Goal: Task Accomplishment & Management: Manage account settings

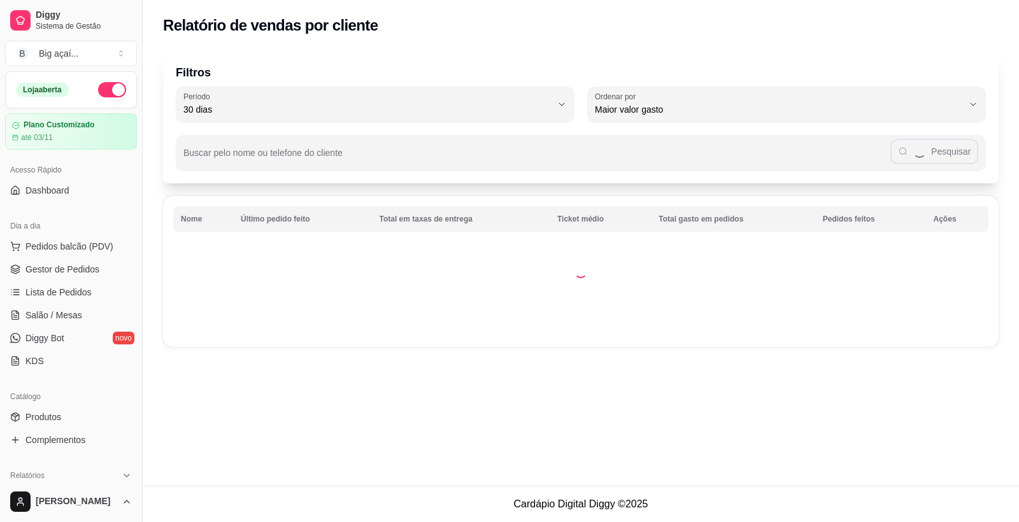
select select "30"
select select "HIGHEST_TOTAL_SPENT_WITH_ORDERS"
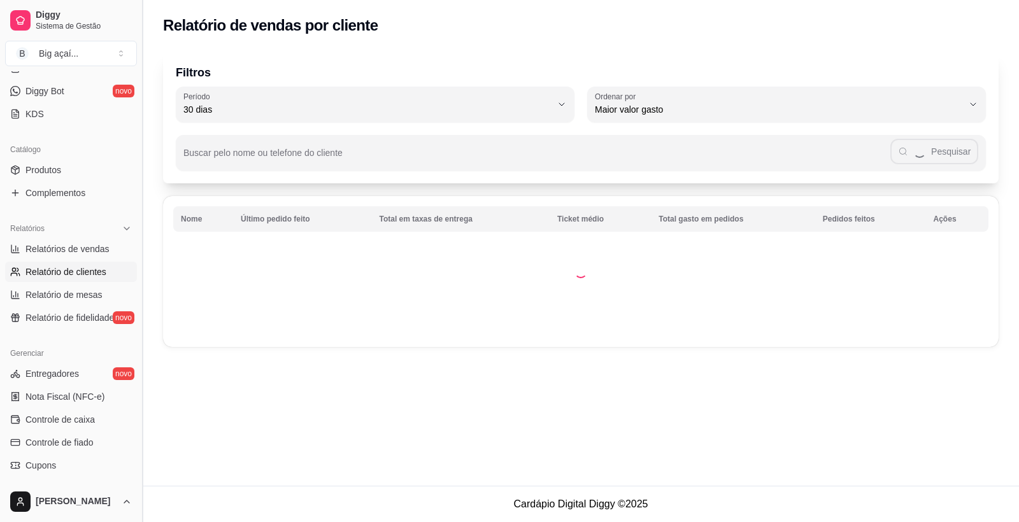
drag, startPoint x: 138, startPoint y: 293, endPoint x: 137, endPoint y: 196, distance: 96.8
click at [137, 196] on button "Toggle Sidebar" at bounding box center [142, 261] width 10 height 522
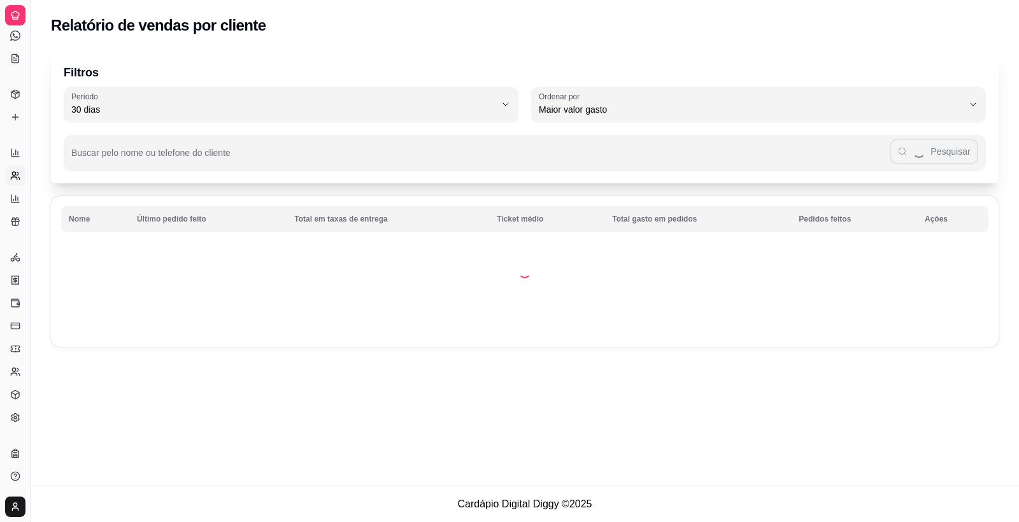
scroll to position [138, 0]
click at [27, 130] on button "Toggle Sidebar" at bounding box center [30, 261] width 10 height 522
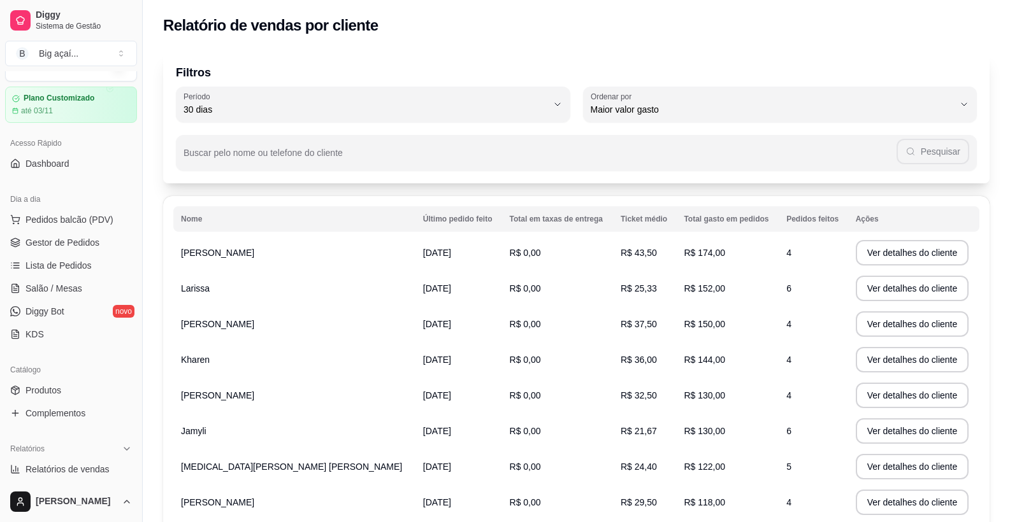
scroll to position [0, 0]
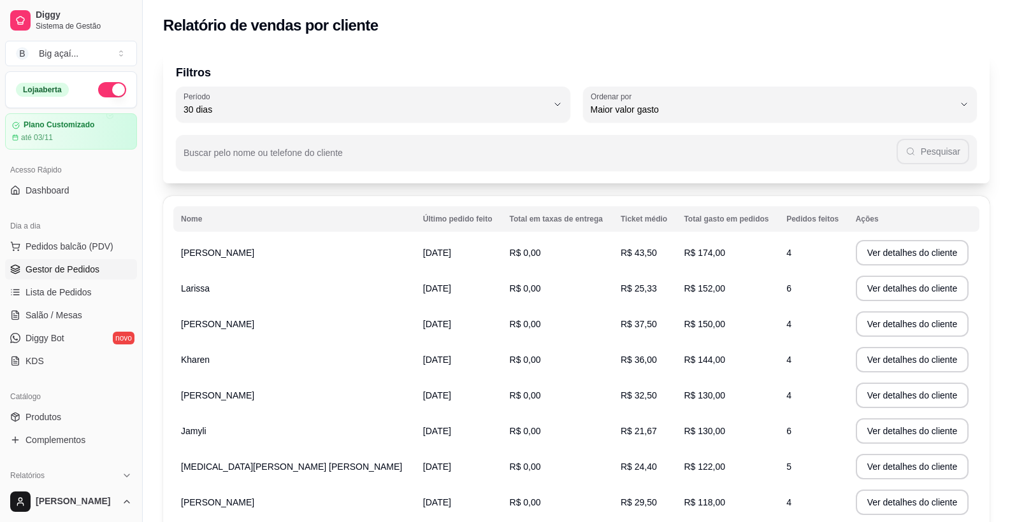
click at [86, 274] on span "Gestor de Pedidos" at bounding box center [62, 269] width 74 height 13
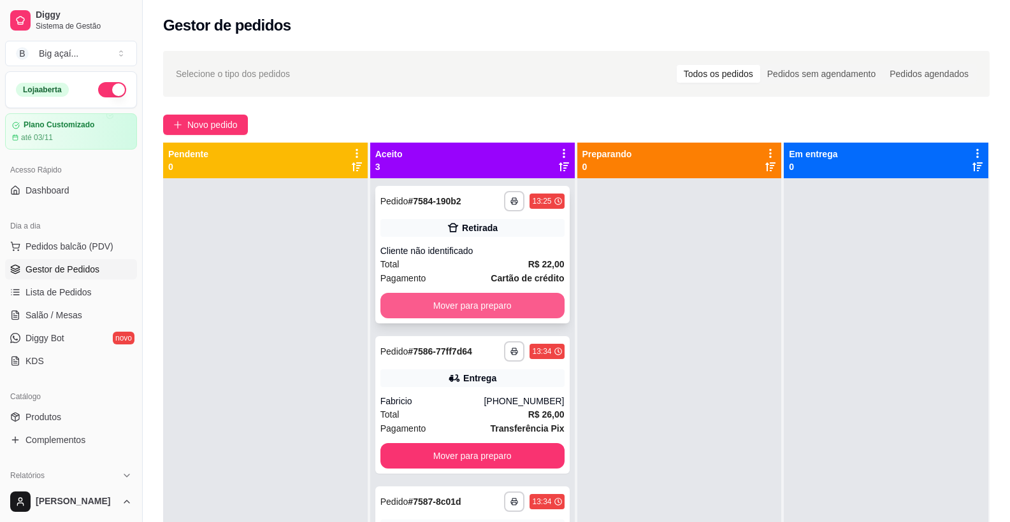
click at [478, 315] on button "Mover para preparo" at bounding box center [472, 305] width 184 height 25
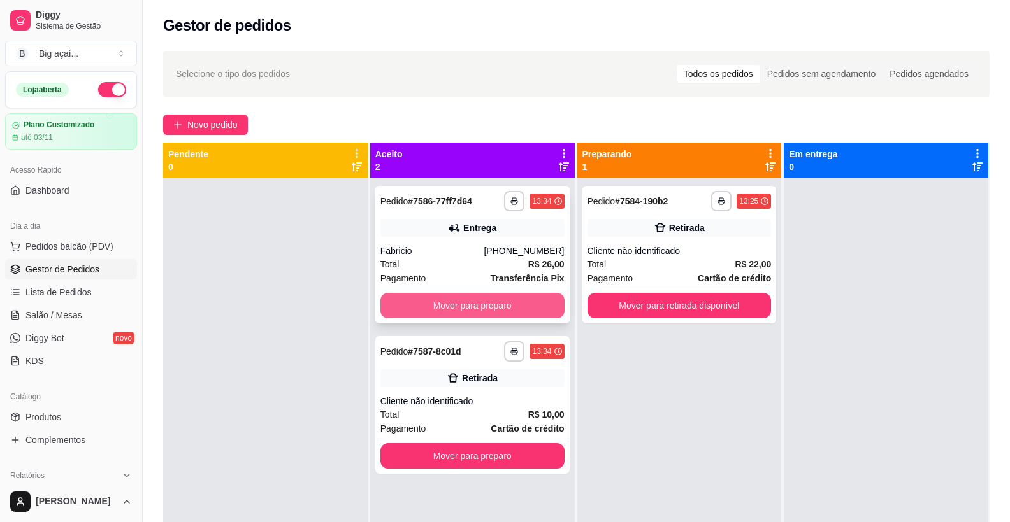
click at [498, 310] on button "Mover para preparo" at bounding box center [472, 305] width 184 height 25
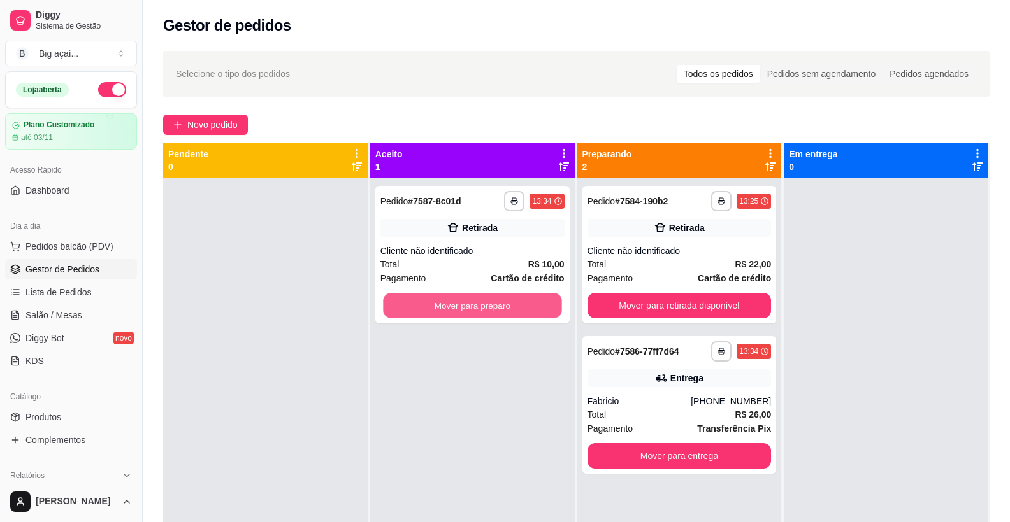
click at [498, 310] on button "Mover para preparo" at bounding box center [472, 306] width 178 height 25
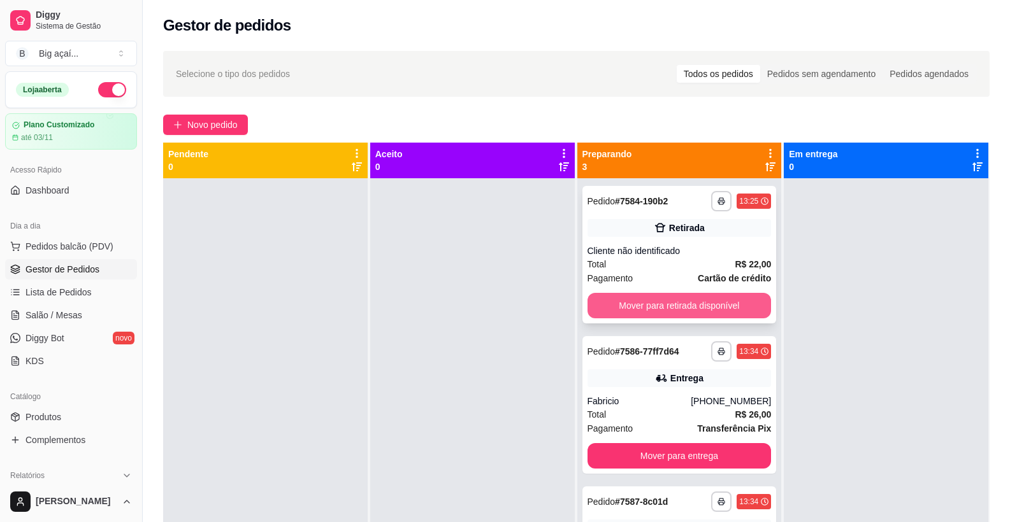
click at [690, 317] on button "Mover para retirada disponível" at bounding box center [679, 305] width 184 height 25
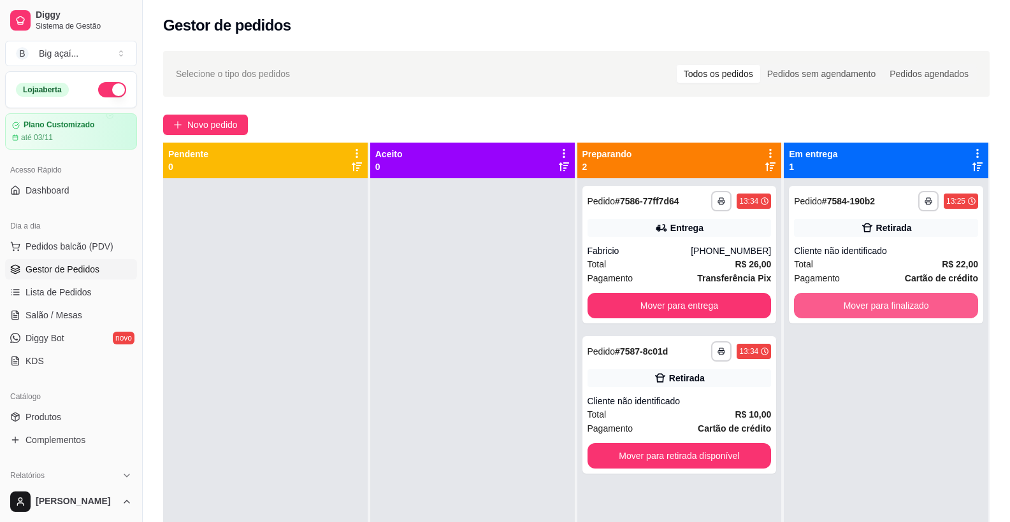
click at [884, 303] on button "Mover para finalizado" at bounding box center [886, 305] width 184 height 25
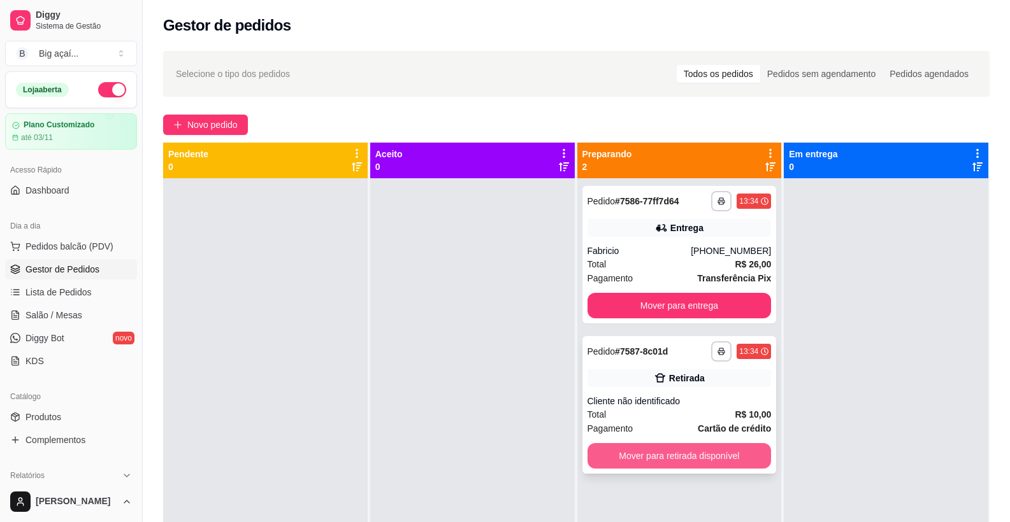
click at [729, 444] on button "Mover para retirada disponível" at bounding box center [679, 455] width 184 height 25
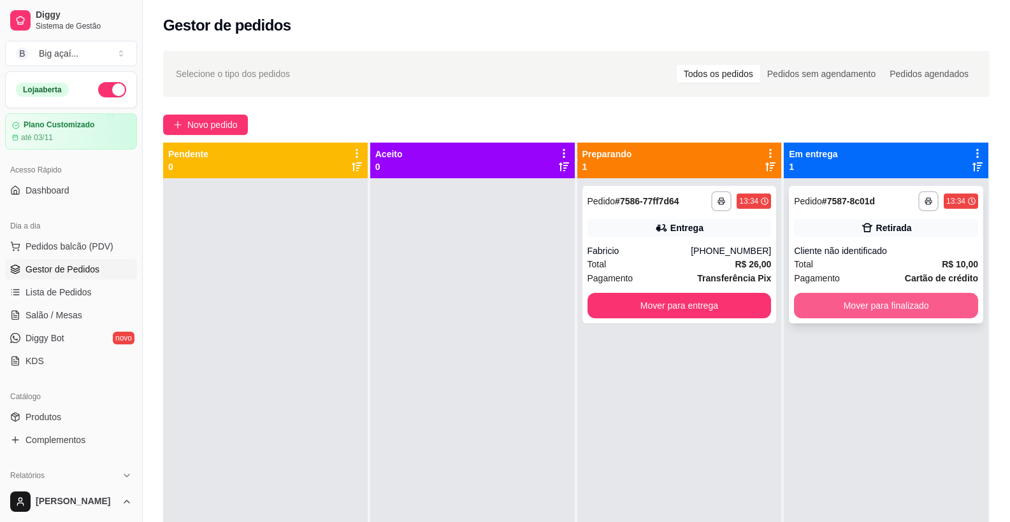
click at [902, 299] on button "Mover para finalizado" at bounding box center [886, 305] width 184 height 25
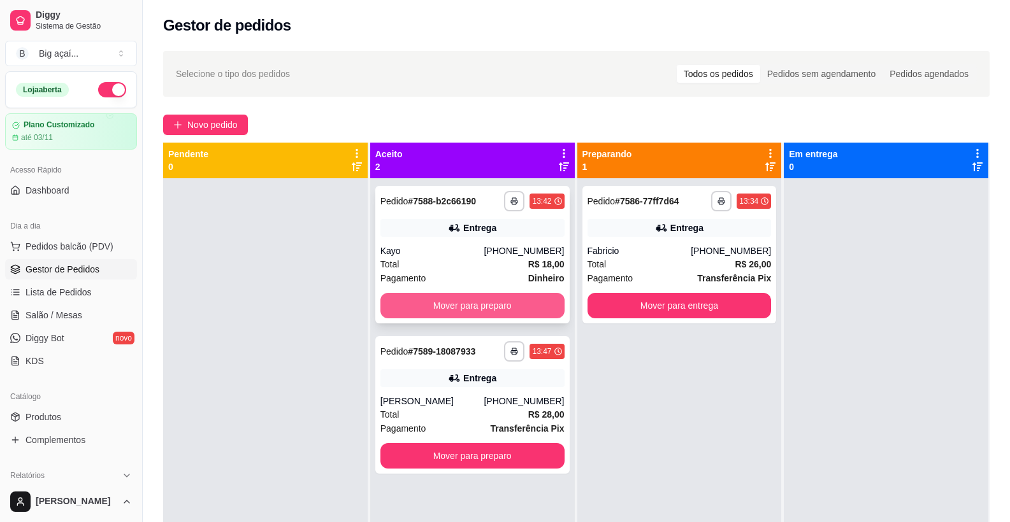
click at [518, 307] on button "Mover para preparo" at bounding box center [472, 305] width 184 height 25
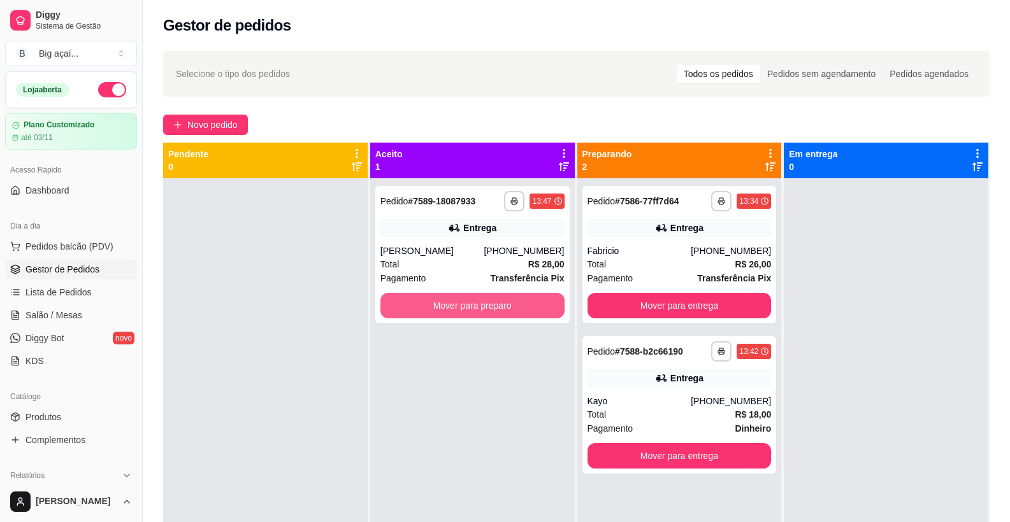
click at [518, 307] on button "Mover para preparo" at bounding box center [472, 305] width 184 height 25
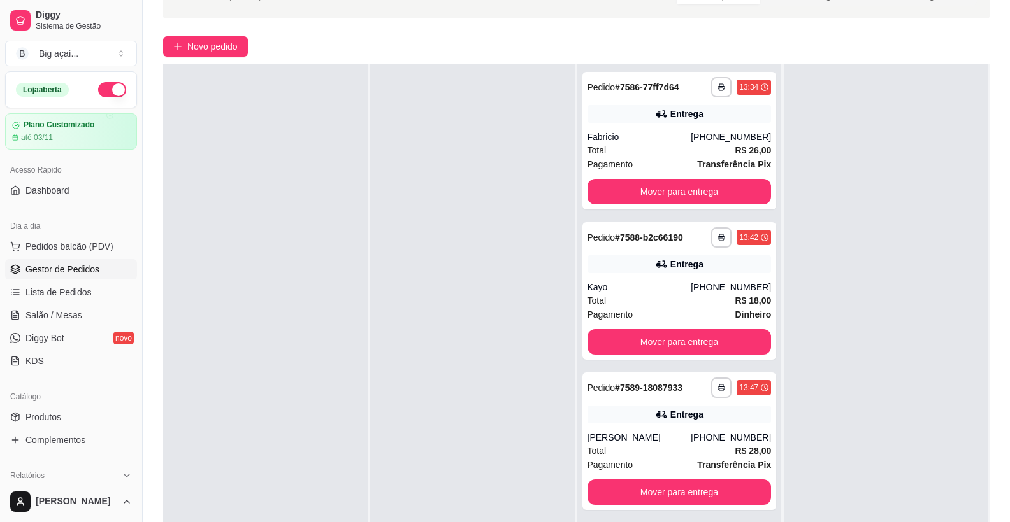
scroll to position [194, 0]
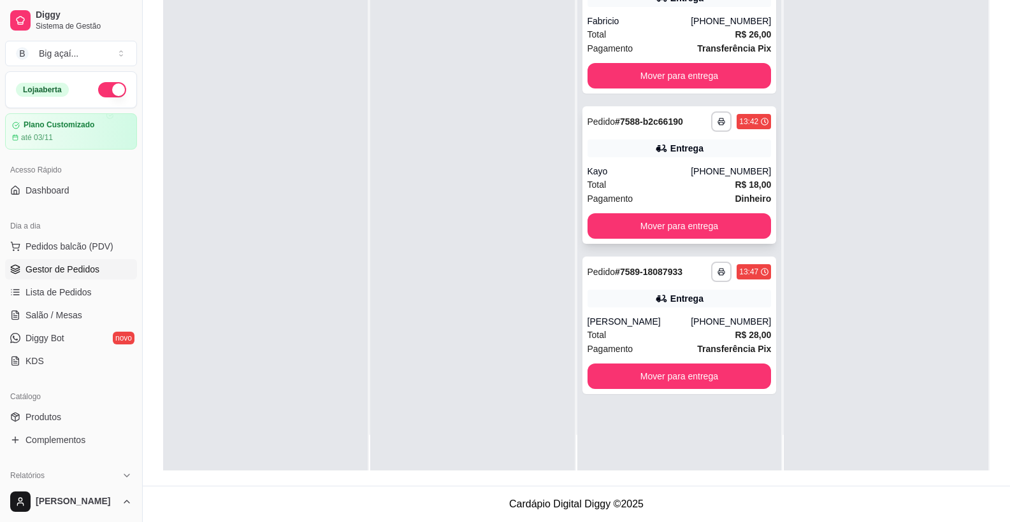
click at [650, 176] on div "Kayo" at bounding box center [639, 171] width 104 height 13
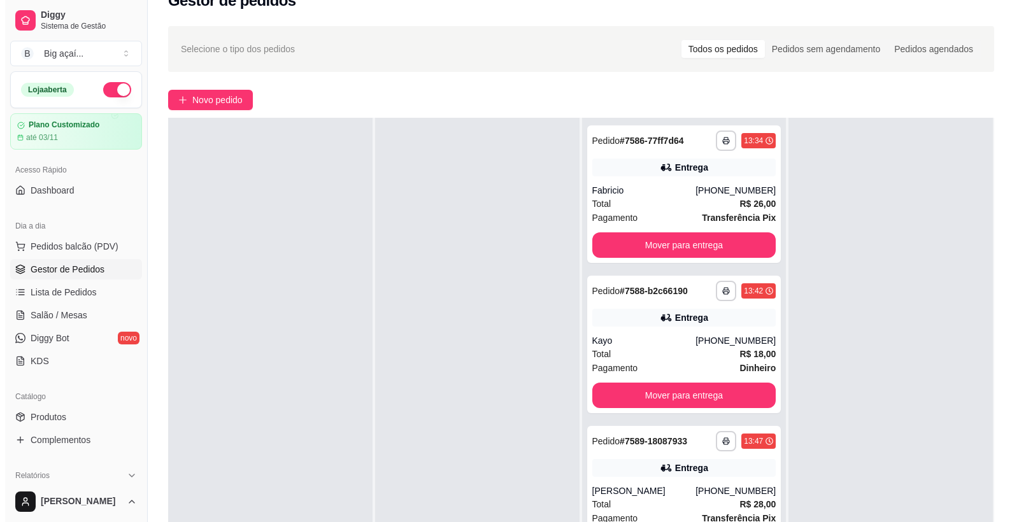
scroll to position [0, 0]
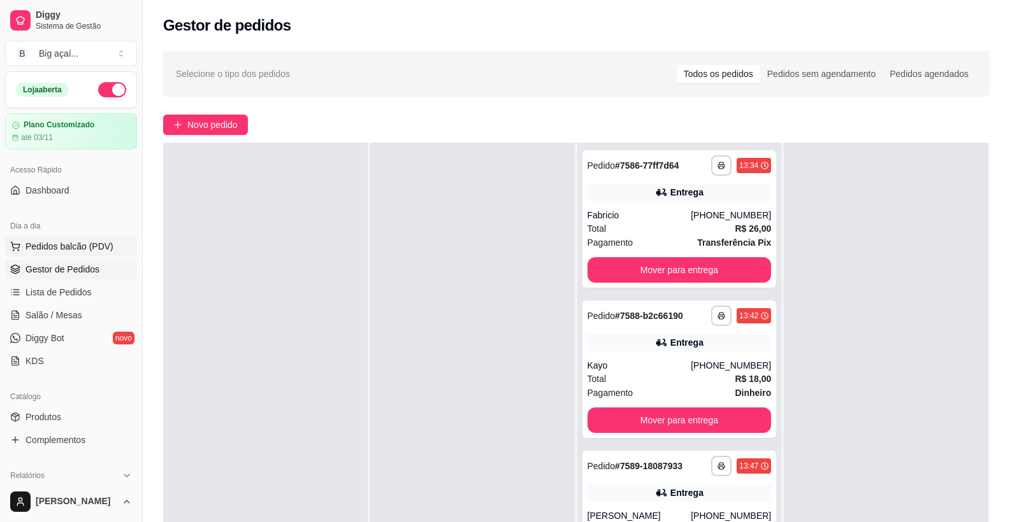
click at [88, 254] on button "Pedidos balcão (PDV)" at bounding box center [71, 246] width 132 height 20
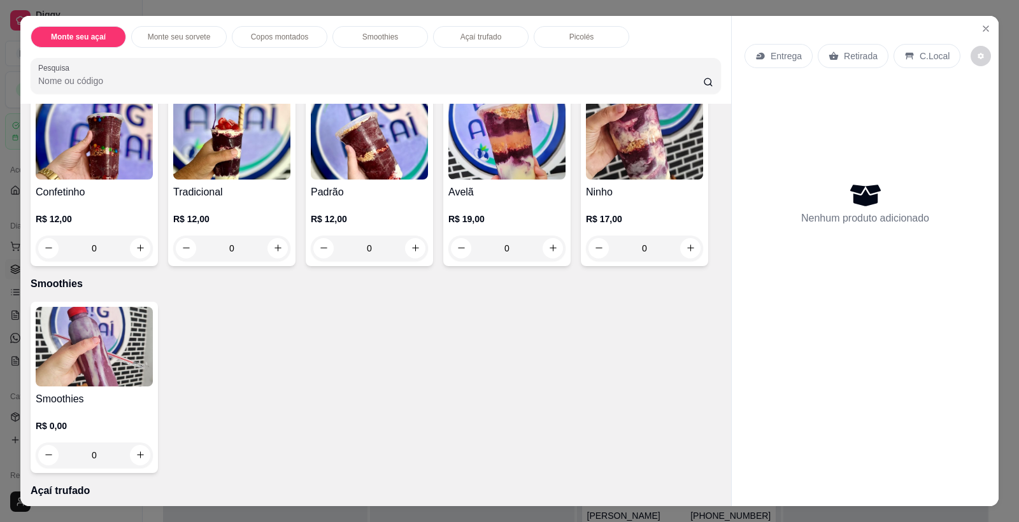
scroll to position [384, 0]
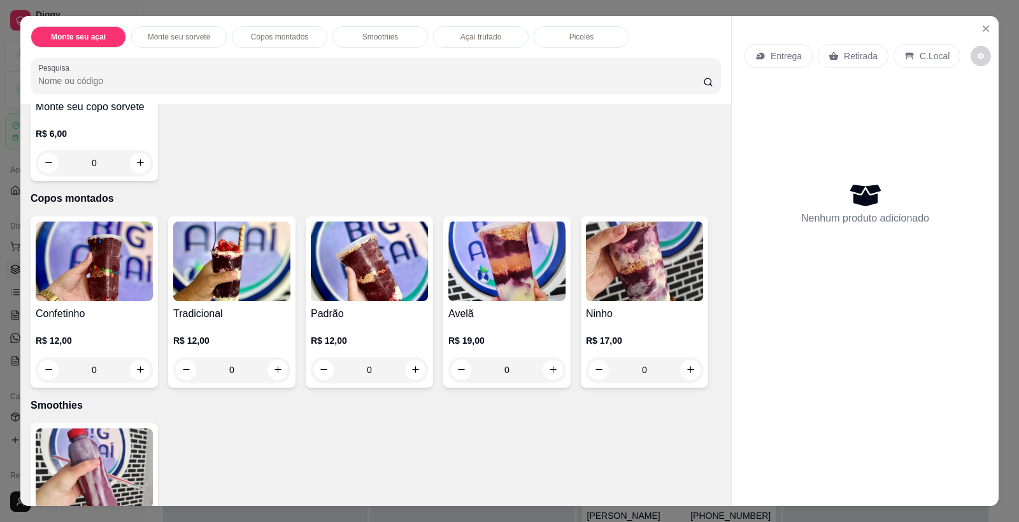
click at [992, 27] on div "Entrega Retirada C.Local Nenhum produto adicionado" at bounding box center [865, 251] width 267 height 471
click at [981, 32] on icon "Close" at bounding box center [986, 29] width 10 height 10
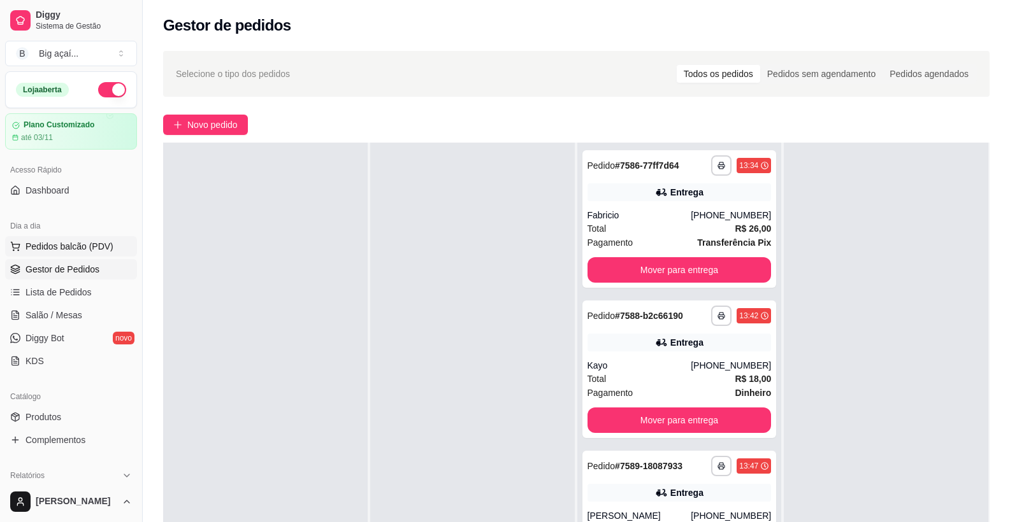
click at [88, 248] on span "Pedidos balcão (PDV)" at bounding box center [69, 246] width 88 height 13
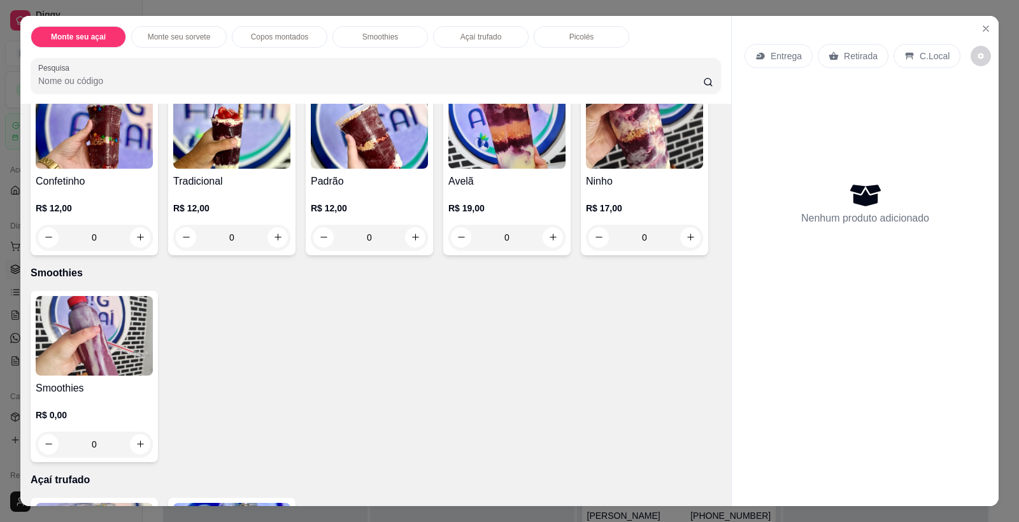
scroll to position [475, 0]
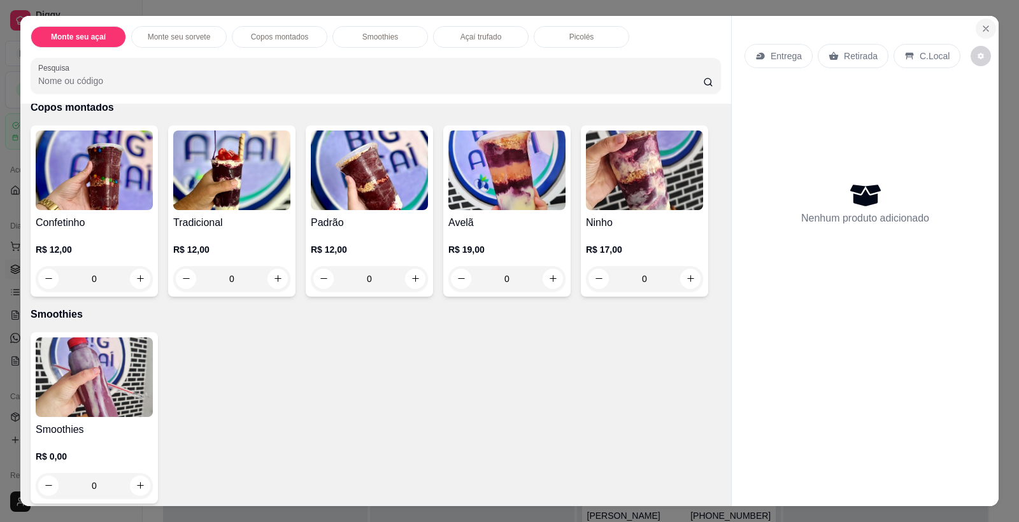
click at [978, 38] on button "Close" at bounding box center [986, 28] width 20 height 20
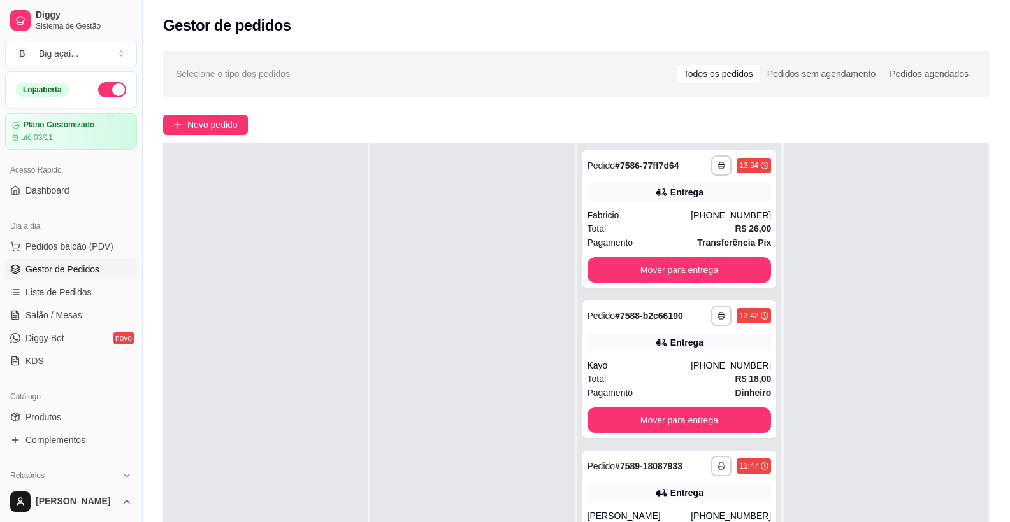
click at [75, 234] on div "Dia a dia" at bounding box center [71, 226] width 132 height 20
click at [75, 255] on button "Pedidos balcão (PDV)" at bounding box center [71, 246] width 132 height 20
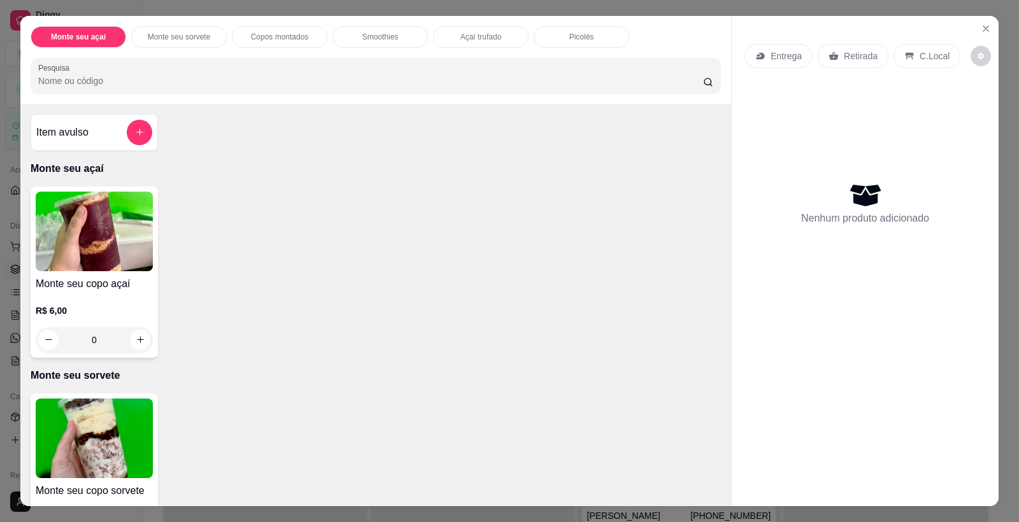
click at [99, 452] on img at bounding box center [94, 439] width 117 height 80
click at [338, 235] on div "Monte seu copo açaí R$ 6,00 0" at bounding box center [376, 272] width 691 height 171
click at [981, 27] on icon "Close" at bounding box center [986, 29] width 10 height 10
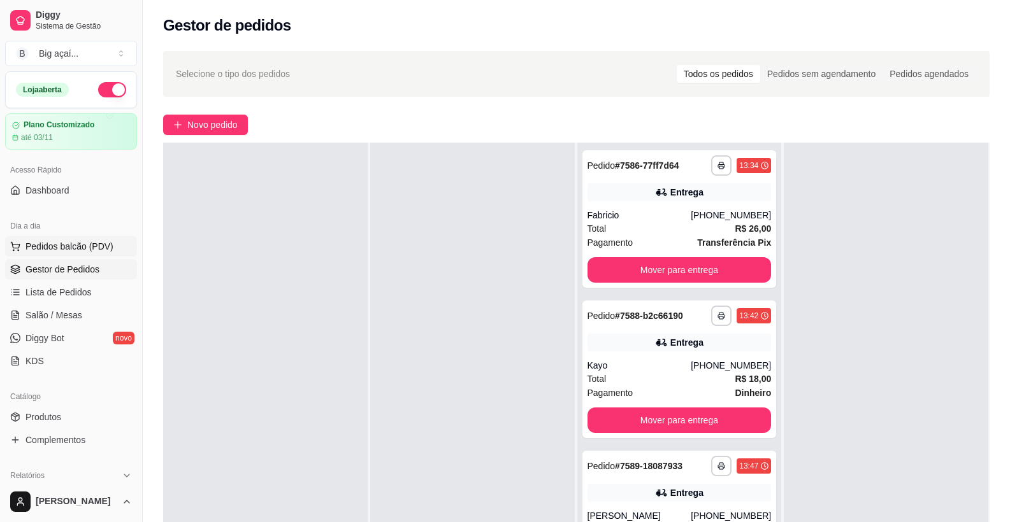
click at [88, 254] on button "Pedidos balcão (PDV)" at bounding box center [71, 246] width 132 height 20
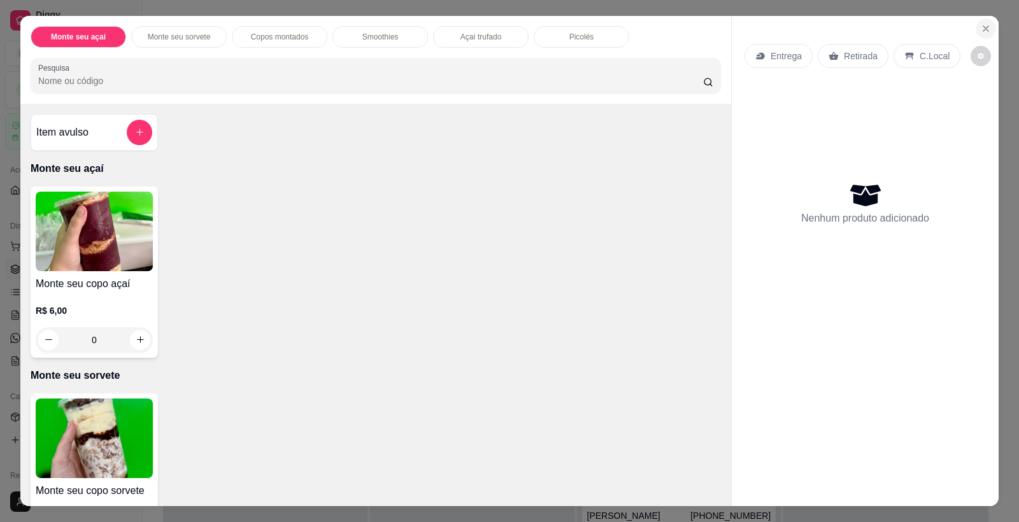
click at [984, 32] on icon "Close" at bounding box center [986, 29] width 10 height 10
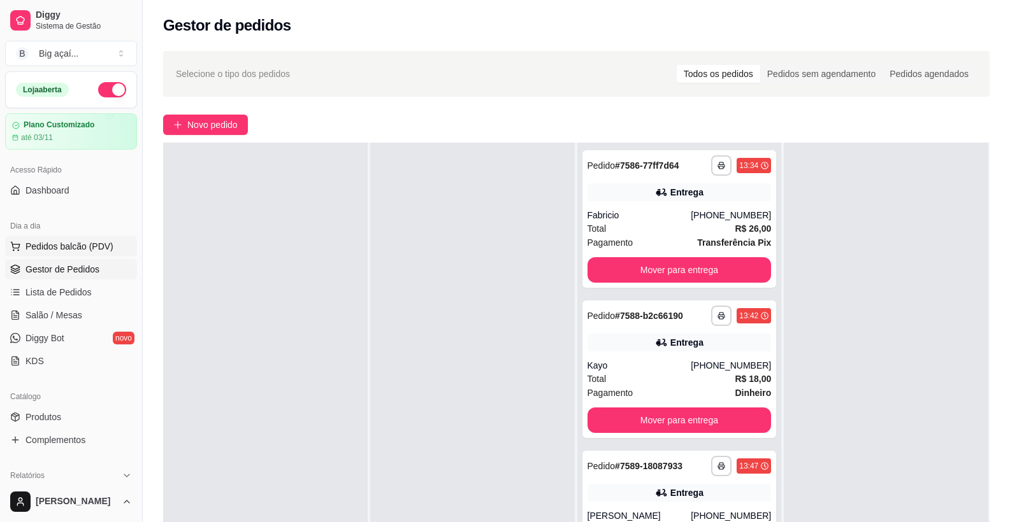
click at [82, 245] on span "Pedidos balcão (PDV)" at bounding box center [69, 246] width 88 height 13
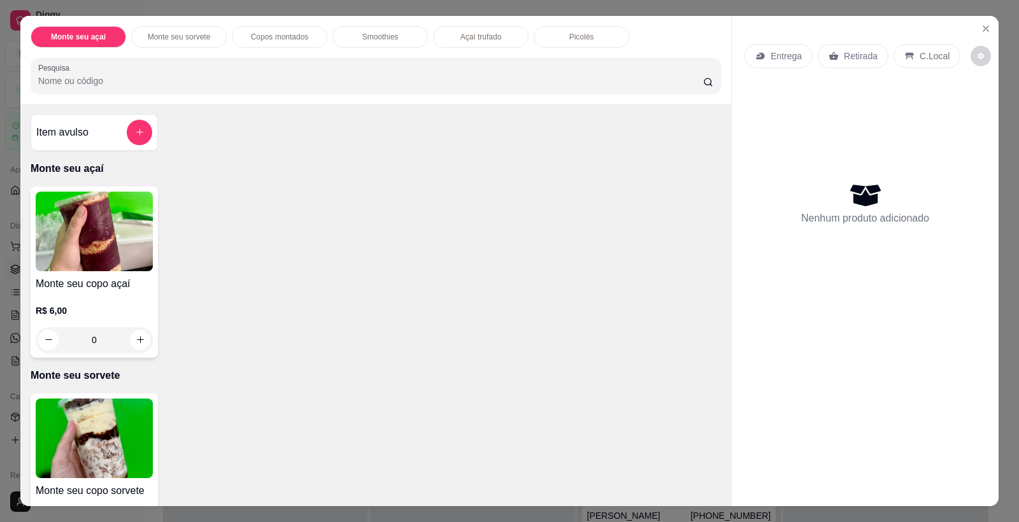
click at [92, 444] on img at bounding box center [94, 439] width 117 height 80
click at [111, 224] on img at bounding box center [94, 232] width 117 height 80
click at [138, 434] on img at bounding box center [94, 439] width 117 height 80
click at [111, 414] on img at bounding box center [94, 439] width 117 height 80
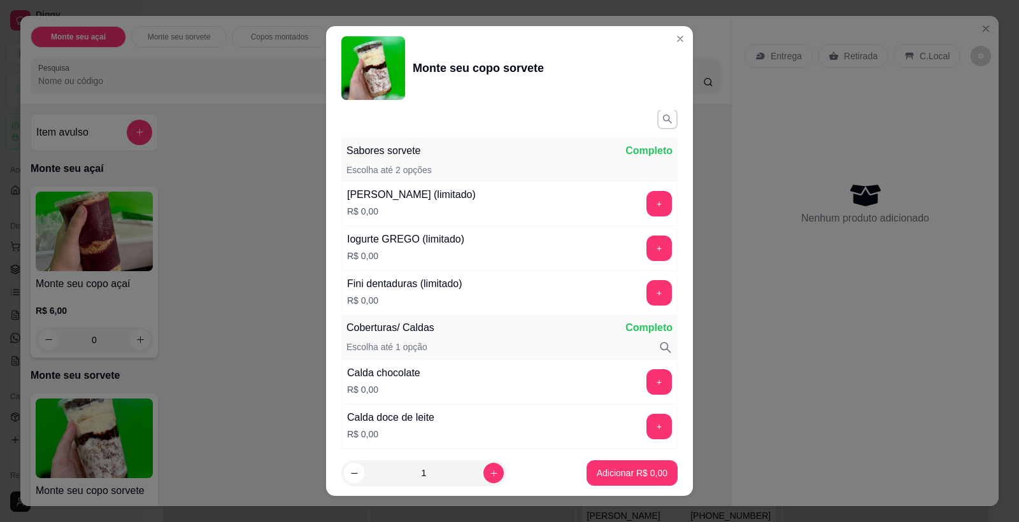
scroll to position [415, 0]
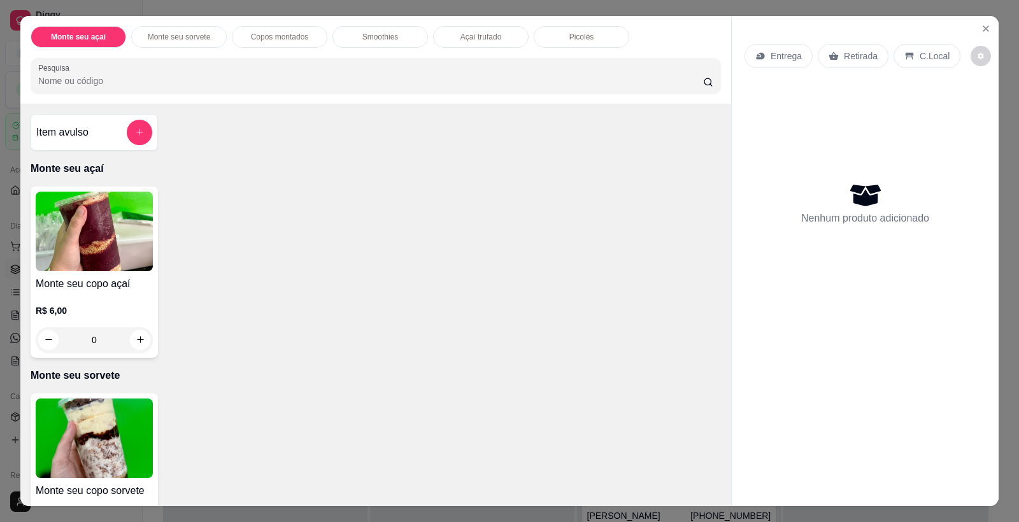
click at [97, 219] on img at bounding box center [94, 232] width 117 height 80
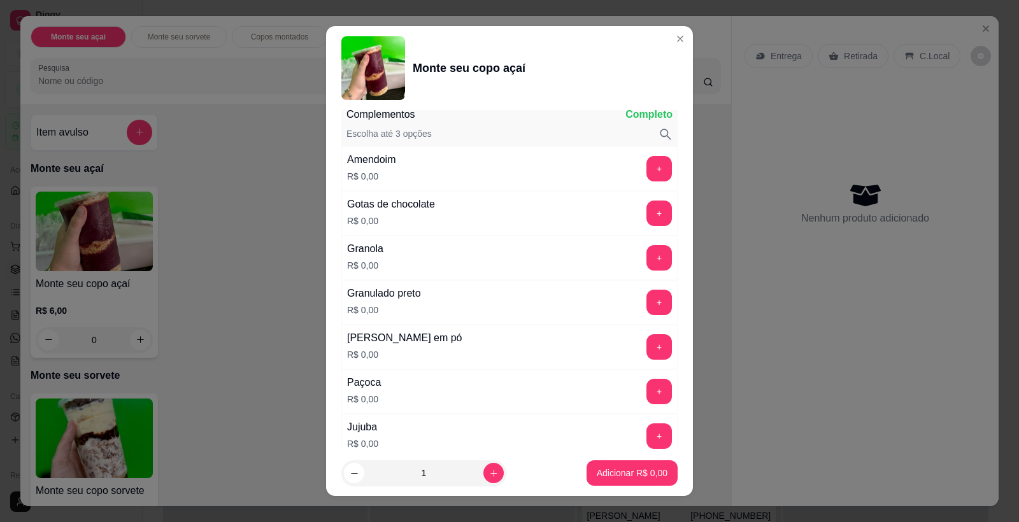
scroll to position [682, 0]
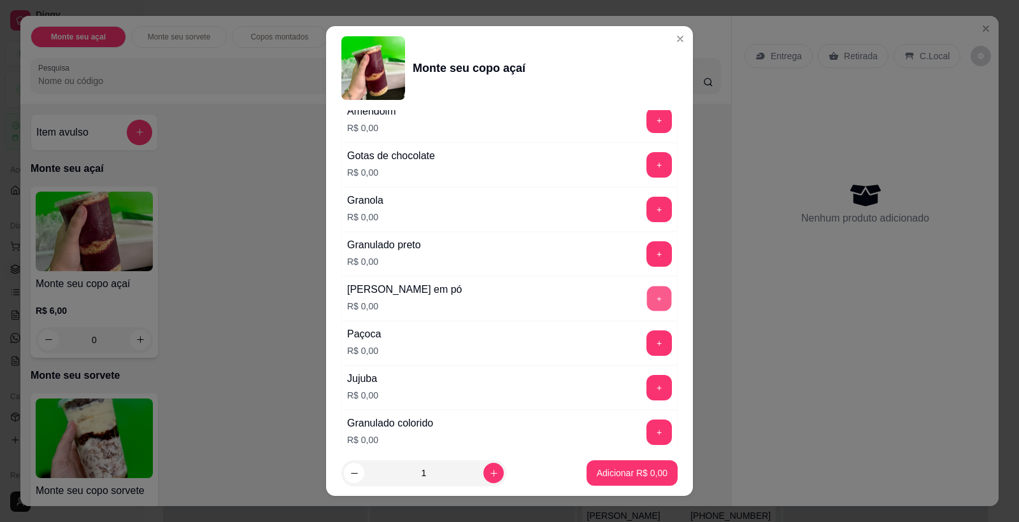
click at [647, 305] on button "+" at bounding box center [659, 299] width 25 height 25
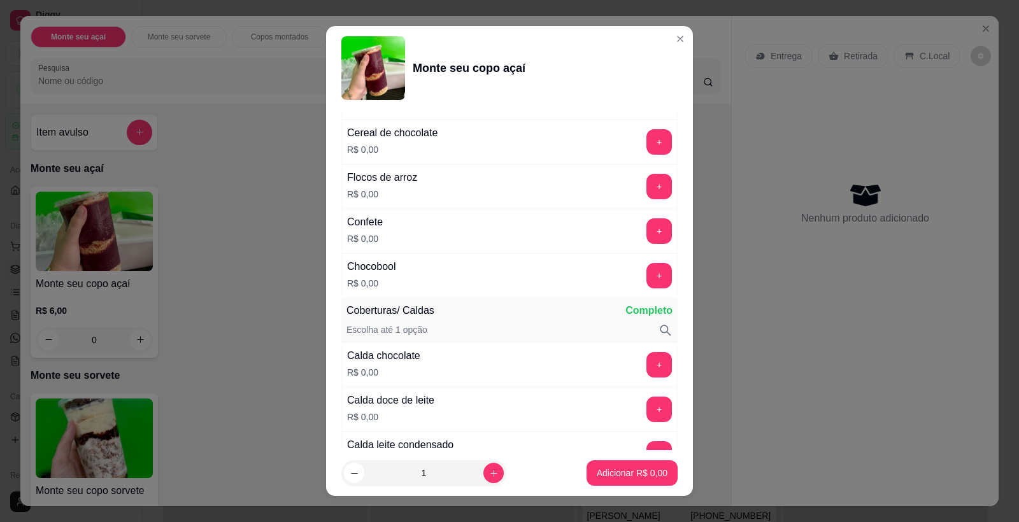
scroll to position [1107, 0]
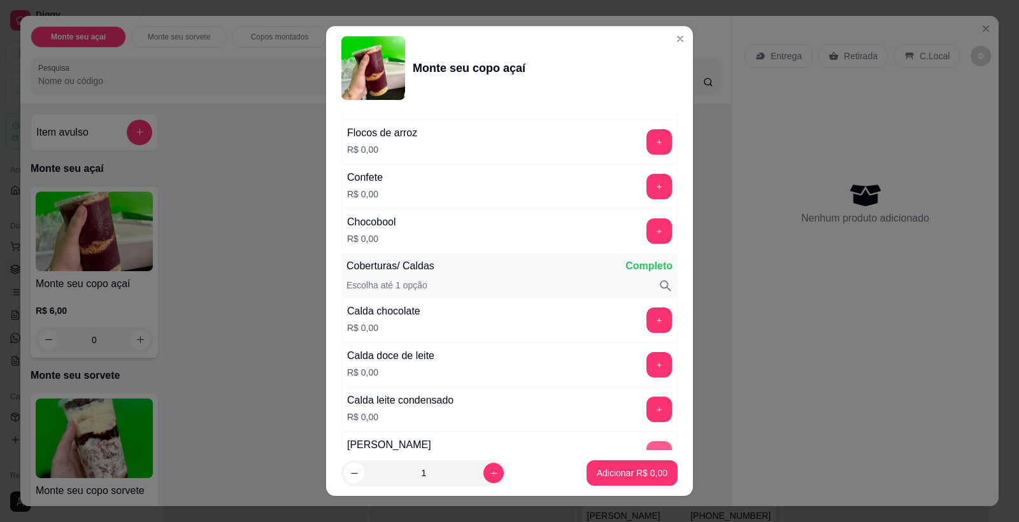
click at [647, 447] on button "+" at bounding box center [659, 453] width 25 height 25
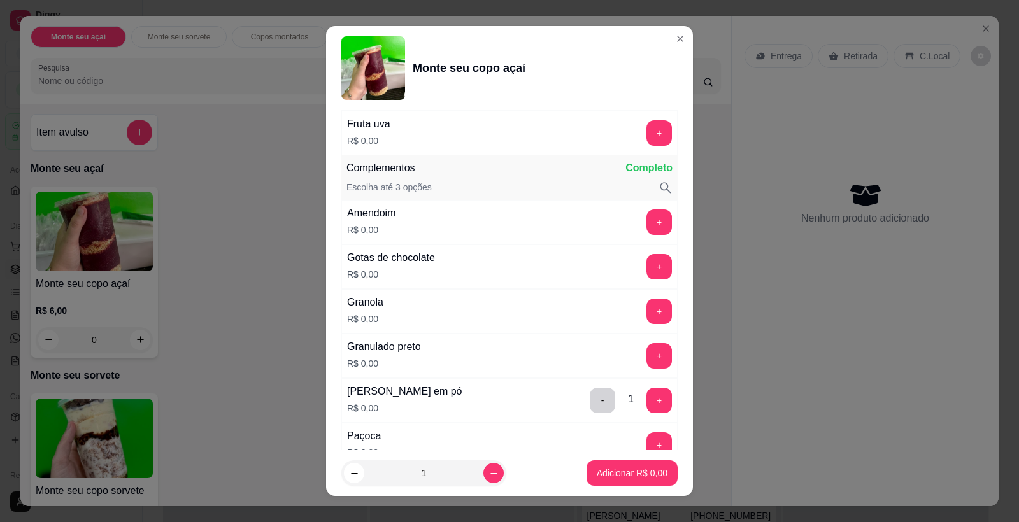
scroll to position [526, 0]
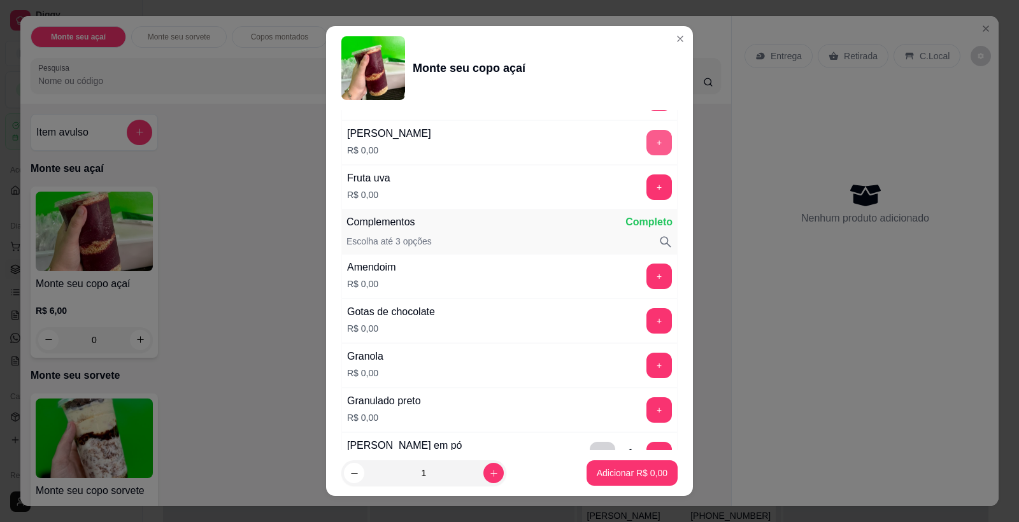
click at [647, 135] on button "+" at bounding box center [659, 142] width 25 height 25
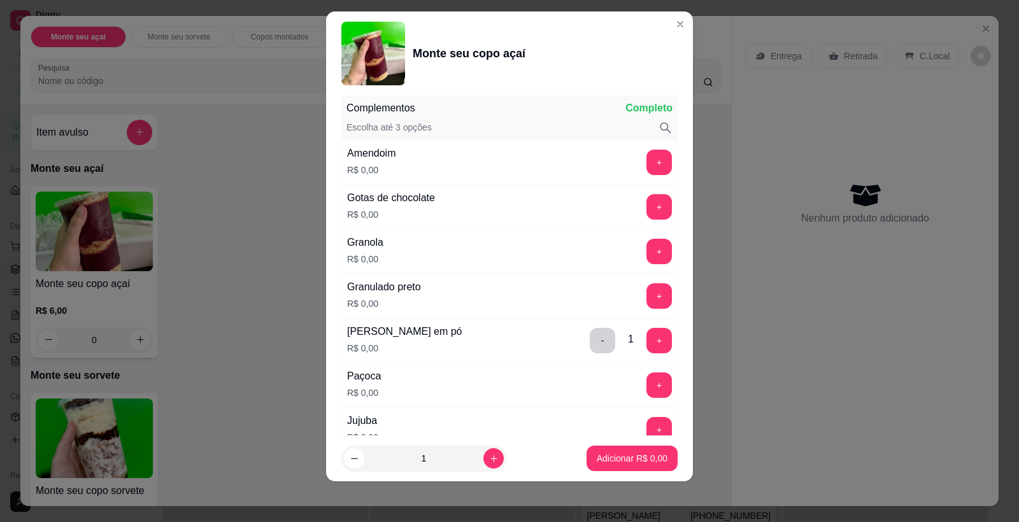
scroll to position [1883, 0]
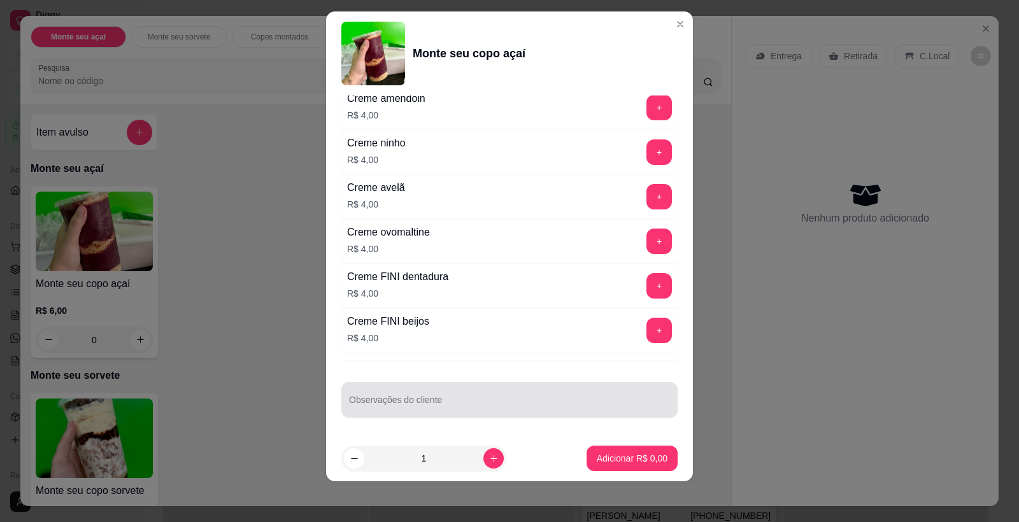
click at [441, 385] on div "Observações do cliente" at bounding box center [509, 400] width 336 height 36
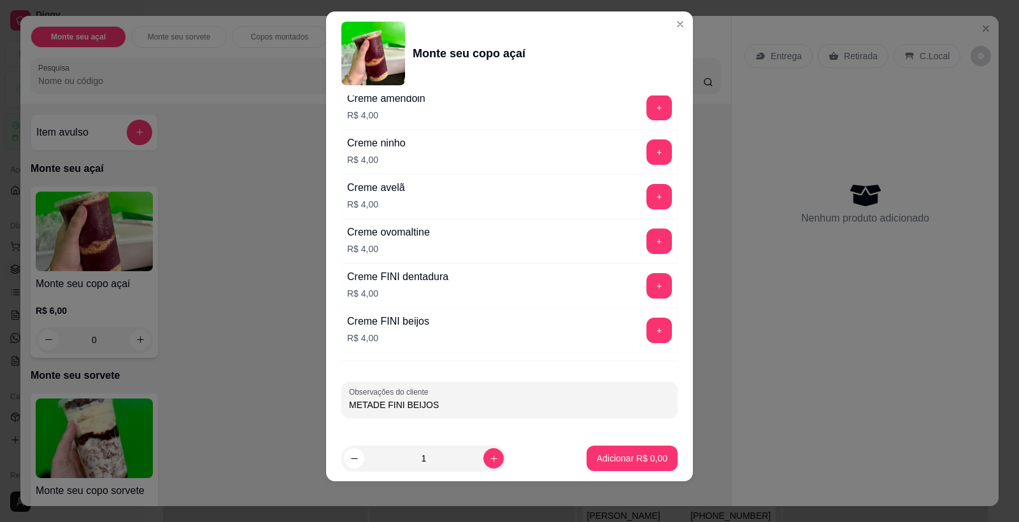
click at [462, 394] on div "METADE FINI BEIJOS" at bounding box center [509, 399] width 321 height 25
type input "METADE FINI DENTADURA"
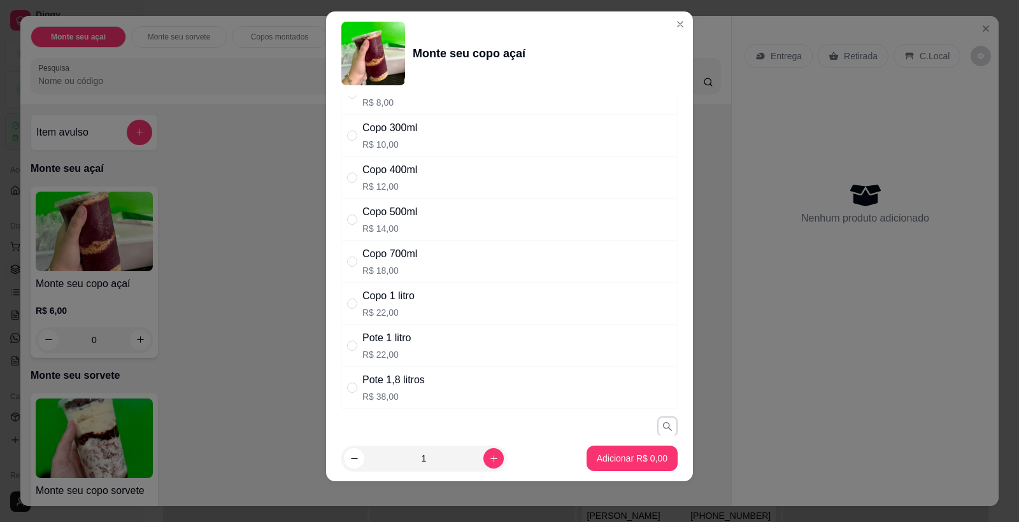
scroll to position [49, 0]
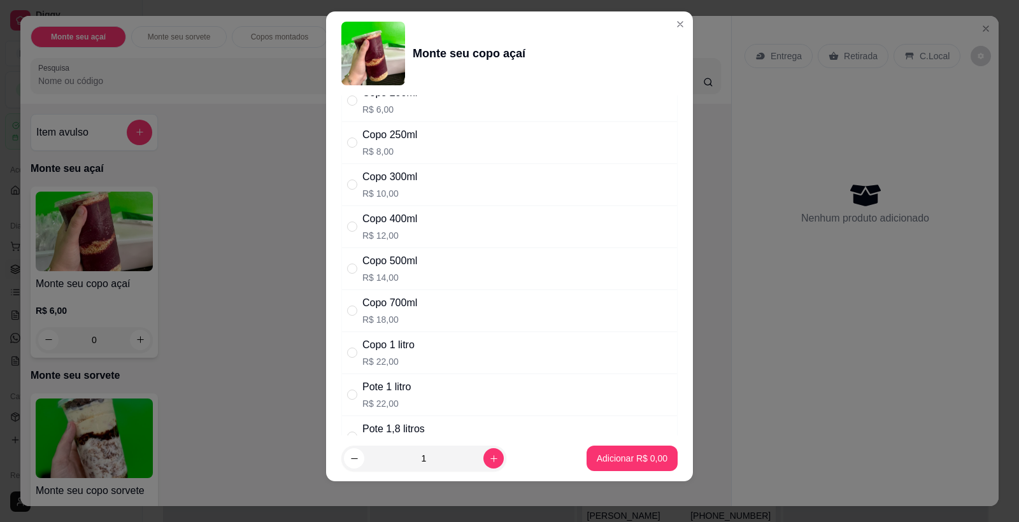
click at [427, 261] on div "Copo 500ml R$ 14,00" at bounding box center [509, 269] width 336 height 42
radio input "true"
click at [631, 459] on p "Adicionar R$ 14,00" at bounding box center [630, 458] width 76 height 13
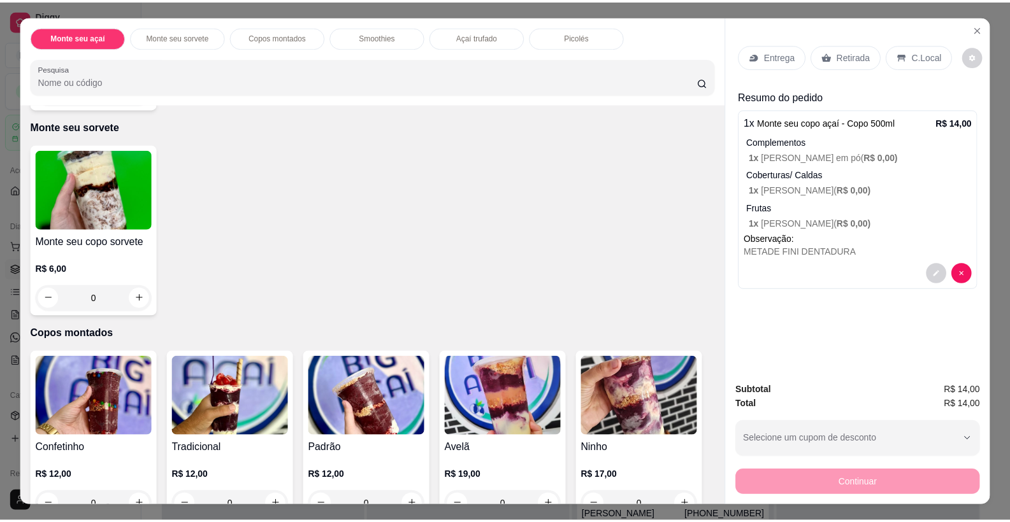
scroll to position [0, 0]
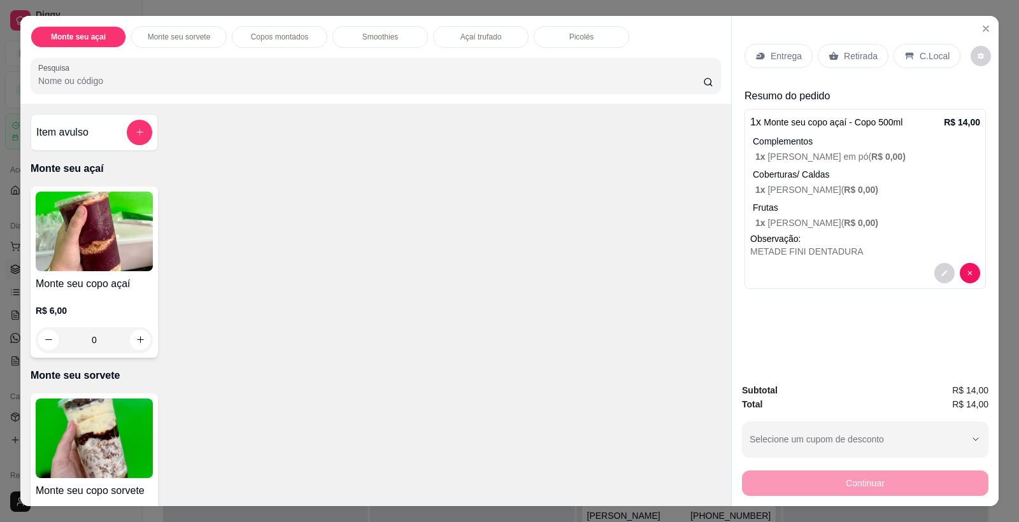
click at [842, 341] on div "Entrega Retirada C.Local Resumo do pedido 1 x Monte seu copo açaí - Copo 500ml …" at bounding box center [865, 195] width 267 height 358
click at [872, 62] on div "Retirada" at bounding box center [853, 56] width 71 height 24
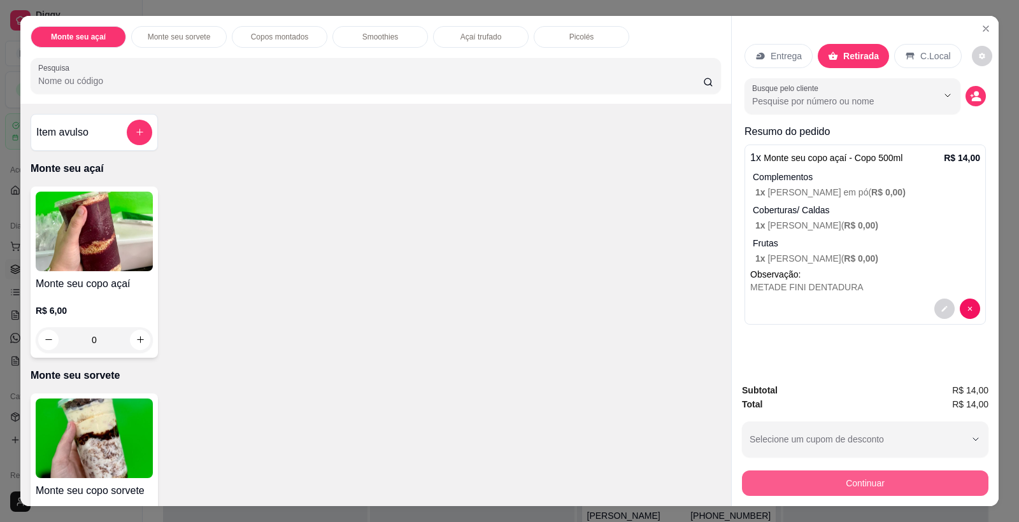
click at [878, 485] on button "Continuar" at bounding box center [865, 483] width 247 height 25
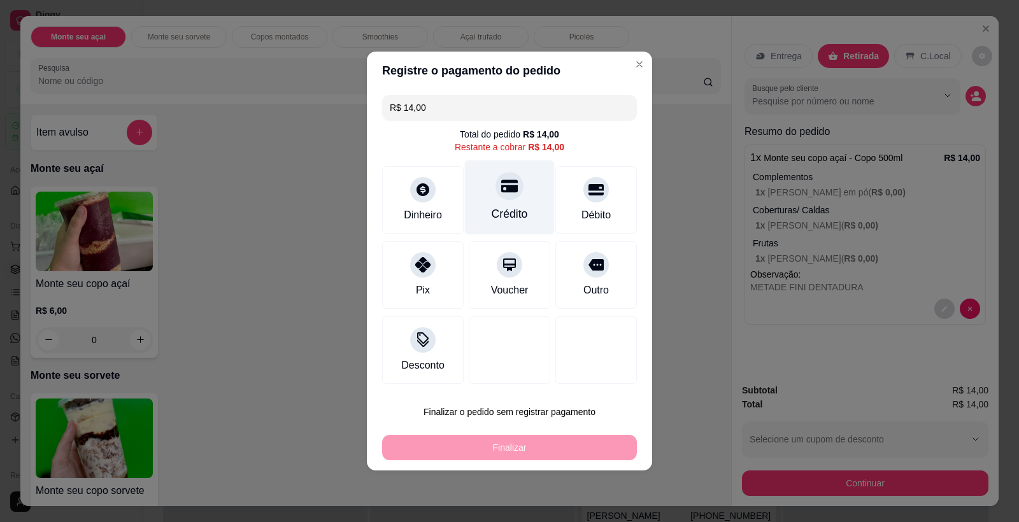
click at [504, 192] on icon at bounding box center [509, 186] width 17 height 13
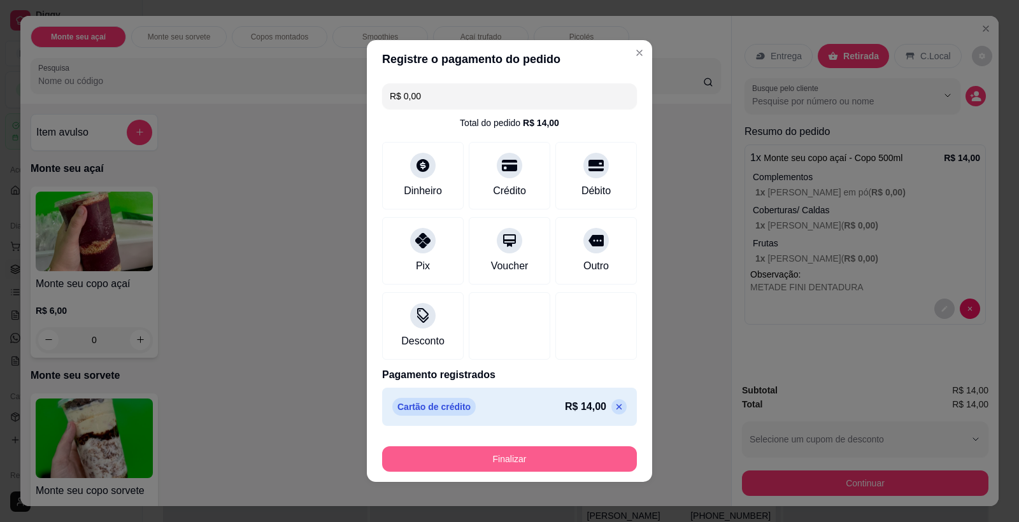
click at [545, 464] on button "Finalizar" at bounding box center [509, 459] width 255 height 25
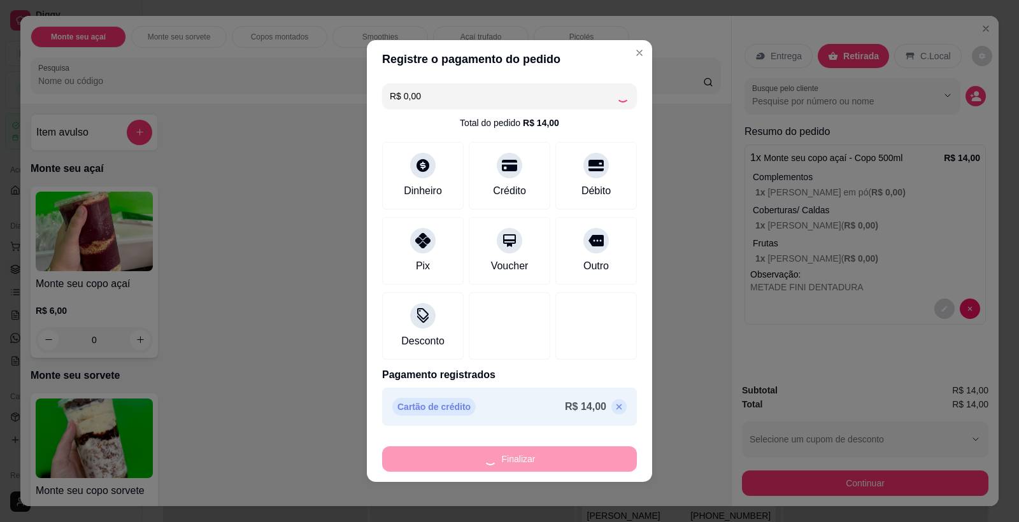
type input "-R$ 14,00"
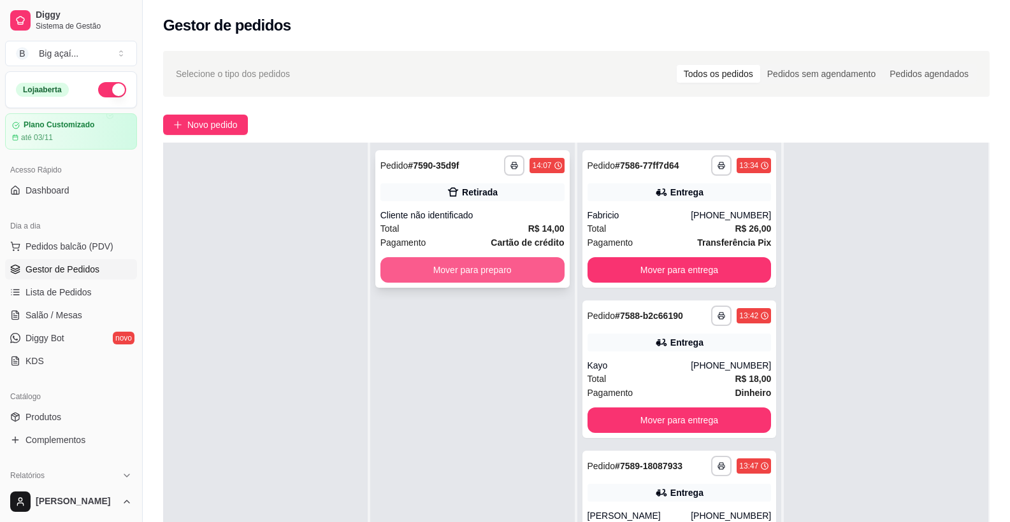
click at [503, 279] on button "Mover para preparo" at bounding box center [472, 269] width 184 height 25
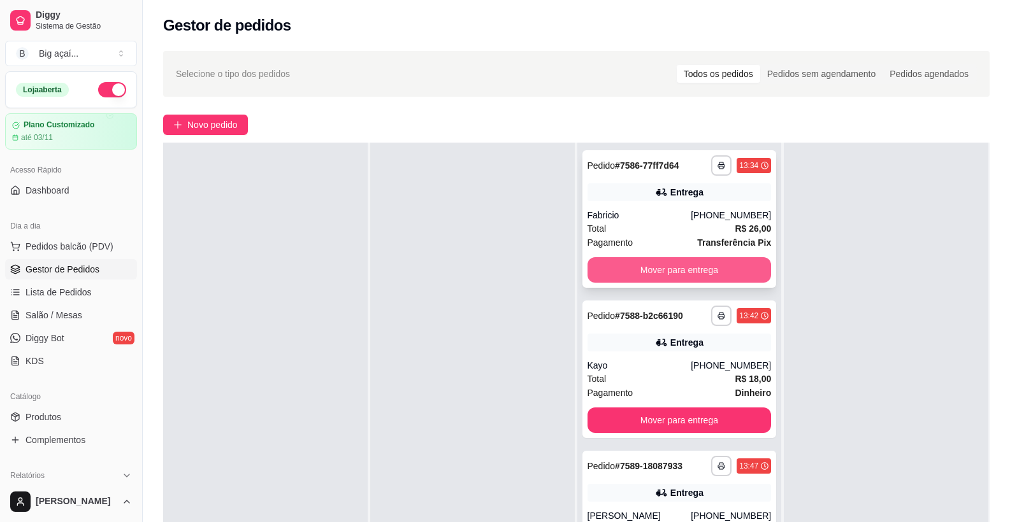
click at [696, 263] on button "Mover para entrega" at bounding box center [679, 269] width 184 height 25
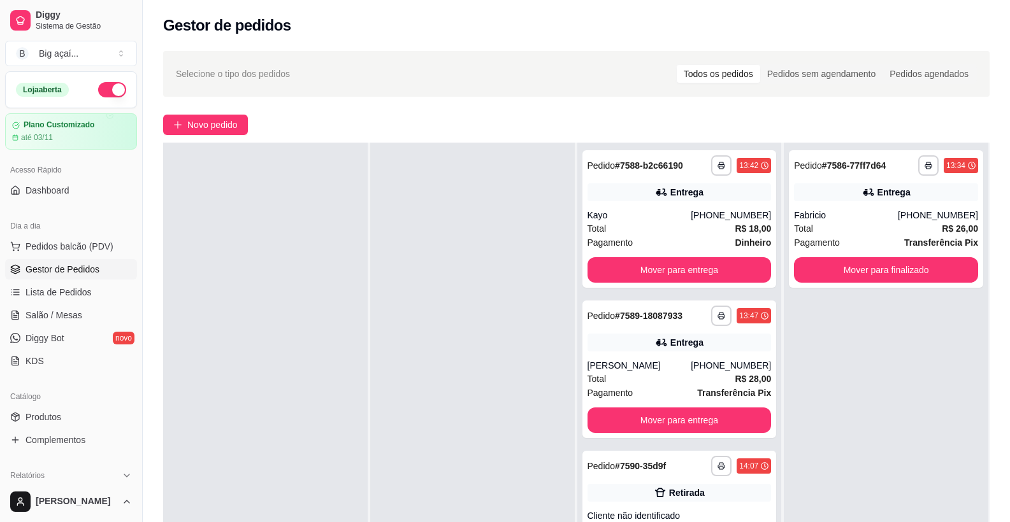
click at [979, 278] on div "**********" at bounding box center [887, 386] width 206 height 558
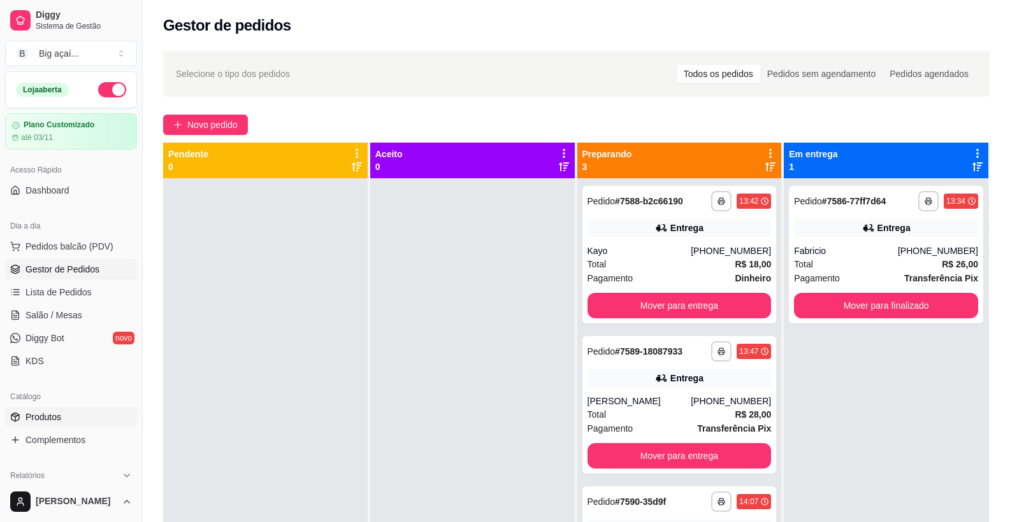
click at [46, 415] on span "Produtos" at bounding box center [43, 417] width 36 height 13
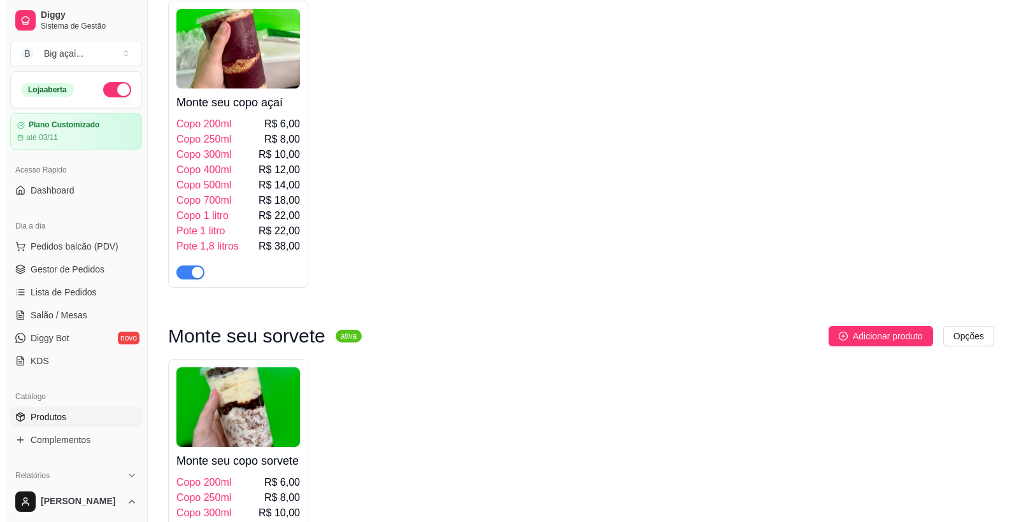
scroll to position [448, 0]
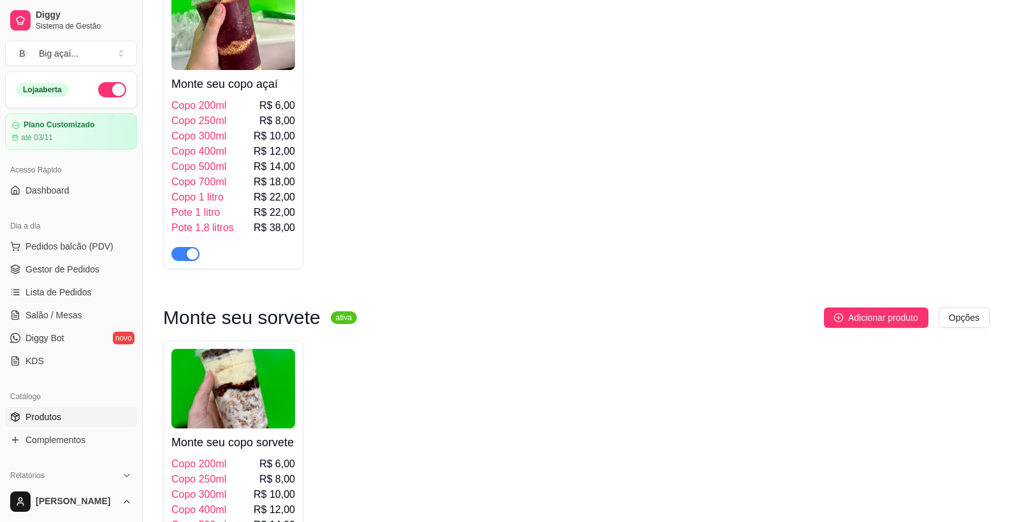
click at [257, 396] on img at bounding box center [233, 389] width 124 height 80
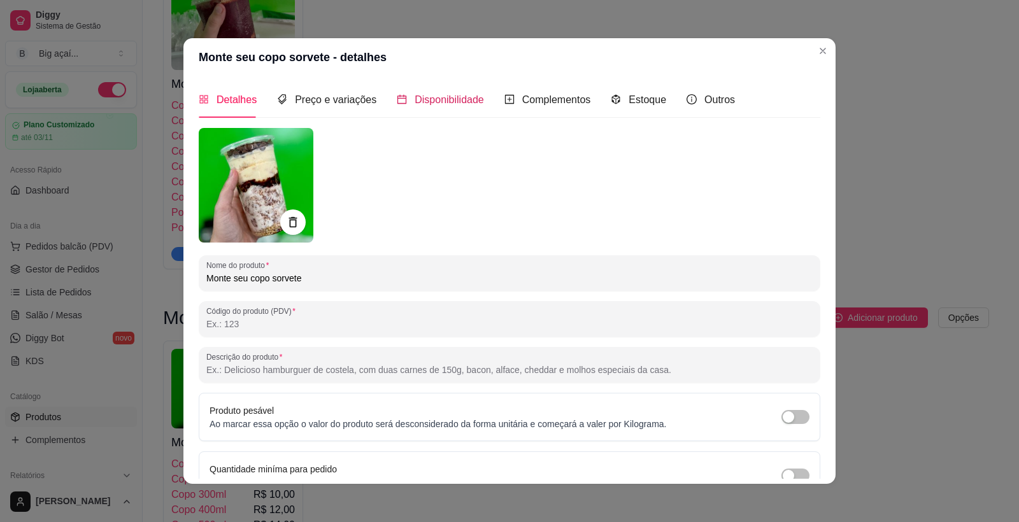
click at [441, 98] on span "Disponibilidade" at bounding box center [449, 99] width 69 height 11
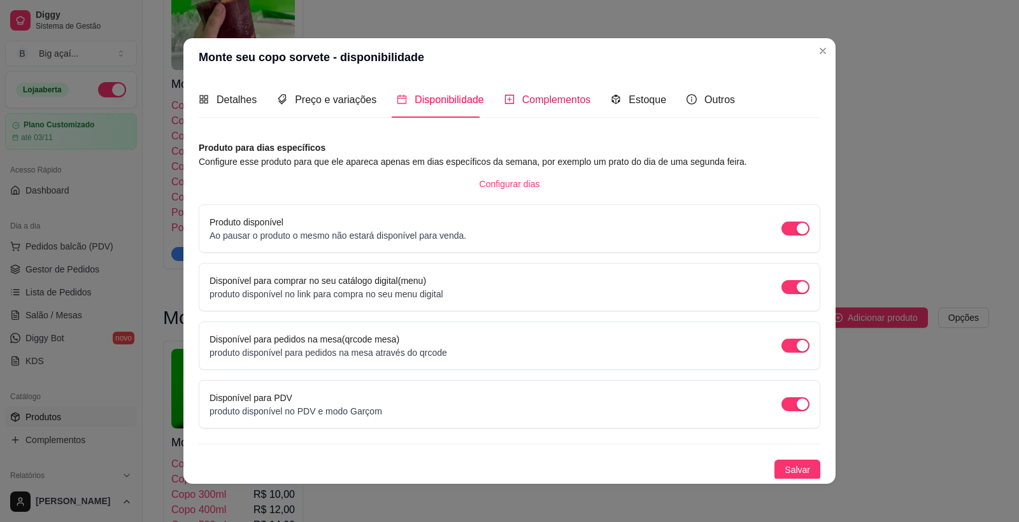
click at [542, 95] on span "Complementos" at bounding box center [556, 99] width 69 height 11
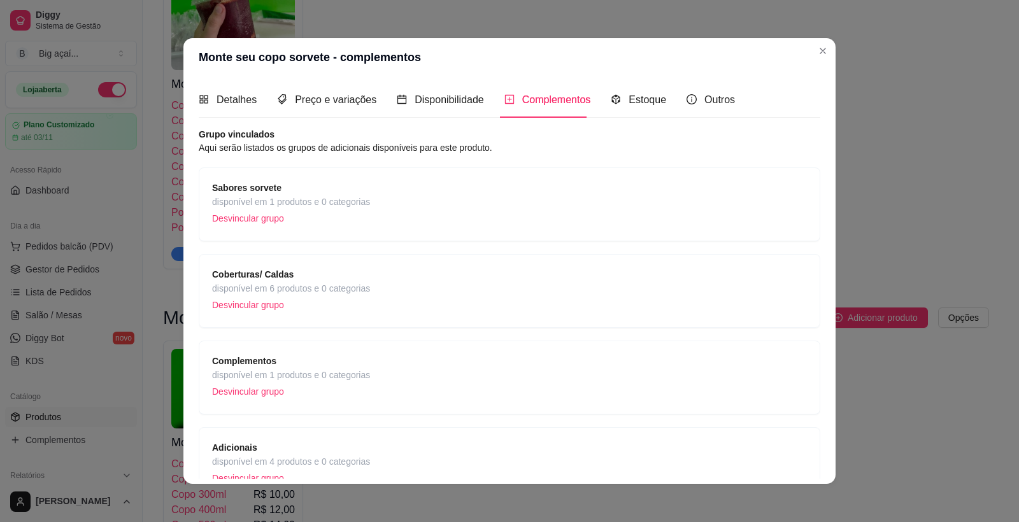
click at [338, 197] on span "disponível em 1 produtos e 0 categorias" at bounding box center [291, 202] width 158 height 14
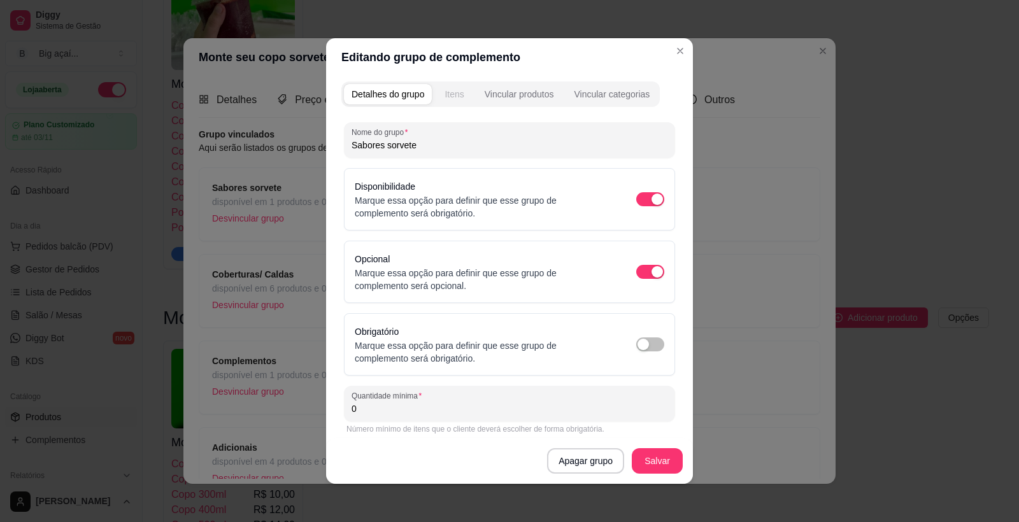
click at [448, 92] on div "Itens" at bounding box center [454, 94] width 19 height 13
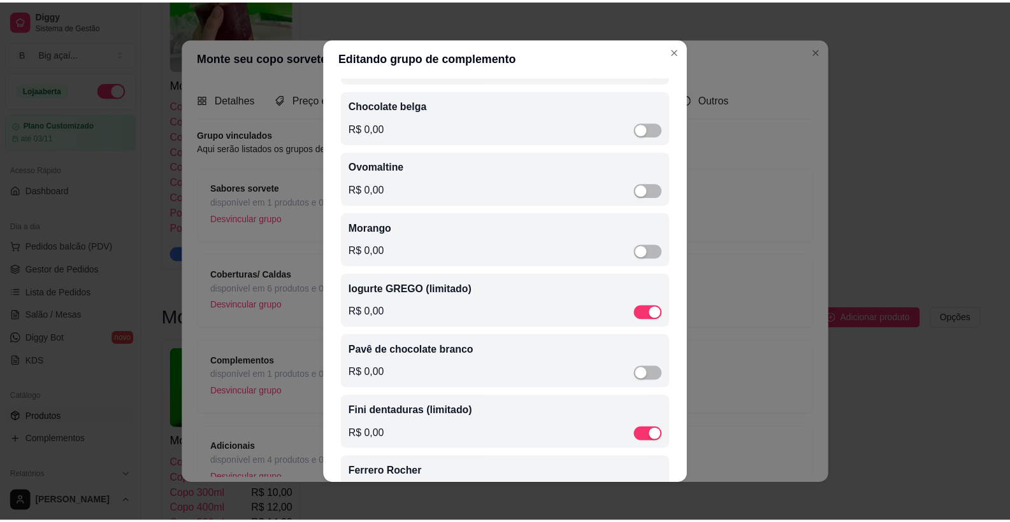
scroll to position [263, 0]
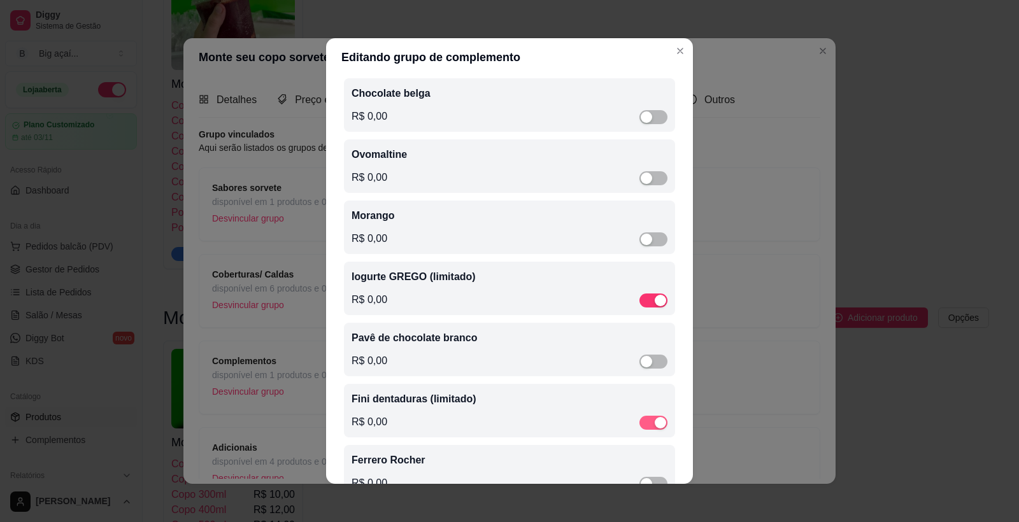
click at [640, 430] on span "button" at bounding box center [654, 423] width 28 height 14
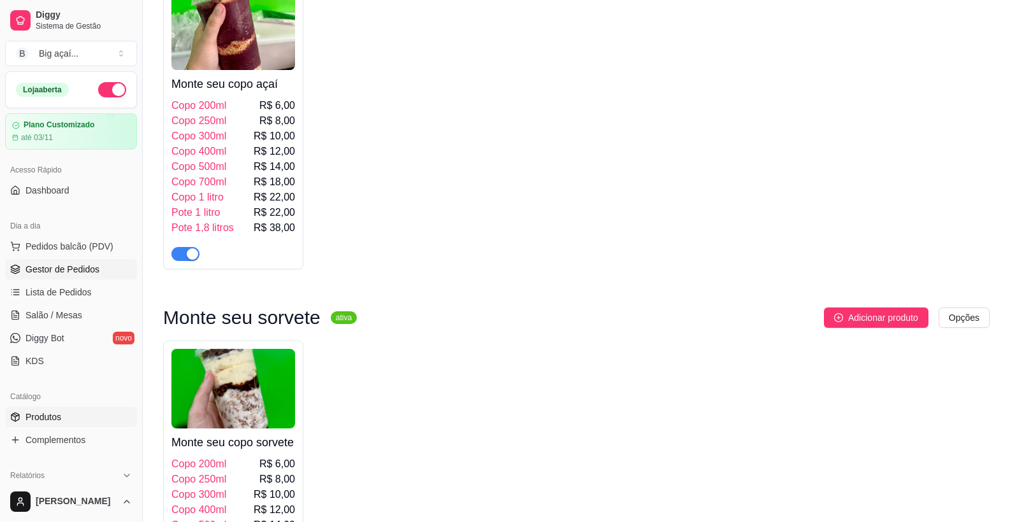
click at [60, 266] on span "Gestor de Pedidos" at bounding box center [62, 269] width 74 height 13
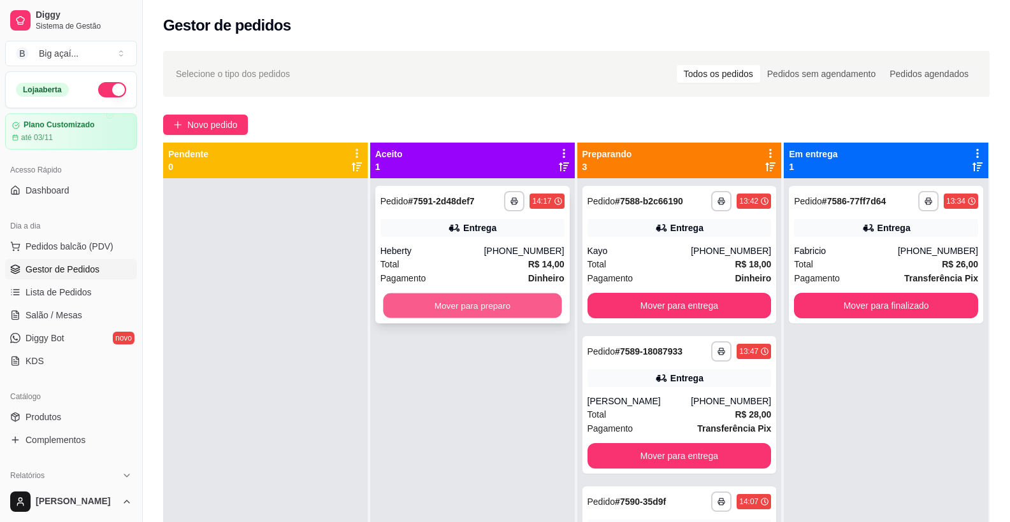
click at [484, 297] on button "Mover para preparo" at bounding box center [472, 306] width 178 height 25
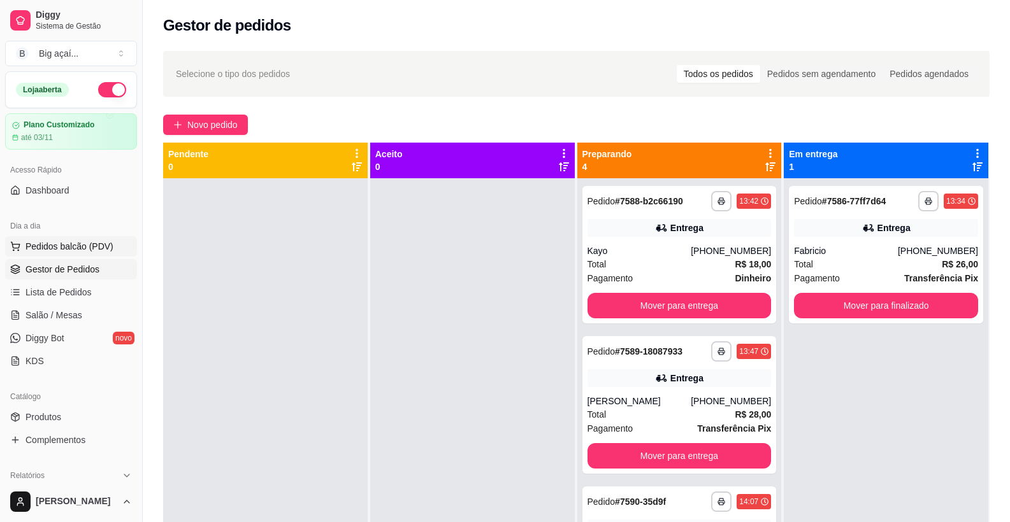
click at [78, 252] on span "Pedidos balcão (PDV)" at bounding box center [69, 246] width 88 height 13
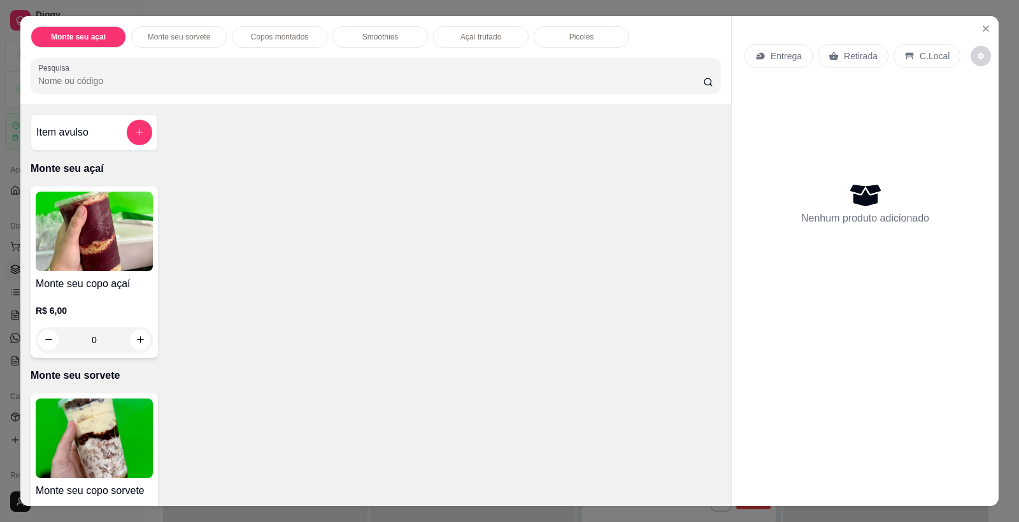
click at [143, 241] on img at bounding box center [94, 232] width 117 height 80
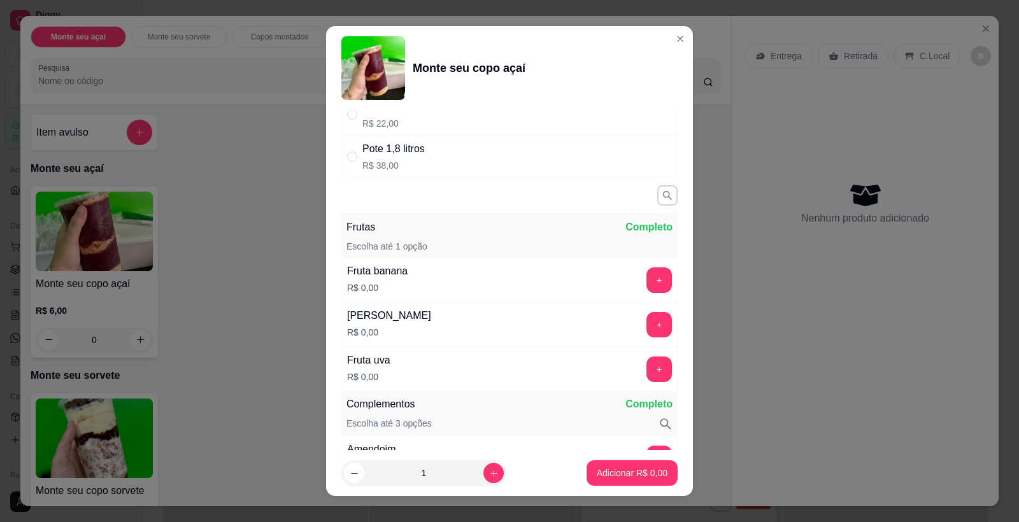
scroll to position [362, 0]
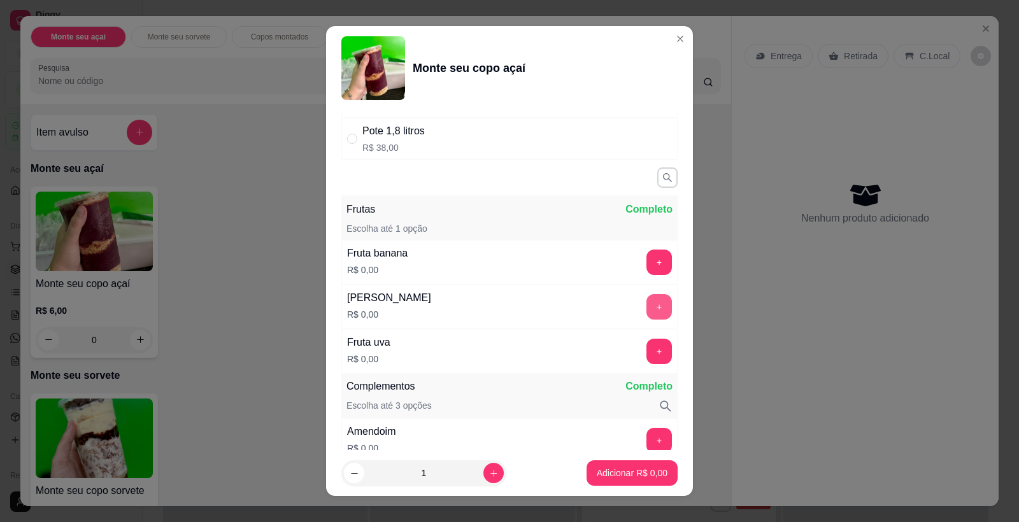
click at [647, 300] on button "+" at bounding box center [659, 306] width 25 height 25
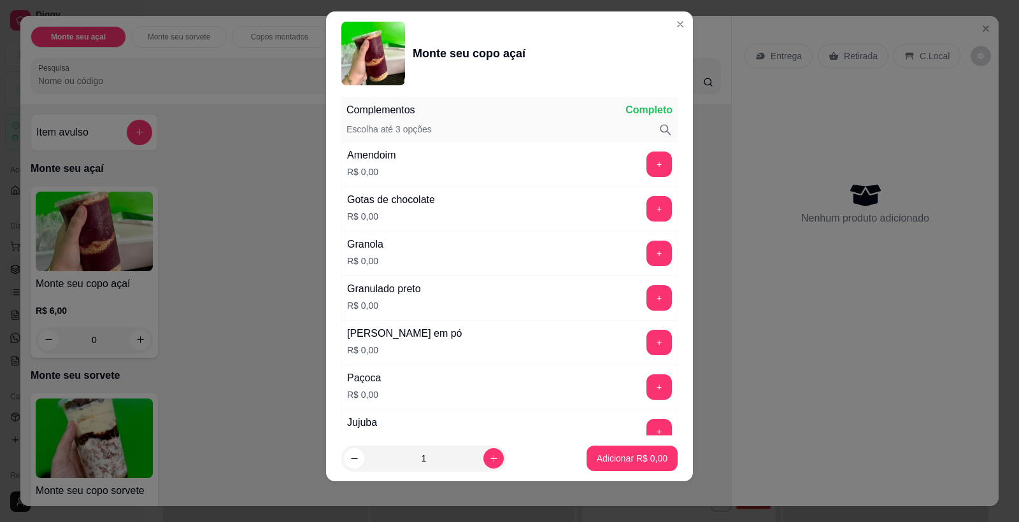
scroll to position [626, 0]
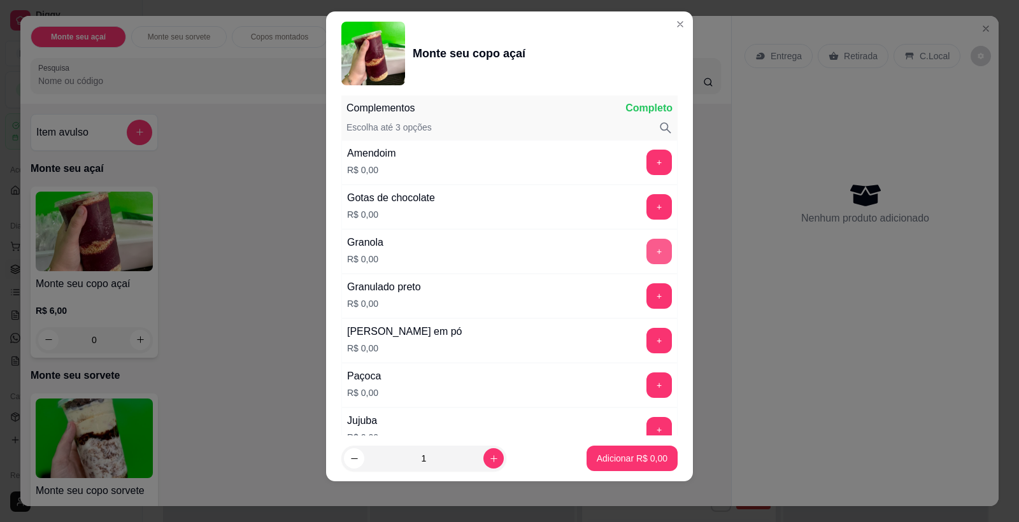
click at [647, 245] on button "+" at bounding box center [659, 251] width 25 height 25
click at [590, 254] on button "-" at bounding box center [602, 251] width 25 height 25
click at [647, 248] on button "+" at bounding box center [659, 252] width 25 height 25
click at [647, 336] on button "+" at bounding box center [659, 340] width 25 height 25
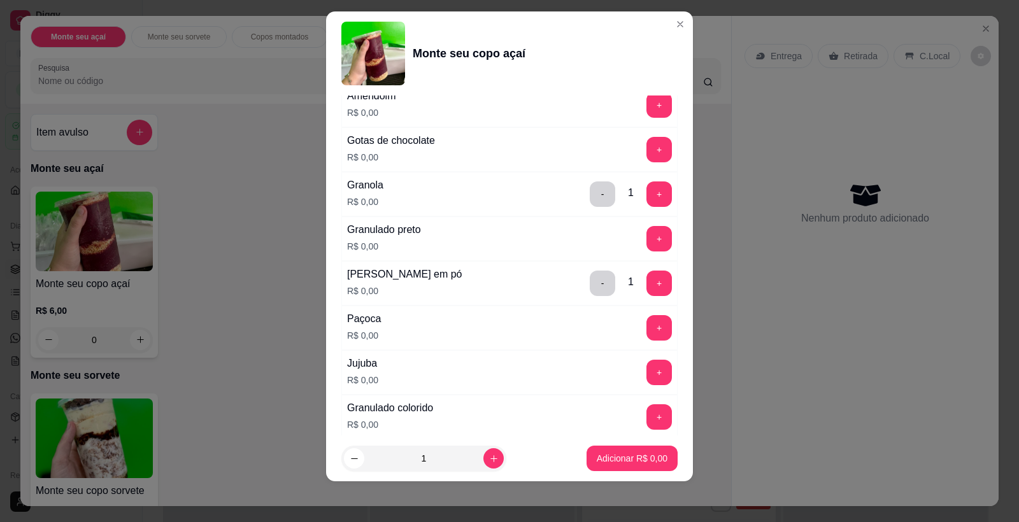
scroll to position [558, 0]
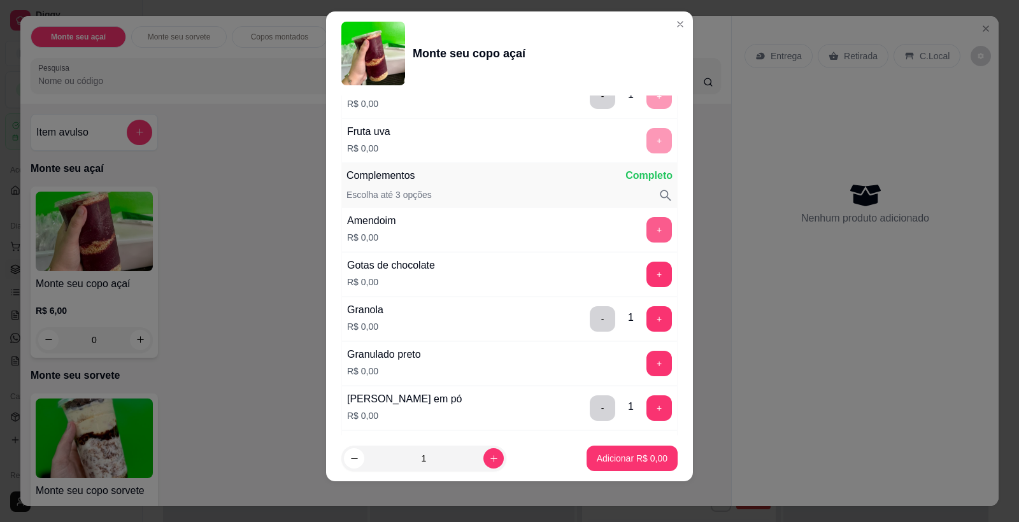
click at [647, 232] on button "+" at bounding box center [659, 229] width 25 height 25
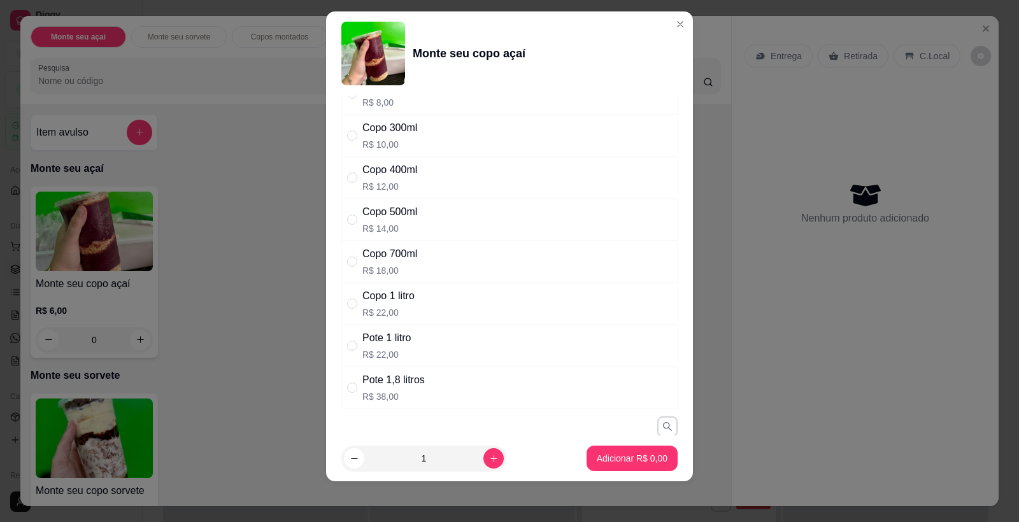
scroll to position [0, 0]
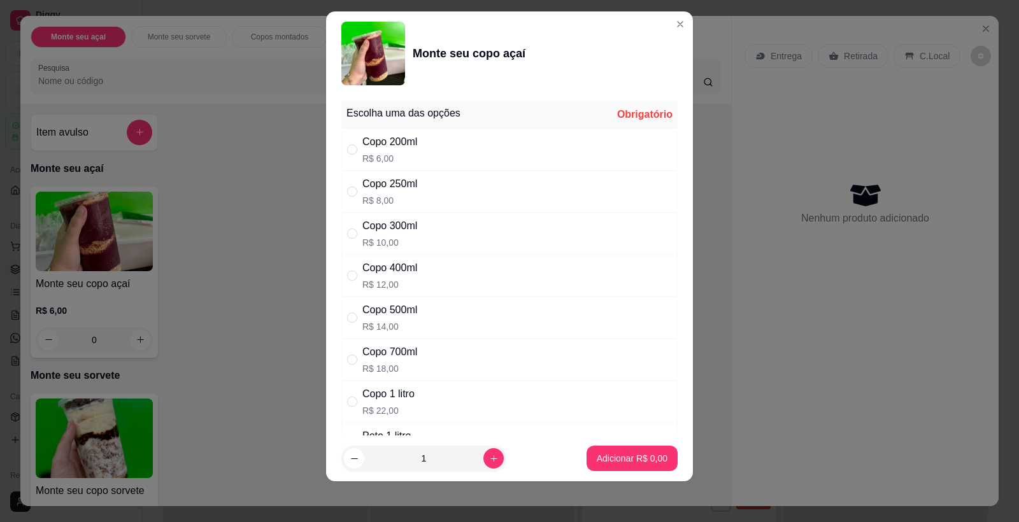
click at [405, 280] on p "R$ 12,00" at bounding box center [389, 284] width 55 height 13
radio input "true"
click at [625, 467] on button "Adicionar R$ 12,00" at bounding box center [630, 459] width 94 height 25
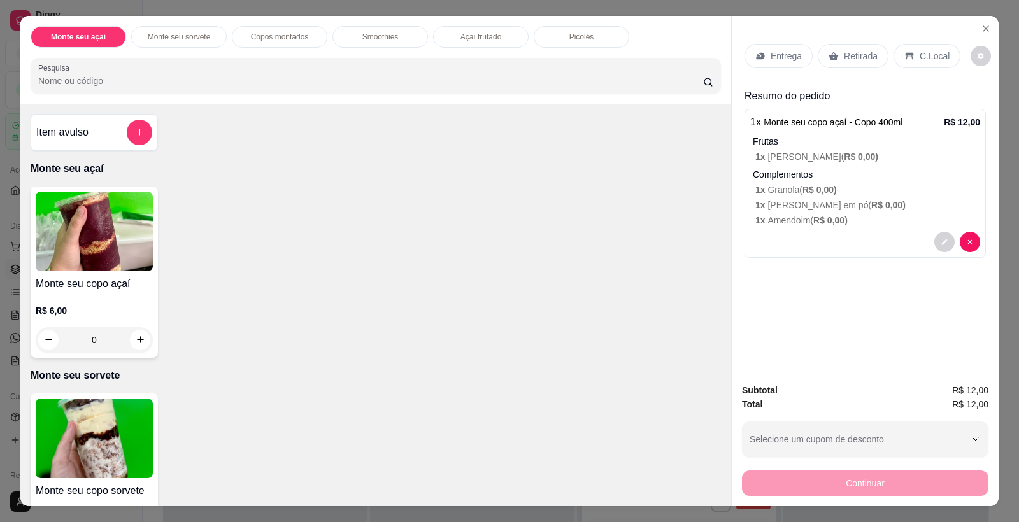
click at [93, 240] on img at bounding box center [94, 232] width 117 height 80
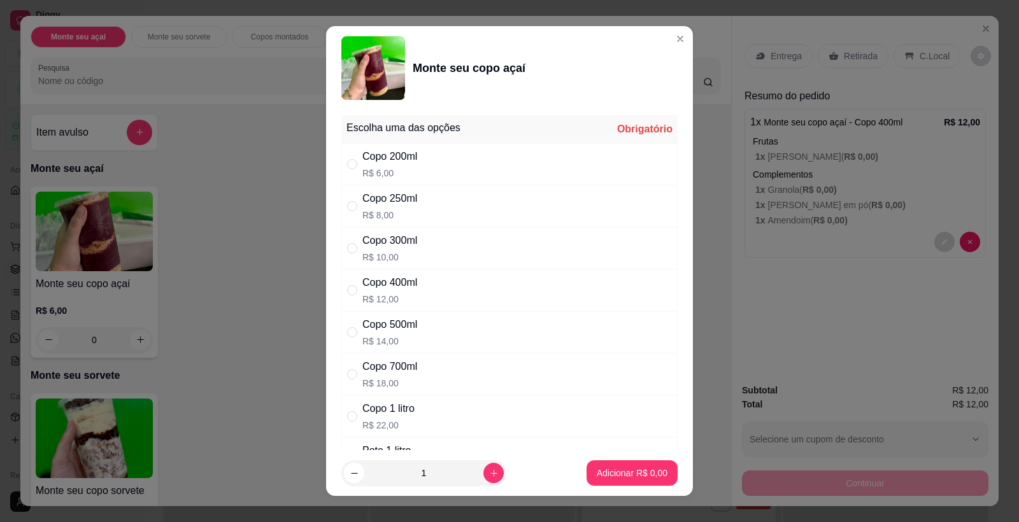
click at [420, 245] on div "Copo 300ml R$ 10,00" at bounding box center [509, 248] width 336 height 42
radio input "true"
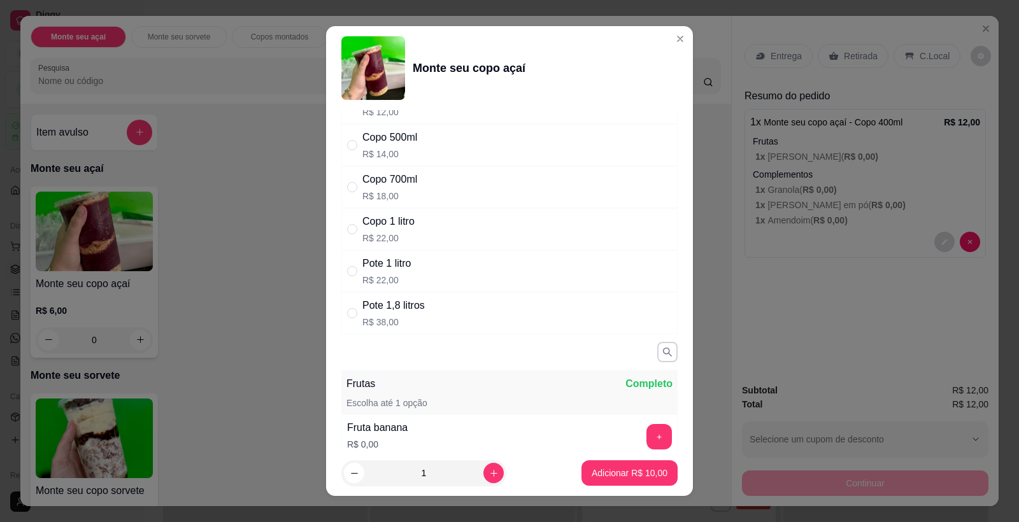
scroll to position [397, 0]
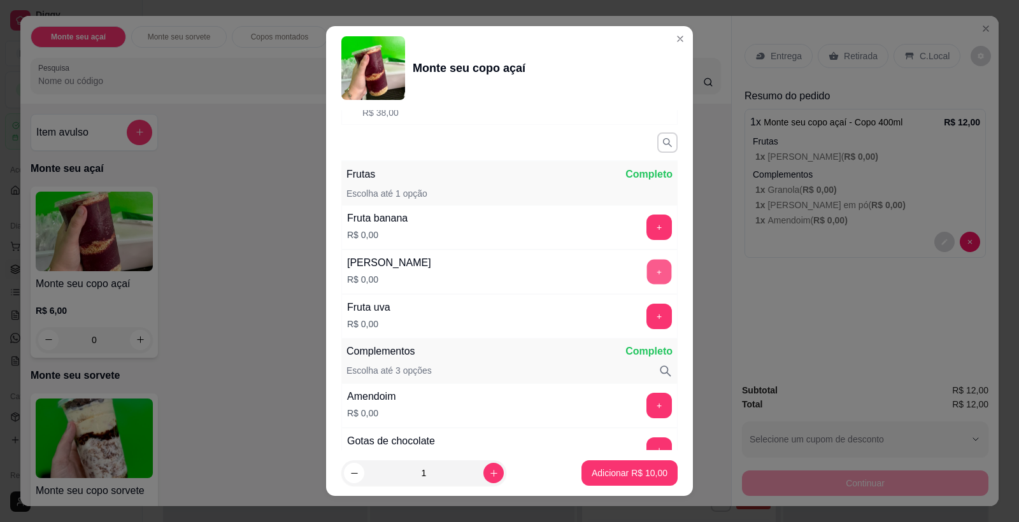
click at [647, 263] on button "+" at bounding box center [659, 272] width 25 height 25
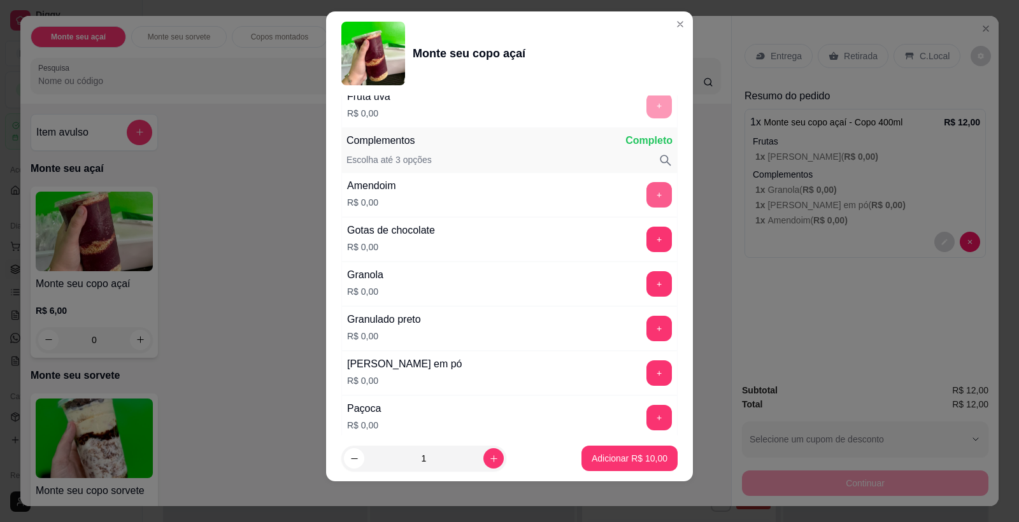
scroll to position [626, 0]
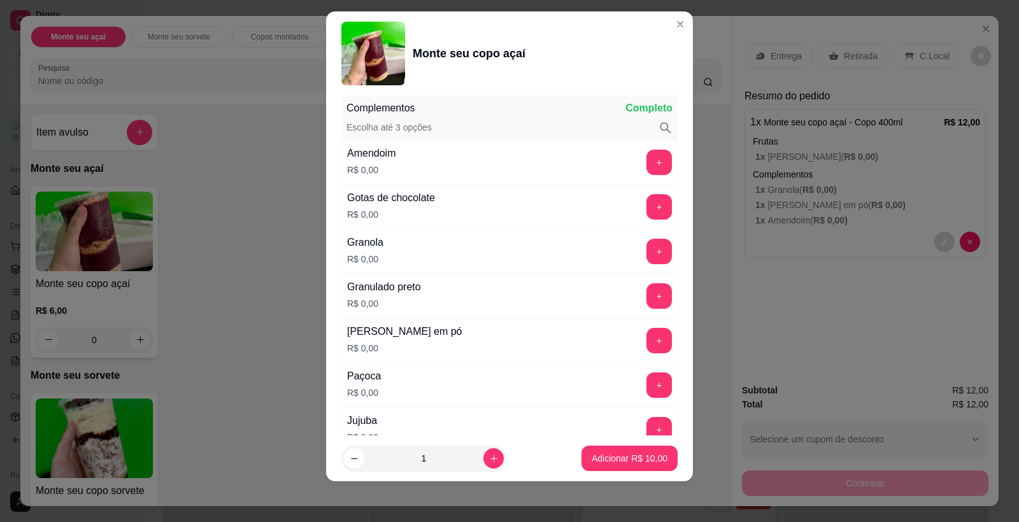
click at [636, 148] on div "Amendoim R$ 0,00 +" at bounding box center [509, 162] width 336 height 45
click at [647, 155] on button "+" at bounding box center [659, 162] width 25 height 25
click at [647, 258] on button "+" at bounding box center [659, 251] width 25 height 25
click at [647, 341] on button "+" at bounding box center [659, 340] width 25 height 25
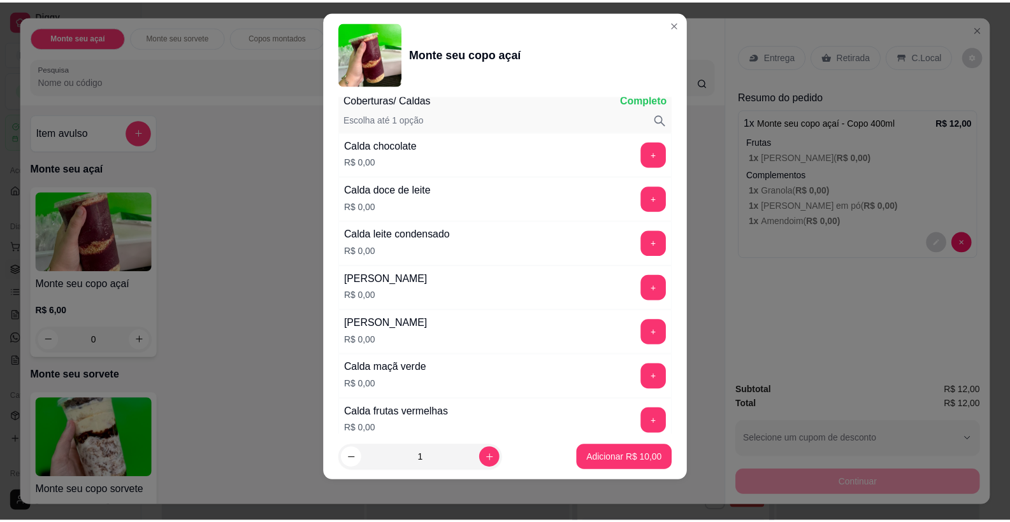
scroll to position [1228, 0]
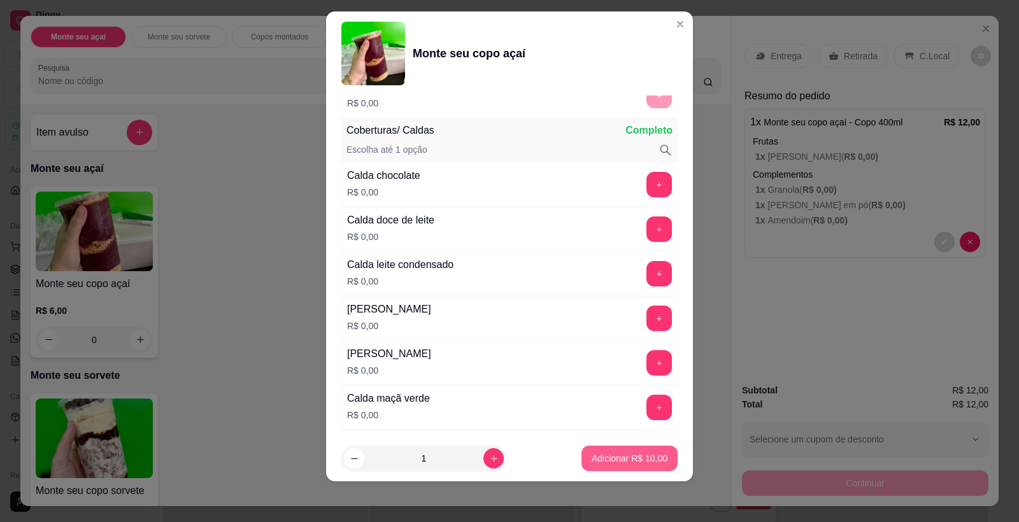
click at [605, 447] on button "Adicionar R$ 10,00" at bounding box center [630, 458] width 96 height 25
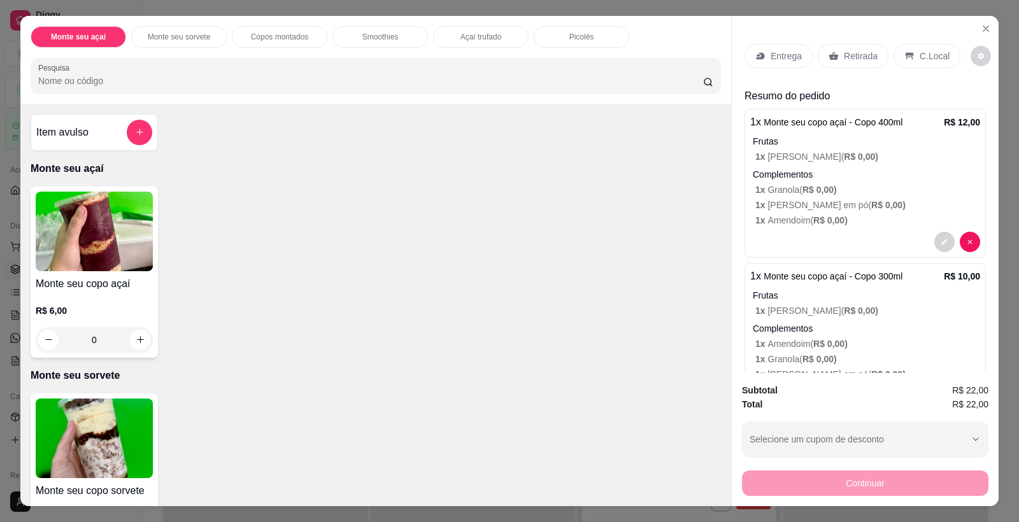
click at [861, 63] on div "Retirada" at bounding box center [853, 56] width 71 height 24
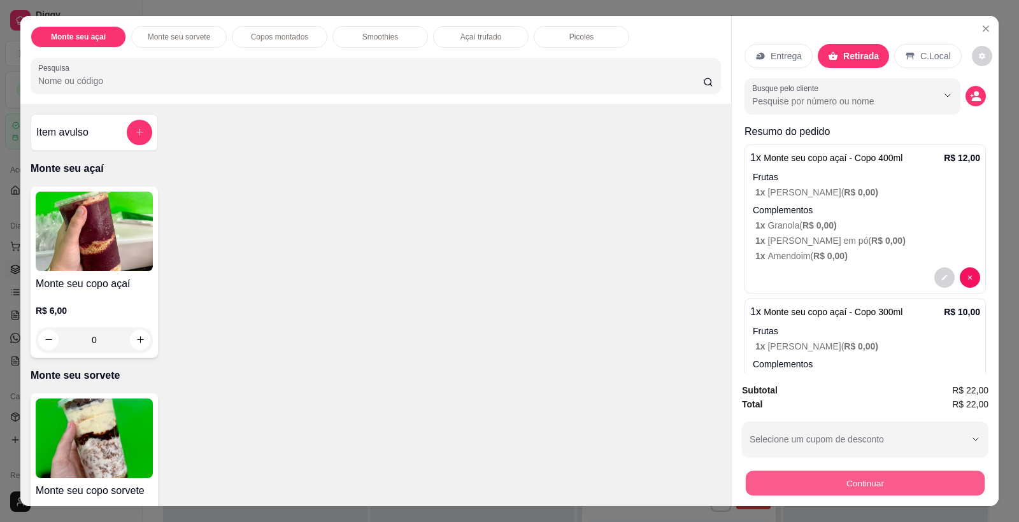
click at [862, 476] on button "Continuar" at bounding box center [865, 483] width 239 height 25
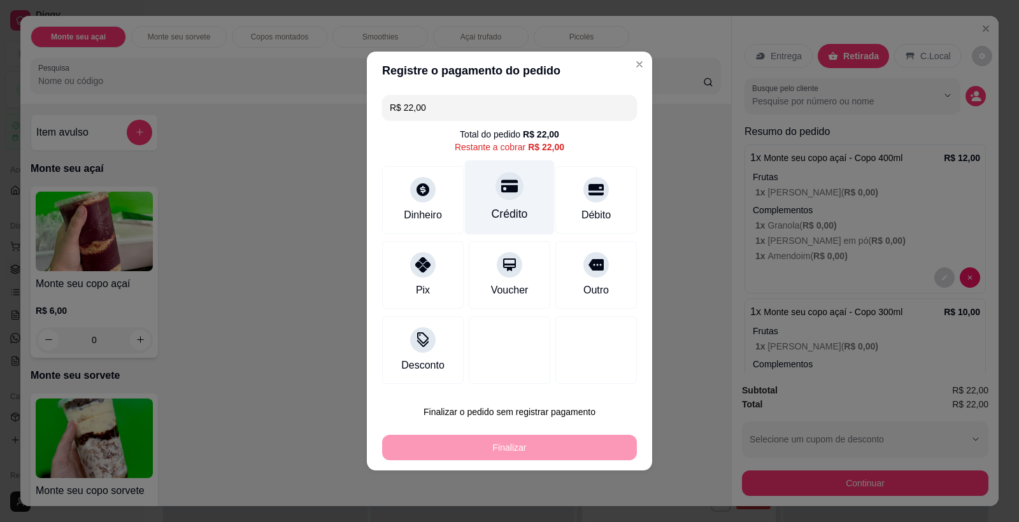
click at [513, 184] on div at bounding box center [510, 186] width 28 height 28
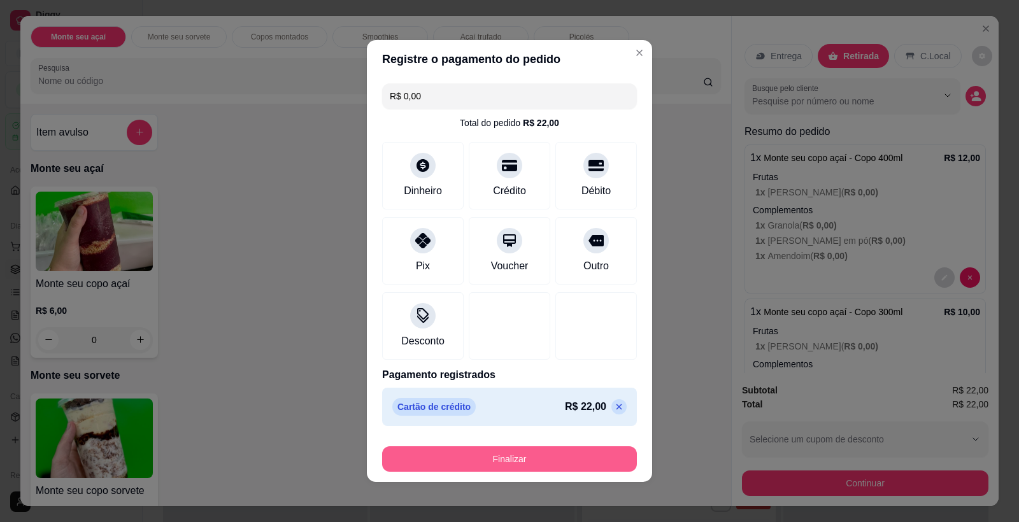
click at [543, 464] on button "Finalizar" at bounding box center [509, 459] width 255 height 25
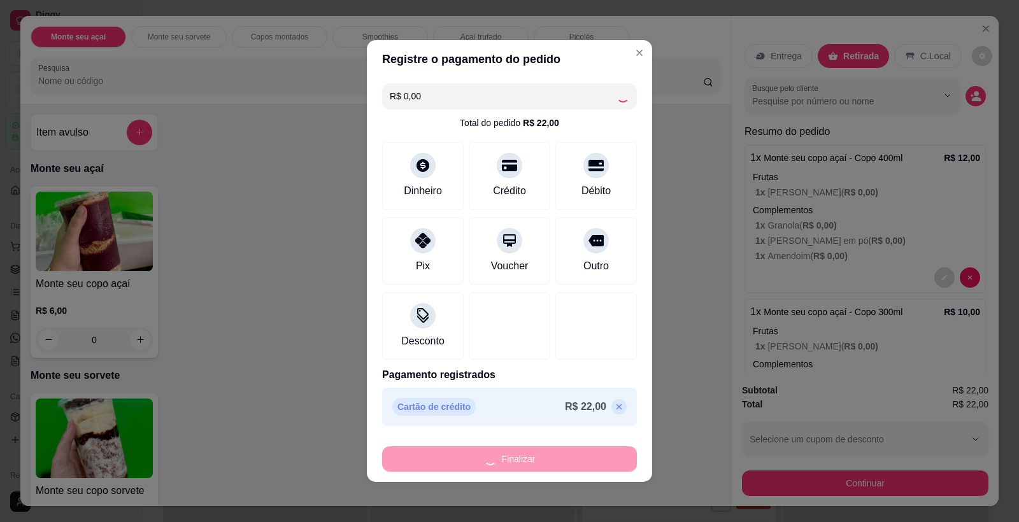
type input "-R$ 22,00"
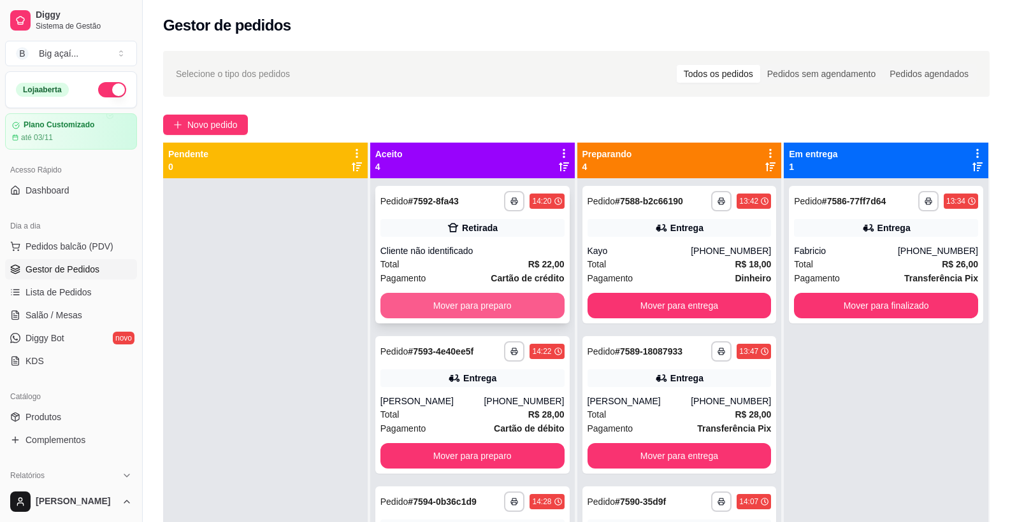
click at [492, 309] on button "Mover para preparo" at bounding box center [472, 305] width 184 height 25
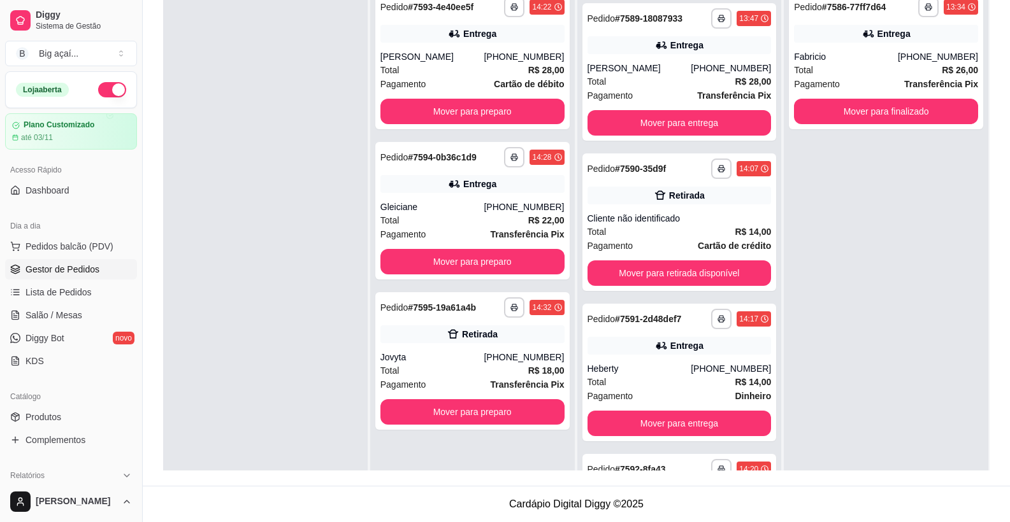
scroll to position [255, 0]
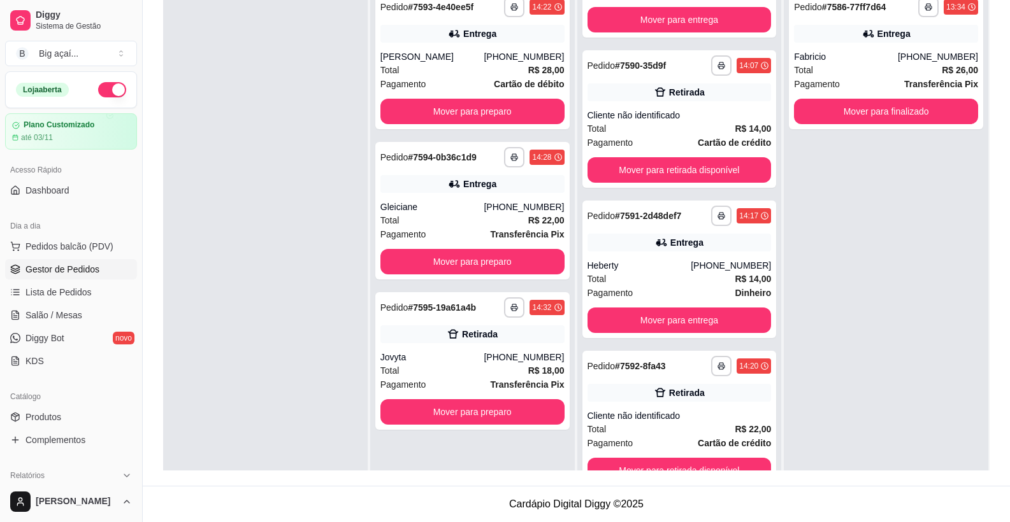
click at [725, 471] on div "**********" at bounding box center [576, 167] width 867 height 637
click at [733, 459] on button "Mover para retirada disponível" at bounding box center [679, 470] width 184 height 25
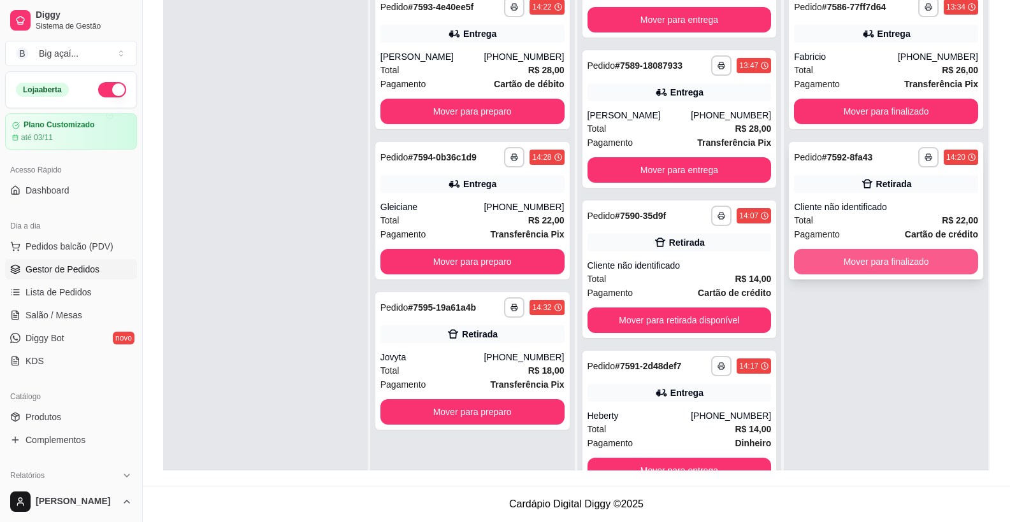
click at [927, 262] on button "Mover para finalizado" at bounding box center [886, 261] width 184 height 25
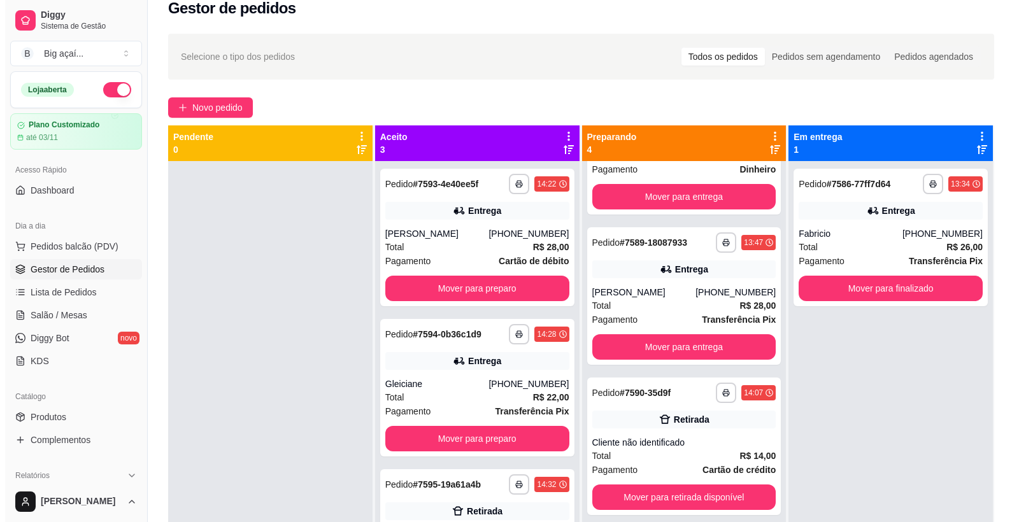
scroll to position [0, 0]
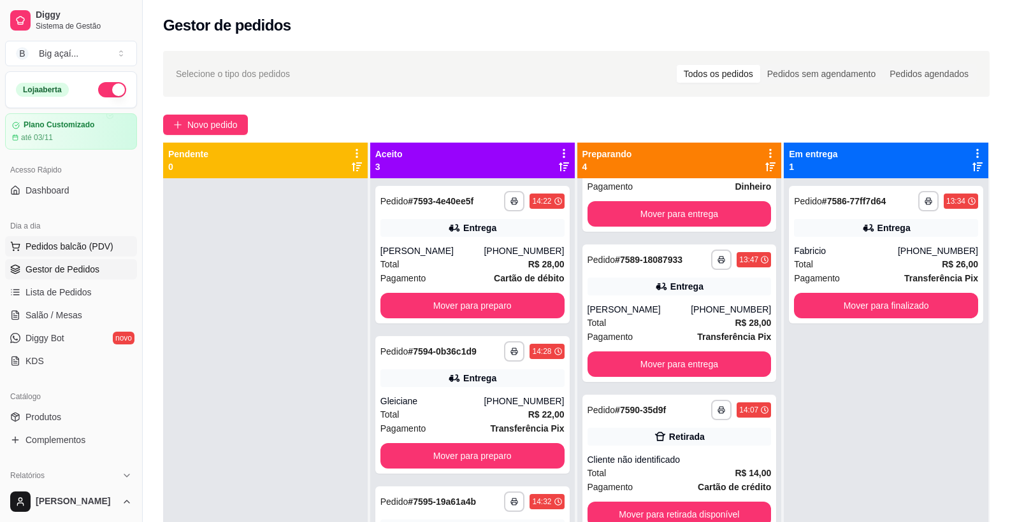
click at [71, 240] on span "Pedidos balcão (PDV)" at bounding box center [69, 246] width 88 height 13
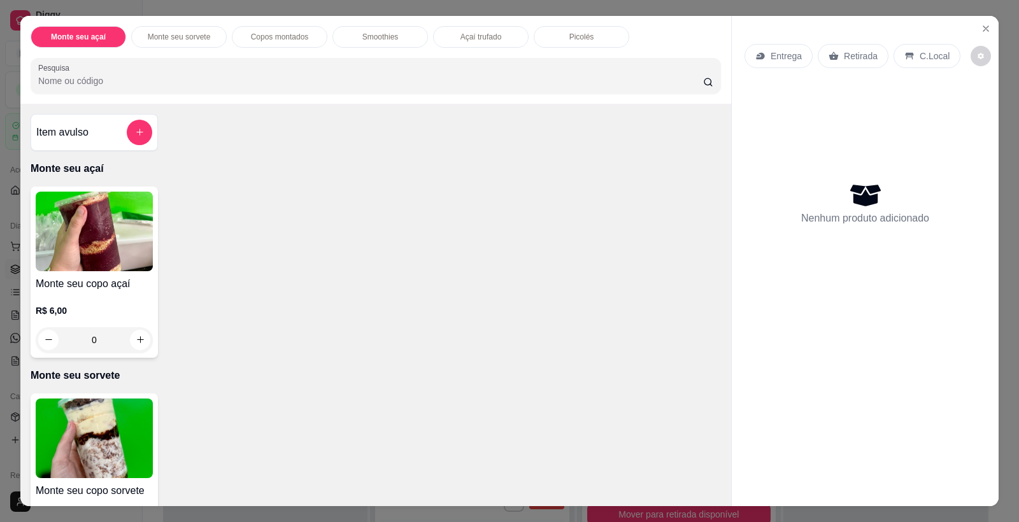
click at [114, 417] on img at bounding box center [94, 439] width 117 height 80
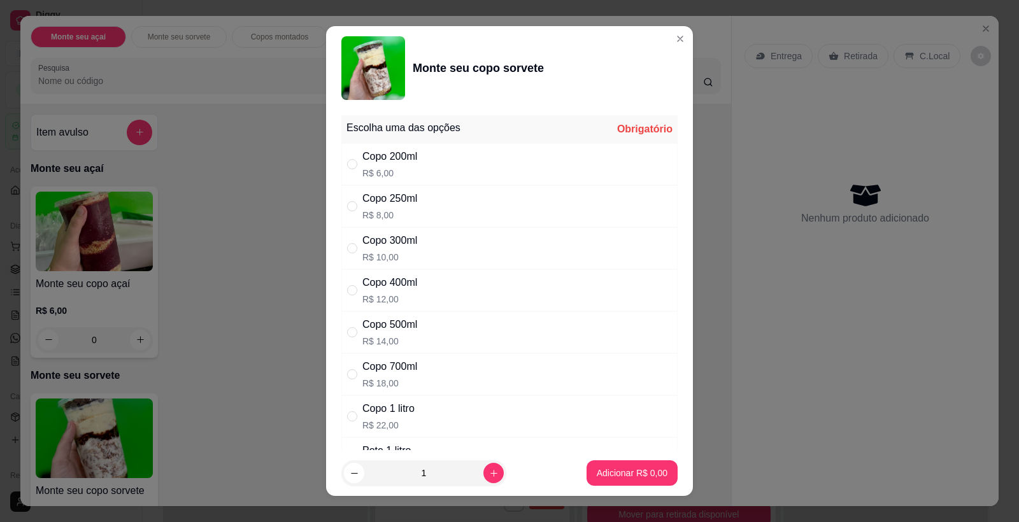
click at [447, 236] on div "Copo 300ml R$ 10,00" at bounding box center [509, 248] width 336 height 42
radio input "true"
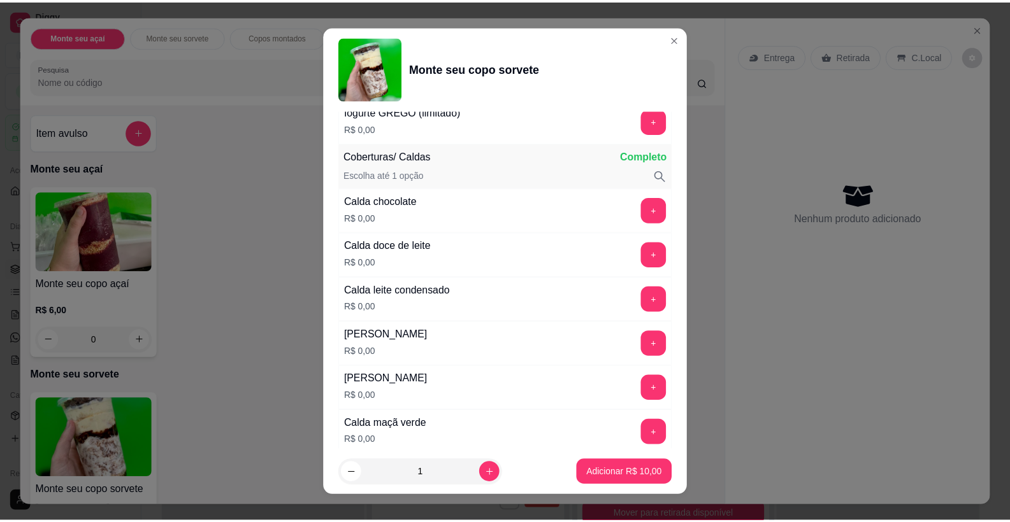
scroll to position [376, 0]
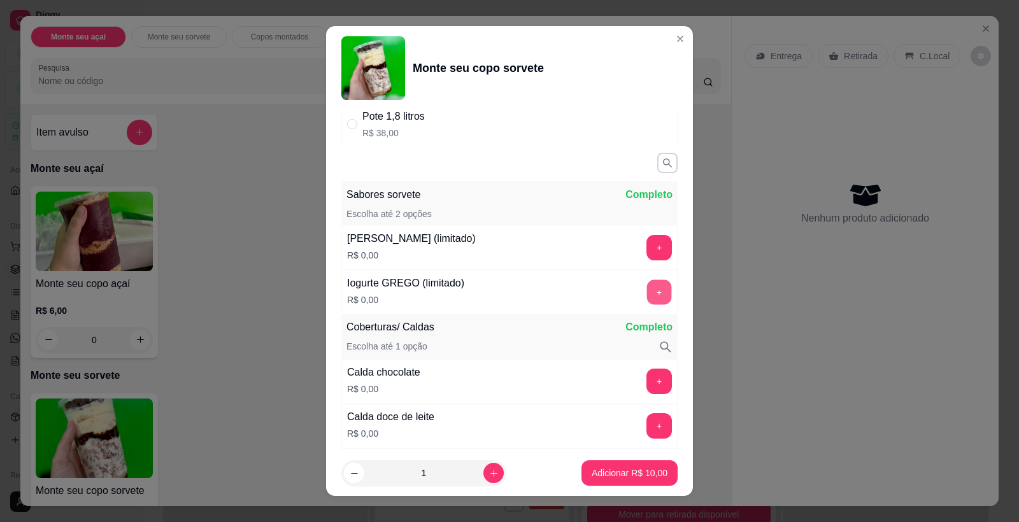
click at [647, 288] on button "+" at bounding box center [659, 292] width 25 height 25
click at [647, 379] on button "+" at bounding box center [659, 381] width 25 height 25
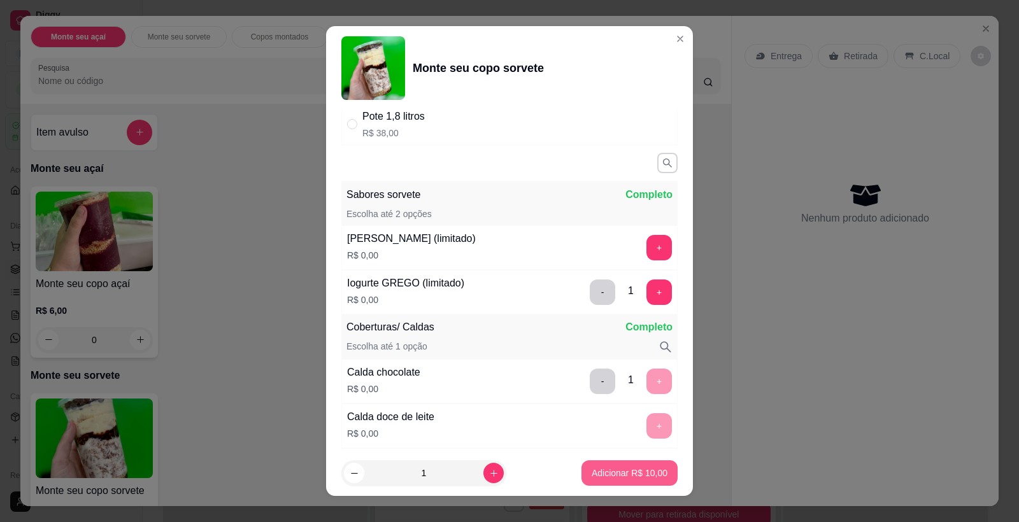
click at [626, 463] on button "Adicionar R$ 10,00" at bounding box center [630, 473] width 96 height 25
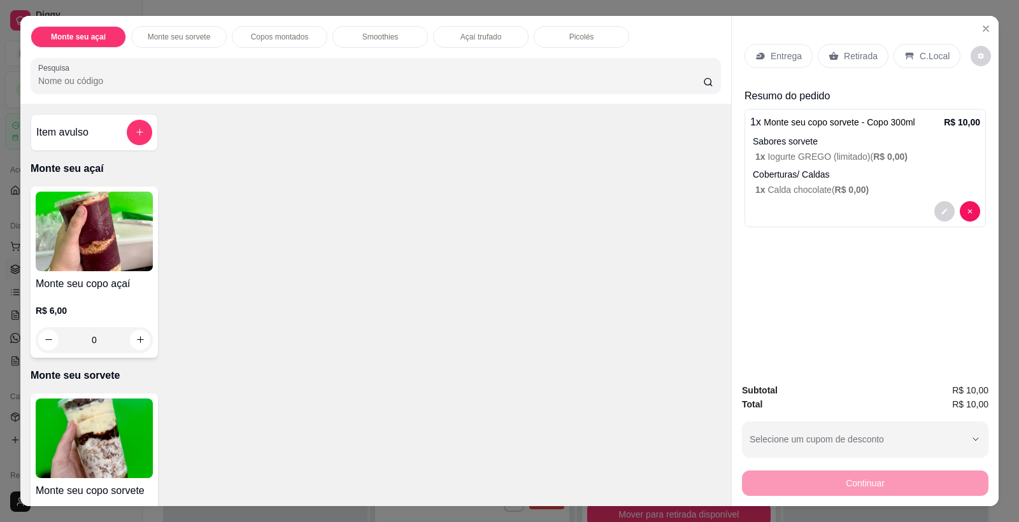
click at [933, 63] on div "C.Local" at bounding box center [927, 56] width 67 height 24
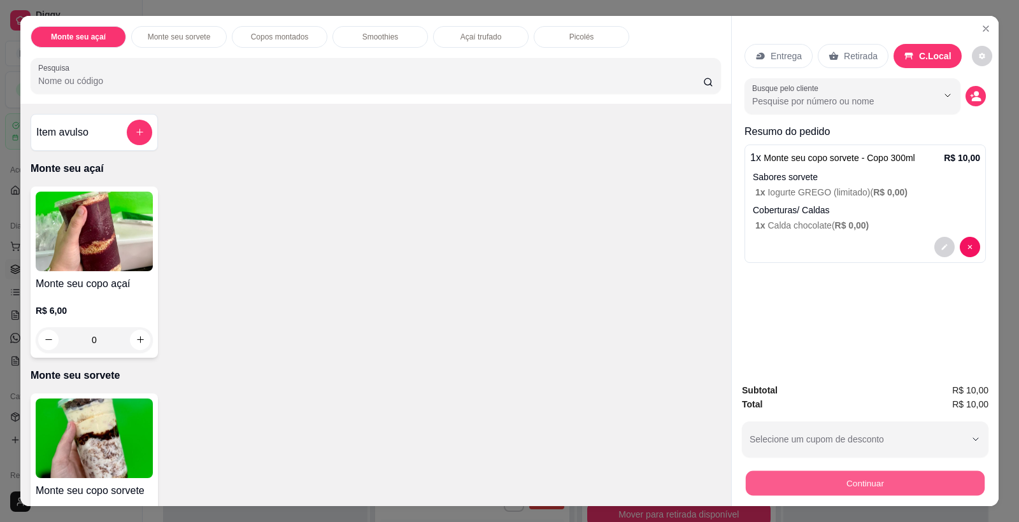
click at [887, 477] on button "Continuar" at bounding box center [865, 483] width 239 height 25
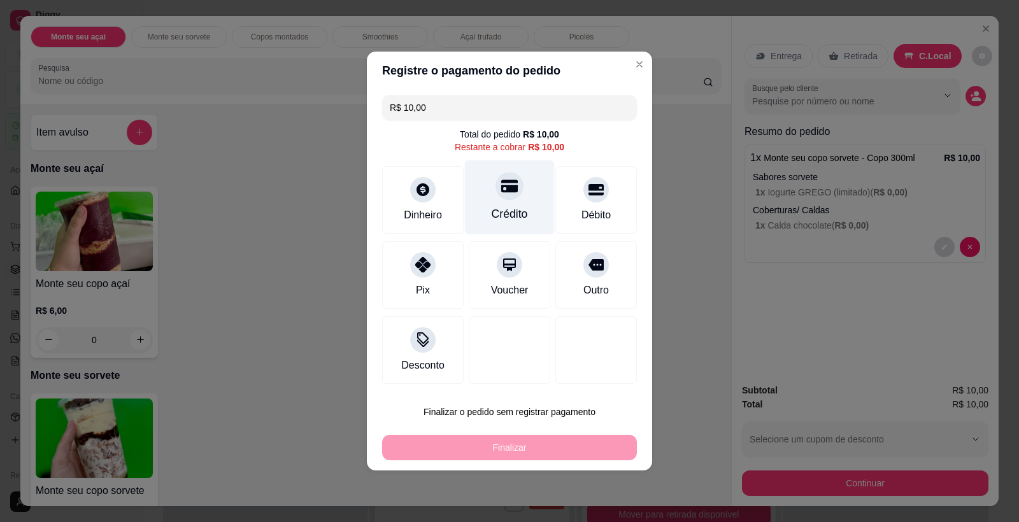
click at [515, 195] on div at bounding box center [510, 186] width 28 height 28
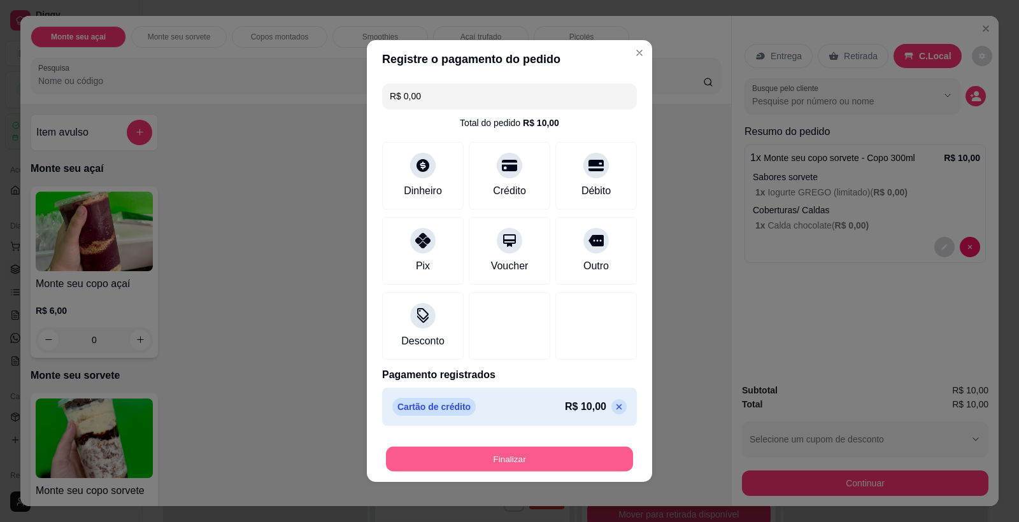
click at [547, 462] on button "Finalizar" at bounding box center [509, 459] width 247 height 25
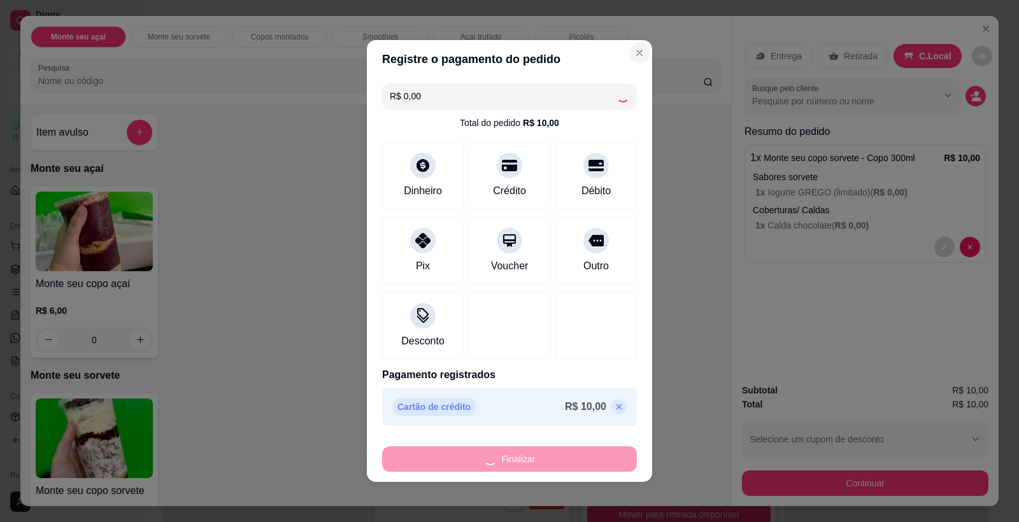
type input "-R$ 10,00"
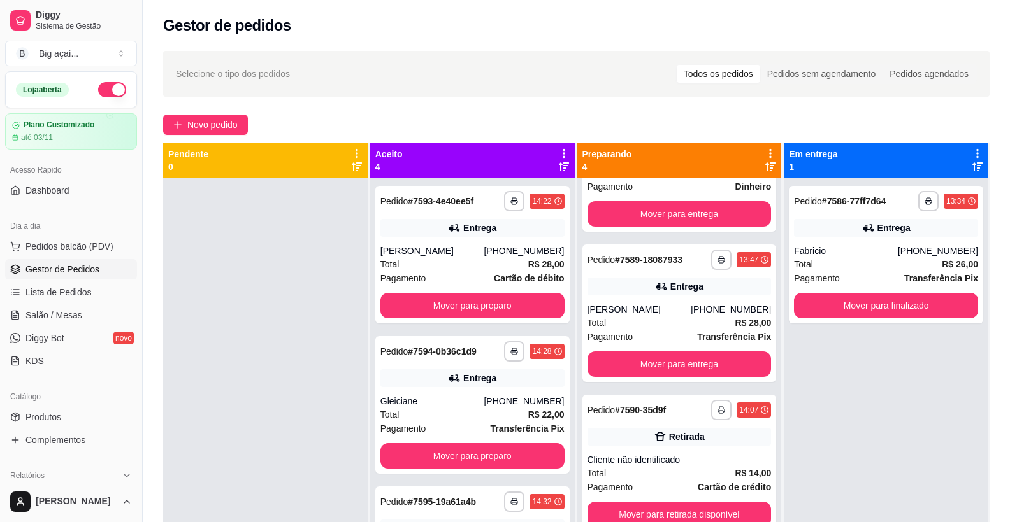
click at [559, 347] on div "**********" at bounding box center [472, 439] width 204 height 522
click at [437, 241] on div "**********" at bounding box center [472, 255] width 194 height 138
click at [454, 250] on div "[PERSON_NAME]" at bounding box center [432, 251] width 104 height 13
click at [470, 303] on button "Mover para preparo" at bounding box center [472, 305] width 184 height 25
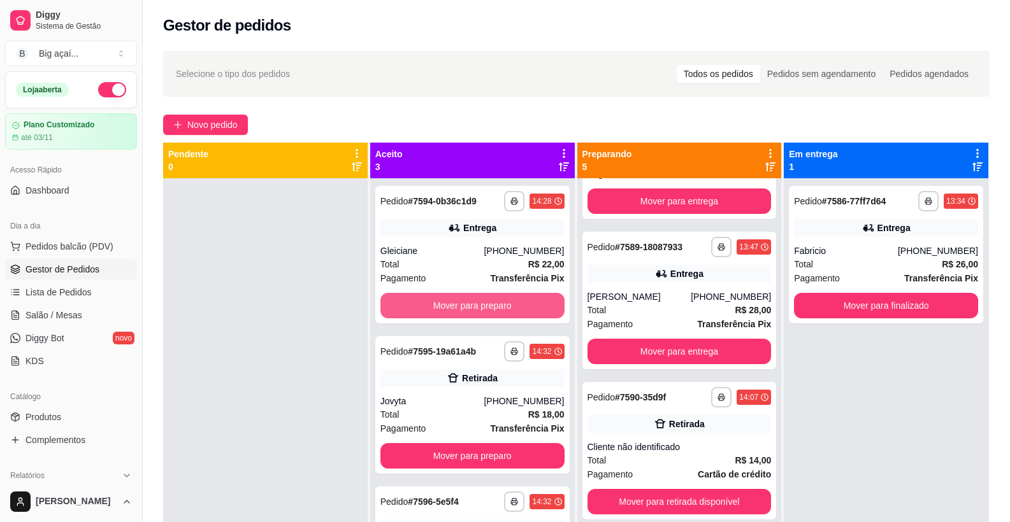
scroll to position [255, 0]
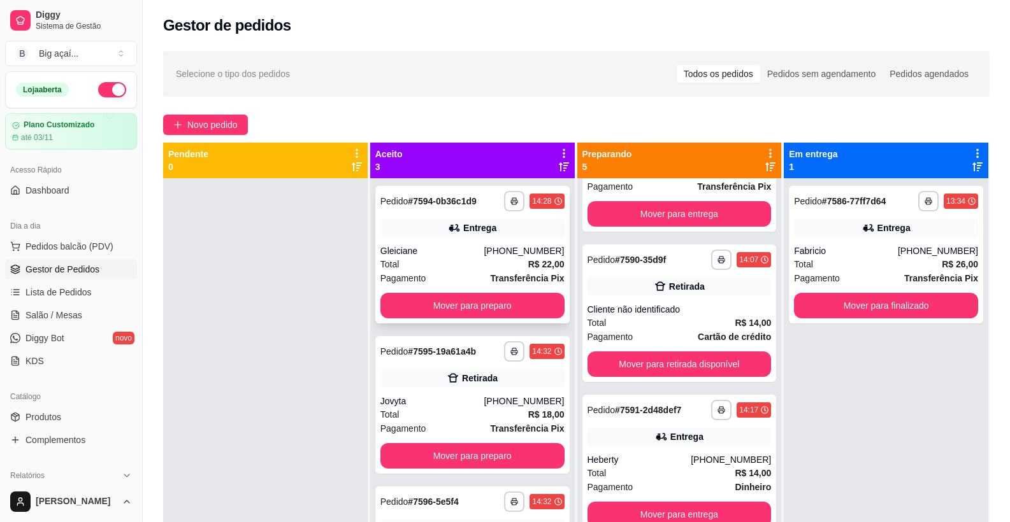
click at [472, 259] on div "Total R$ 22,00" at bounding box center [472, 264] width 184 height 14
click at [430, 299] on button "Mover para preparo" at bounding box center [472, 305] width 184 height 25
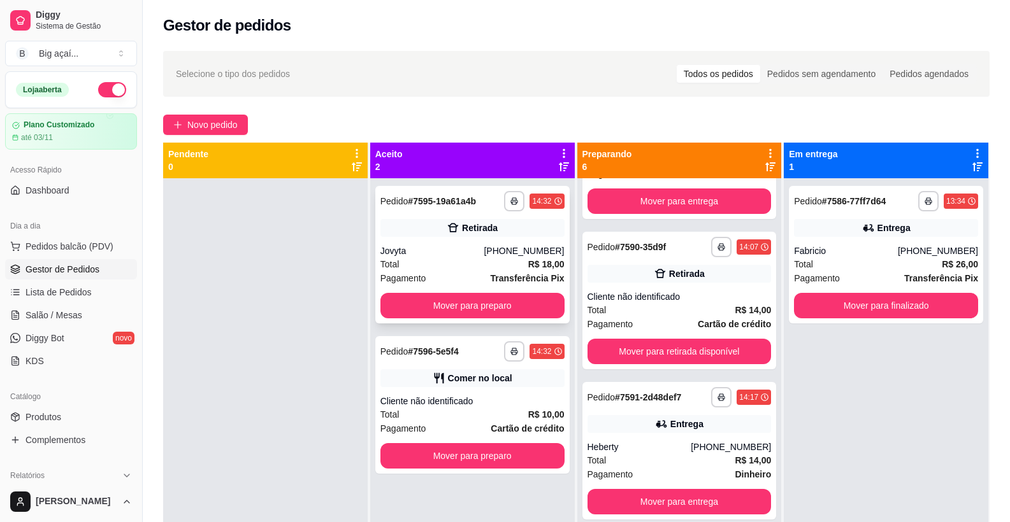
click at [412, 250] on div "Jovyta" at bounding box center [432, 251] width 104 height 13
click at [492, 386] on div "Comer no local" at bounding box center [472, 378] width 184 height 18
click at [536, 303] on button "Mover para preparo" at bounding box center [472, 305] width 184 height 25
click at [487, 298] on button "Mover para preparo" at bounding box center [472, 305] width 184 height 25
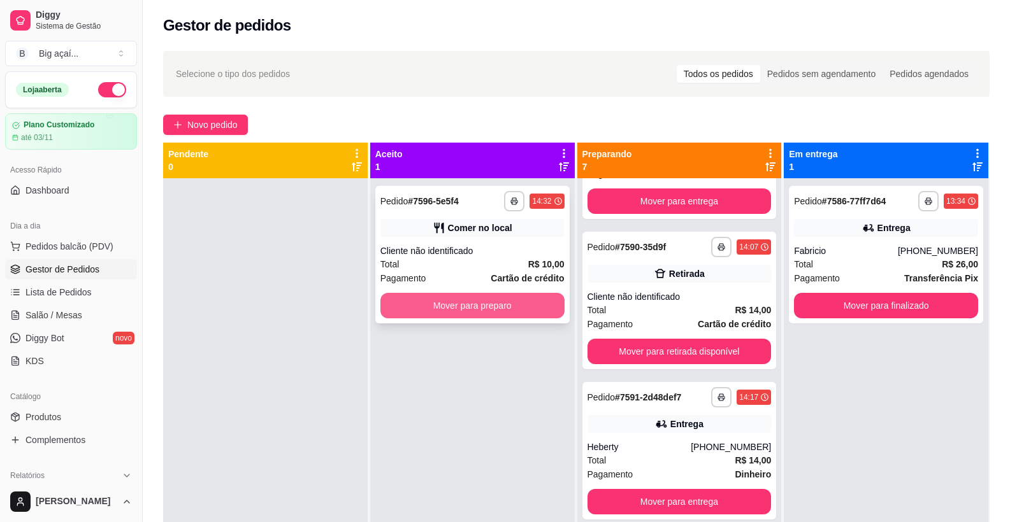
click at [510, 305] on button "Mover para preparo" at bounding box center [472, 305] width 184 height 25
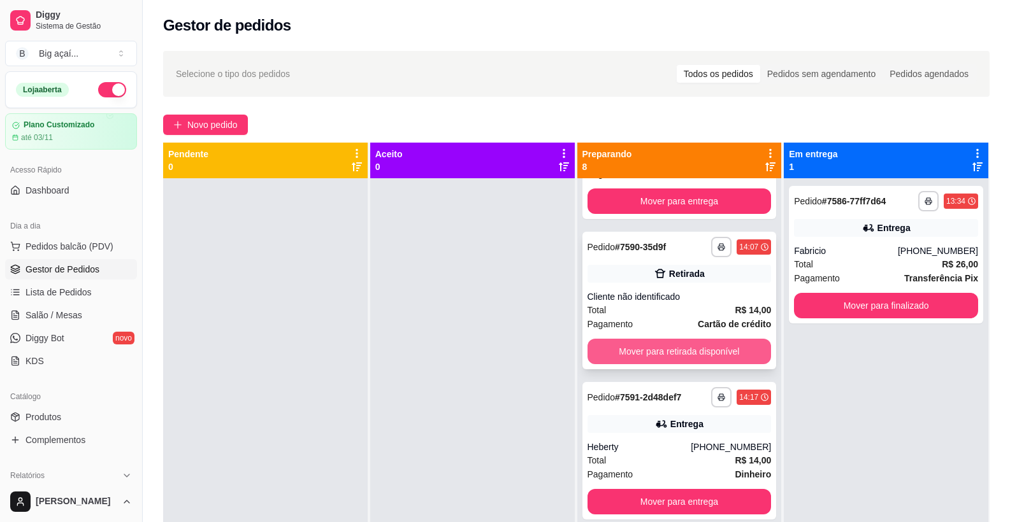
click at [702, 364] on button "Mover para retirada disponível" at bounding box center [679, 351] width 184 height 25
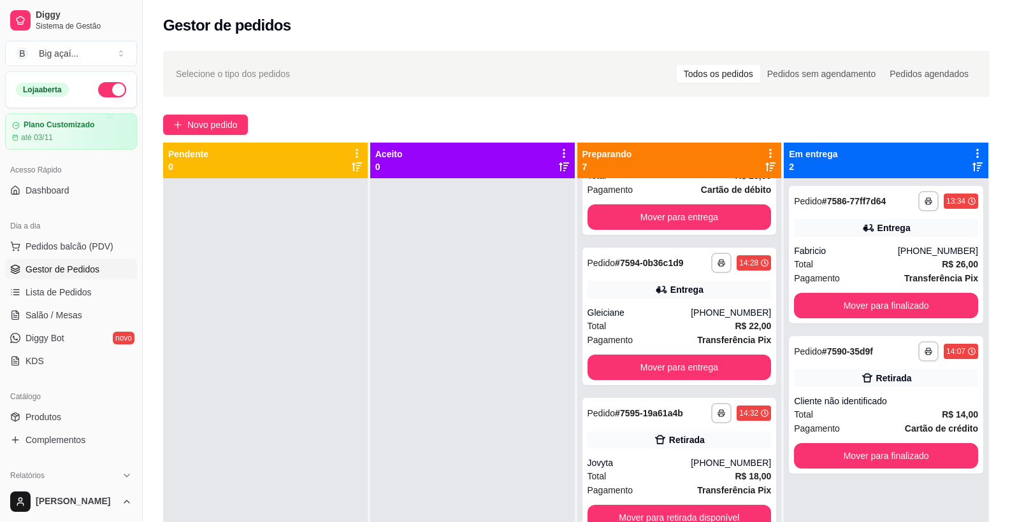
scroll to position [556, 0]
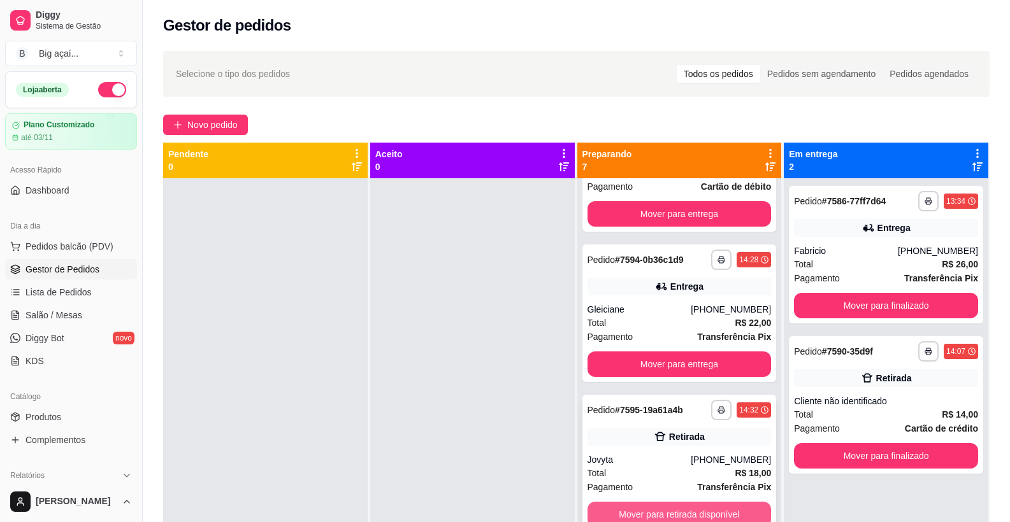
click at [710, 506] on button "Mover para retirada disponível" at bounding box center [679, 514] width 184 height 25
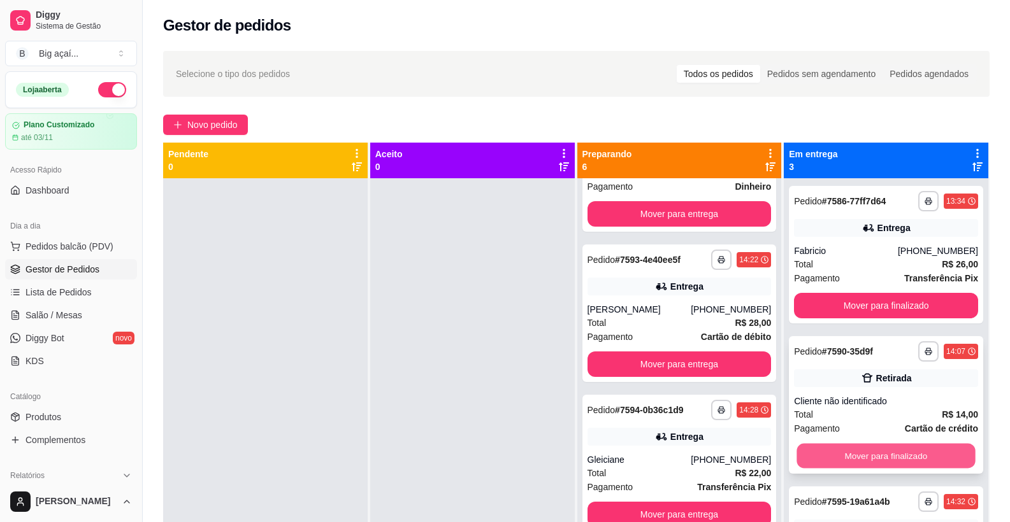
click at [909, 454] on button "Mover para finalizado" at bounding box center [886, 456] width 178 height 25
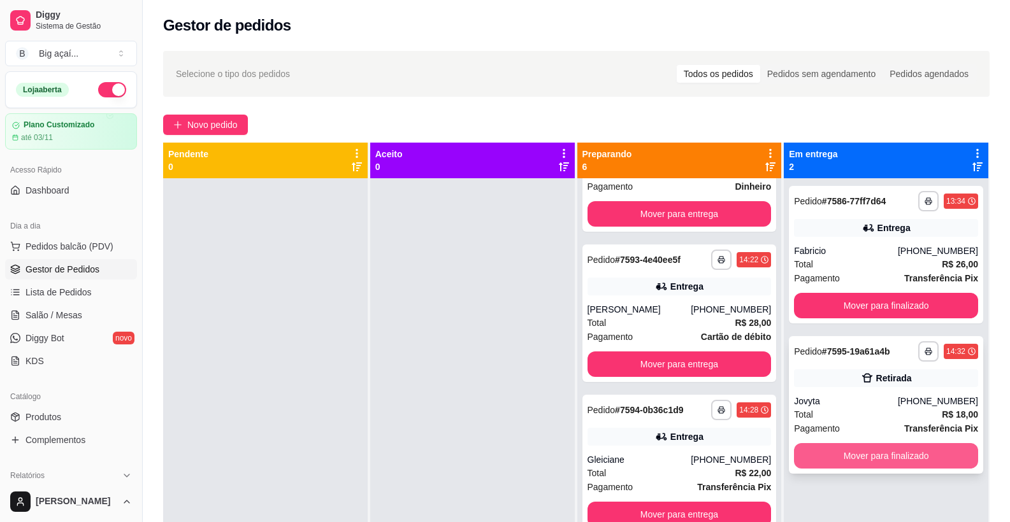
click at [880, 453] on button "Mover para finalizado" at bounding box center [886, 455] width 184 height 25
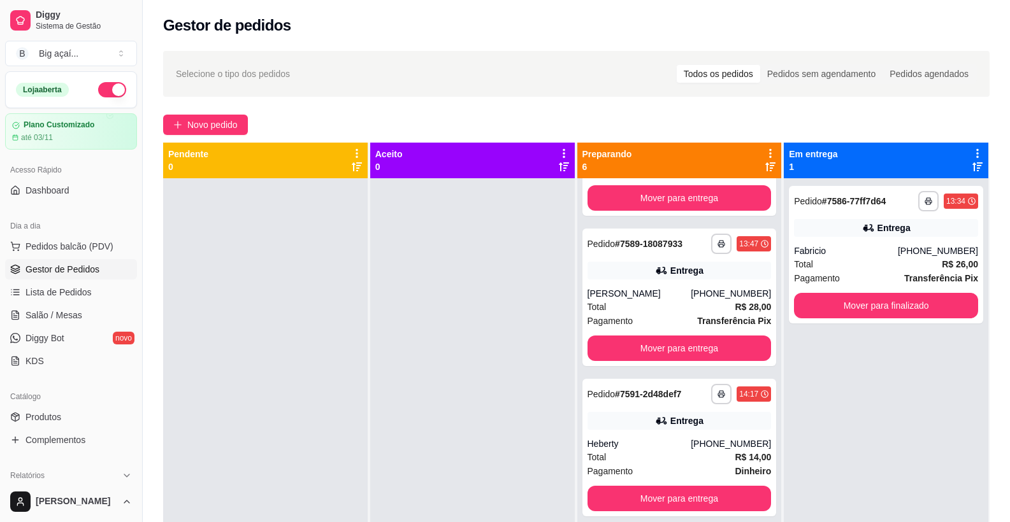
scroll to position [0, 0]
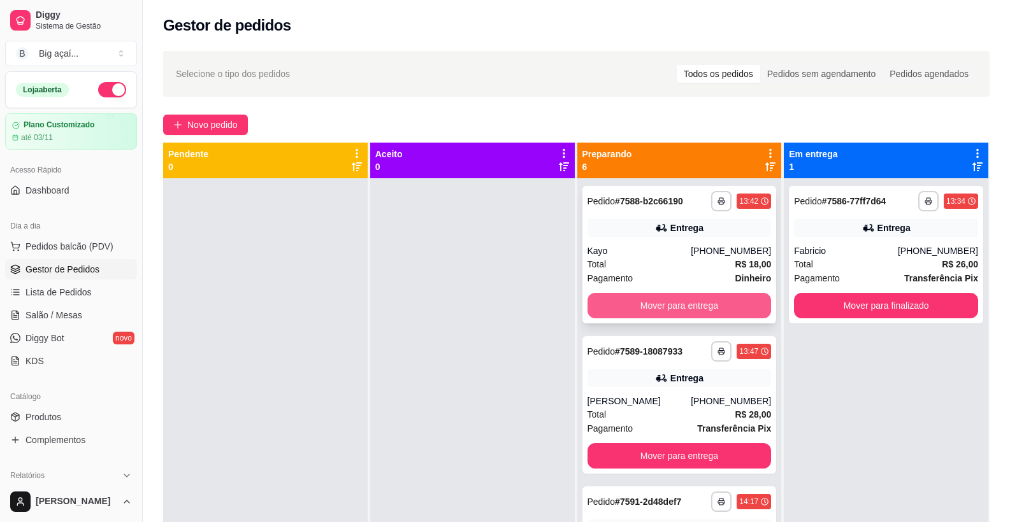
click at [664, 300] on button "Mover para entrega" at bounding box center [679, 305] width 184 height 25
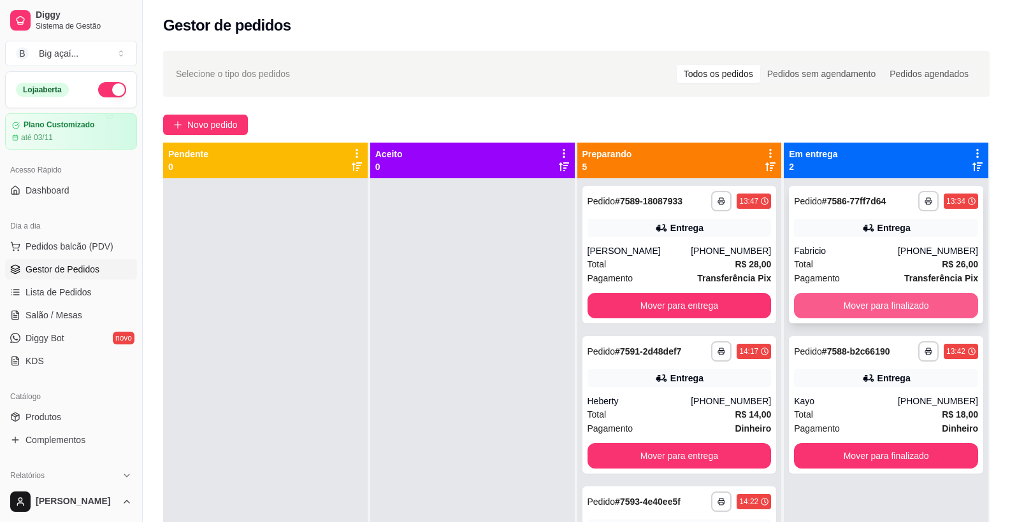
click at [906, 310] on button "Mover para finalizado" at bounding box center [886, 305] width 184 height 25
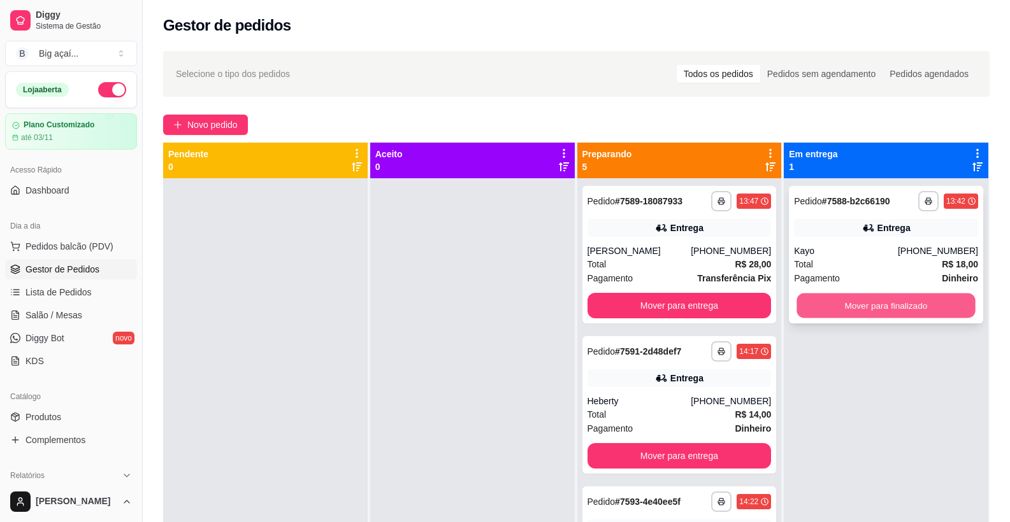
click at [903, 312] on button "Mover para finalizado" at bounding box center [886, 306] width 178 height 25
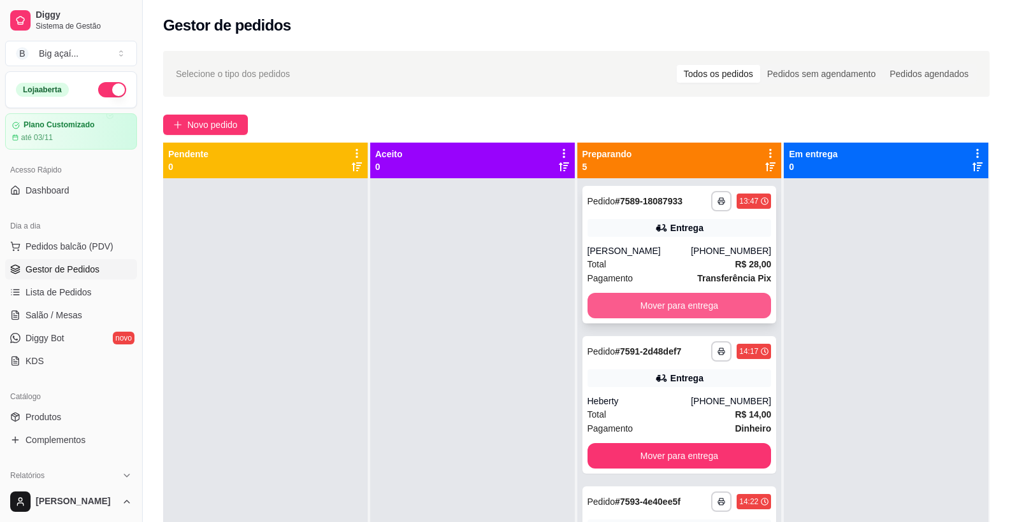
click at [709, 317] on button "Mover para entrega" at bounding box center [679, 305] width 184 height 25
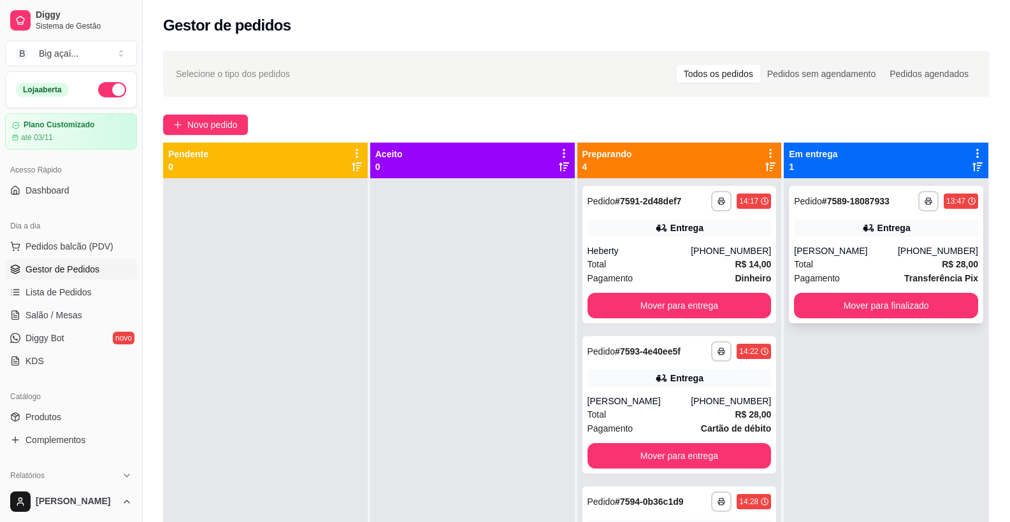
click at [880, 224] on div "Entrega" at bounding box center [893, 228] width 33 height 13
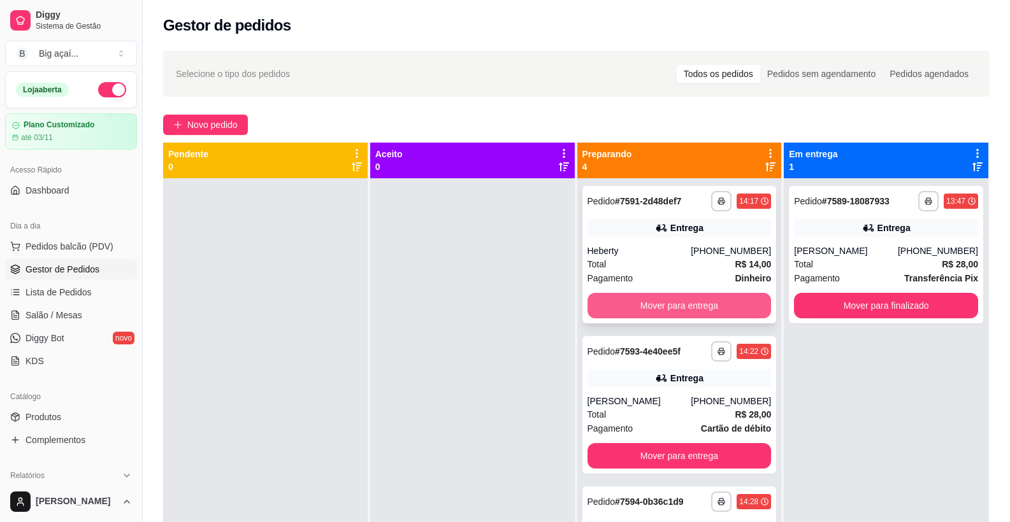
click at [683, 301] on button "Mover para entrega" at bounding box center [679, 305] width 184 height 25
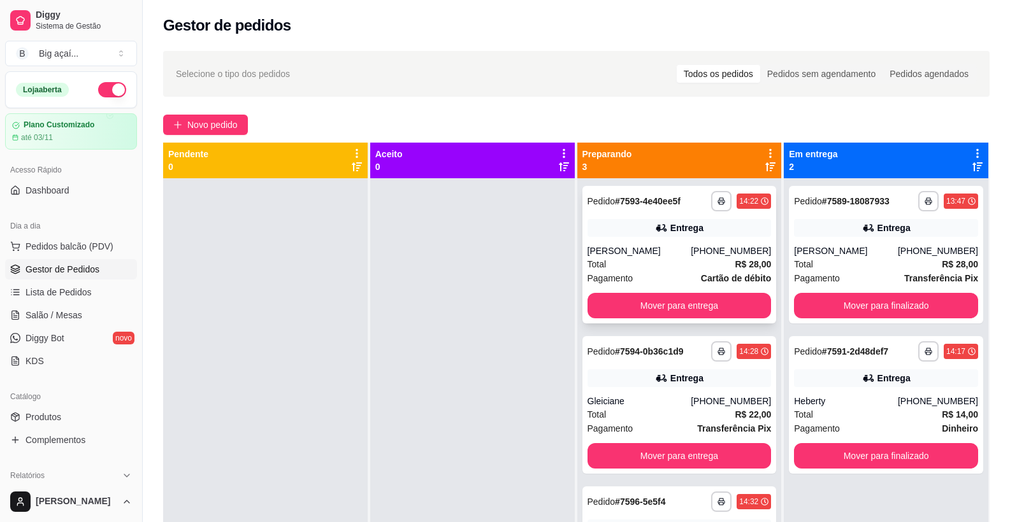
click at [664, 250] on div "[PERSON_NAME]" at bounding box center [639, 251] width 104 height 13
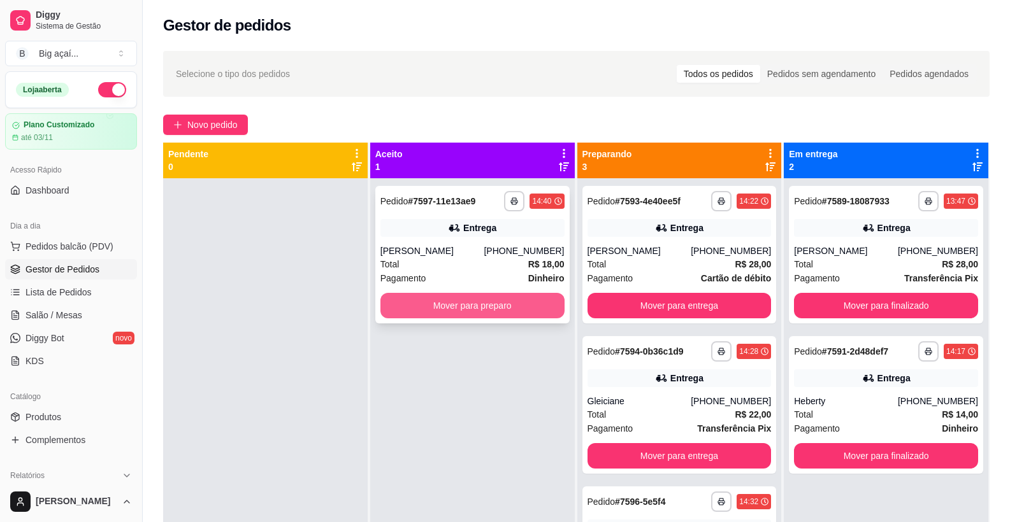
click at [512, 308] on button "Mover para preparo" at bounding box center [472, 305] width 184 height 25
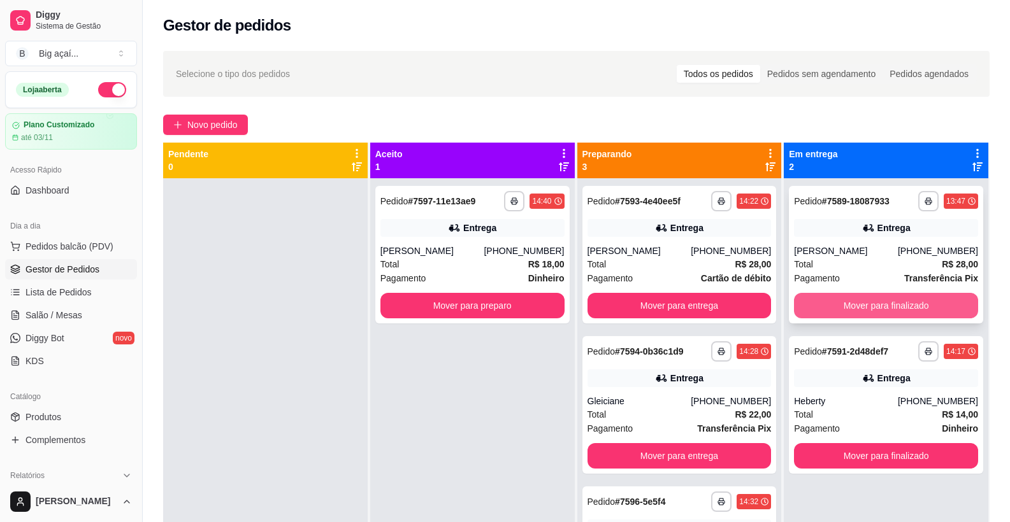
click at [867, 305] on button "Mover para finalizado" at bounding box center [886, 305] width 184 height 25
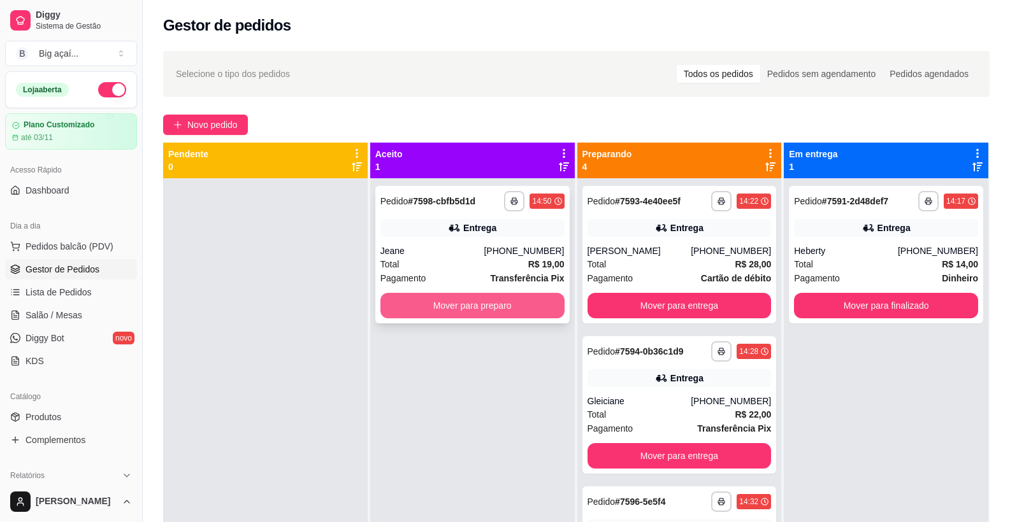
click at [518, 313] on button "Mover para preparo" at bounding box center [472, 305] width 184 height 25
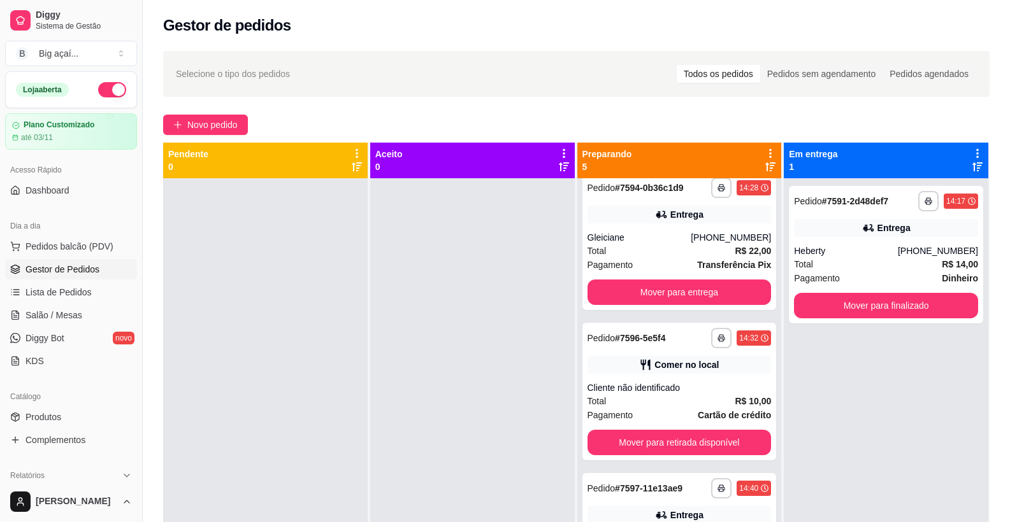
scroll to position [200, 0]
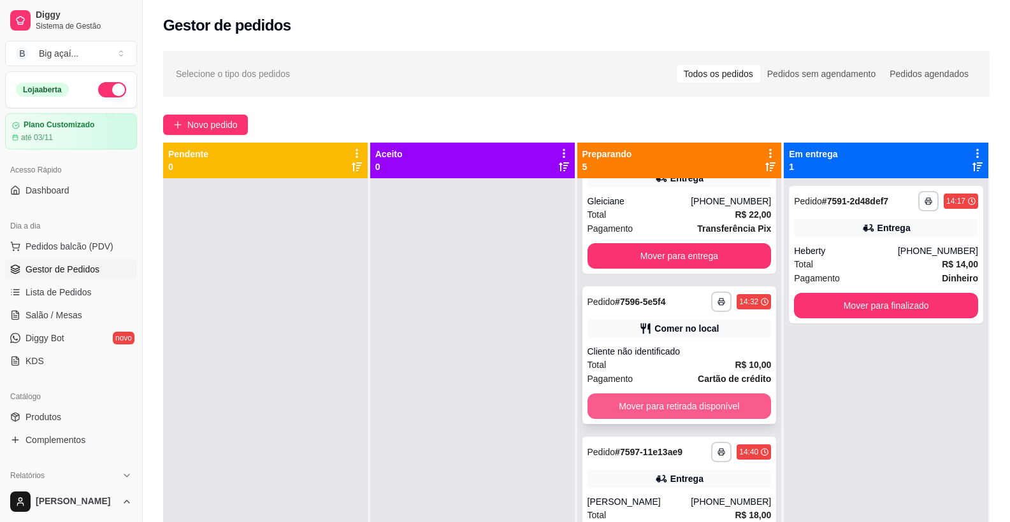
click at [687, 406] on button "Mover para retirada disponível" at bounding box center [679, 406] width 184 height 25
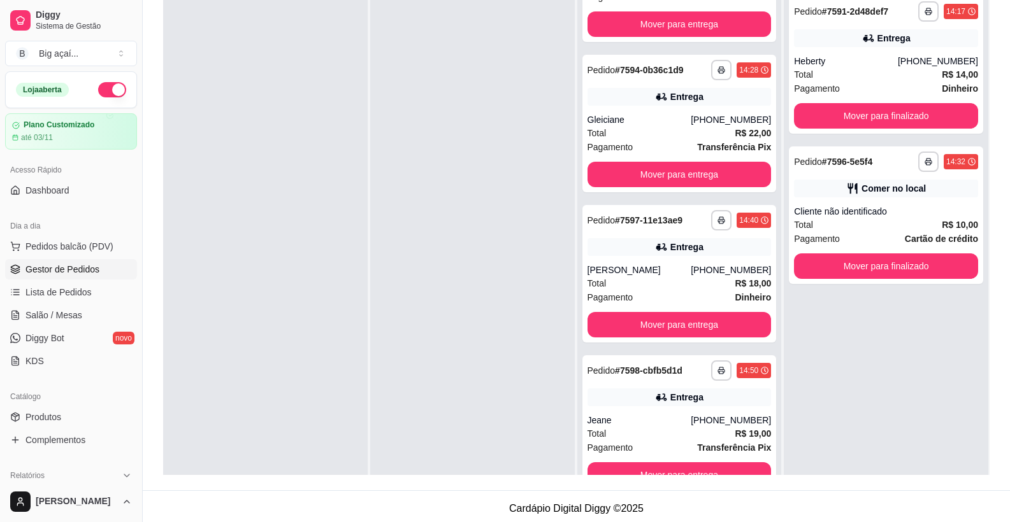
scroll to position [194, 0]
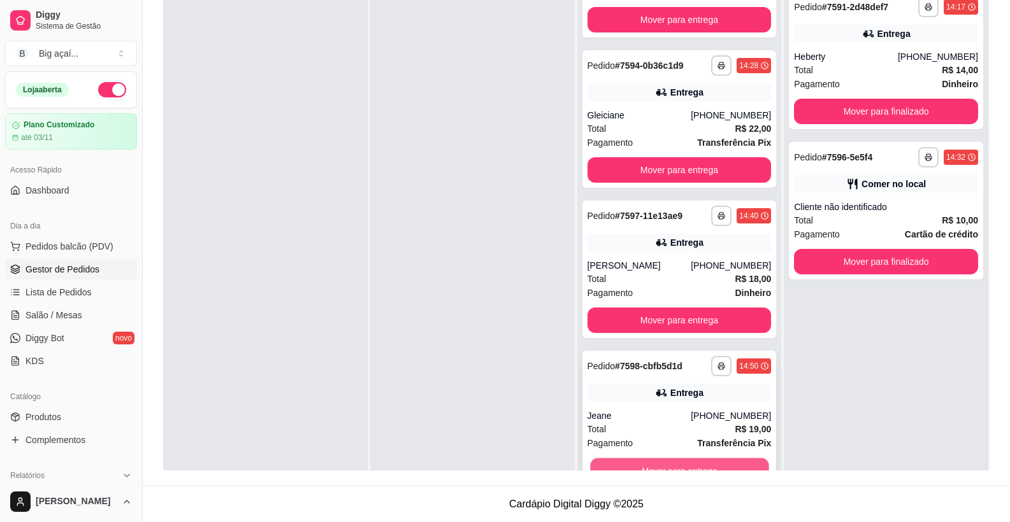
click at [694, 462] on button "Mover para entrega" at bounding box center [679, 471] width 178 height 25
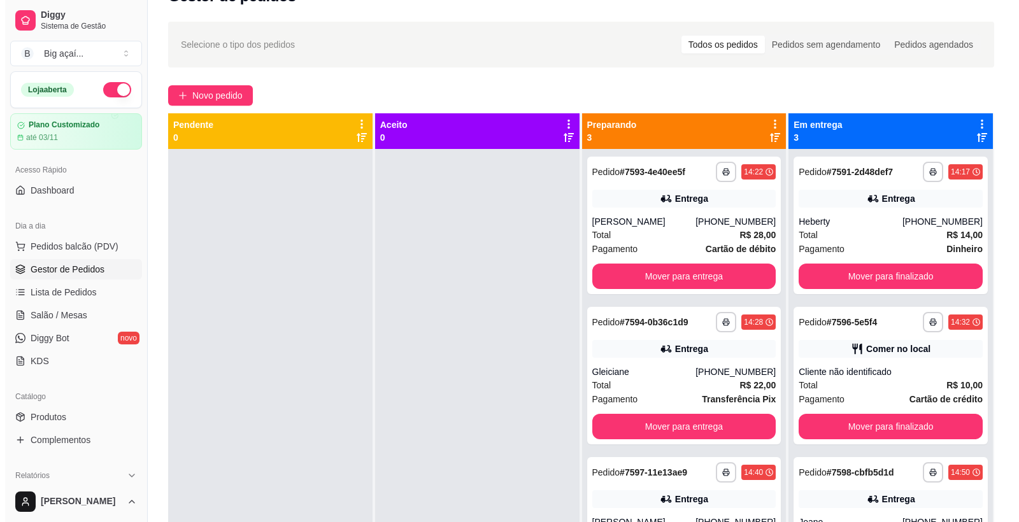
scroll to position [0, 0]
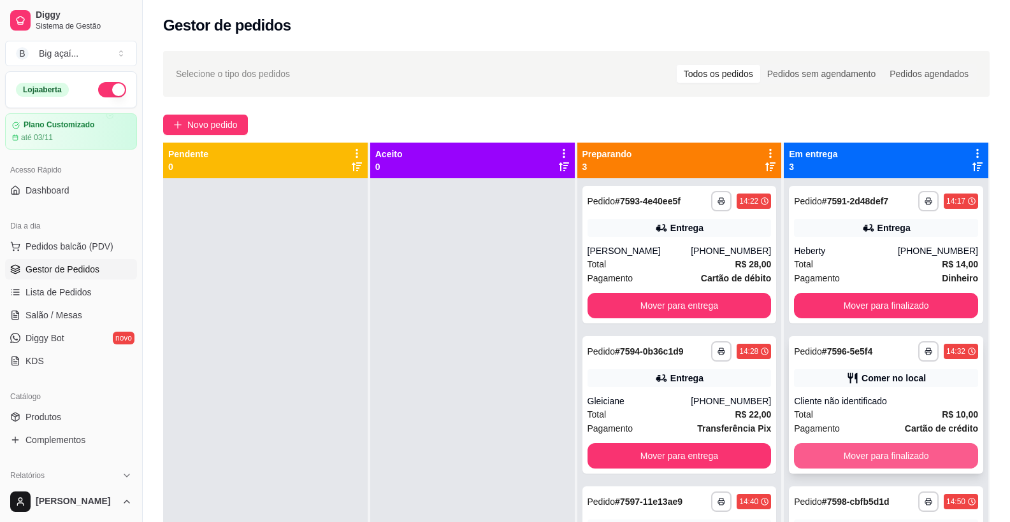
click at [863, 448] on button "Mover para finalizado" at bounding box center [886, 455] width 184 height 25
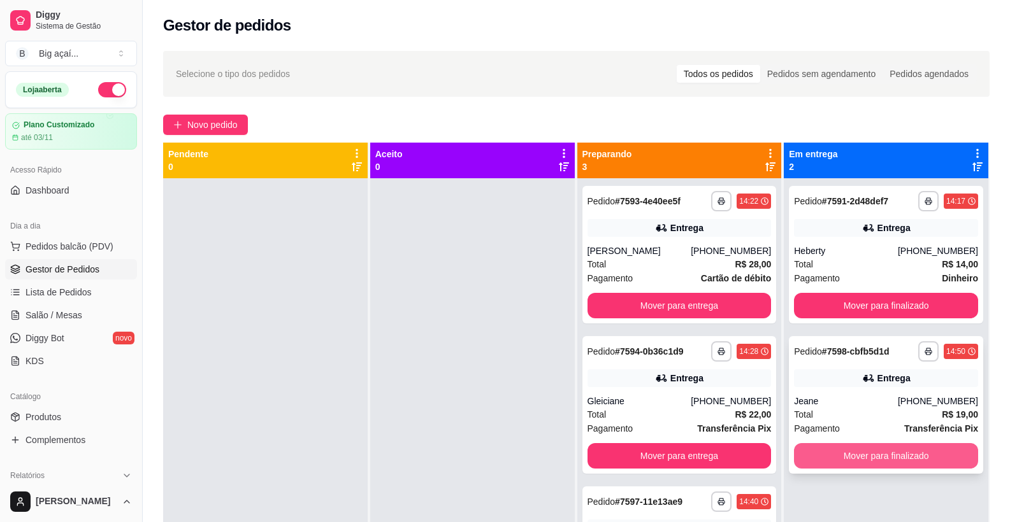
click at [863, 448] on button "Mover para finalizado" at bounding box center [886, 455] width 184 height 25
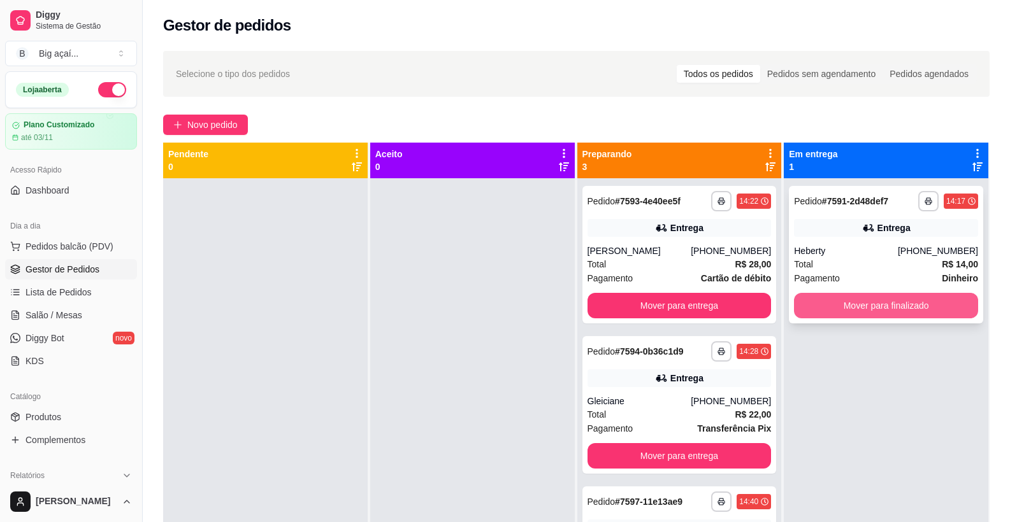
click at [908, 306] on button "Mover para finalizado" at bounding box center [886, 305] width 184 height 25
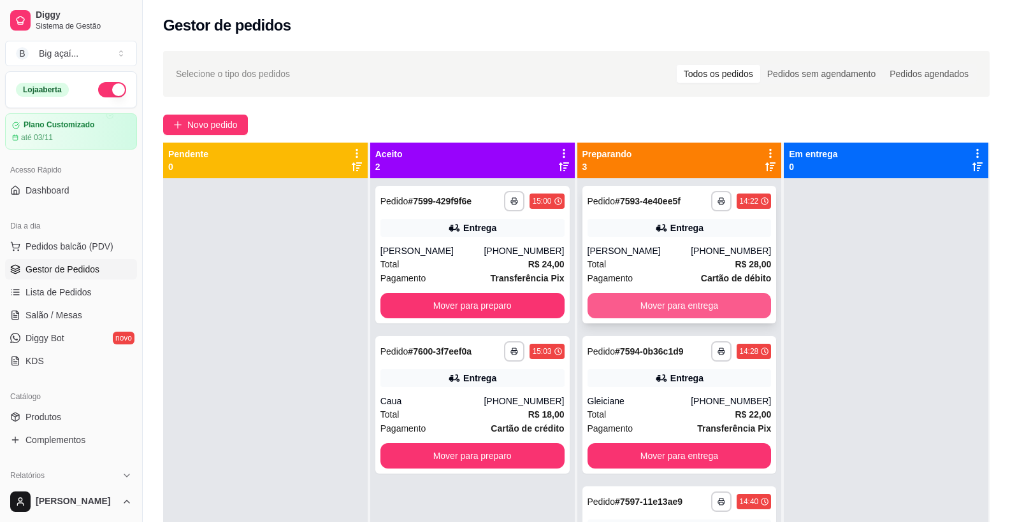
click at [717, 312] on button "Mover para entrega" at bounding box center [679, 305] width 184 height 25
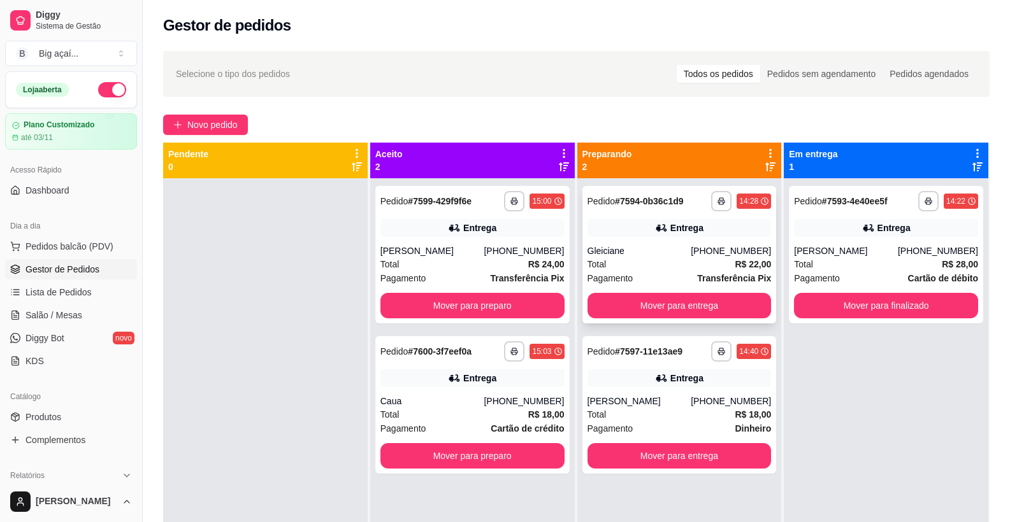
click at [651, 266] on div "Total R$ 22,00" at bounding box center [679, 264] width 184 height 14
click at [692, 303] on button "Mover para entrega" at bounding box center [679, 306] width 178 height 25
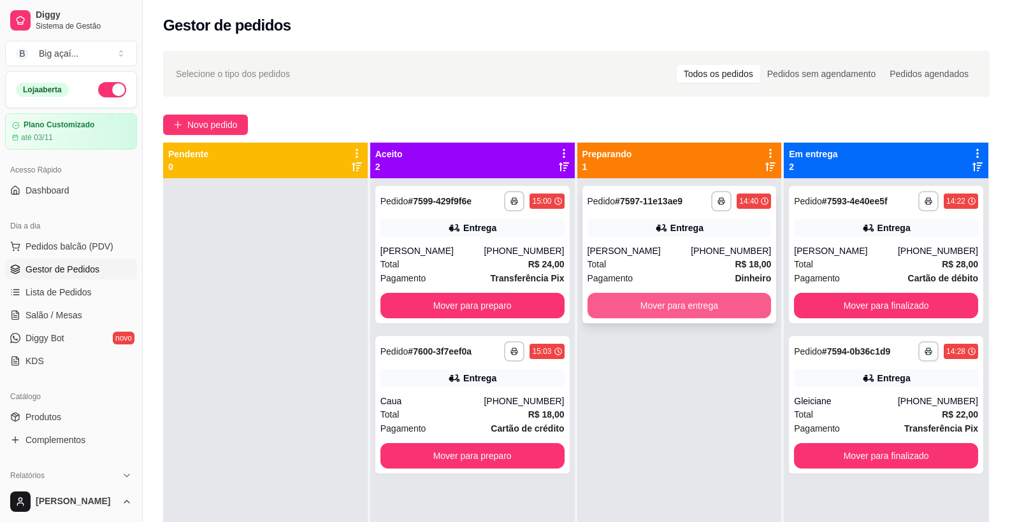
click at [674, 308] on button "Mover para entrega" at bounding box center [679, 305] width 184 height 25
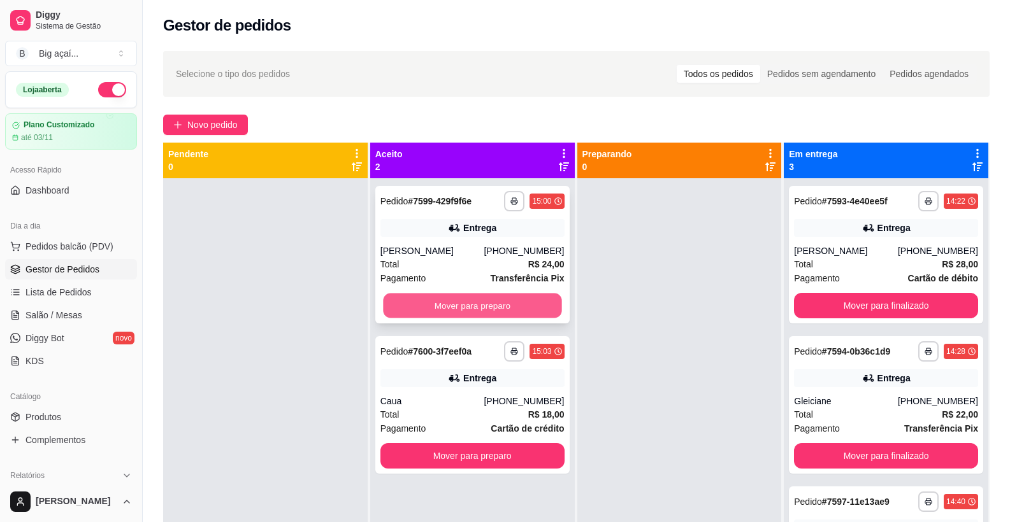
click at [498, 299] on button "Mover para preparo" at bounding box center [472, 306] width 178 height 25
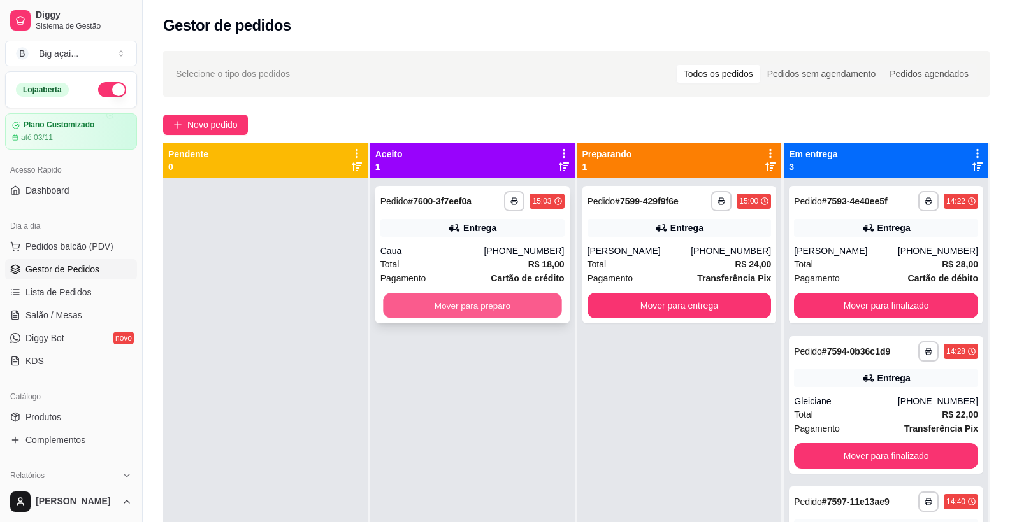
click at [499, 299] on button "Mover para preparo" at bounding box center [472, 306] width 178 height 25
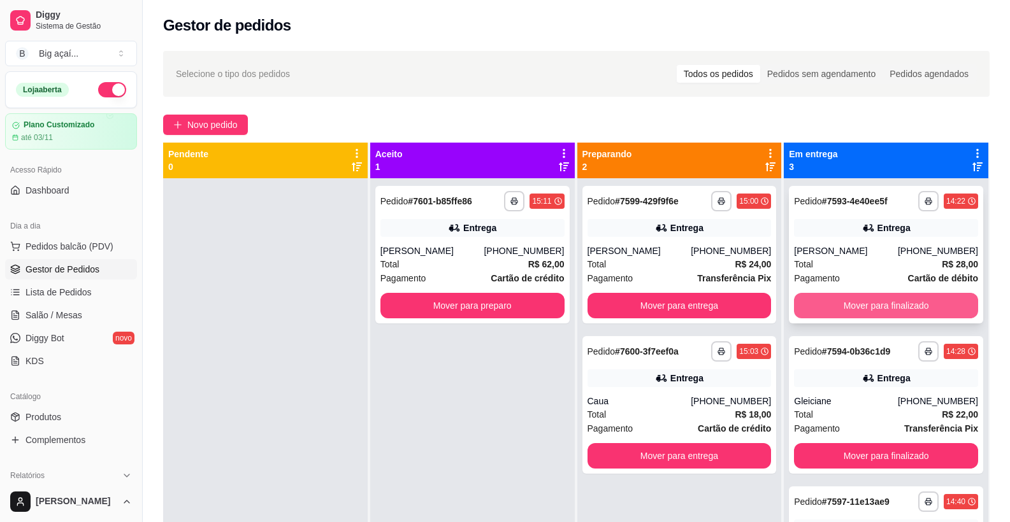
click at [877, 310] on button "Mover para finalizado" at bounding box center [886, 305] width 184 height 25
click at [856, 306] on button "Mover para finalizado" at bounding box center [886, 305] width 184 height 25
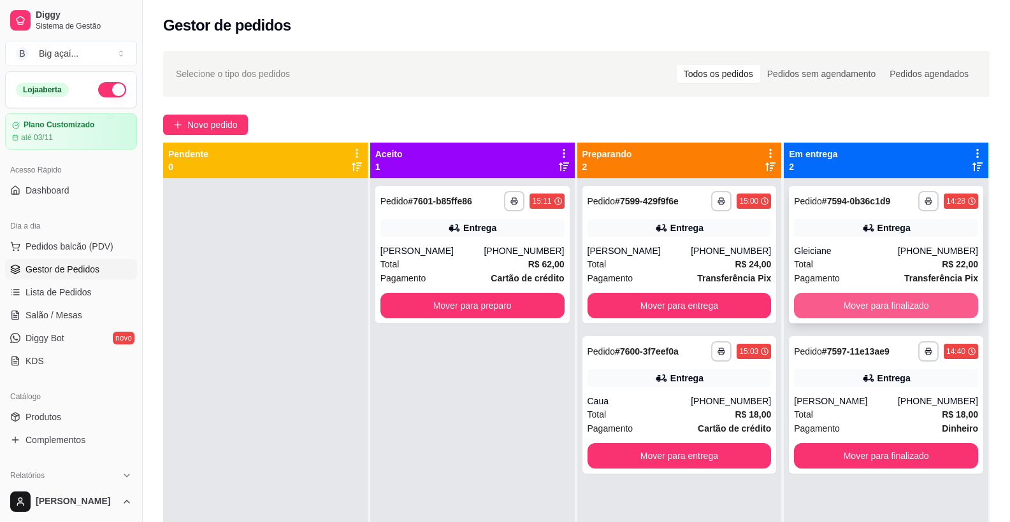
click at [856, 306] on button "Mover para finalizado" at bounding box center [886, 305] width 184 height 25
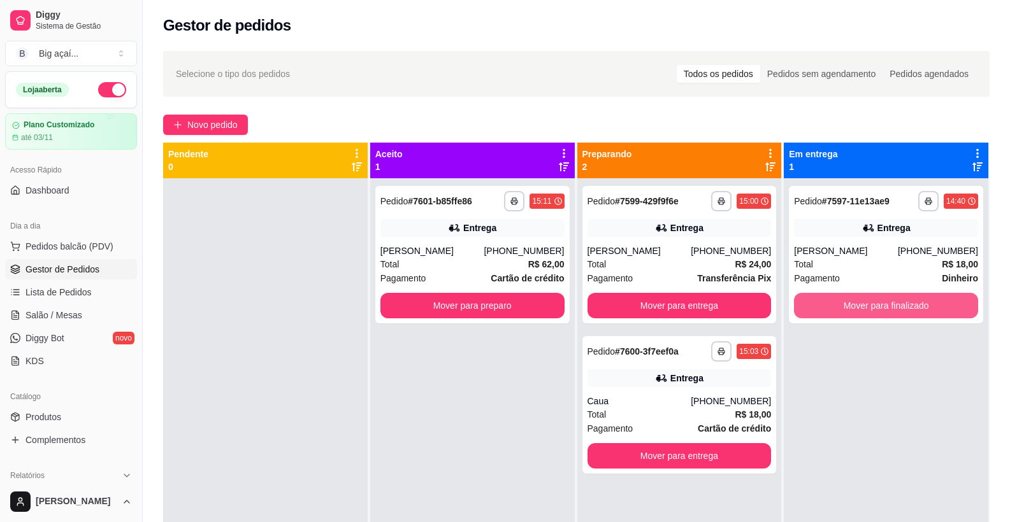
click at [856, 306] on button "Mover para finalizado" at bounding box center [886, 305] width 184 height 25
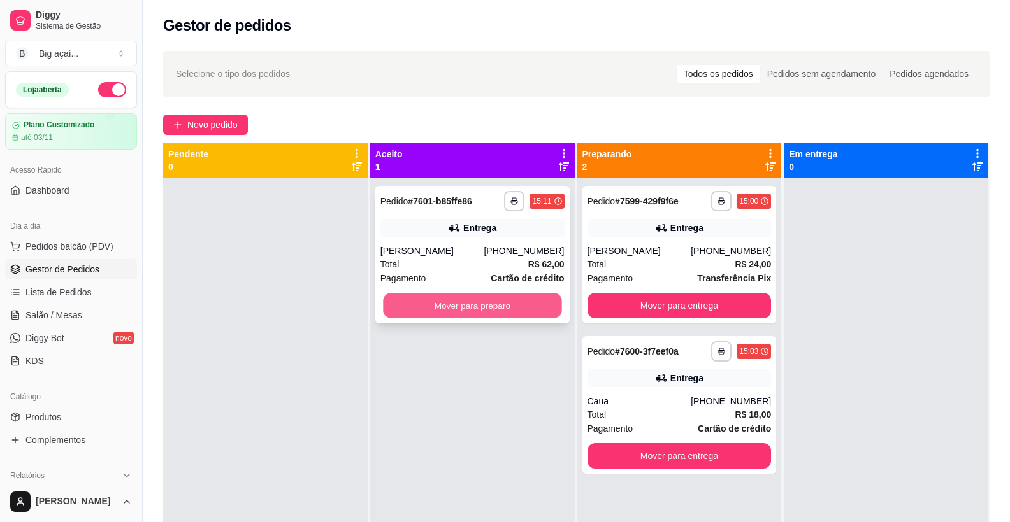
click at [489, 316] on button "Mover para preparo" at bounding box center [472, 306] width 178 height 25
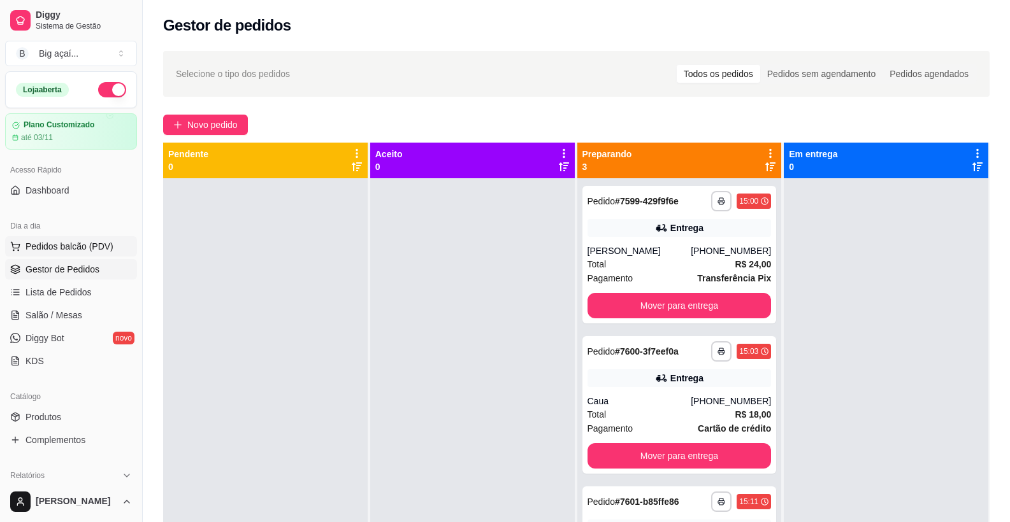
click at [59, 247] on span "Pedidos balcão (PDV)" at bounding box center [69, 246] width 88 height 13
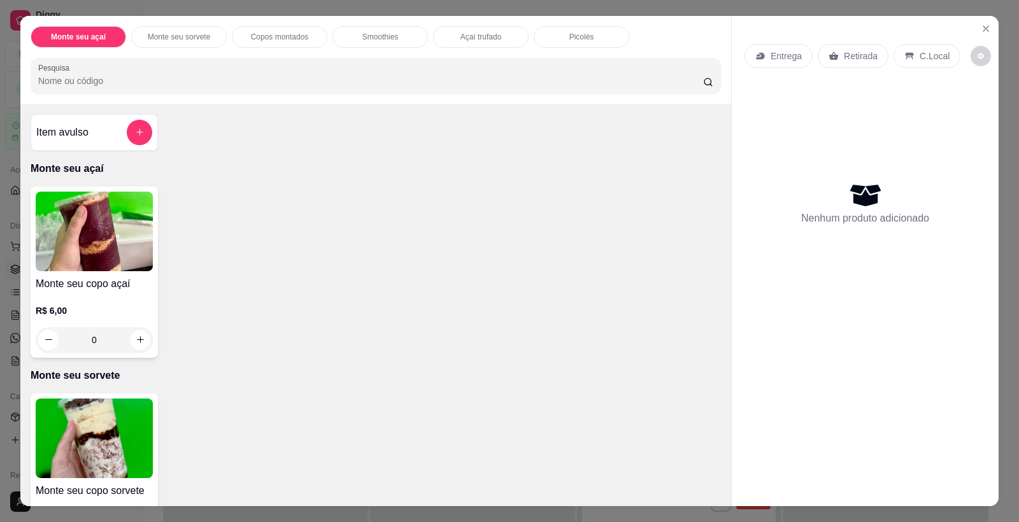
click at [110, 245] on img at bounding box center [94, 232] width 117 height 80
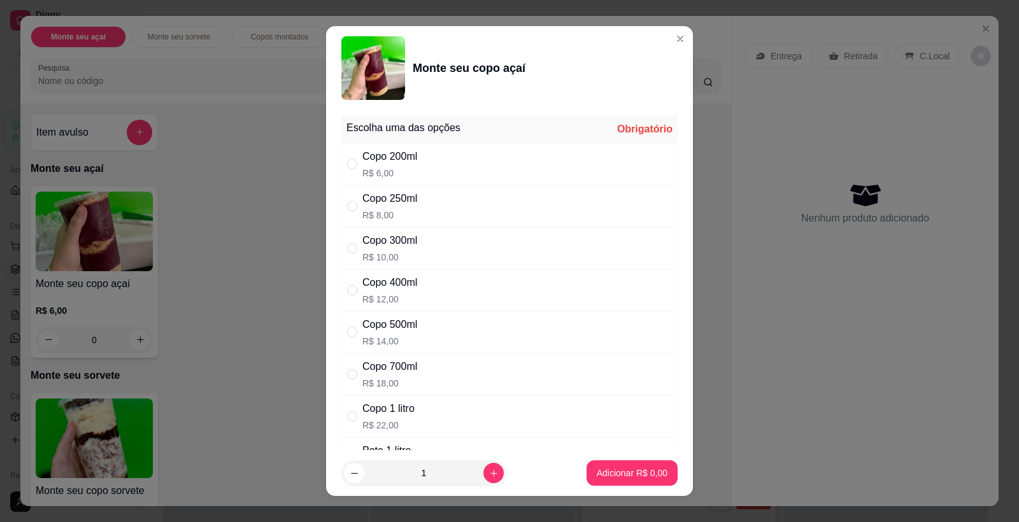
click at [422, 241] on div "Copo 300ml R$ 10,00" at bounding box center [509, 248] width 336 height 42
radio input "true"
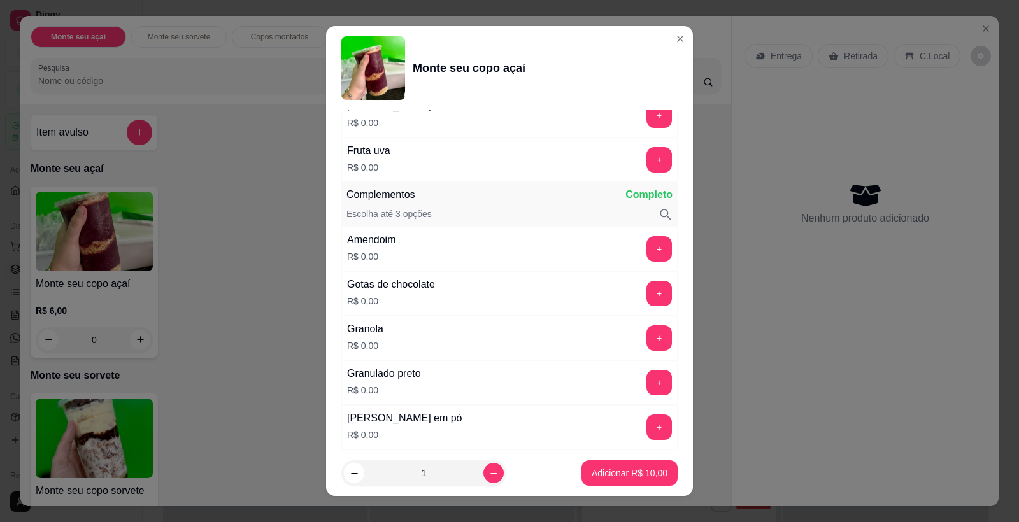
scroll to position [660, 0]
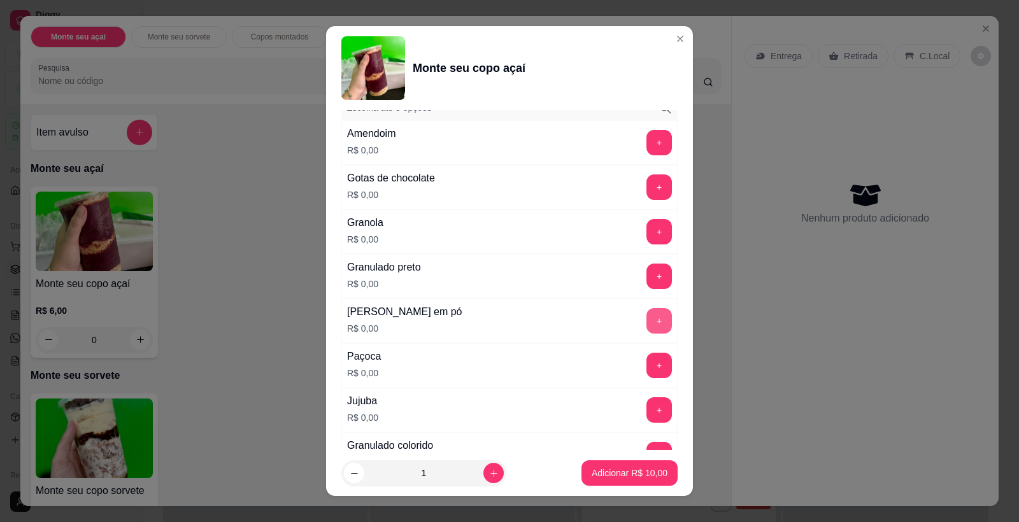
click at [647, 318] on button "+" at bounding box center [659, 320] width 25 height 25
click at [647, 371] on button "+" at bounding box center [659, 365] width 25 height 25
click at [647, 151] on button "+" at bounding box center [659, 143] width 25 height 25
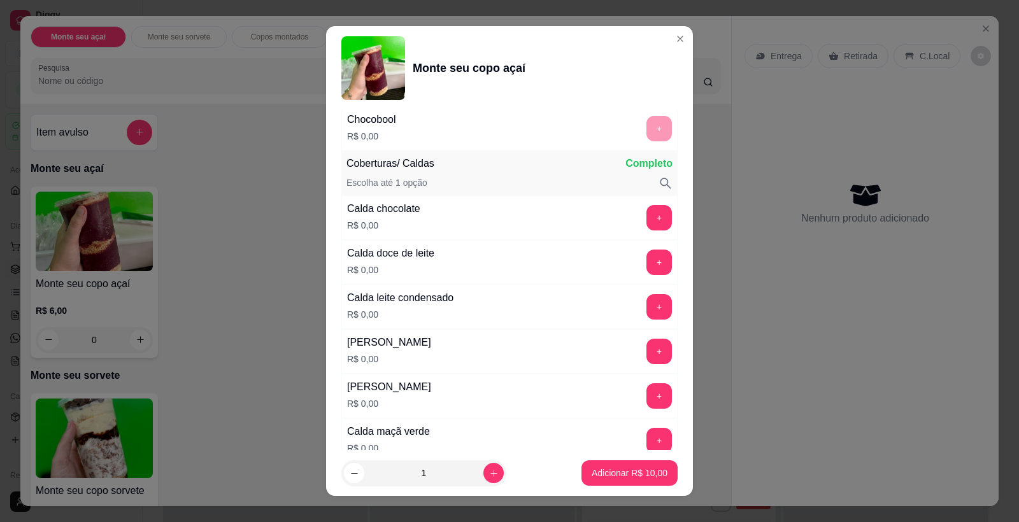
scroll to position [1286, 0]
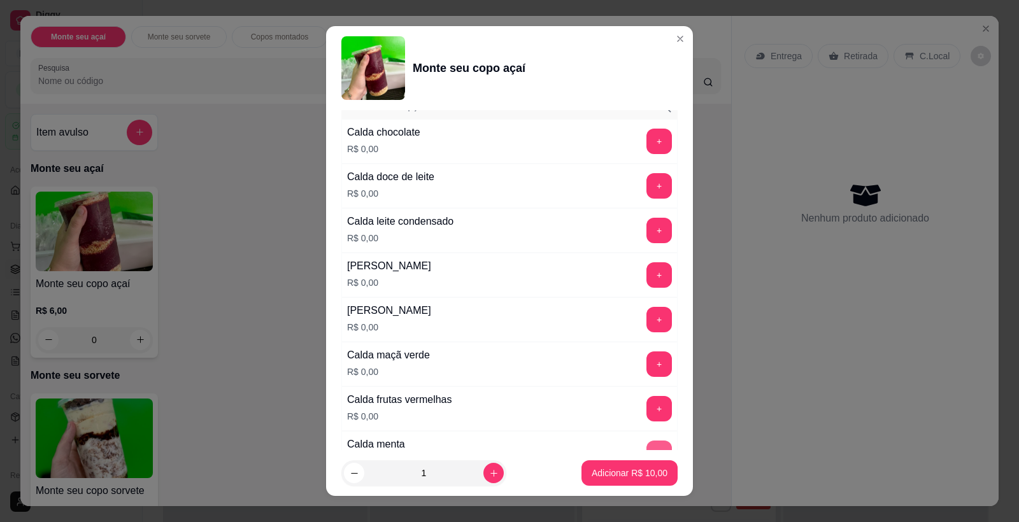
click at [647, 441] on button "+" at bounding box center [659, 453] width 25 height 25
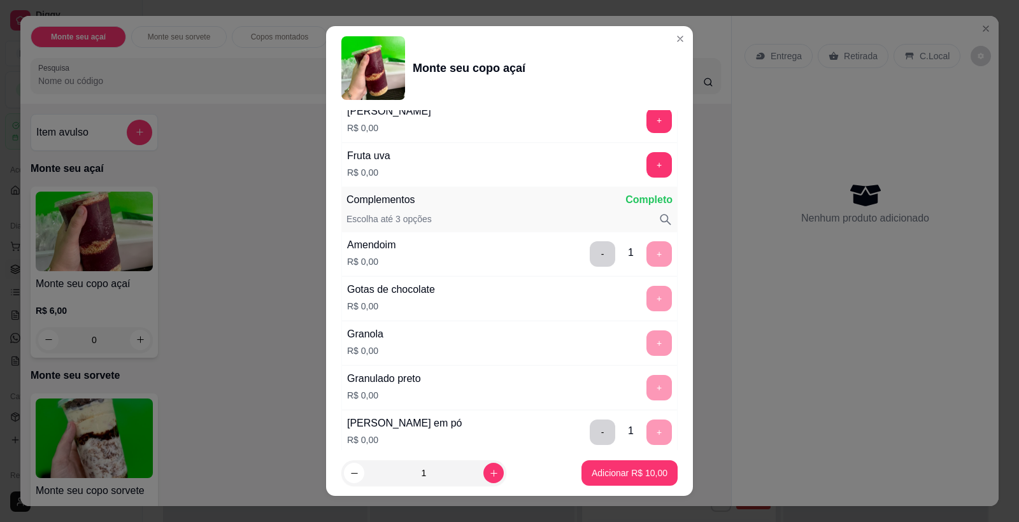
scroll to position [473, 0]
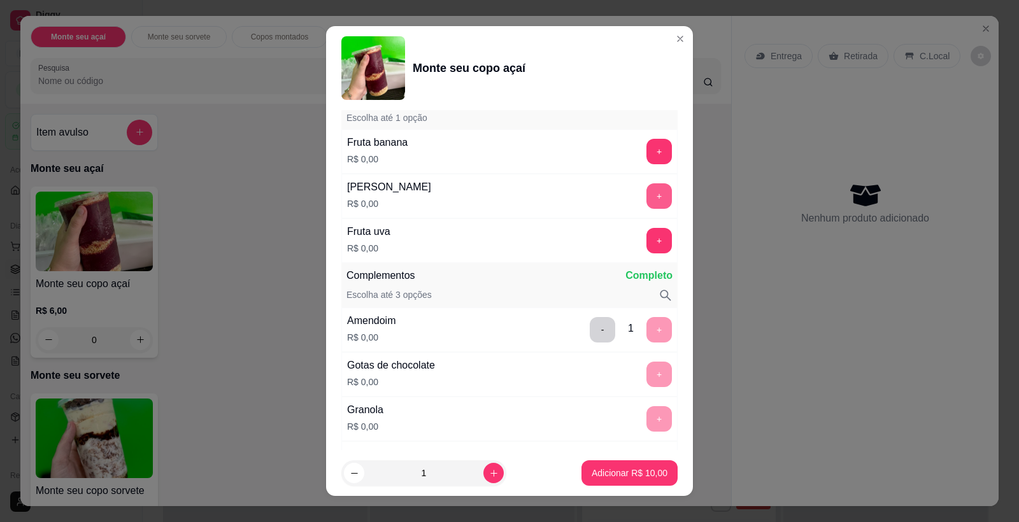
click at [647, 194] on button "+" at bounding box center [659, 195] width 25 height 25
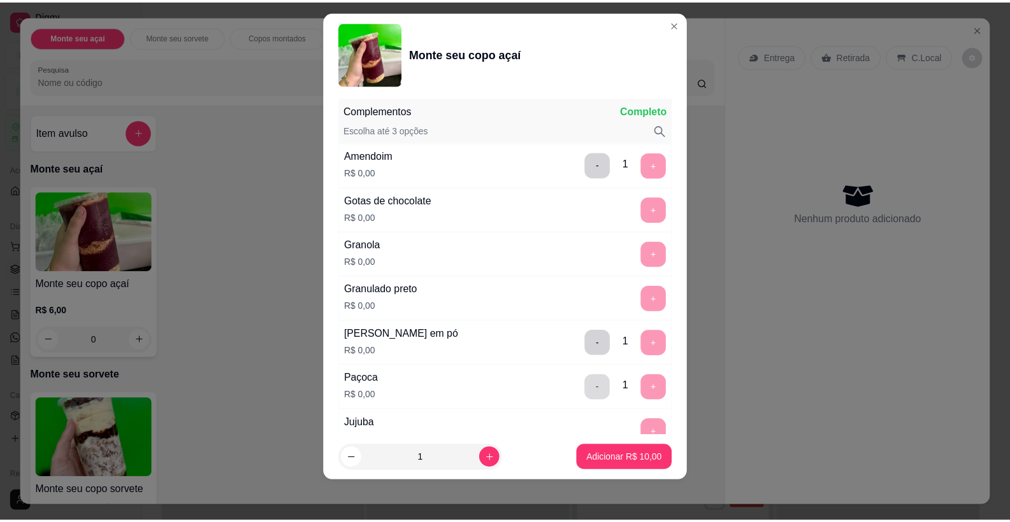
scroll to position [626, 0]
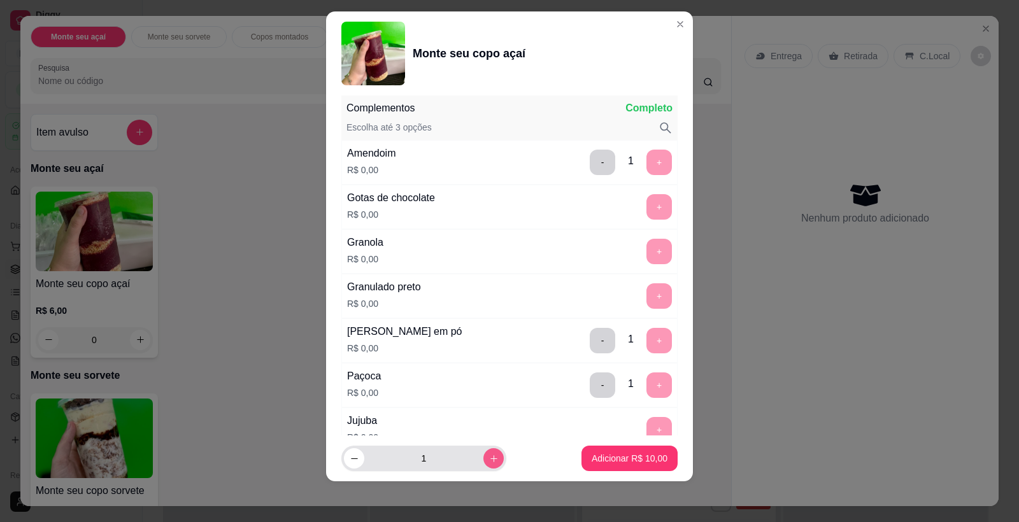
click at [484, 461] on button "increase-product-quantity" at bounding box center [494, 458] width 20 height 20
type input "2"
click at [595, 464] on p "Adicionar R$ 20,00" at bounding box center [630, 458] width 74 height 12
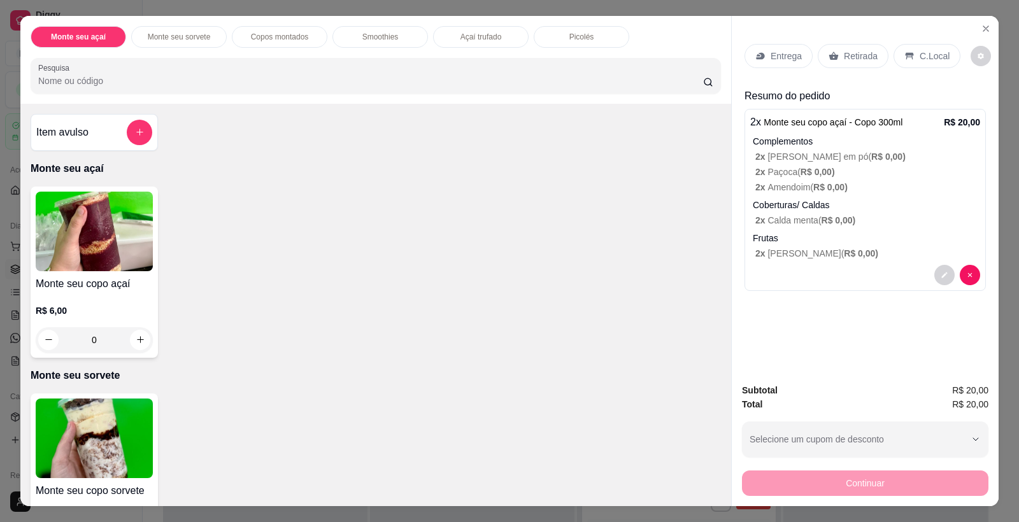
click at [845, 62] on div "Retirada" at bounding box center [853, 56] width 71 height 24
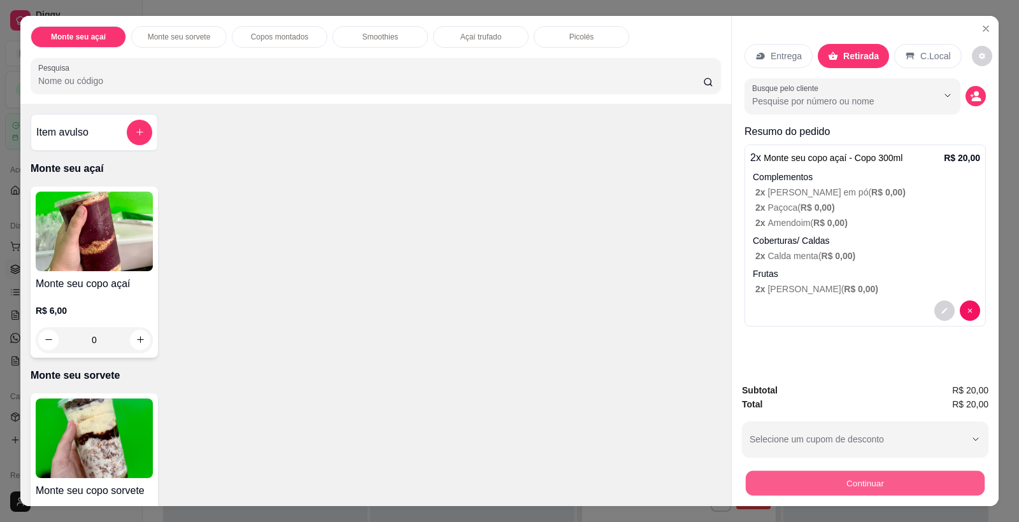
click at [871, 484] on button "Continuar" at bounding box center [865, 483] width 239 height 25
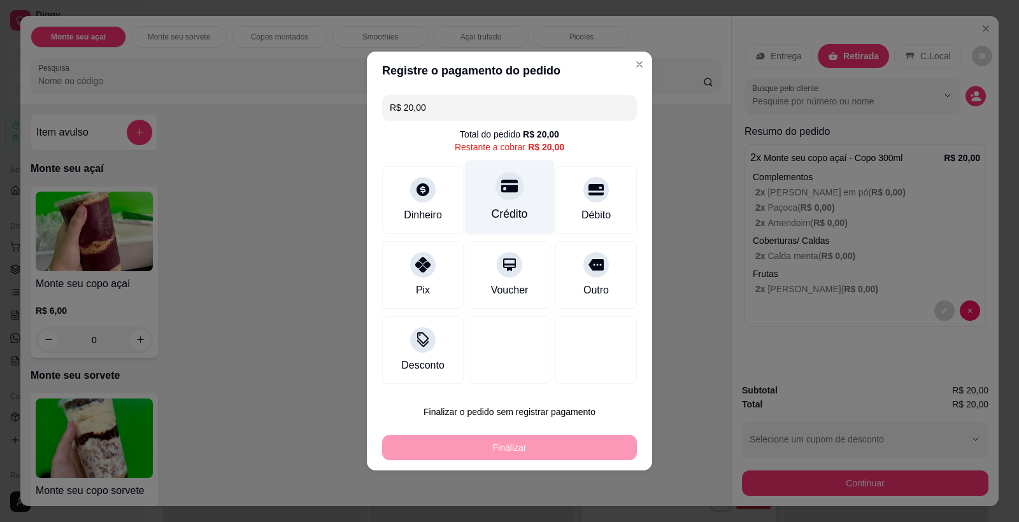
click at [503, 183] on icon at bounding box center [509, 186] width 17 height 17
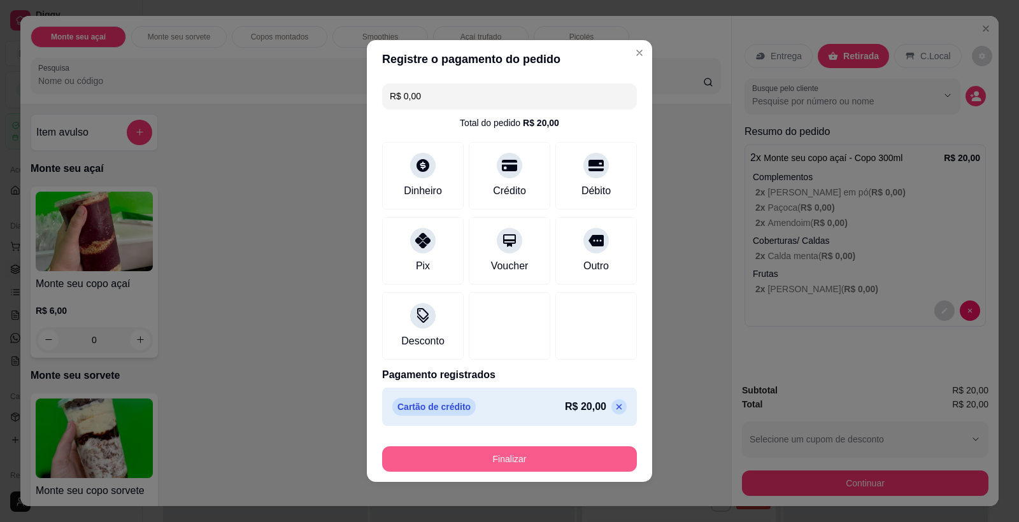
click at [497, 454] on button "Finalizar" at bounding box center [509, 459] width 255 height 25
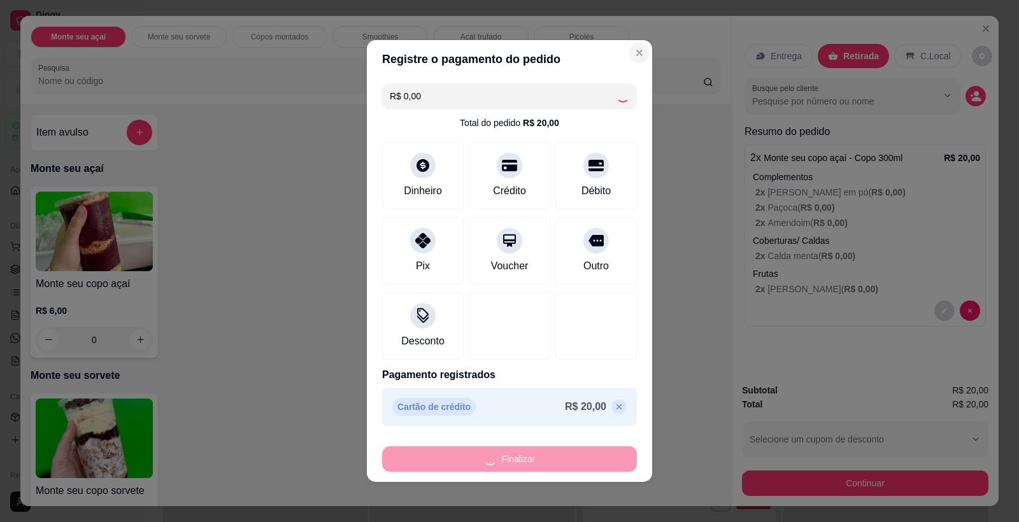
type input "-R$ 20,00"
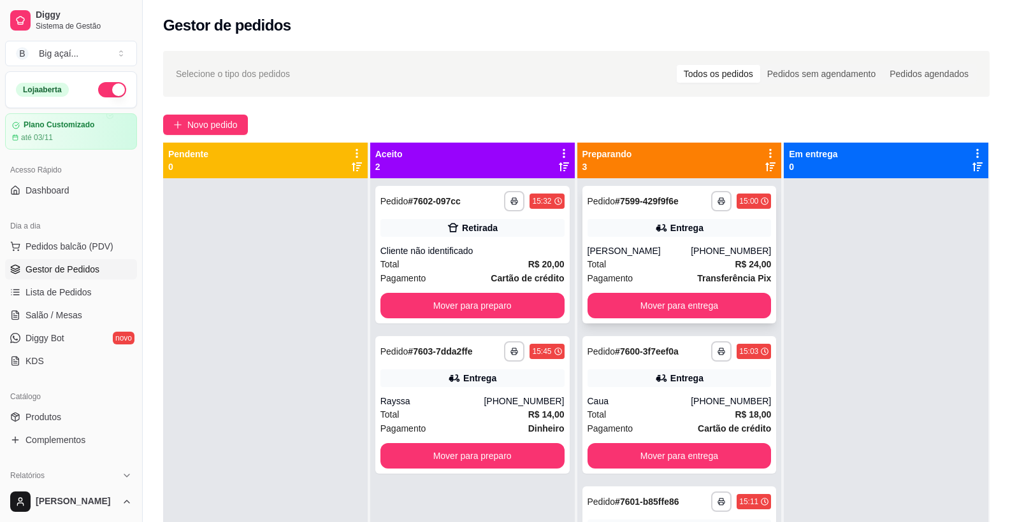
click at [629, 245] on div "[PERSON_NAME]" at bounding box center [639, 251] width 104 height 13
click at [703, 304] on button "Mover para entrega" at bounding box center [679, 306] width 178 height 25
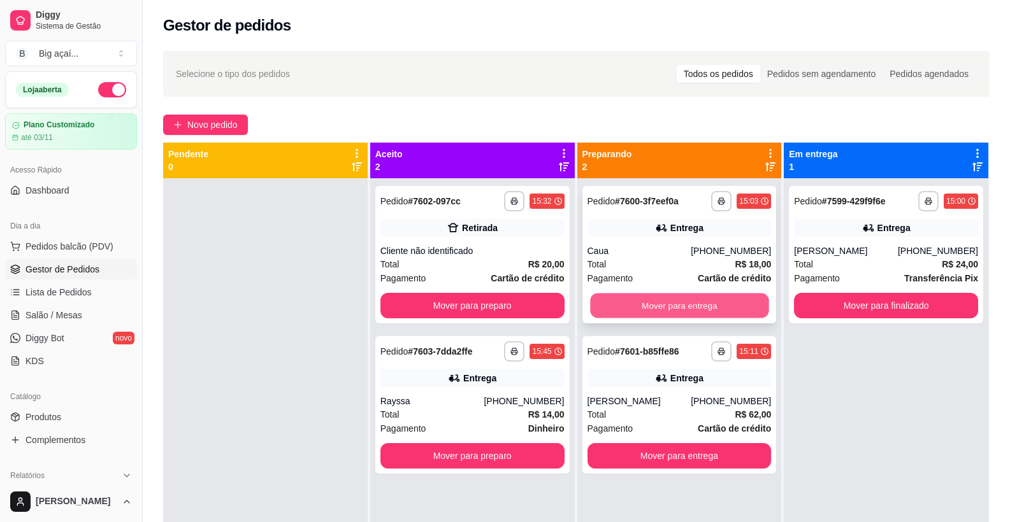
click at [688, 305] on button "Mover para entrega" at bounding box center [679, 306] width 178 height 25
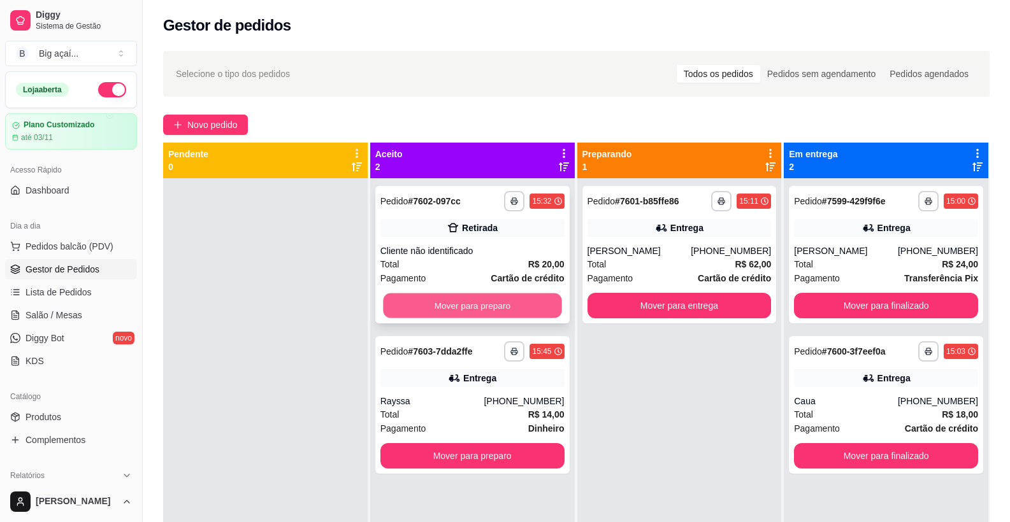
click at [520, 306] on button "Mover para preparo" at bounding box center [472, 306] width 178 height 25
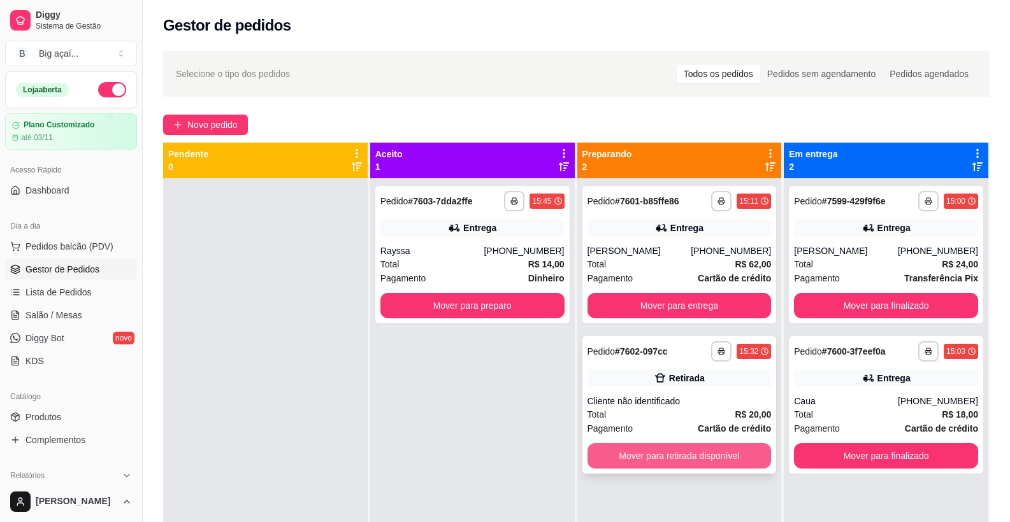
click at [662, 453] on button "Mover para retirada disponível" at bounding box center [679, 455] width 184 height 25
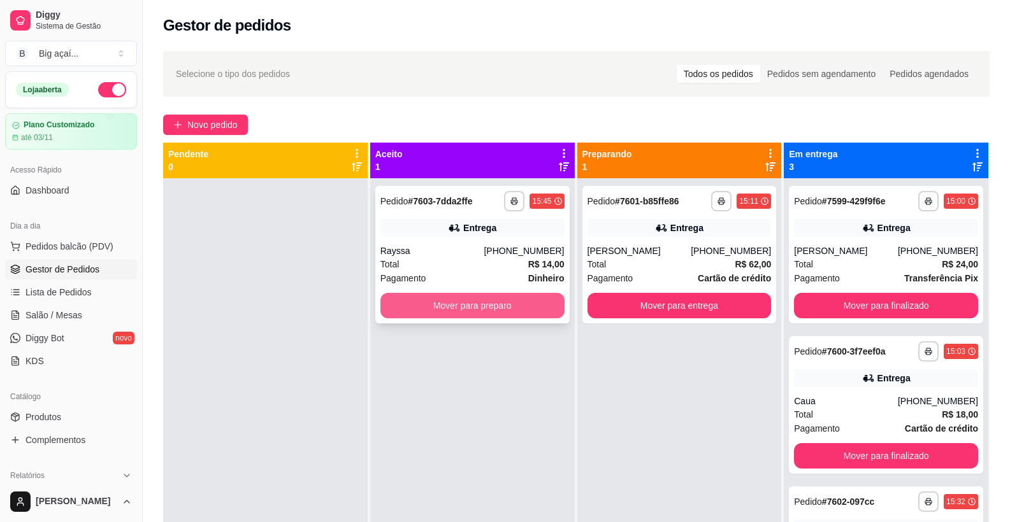
click at [478, 306] on button "Mover para preparo" at bounding box center [472, 305] width 184 height 25
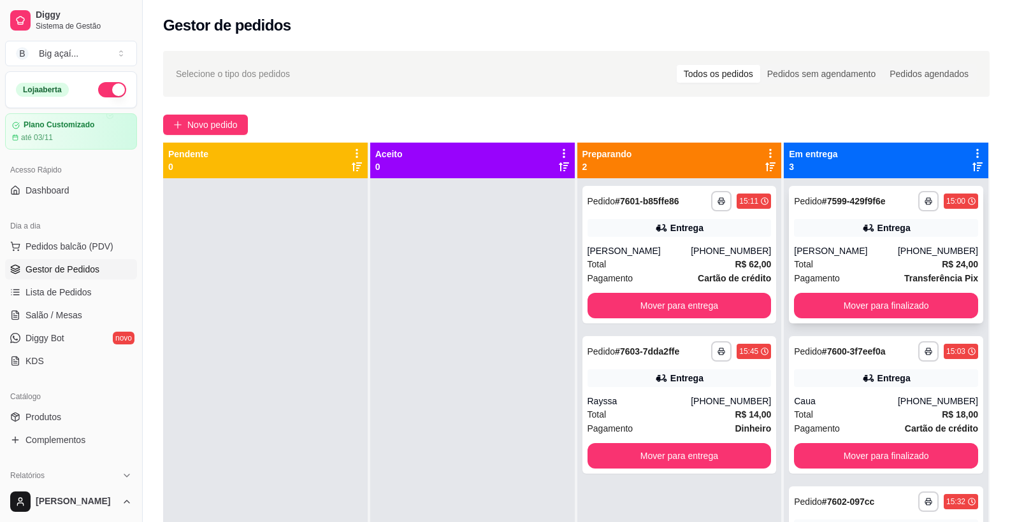
click at [947, 204] on div "15:00" at bounding box center [955, 201] width 19 height 10
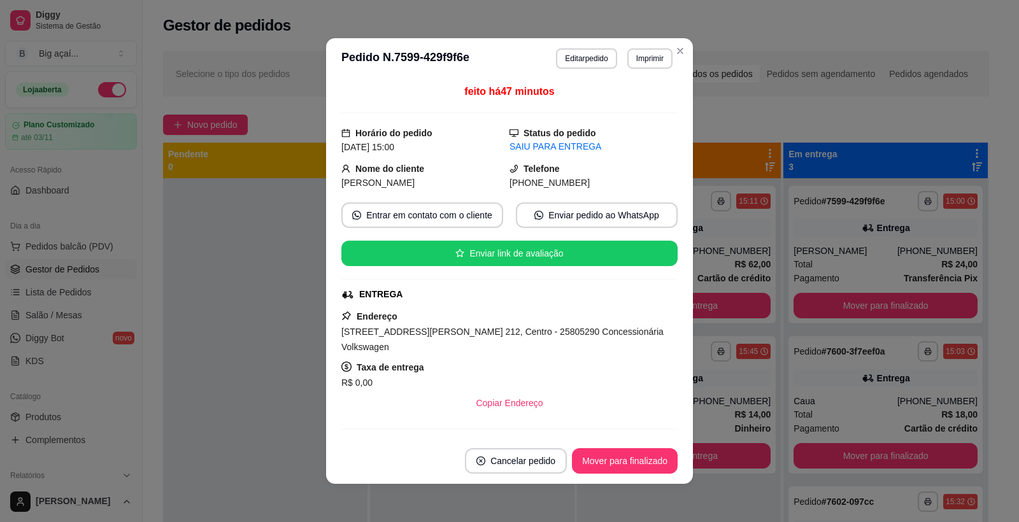
click at [521, 92] on span "feito há 47 minutos" at bounding box center [509, 91] width 90 height 11
drag, startPoint x: 521, startPoint y: 92, endPoint x: 583, endPoint y: 115, distance: 66.1
click at [583, 115] on div "feito há 47 minutos Horário do pedido [DATE] 15:00 Status do pedido SAIU PARA E…" at bounding box center [509, 258] width 336 height 349
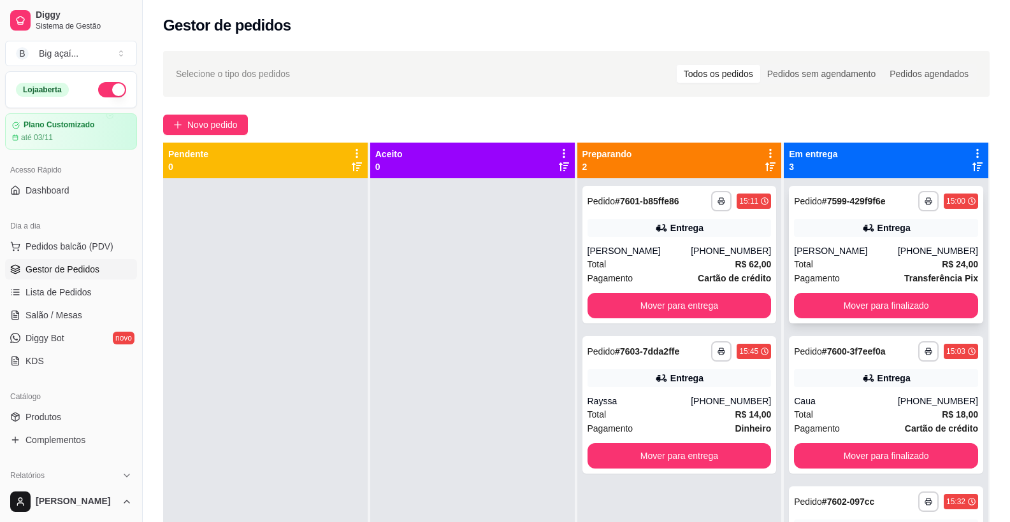
click at [865, 236] on div "Entrega" at bounding box center [886, 228] width 184 height 18
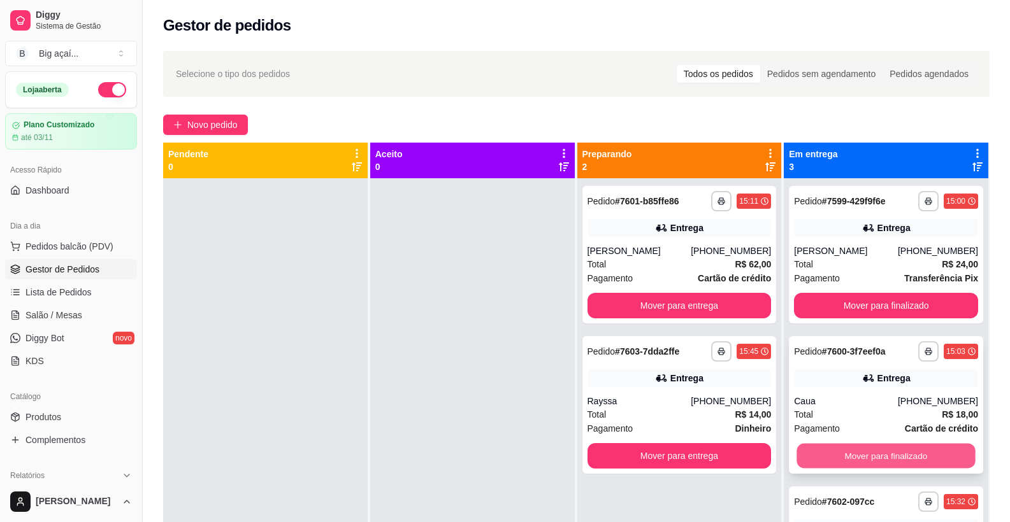
click at [882, 448] on button "Mover para finalizado" at bounding box center [886, 456] width 178 height 25
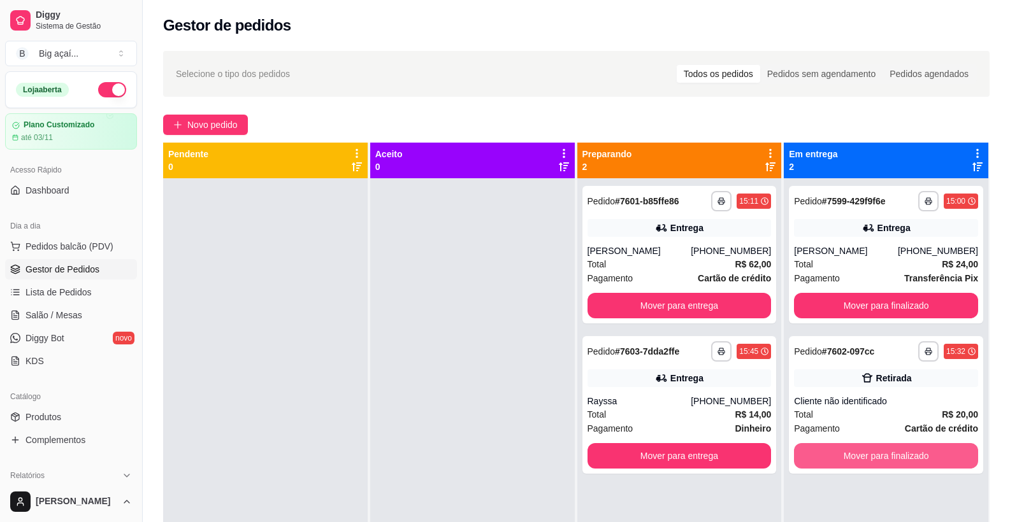
click at [882, 448] on button "Mover para finalizado" at bounding box center [886, 455] width 184 height 25
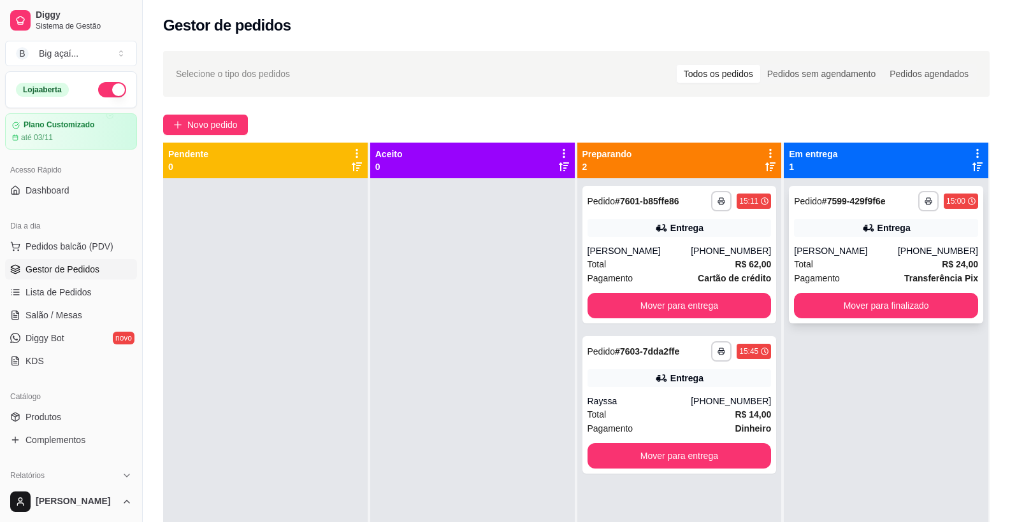
click at [831, 240] on div "**********" at bounding box center [886, 255] width 194 height 138
click at [867, 311] on button "Mover para finalizado" at bounding box center [886, 305] width 184 height 25
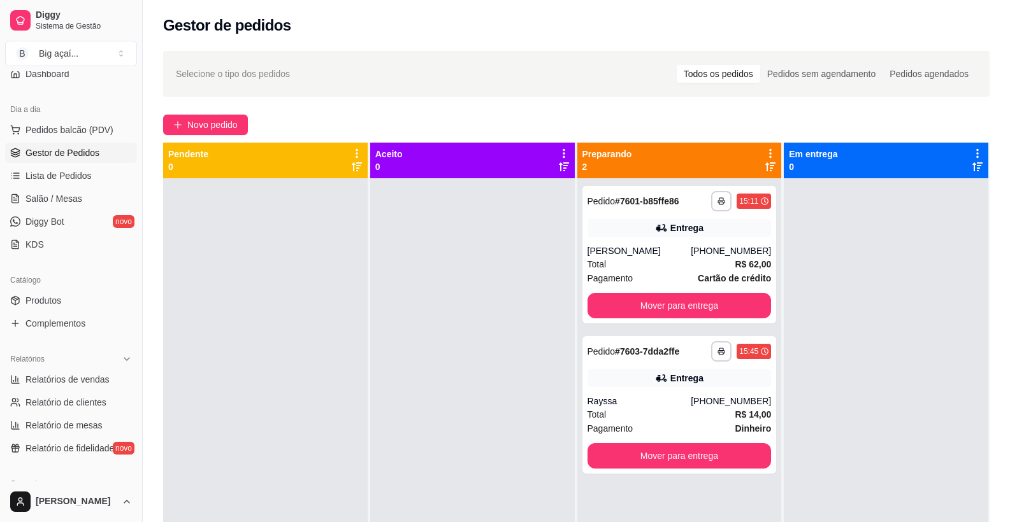
scroll to position [159, 0]
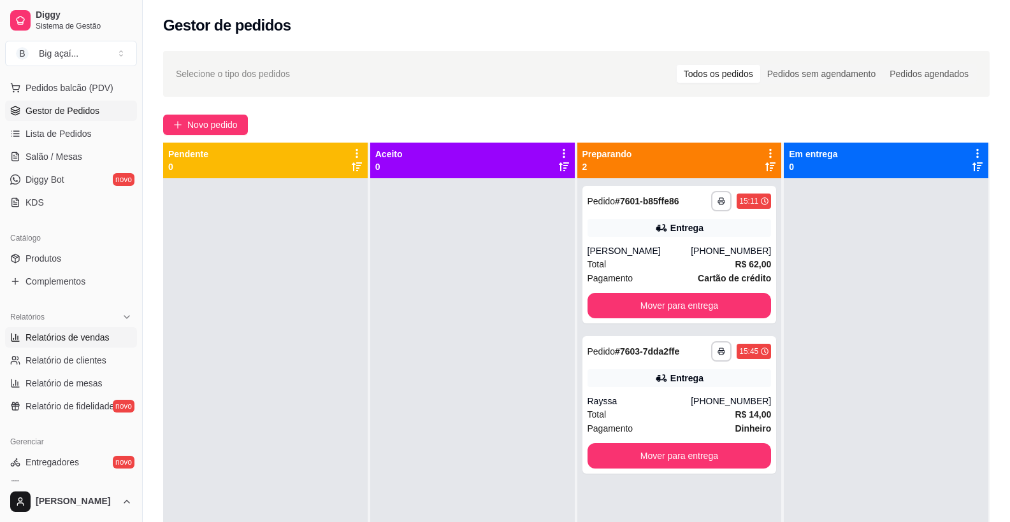
click at [84, 333] on span "Relatórios de vendas" at bounding box center [67, 337] width 84 height 13
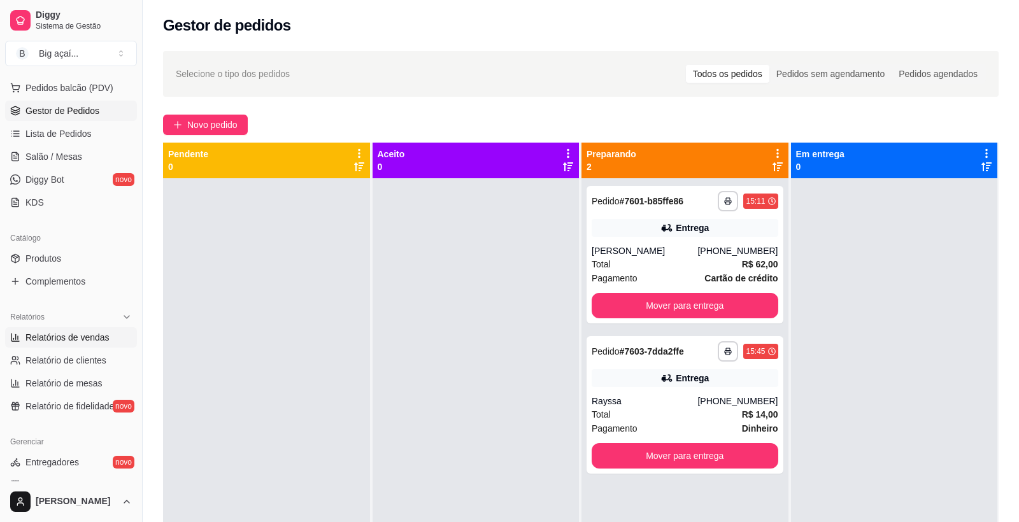
select select "ALL"
select select "0"
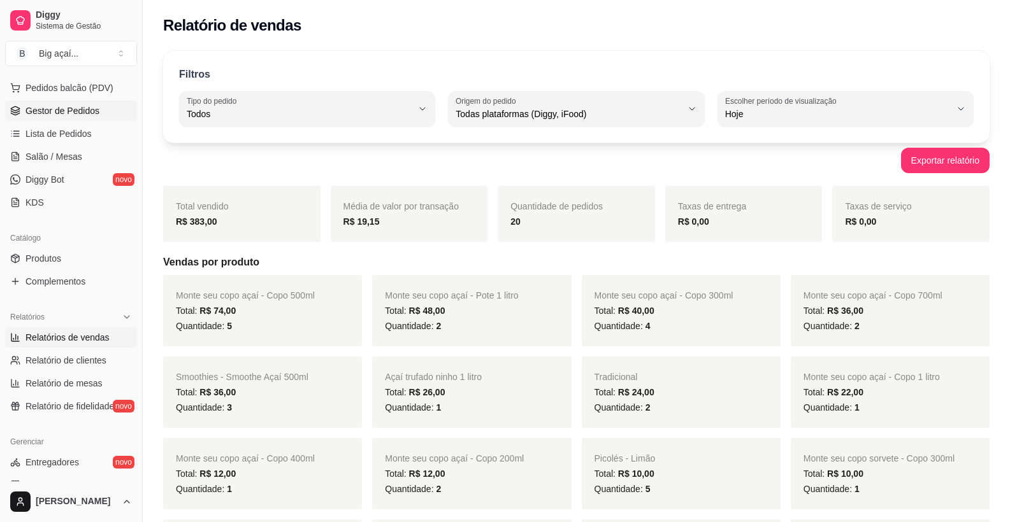
click at [78, 105] on span "Gestor de Pedidos" at bounding box center [62, 110] width 74 height 13
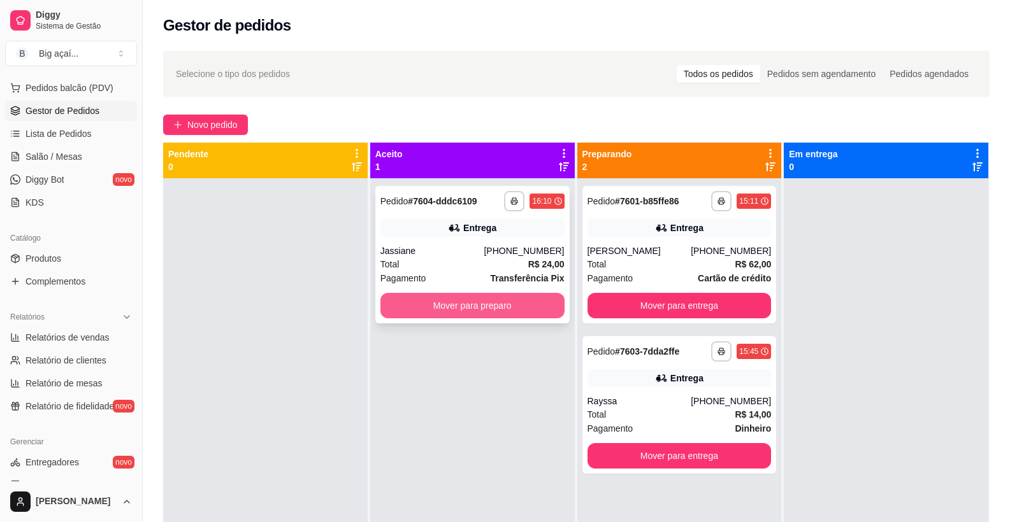
click at [489, 300] on button "Mover para preparo" at bounding box center [472, 305] width 184 height 25
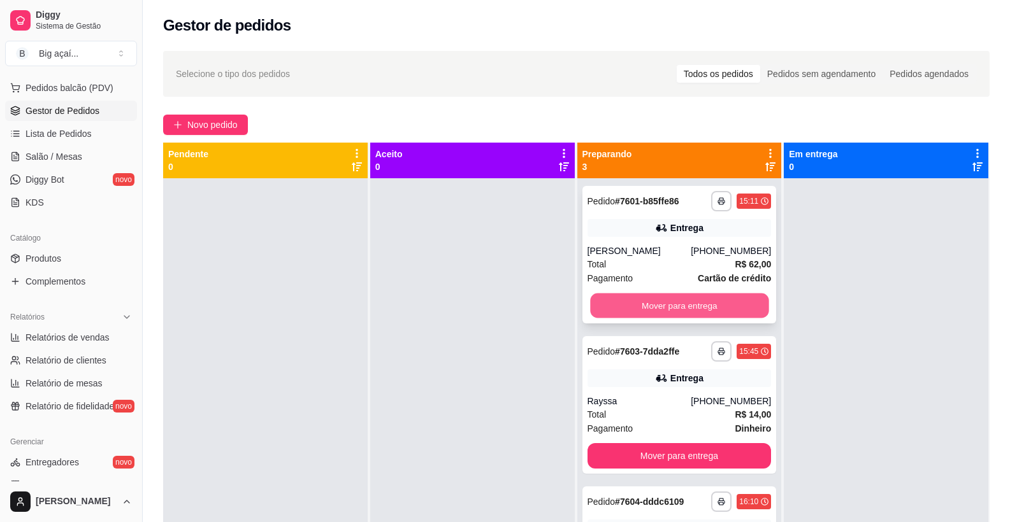
click at [700, 303] on button "Mover para entrega" at bounding box center [679, 306] width 178 height 25
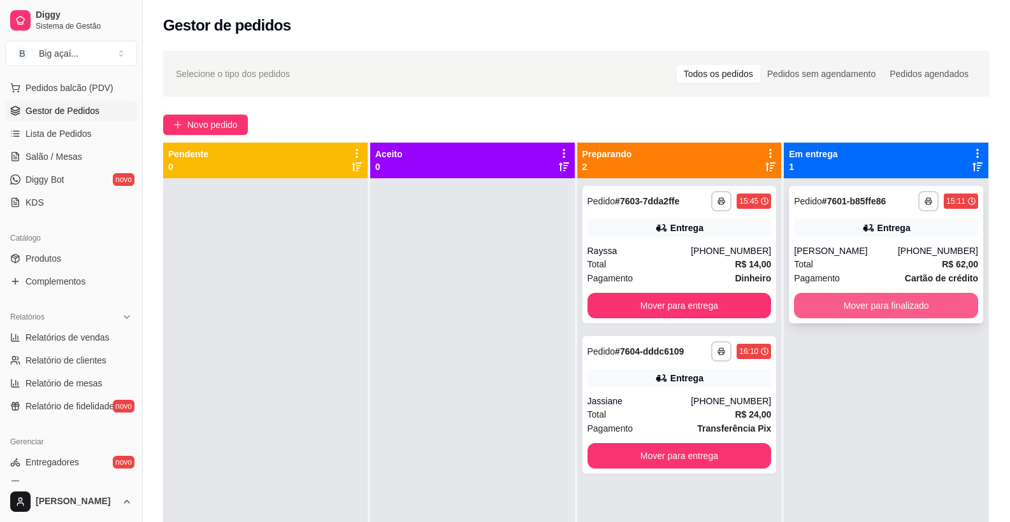
click at [910, 308] on button "Mover para finalizado" at bounding box center [886, 305] width 184 height 25
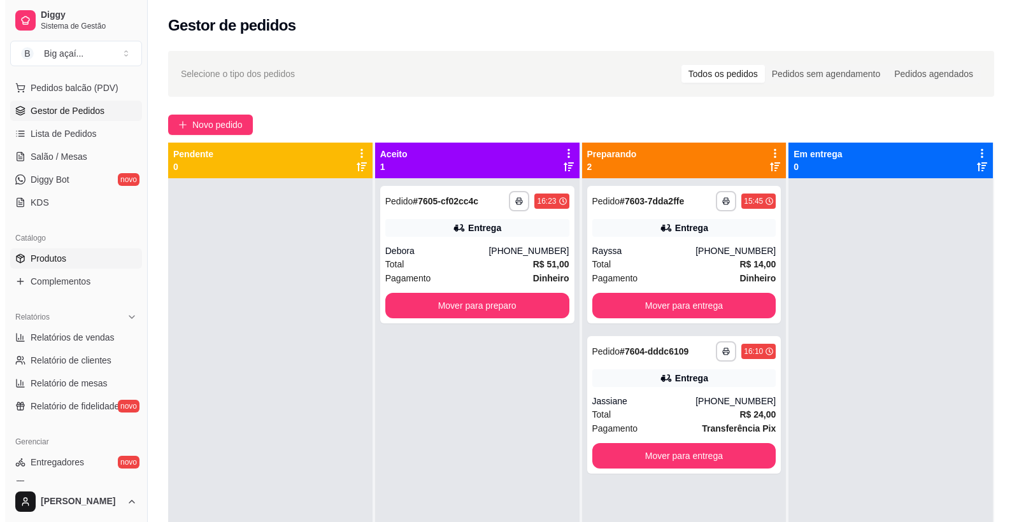
scroll to position [95, 0]
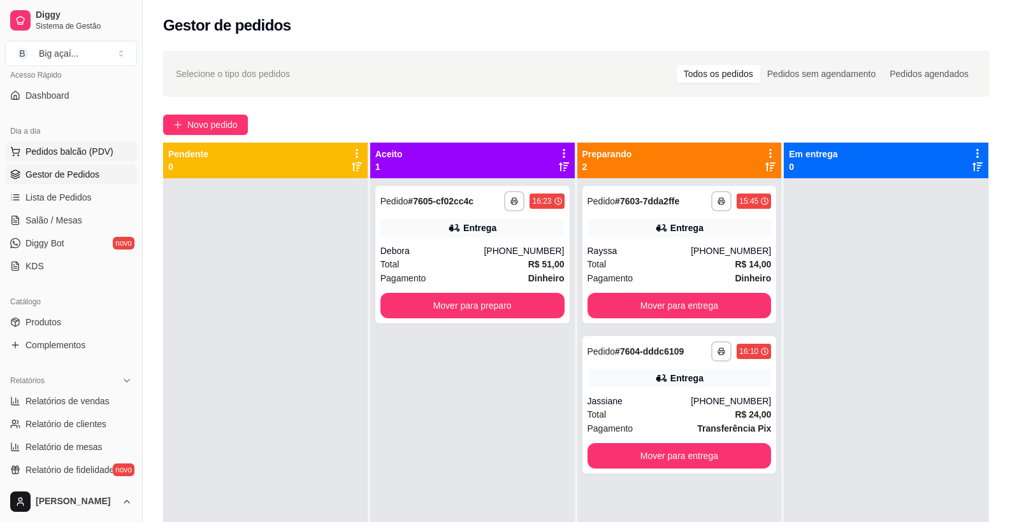
click at [86, 154] on span "Pedidos balcão (PDV)" at bounding box center [69, 151] width 88 height 13
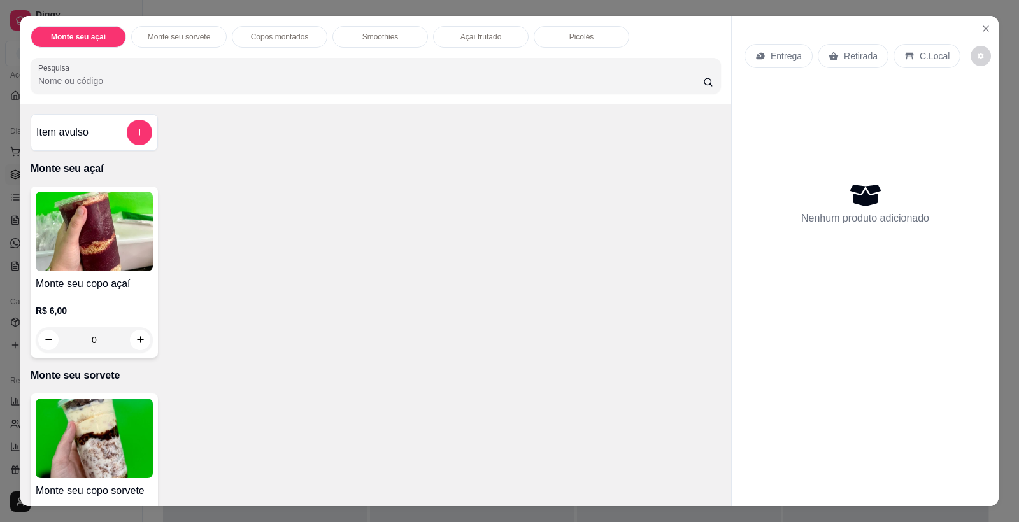
click at [76, 268] on img at bounding box center [94, 232] width 117 height 80
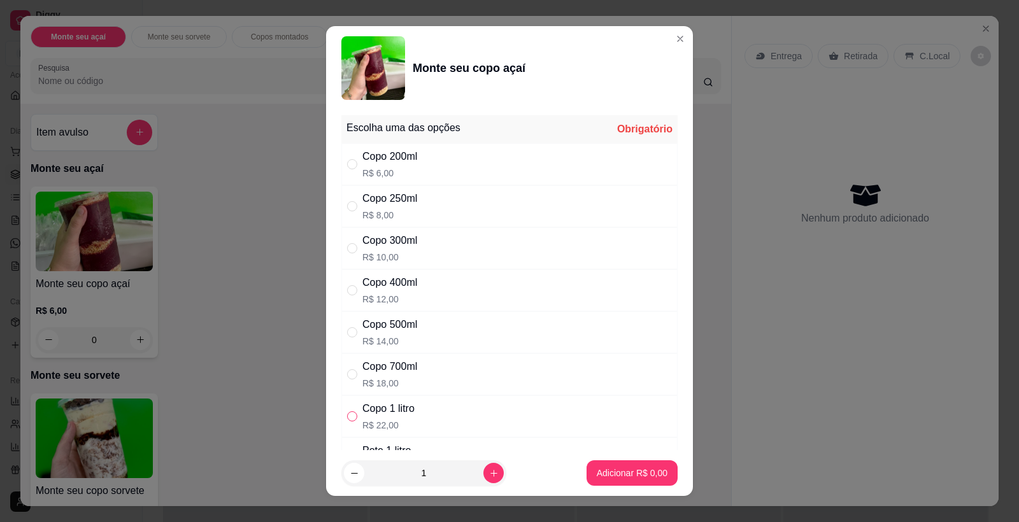
click at [347, 416] on input "" at bounding box center [352, 417] width 10 height 10
radio input "true"
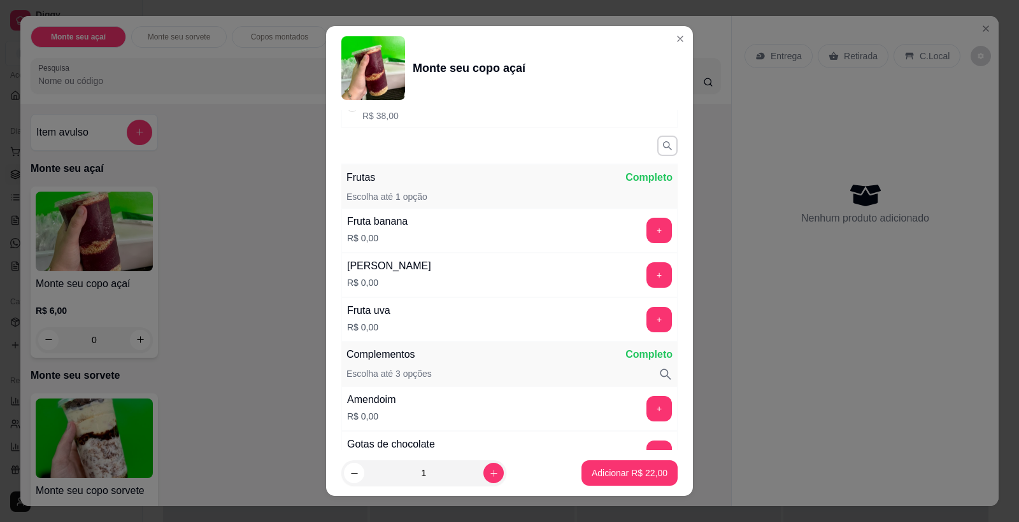
scroll to position [408, 0]
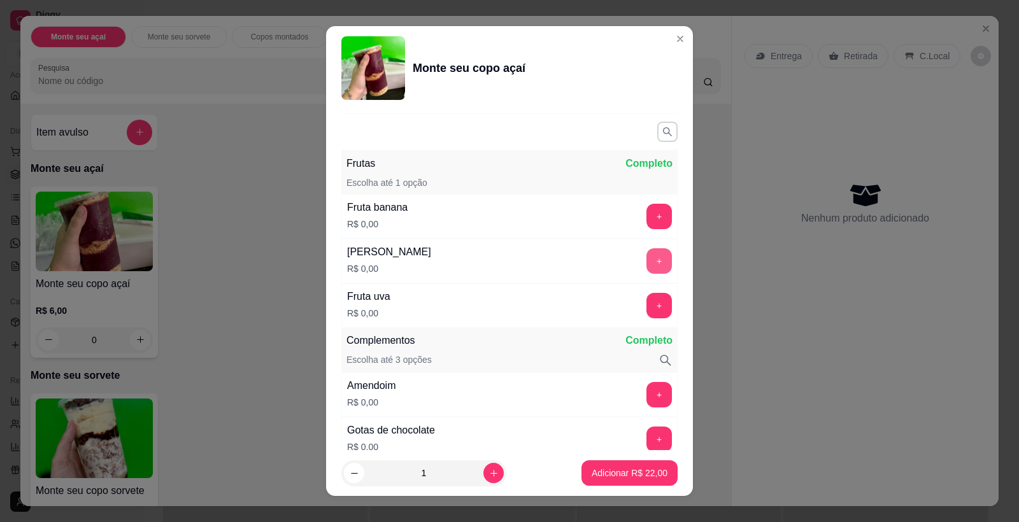
click at [647, 261] on button "+" at bounding box center [659, 260] width 25 height 25
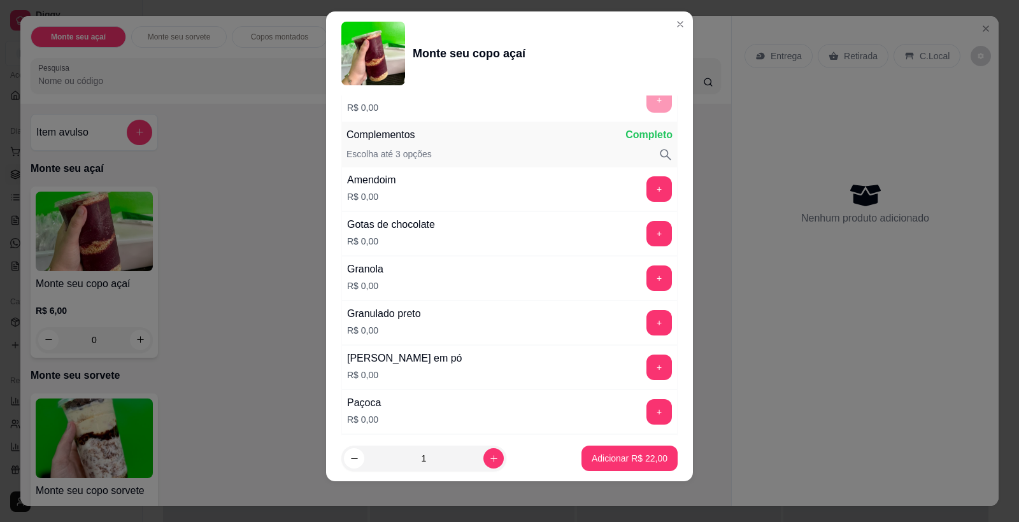
scroll to position [626, 0]
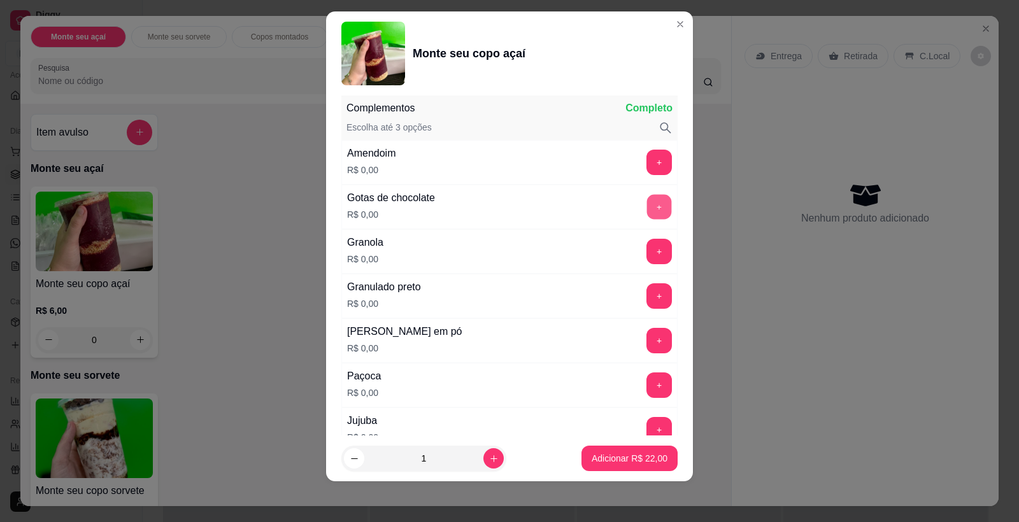
click at [647, 208] on button "+" at bounding box center [659, 207] width 25 height 25
click at [647, 337] on button "+" at bounding box center [659, 341] width 25 height 25
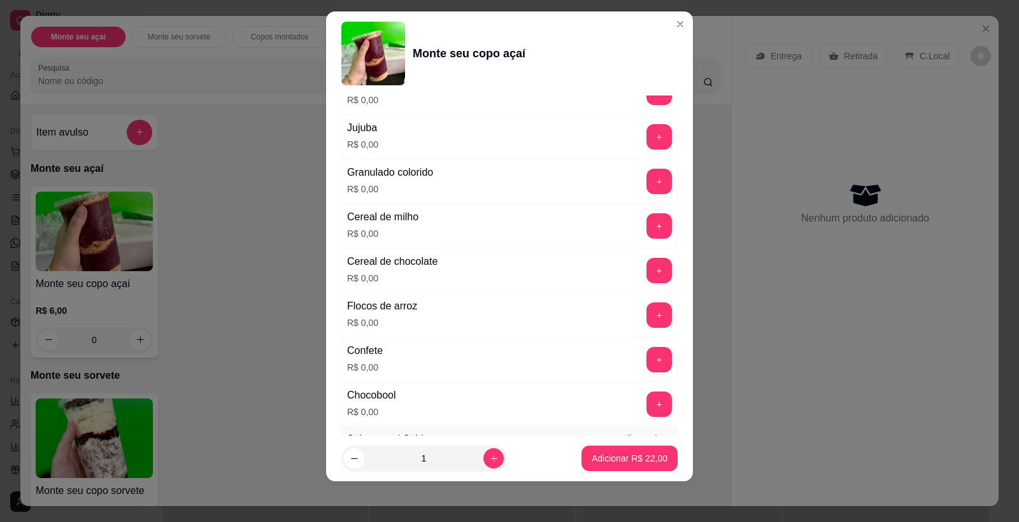
scroll to position [931, 0]
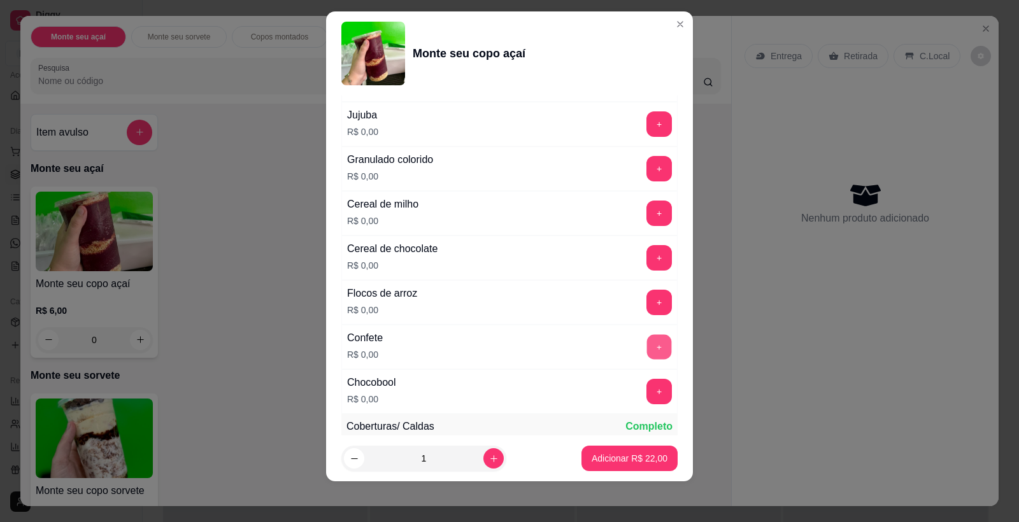
click at [647, 343] on button "+" at bounding box center [659, 347] width 25 height 25
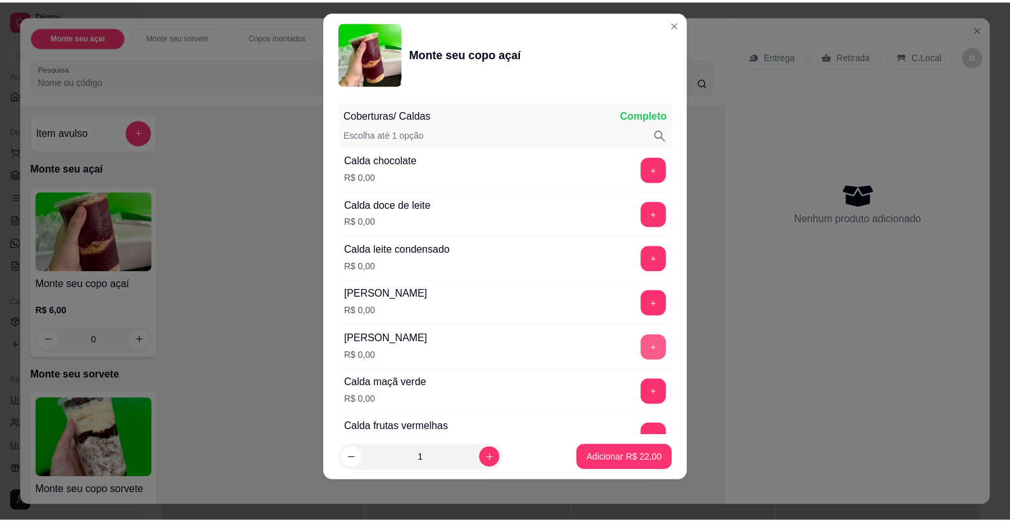
scroll to position [1250, 0]
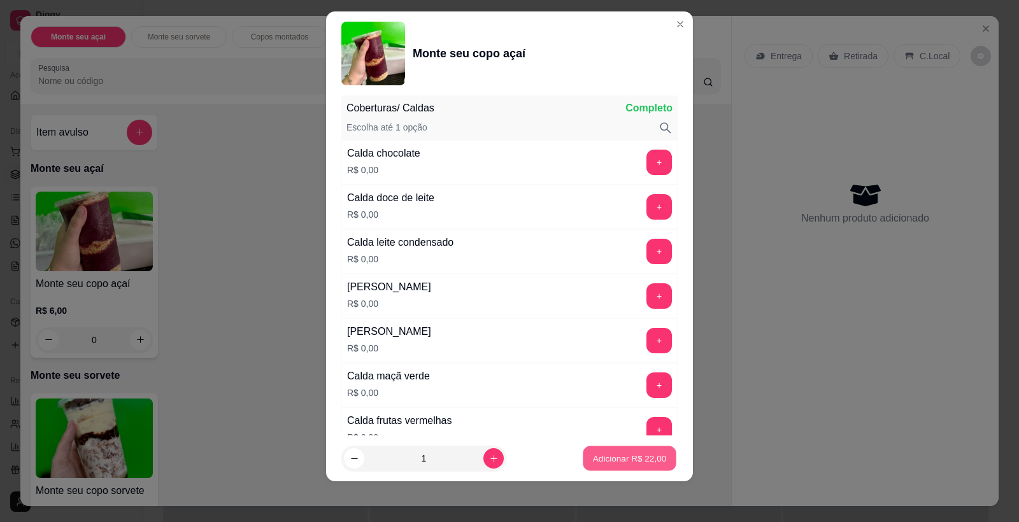
click at [608, 457] on p "Adicionar R$ 22,00" at bounding box center [630, 458] width 74 height 12
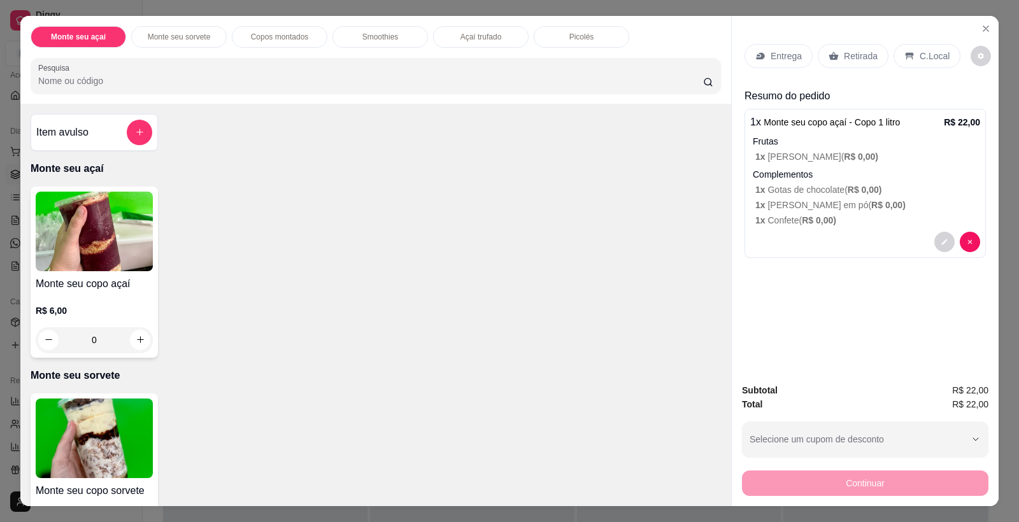
click at [616, 117] on div "Item avulso Monte seu açaí Monte seu copo açaí R$ 6,00 0 Monte seu sorvete Mont…" at bounding box center [375, 305] width 711 height 403
click at [855, 55] on p "Retirada" at bounding box center [861, 56] width 34 height 13
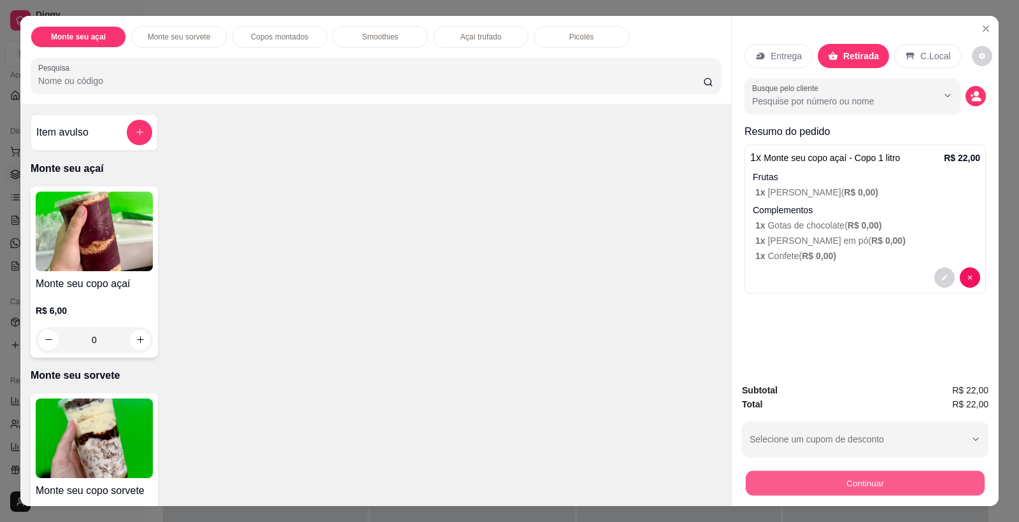
click at [875, 489] on button "Continuar" at bounding box center [865, 483] width 239 height 25
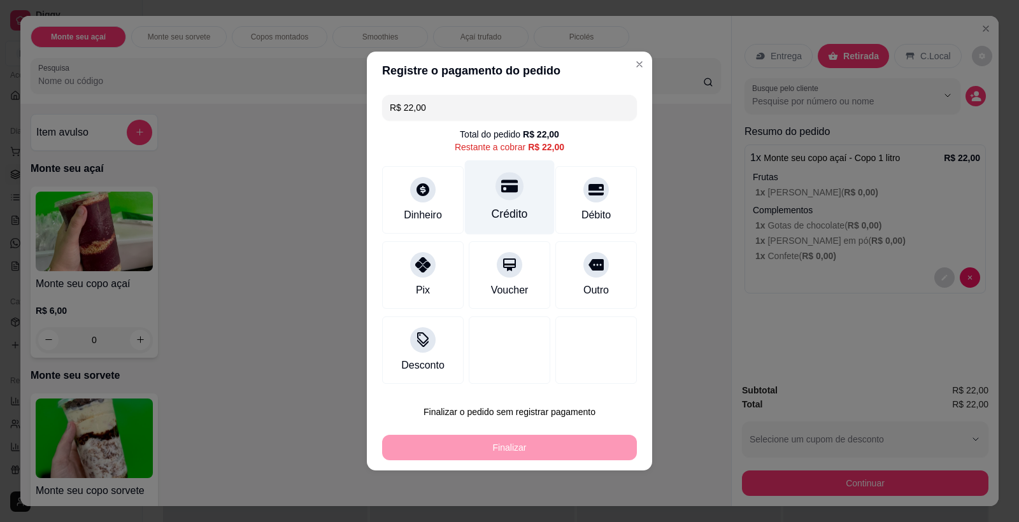
click at [496, 213] on div "Crédito" at bounding box center [510, 214] width 36 height 17
type input "R$ 0,00"
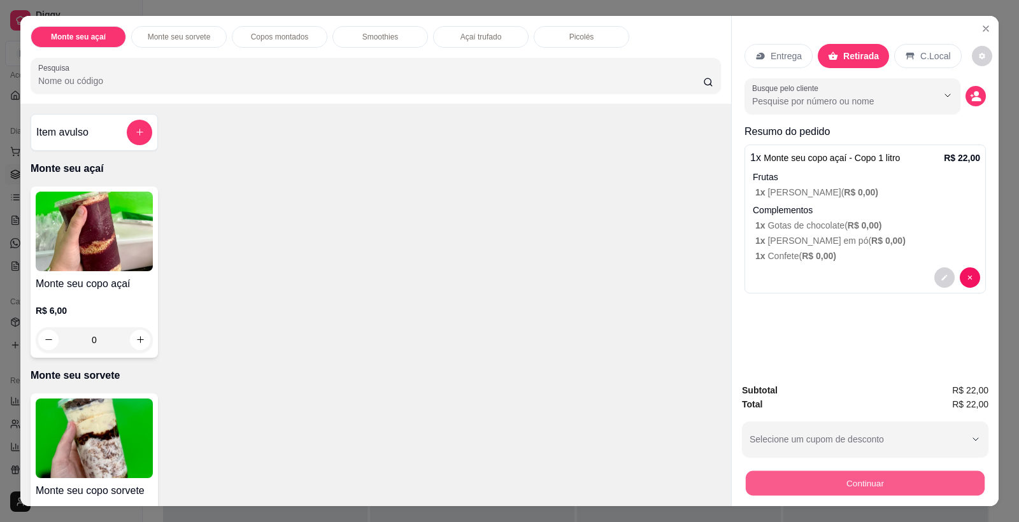
click at [875, 487] on button "Continuar" at bounding box center [865, 483] width 239 height 25
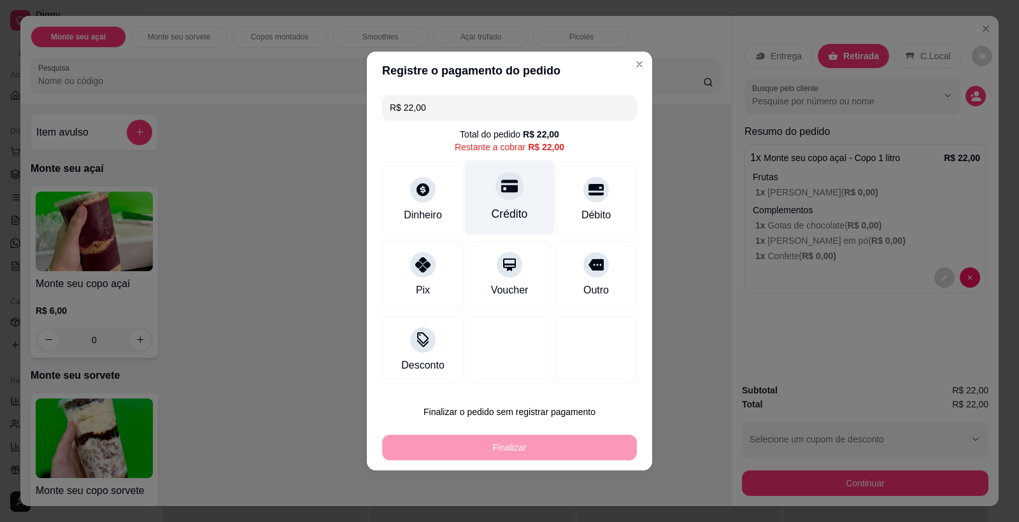
click at [515, 207] on div "Crédito" at bounding box center [510, 214] width 36 height 17
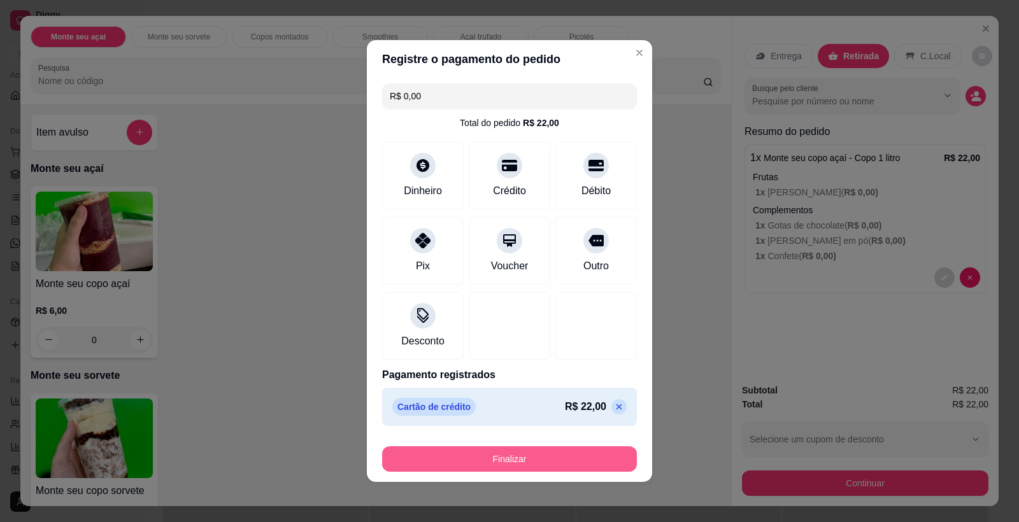
click at [536, 468] on button "Finalizar" at bounding box center [509, 459] width 255 height 25
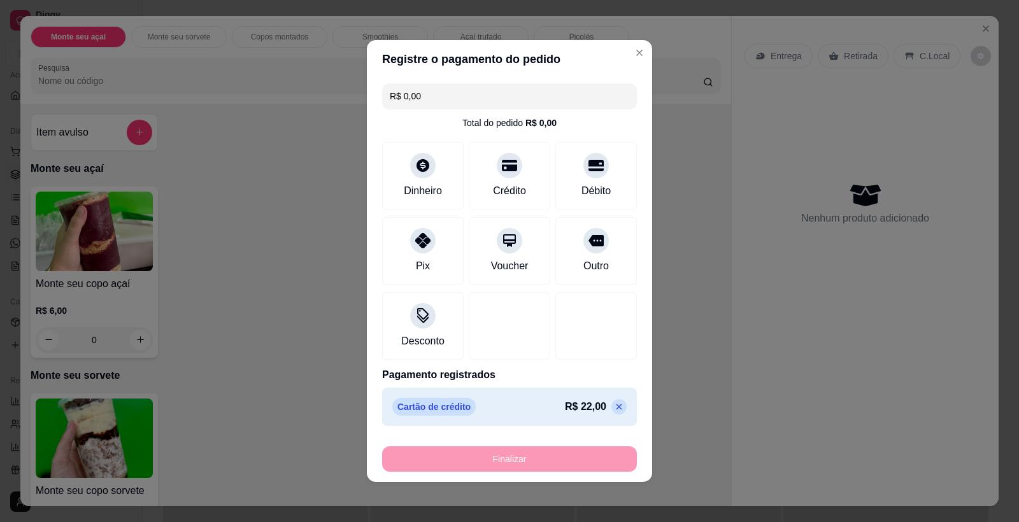
type input "-R$ 22,00"
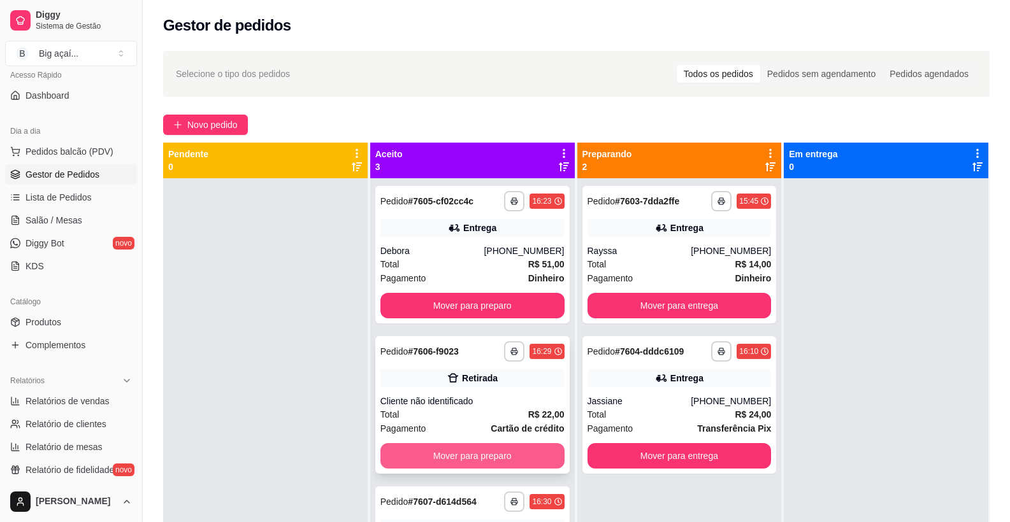
click at [505, 459] on button "Mover para preparo" at bounding box center [472, 455] width 184 height 25
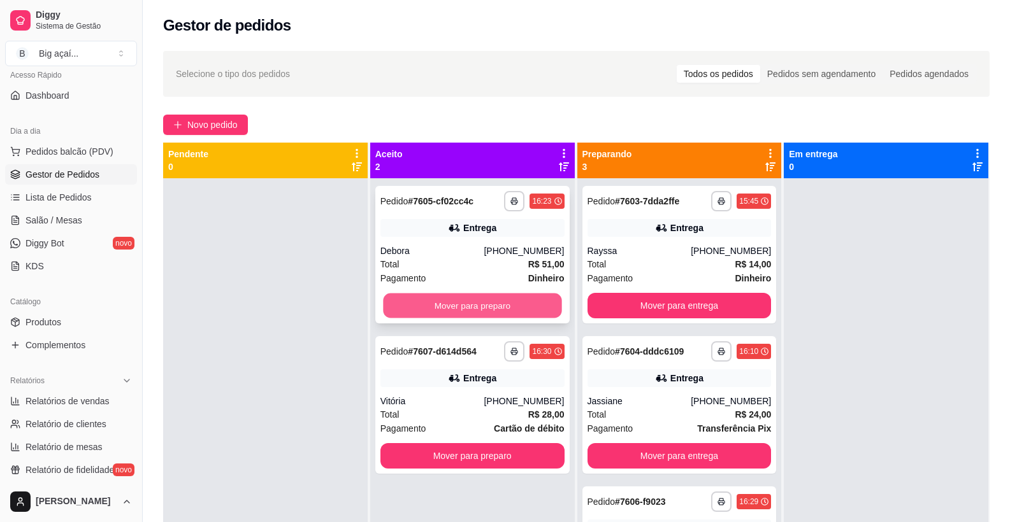
click at [501, 305] on button "Mover para preparo" at bounding box center [472, 306] width 178 height 25
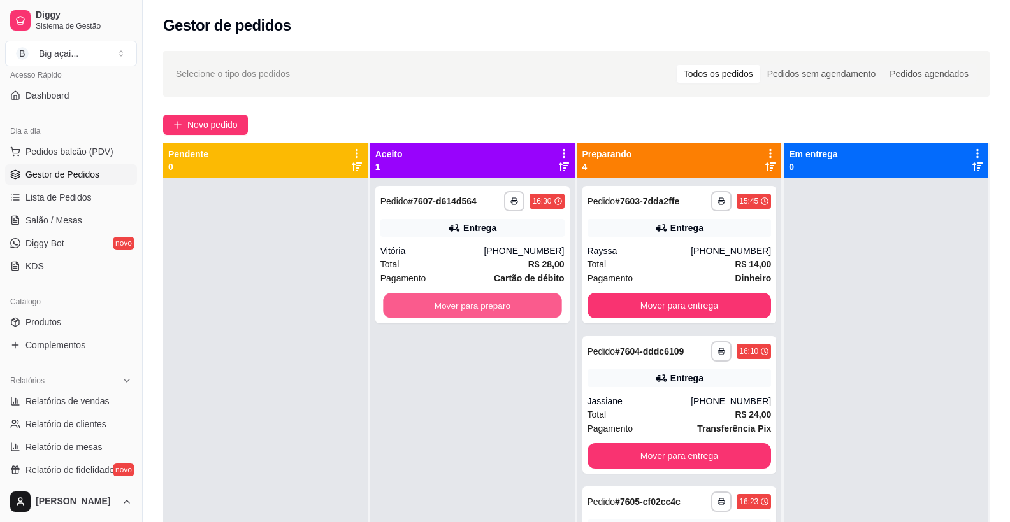
click at [501, 305] on button "Mover para preparo" at bounding box center [472, 306] width 178 height 25
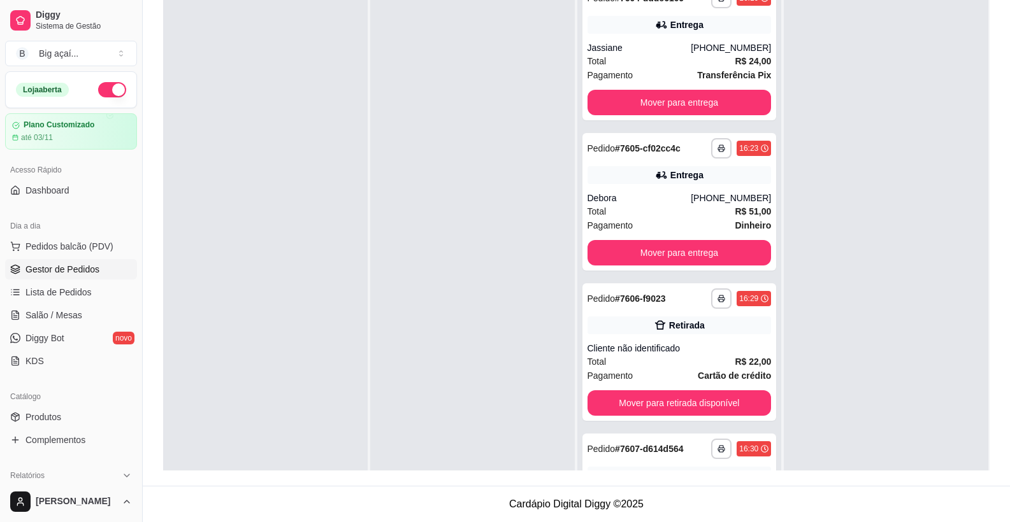
click at [101, 85] on button "button" at bounding box center [112, 89] width 28 height 15
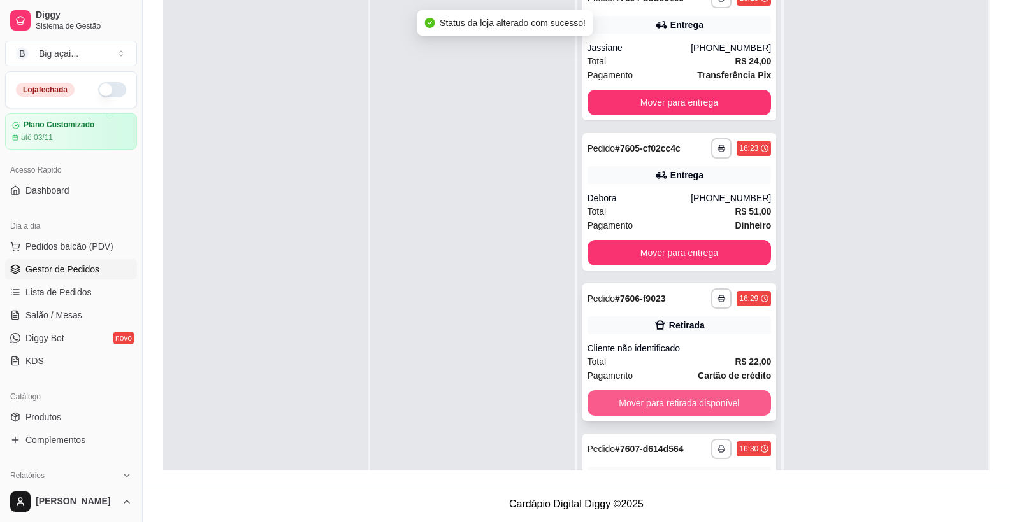
click at [706, 400] on button "Mover para retirada disponível" at bounding box center [679, 403] width 184 height 25
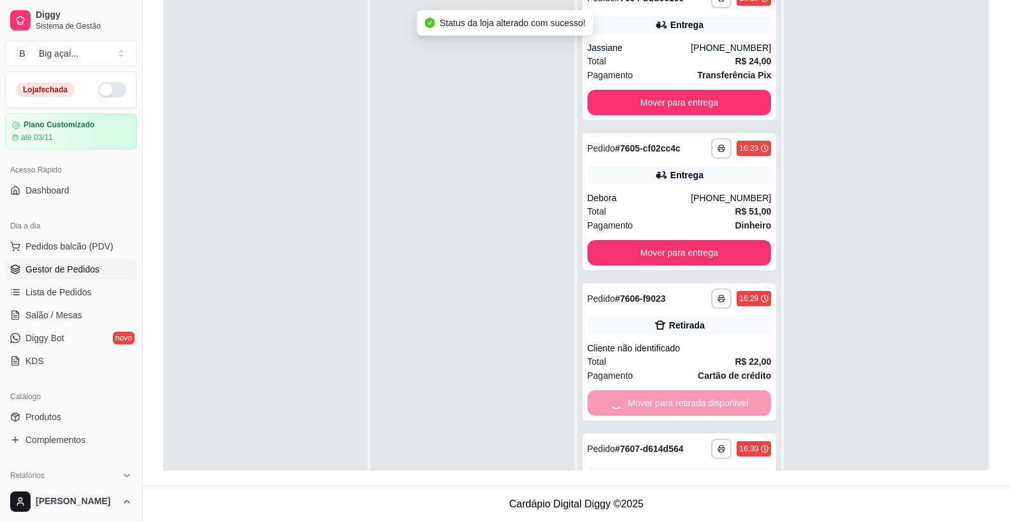
scroll to position [92, 0]
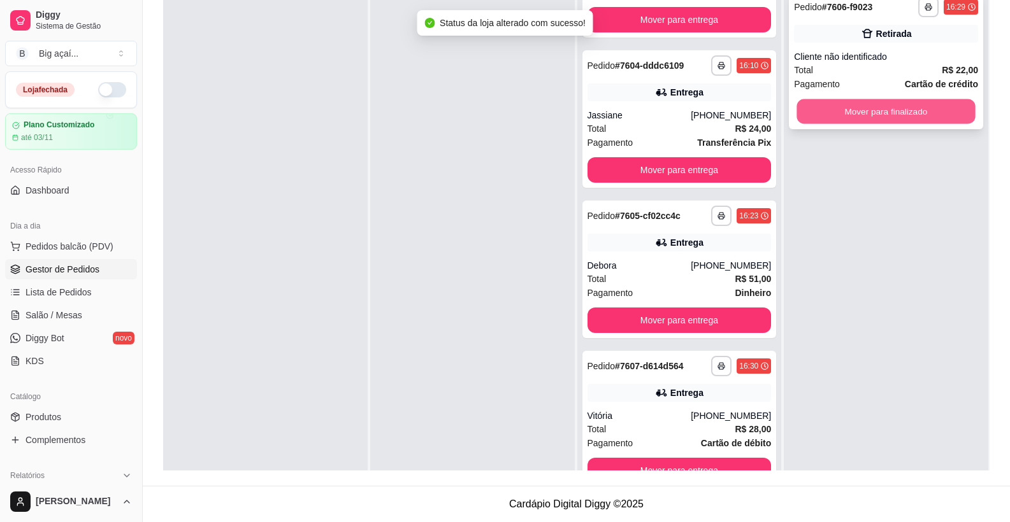
click at [894, 112] on button "Mover para finalizado" at bounding box center [886, 111] width 178 height 25
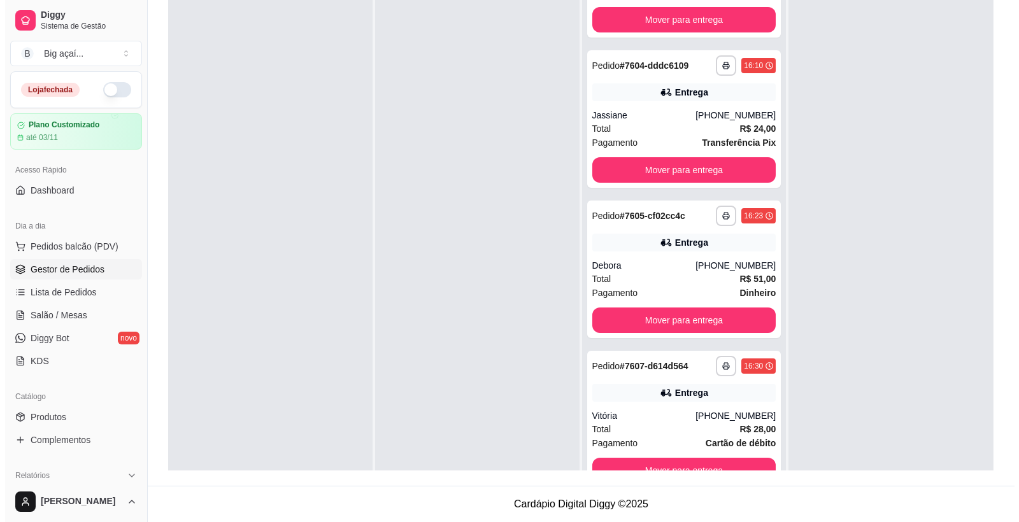
scroll to position [0, 0]
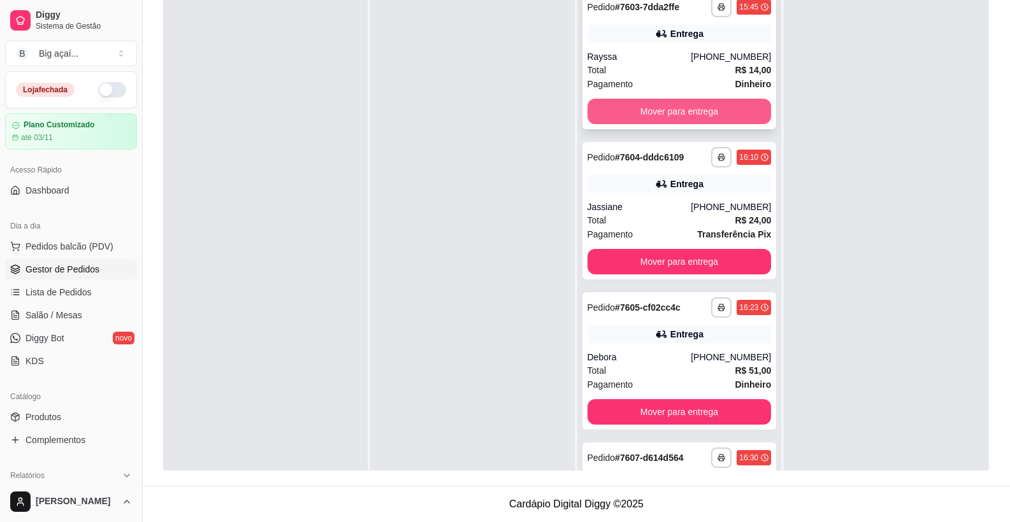
click at [691, 105] on button "Mover para entrega" at bounding box center [679, 111] width 184 height 25
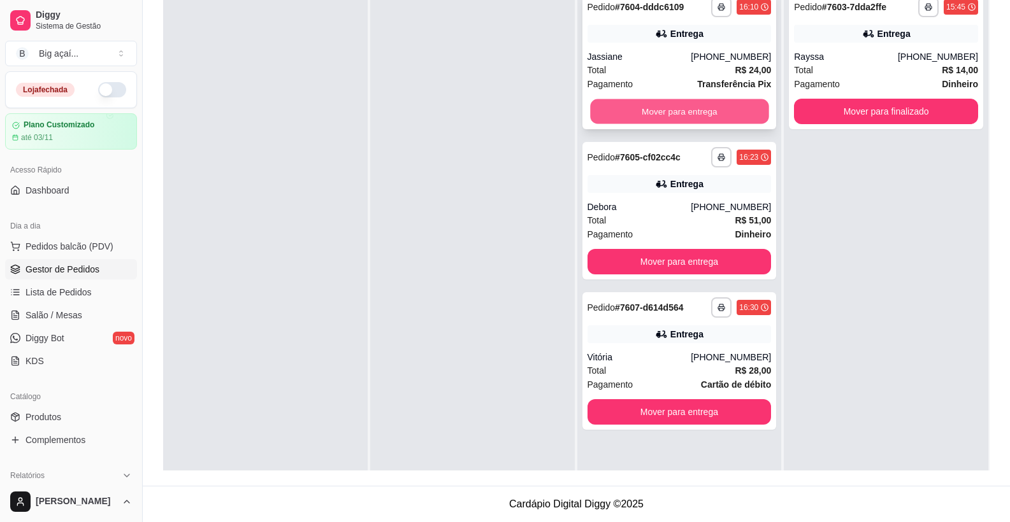
click at [696, 103] on button "Mover para entrega" at bounding box center [679, 111] width 178 height 25
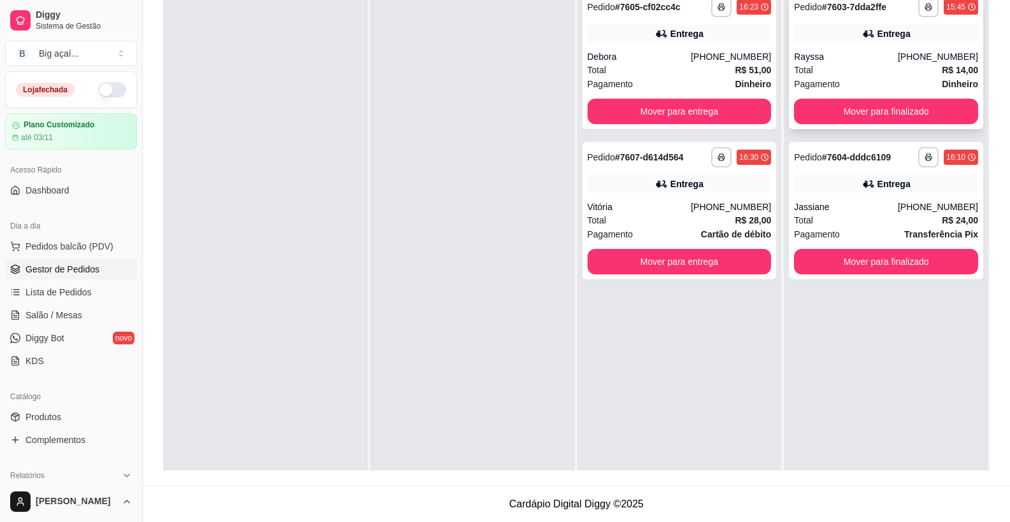
click at [852, 55] on div "Rayssa" at bounding box center [846, 56] width 104 height 13
click at [828, 190] on div "Entrega" at bounding box center [886, 184] width 184 height 18
click at [83, 243] on span "Pedidos balcão (PDV)" at bounding box center [69, 246] width 88 height 13
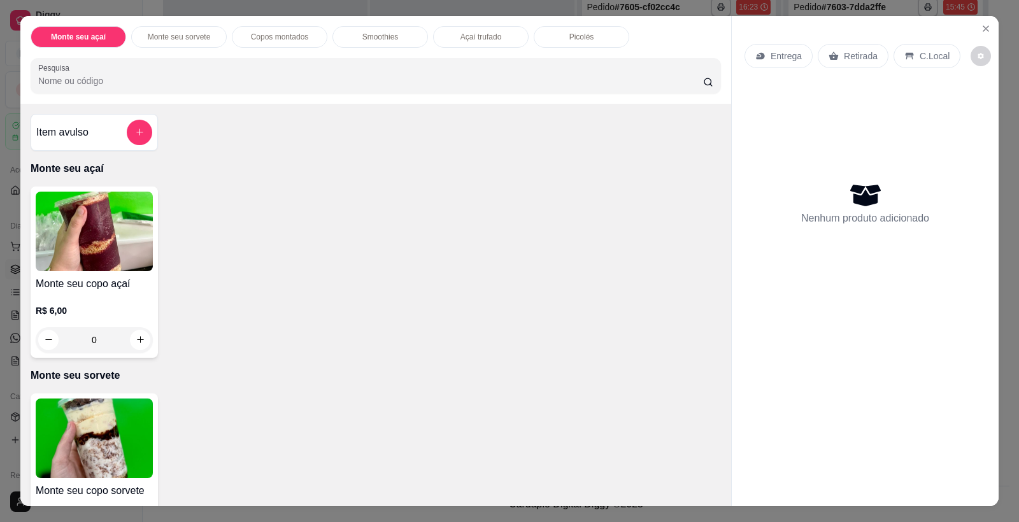
click at [123, 234] on img at bounding box center [94, 232] width 117 height 80
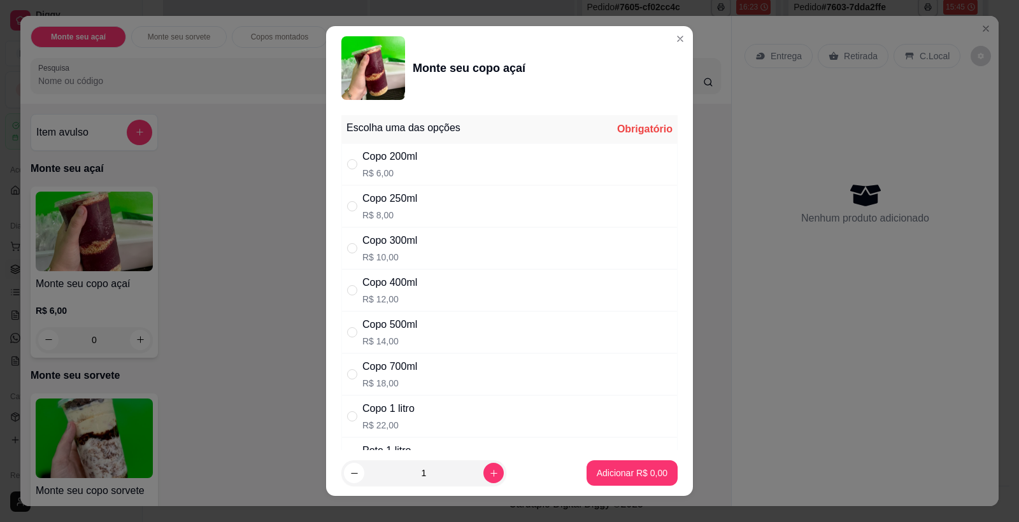
click at [443, 239] on div "Copo 300ml R$ 10,00" at bounding box center [509, 248] width 336 height 42
radio input "true"
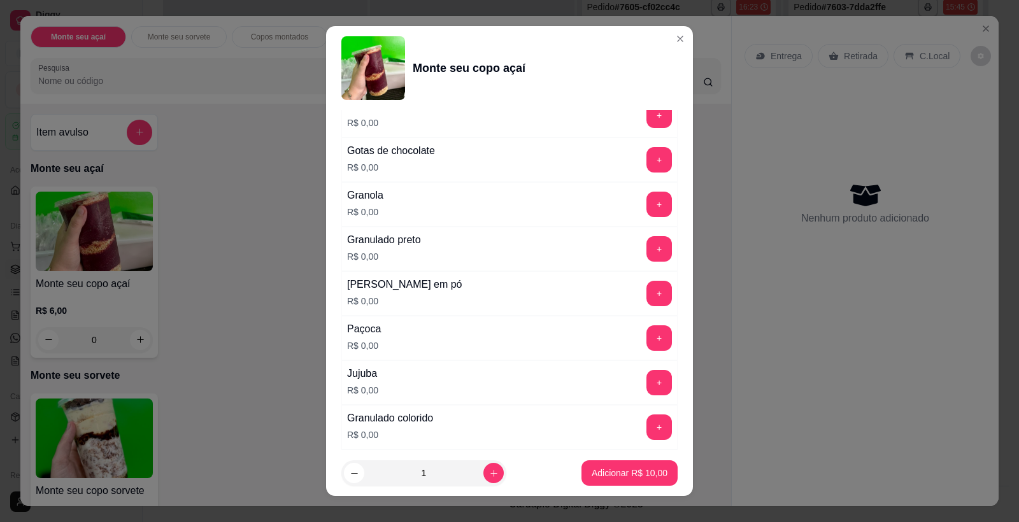
scroll to position [616, 0]
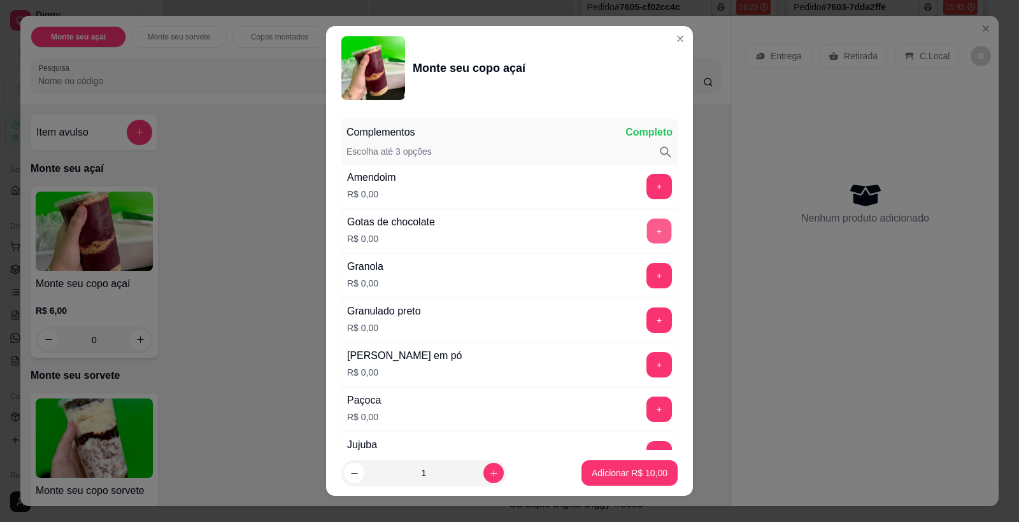
click at [647, 225] on button "+" at bounding box center [659, 231] width 25 height 25
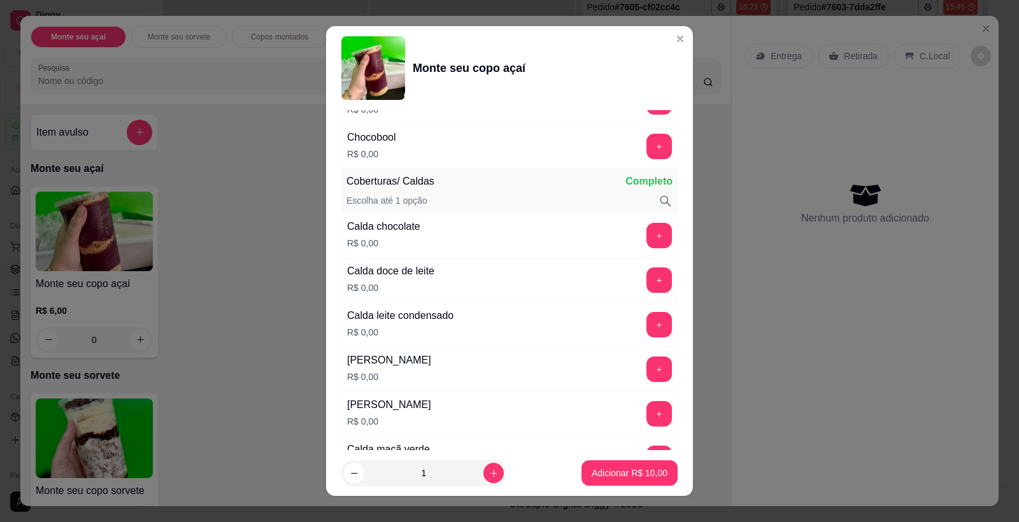
scroll to position [1245, 0]
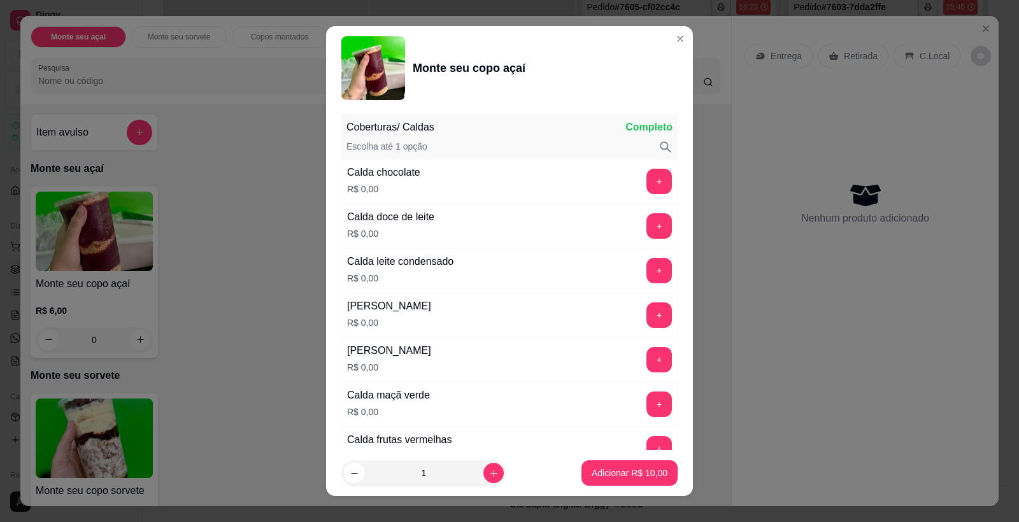
click at [647, 192] on button "+" at bounding box center [659, 181] width 25 height 25
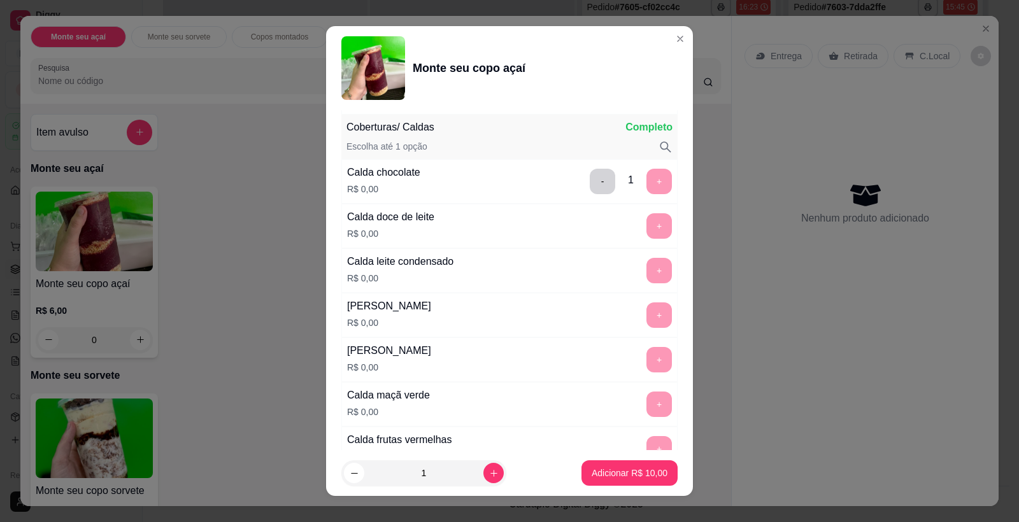
scroll to position [1883, 0]
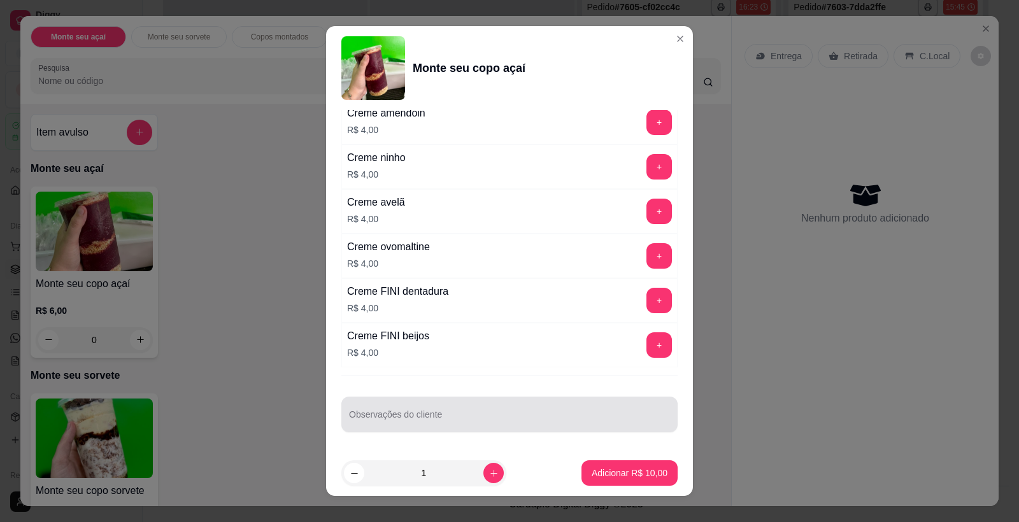
click at [522, 421] on input "Observações do cliente" at bounding box center [509, 419] width 321 height 13
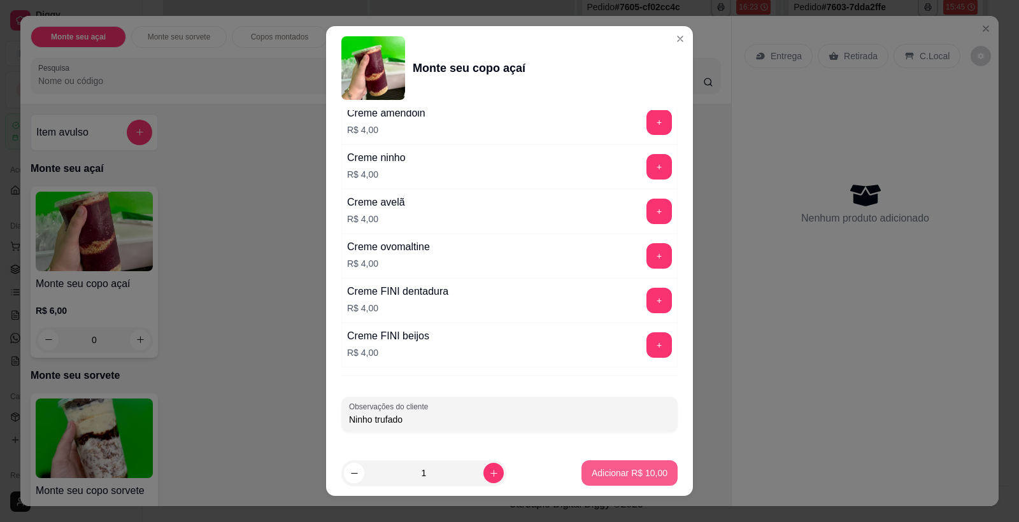
type input "Ninho trufado"
click at [603, 472] on p "Adicionar R$ 10,00" at bounding box center [630, 473] width 76 height 13
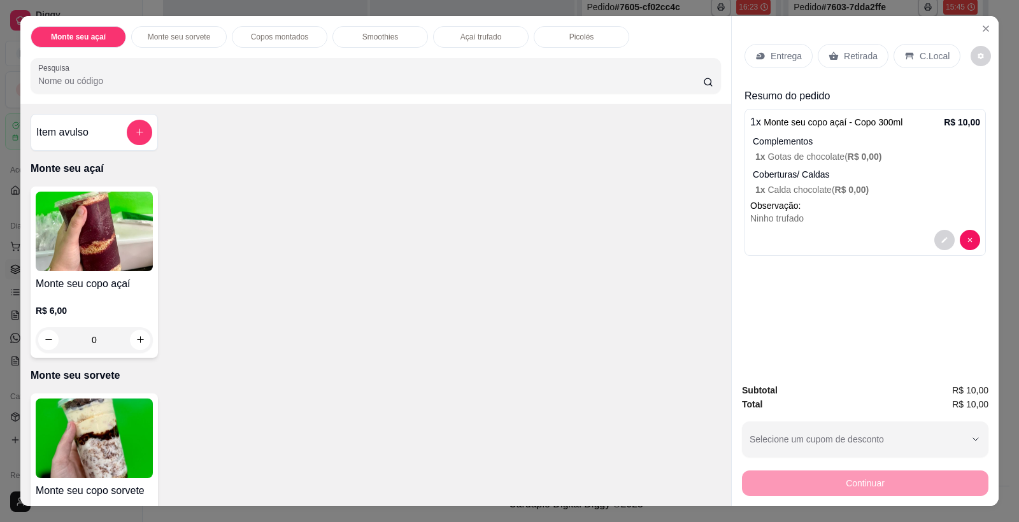
click at [856, 57] on p "Retirada" at bounding box center [861, 56] width 34 height 13
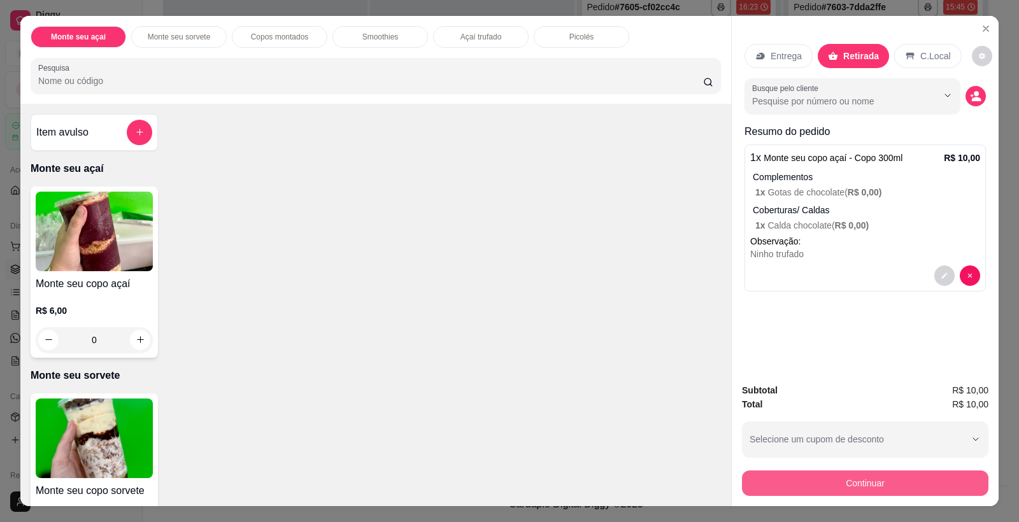
click at [863, 470] on div "Continuar" at bounding box center [865, 482] width 247 height 29
click at [860, 482] on button "Continuar" at bounding box center [865, 483] width 247 height 25
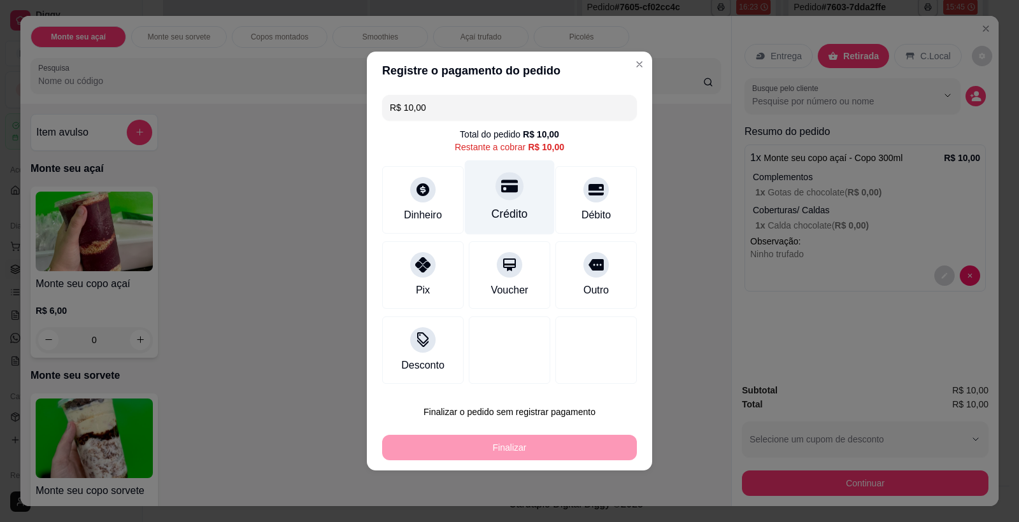
click at [494, 199] on div "Crédito" at bounding box center [510, 198] width 90 height 75
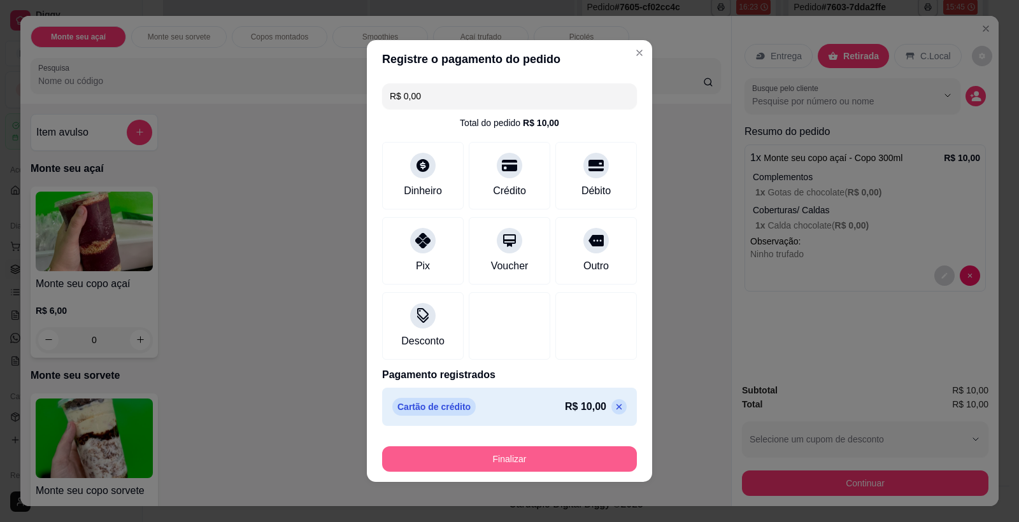
click at [511, 464] on button "Finalizar" at bounding box center [509, 459] width 255 height 25
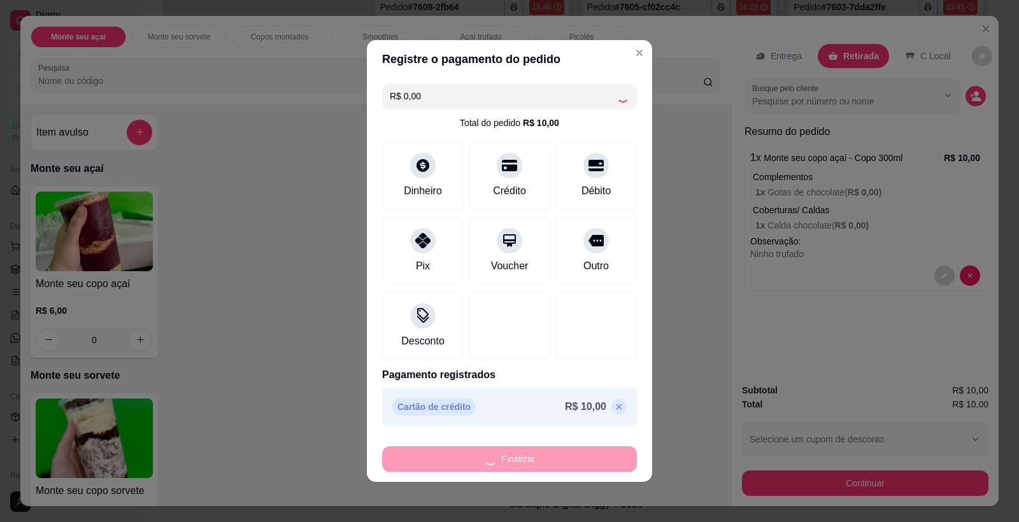
click at [512, 459] on div "Finalizar" at bounding box center [509, 459] width 255 height 25
type input "-R$ 10,00"
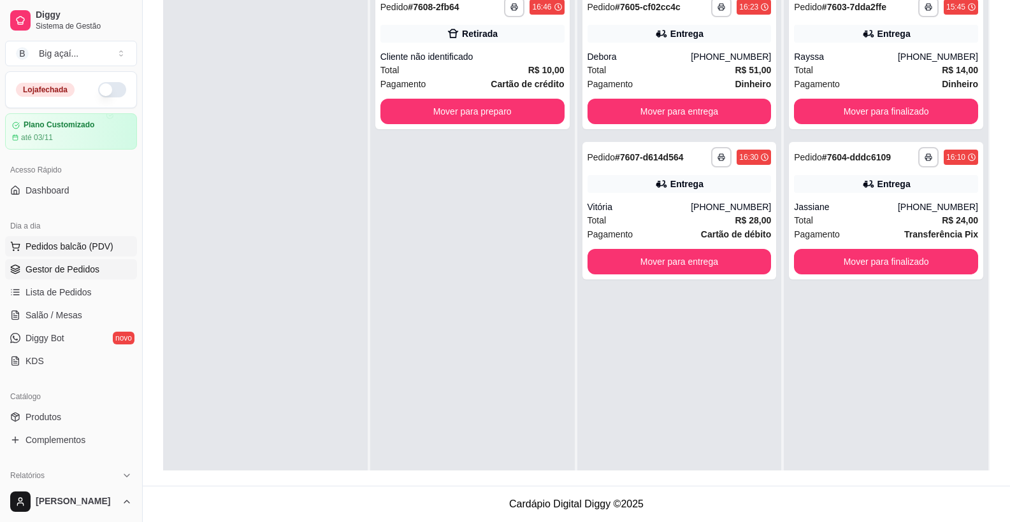
click at [72, 249] on span "Pedidos balcão (PDV)" at bounding box center [69, 246] width 88 height 13
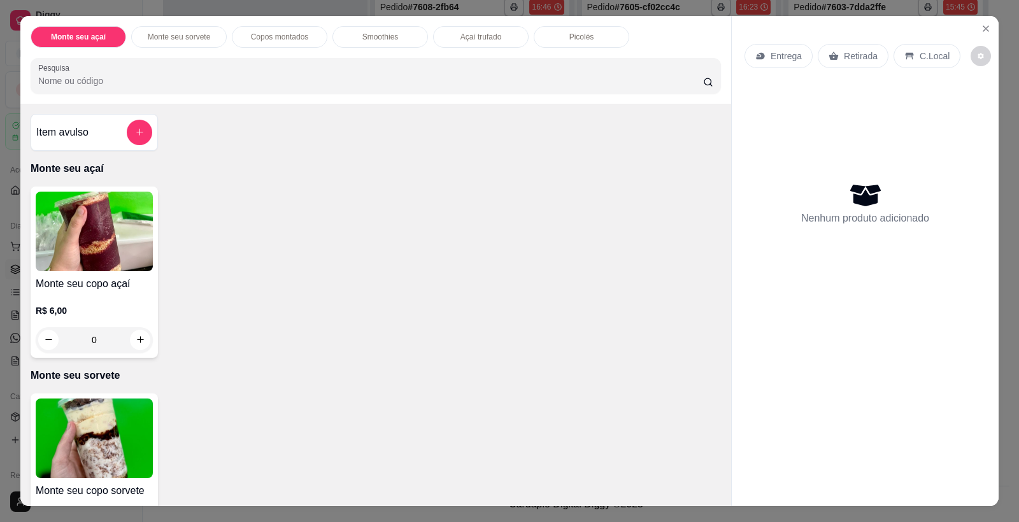
click at [147, 236] on img at bounding box center [94, 232] width 117 height 80
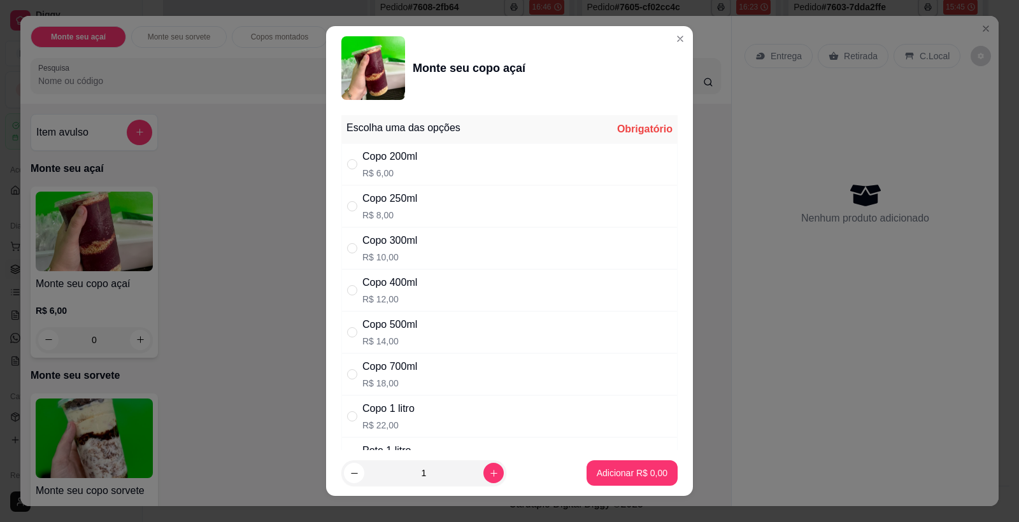
click at [421, 141] on div "Escolha uma das opções Obrigatório" at bounding box center [509, 129] width 336 height 28
click at [431, 154] on div "Copo 200ml R$ 6,00" at bounding box center [509, 164] width 336 height 42
radio input "true"
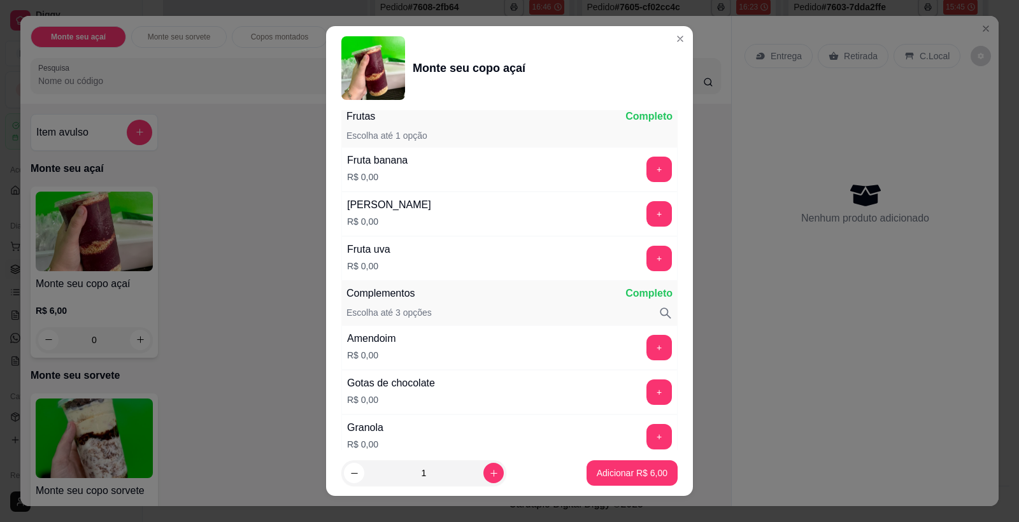
scroll to position [464, 0]
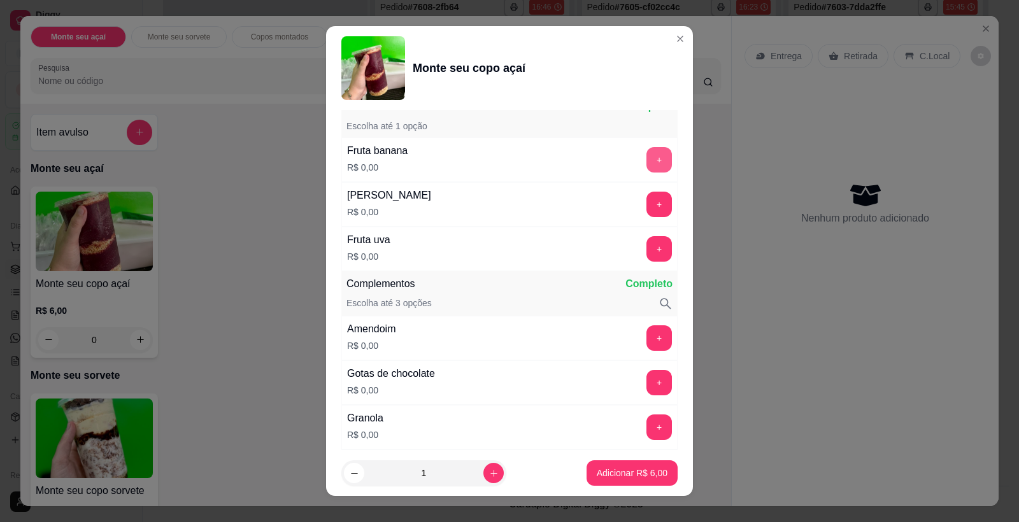
click at [647, 155] on button "+" at bounding box center [659, 159] width 25 height 25
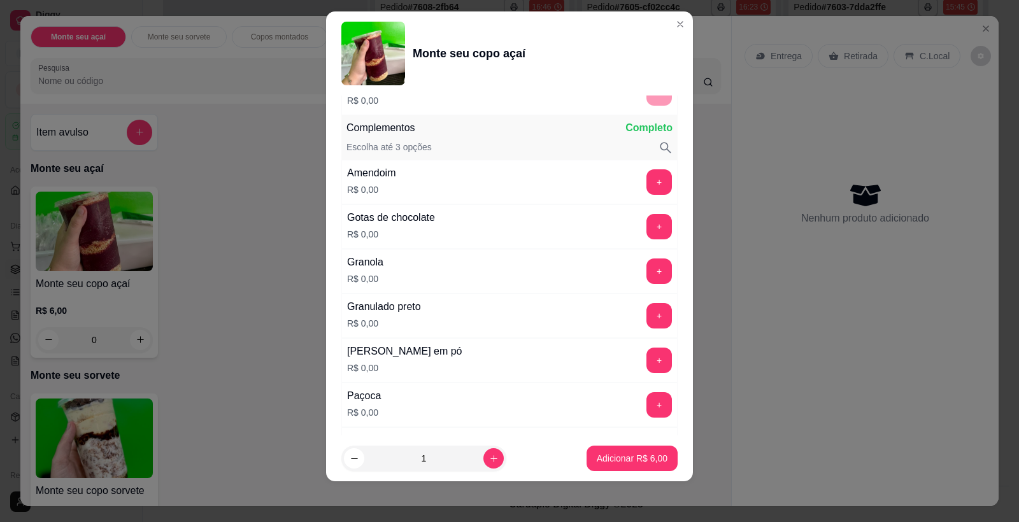
scroll to position [626, 0]
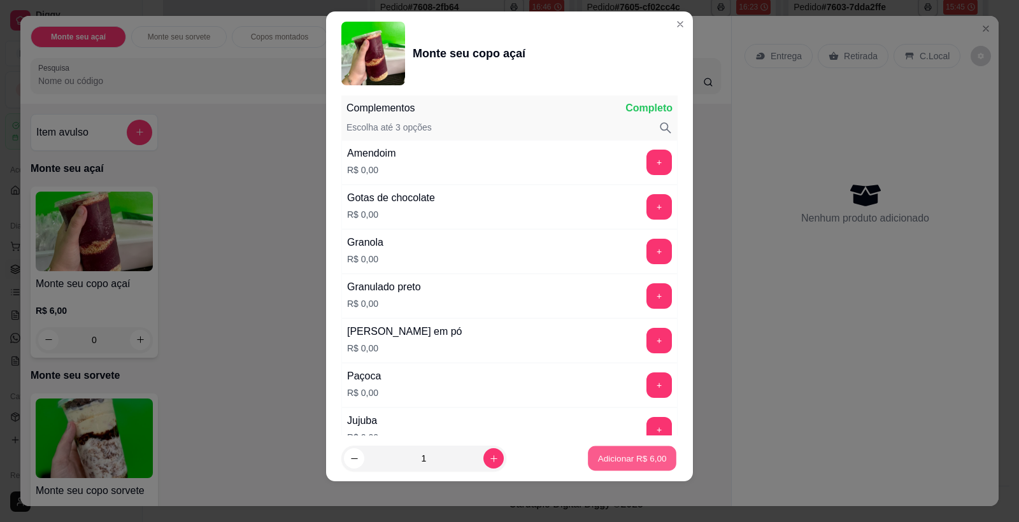
click at [624, 457] on p "Adicionar R$ 6,00" at bounding box center [632, 458] width 69 height 12
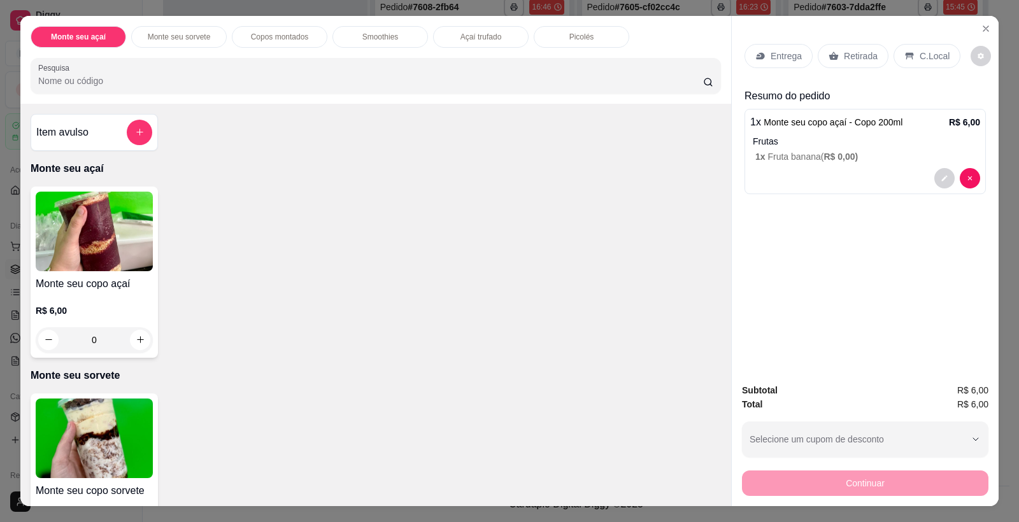
click at [830, 159] on span "R$ 0,00 )" at bounding box center [841, 157] width 34 height 10
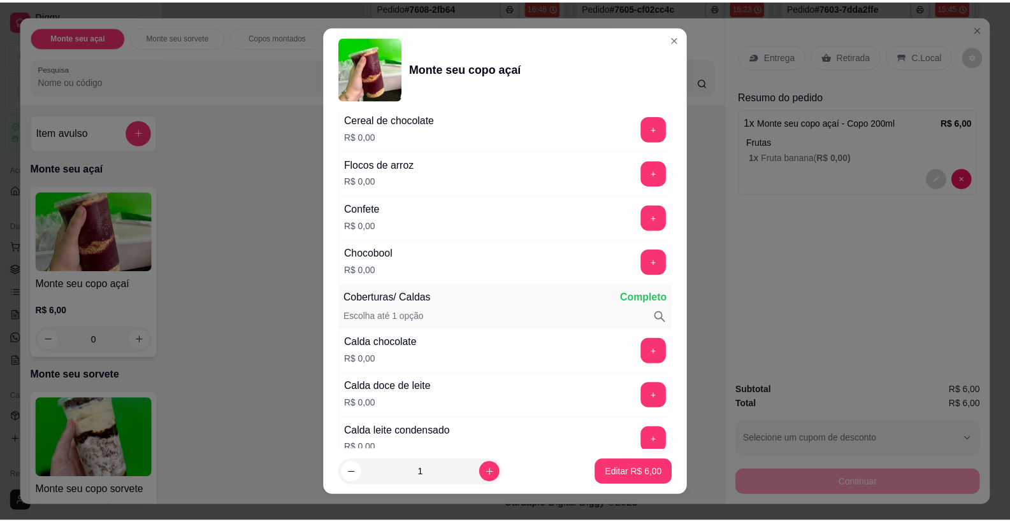
scroll to position [1089, 0]
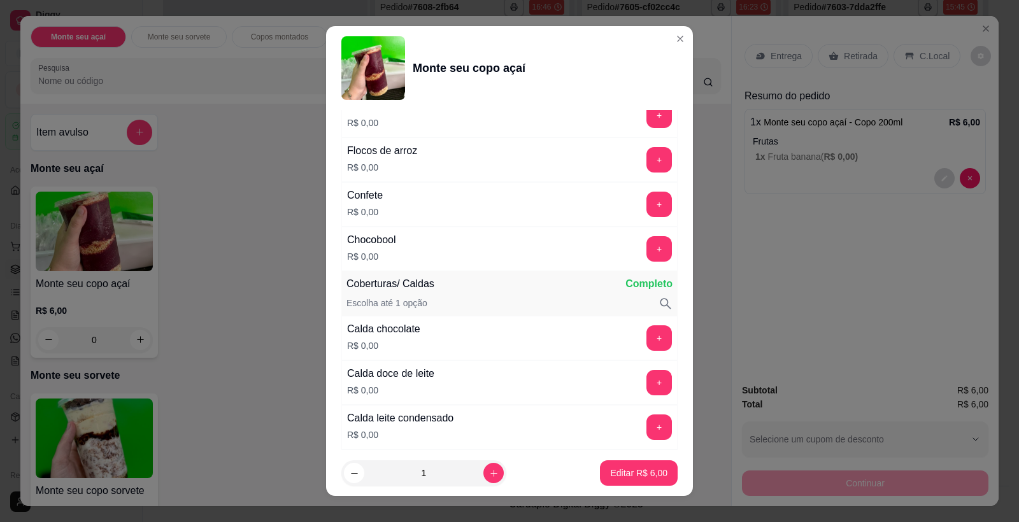
click at [647, 331] on button "+" at bounding box center [659, 338] width 25 height 25
click at [619, 473] on p "Editar R$ 6,00" at bounding box center [639, 473] width 55 height 12
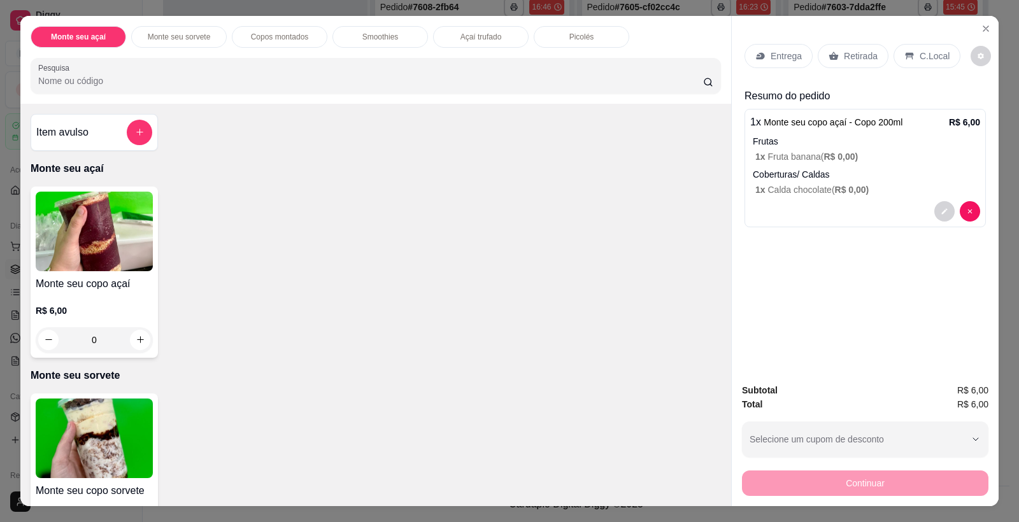
click at [854, 64] on div "Retirada" at bounding box center [853, 56] width 71 height 24
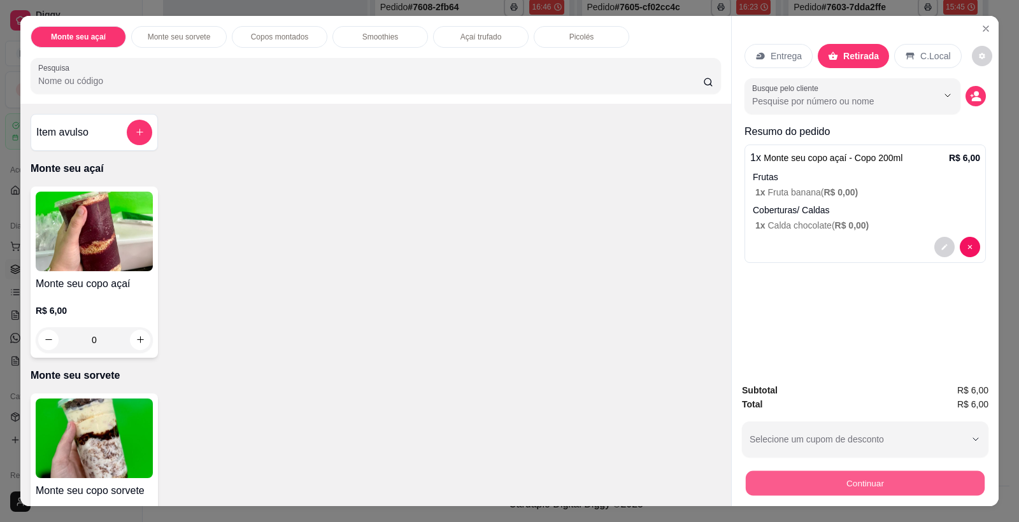
click at [853, 477] on button "Continuar" at bounding box center [865, 483] width 239 height 25
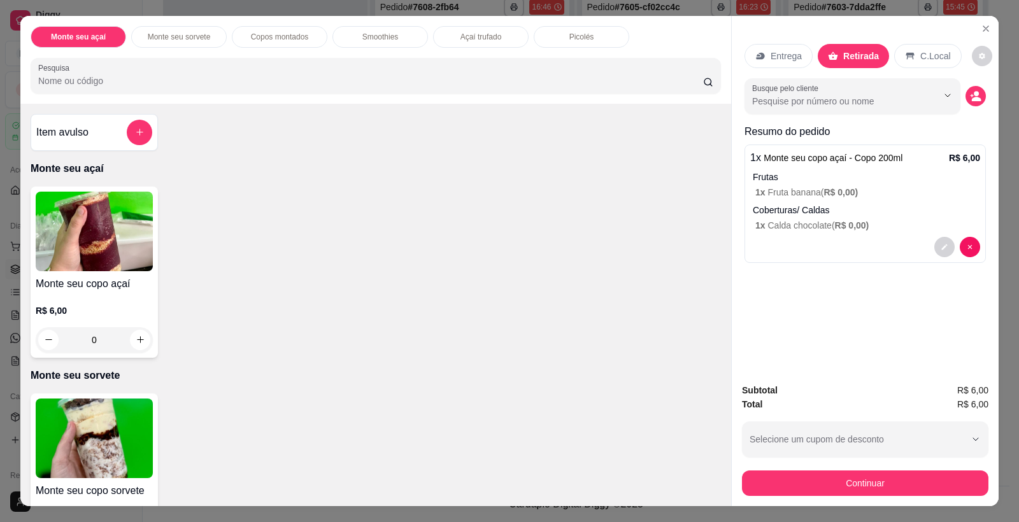
click at [517, 164] on div "R$ 6,00 Total do pedido R$ 6,00 Restante a cobrar R$ 6,00 Dinheiro Crédito Débi…" at bounding box center [509, 239] width 285 height 299
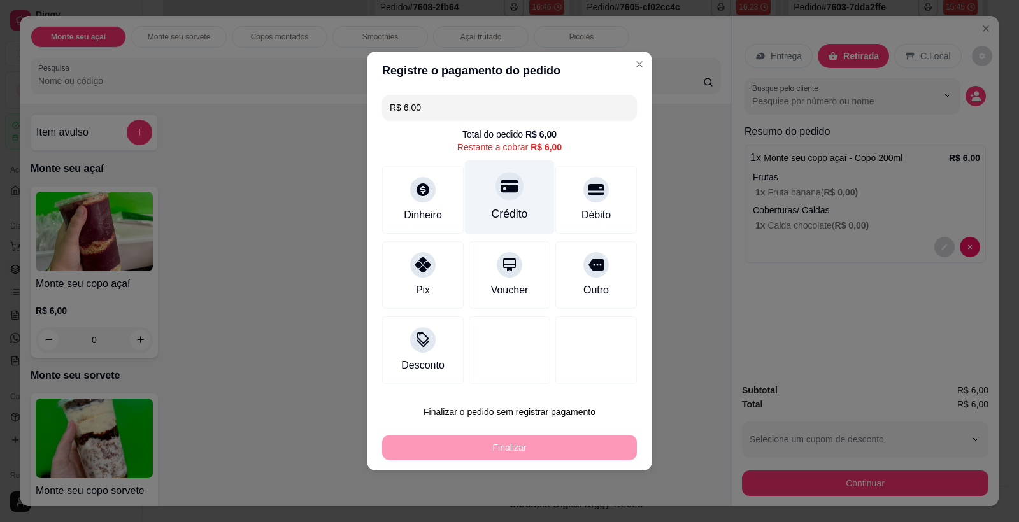
click at [510, 206] on div "Crédito" at bounding box center [510, 198] width 90 height 75
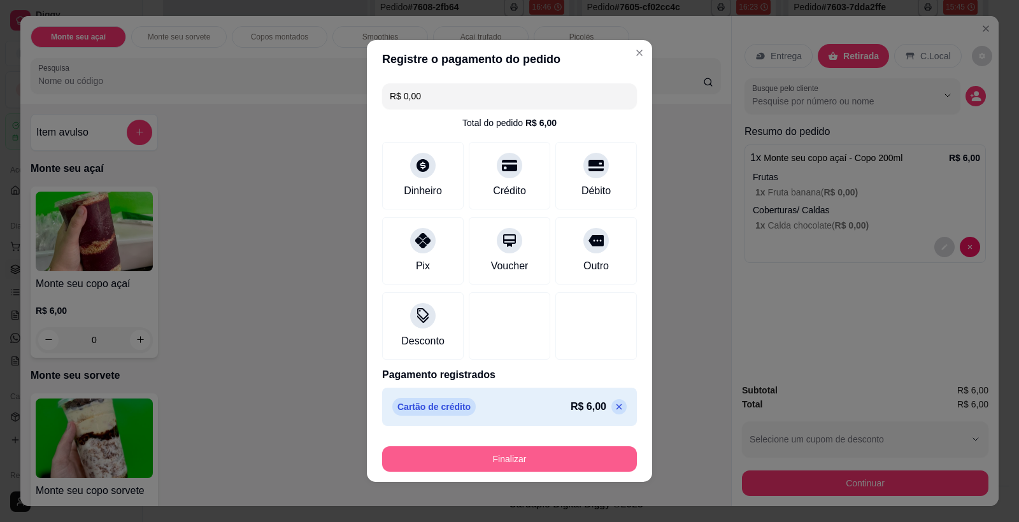
click at [526, 456] on button "Finalizar" at bounding box center [509, 459] width 255 height 25
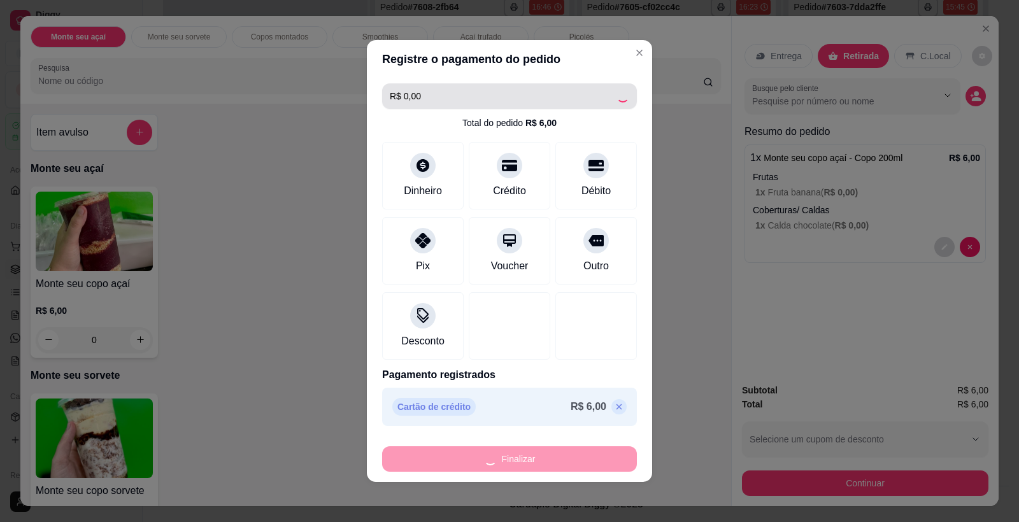
type input "-R$ 6,00"
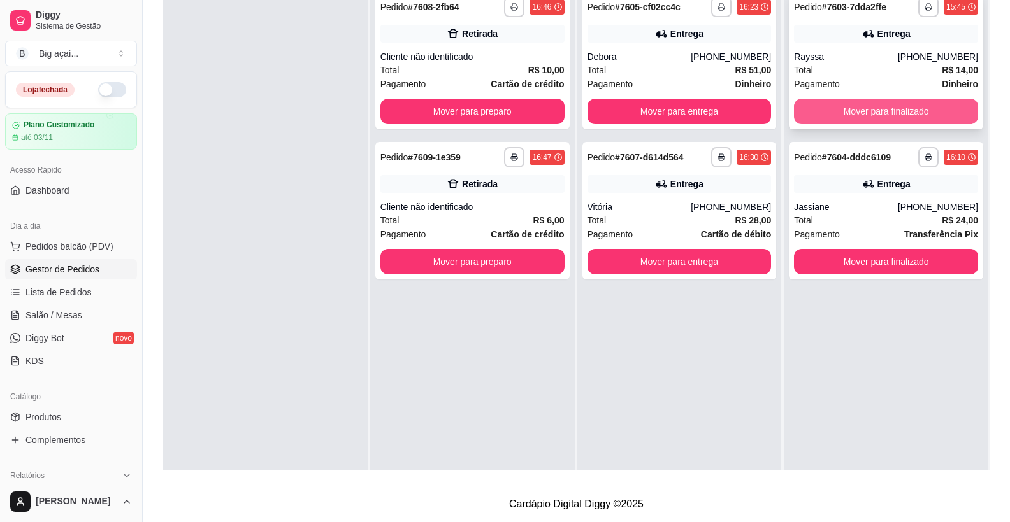
click at [885, 104] on button "Mover para finalizado" at bounding box center [886, 111] width 184 height 25
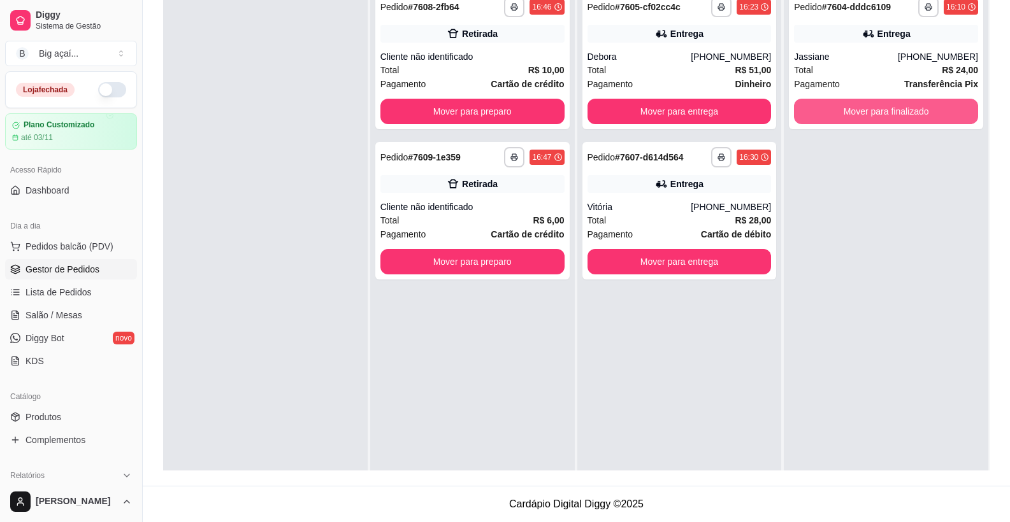
click at [879, 108] on button "Mover para finalizado" at bounding box center [886, 111] width 184 height 25
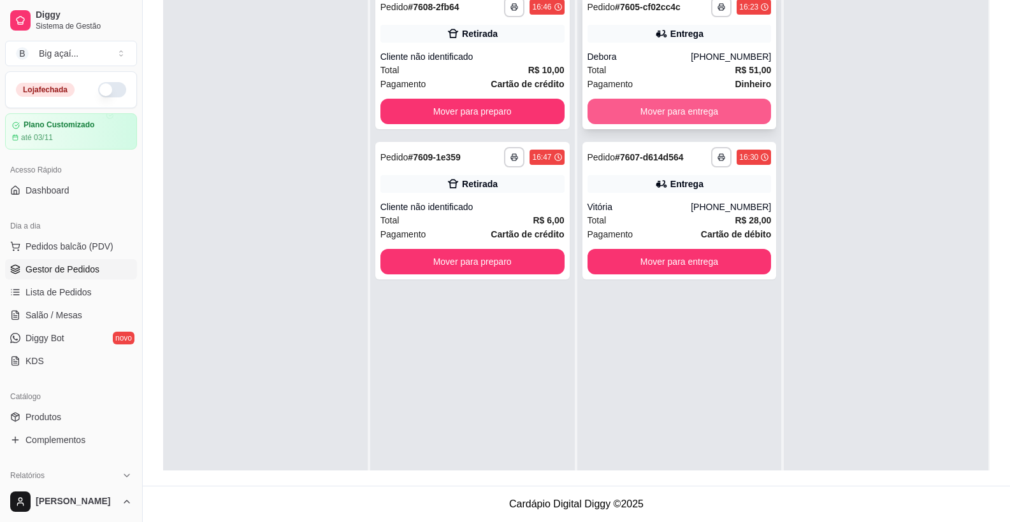
click at [706, 117] on button "Mover para entrega" at bounding box center [679, 111] width 184 height 25
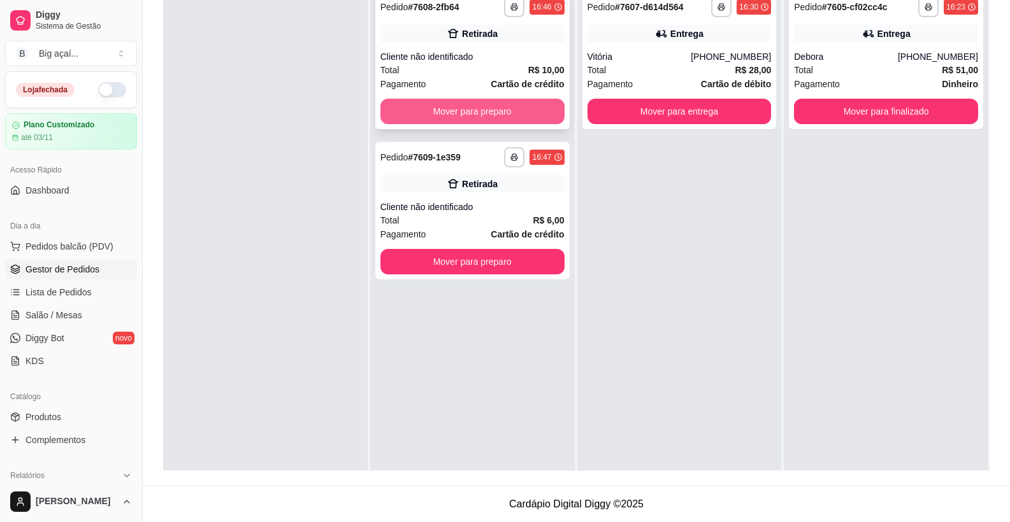
click at [484, 106] on button "Mover para preparo" at bounding box center [472, 111] width 184 height 25
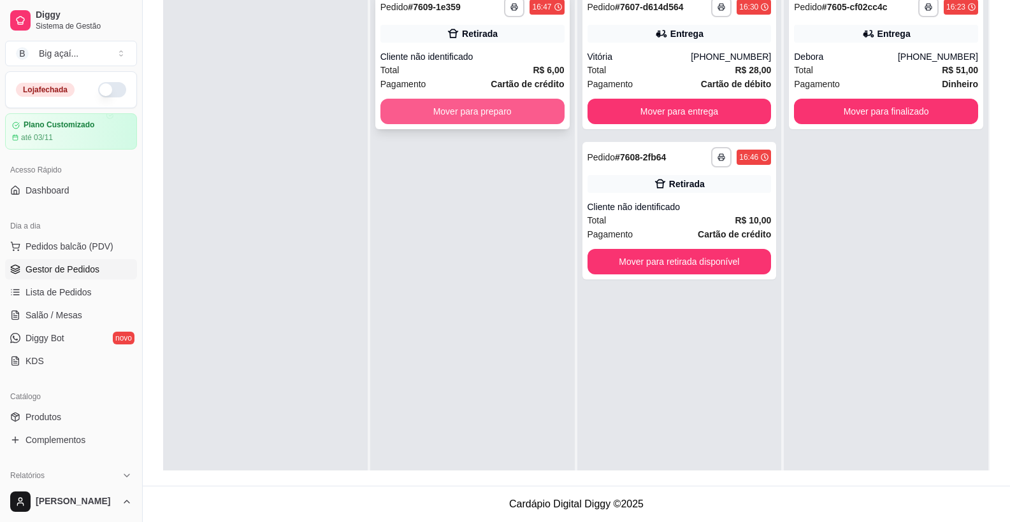
click at [518, 111] on button "Mover para preparo" at bounding box center [472, 111] width 184 height 25
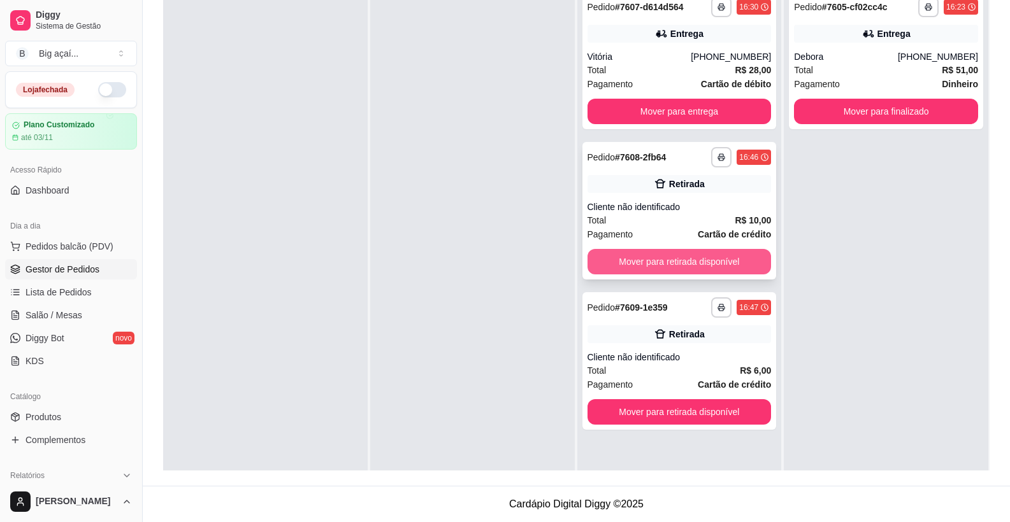
click at [728, 264] on button "Mover para retirada disponível" at bounding box center [679, 261] width 184 height 25
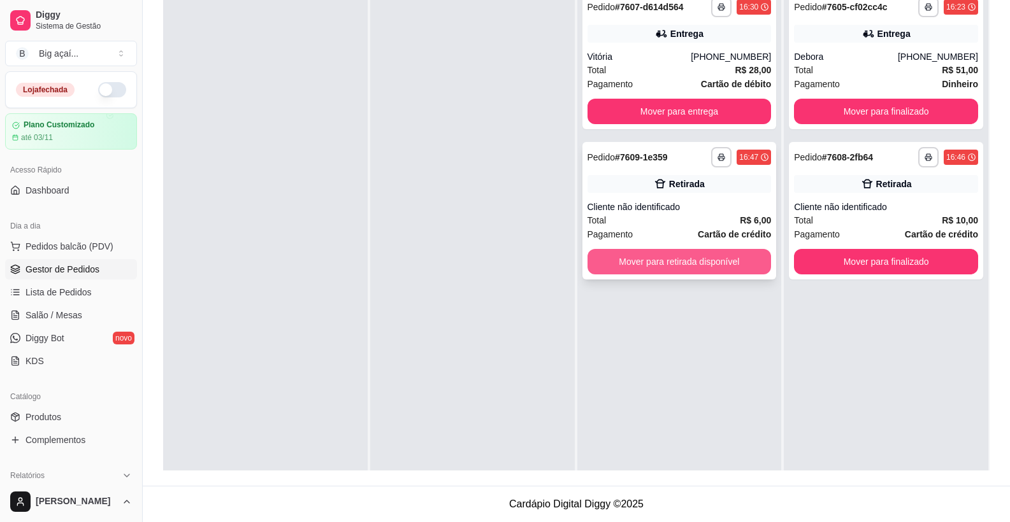
click at [696, 260] on button "Mover para retirada disponível" at bounding box center [679, 261] width 184 height 25
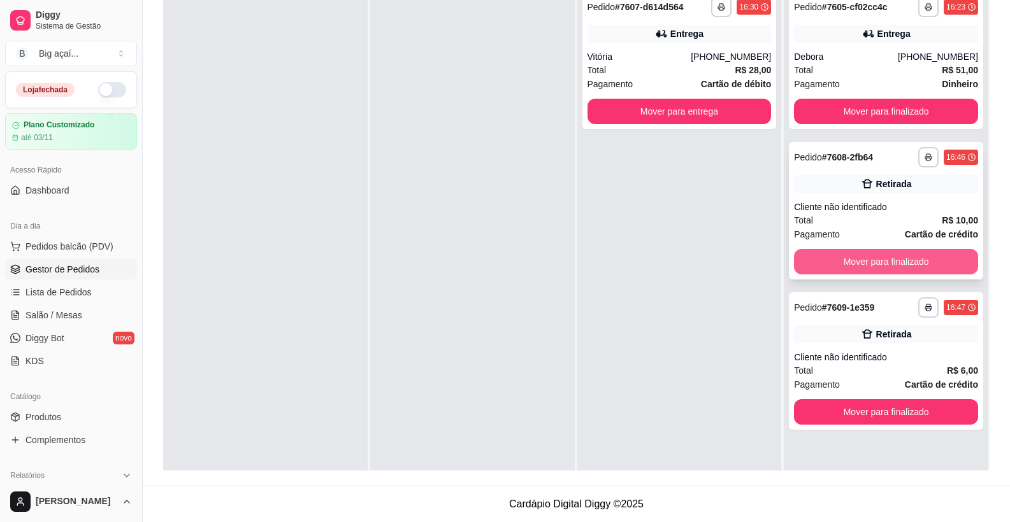
click at [894, 268] on button "Mover para finalizado" at bounding box center [886, 261] width 184 height 25
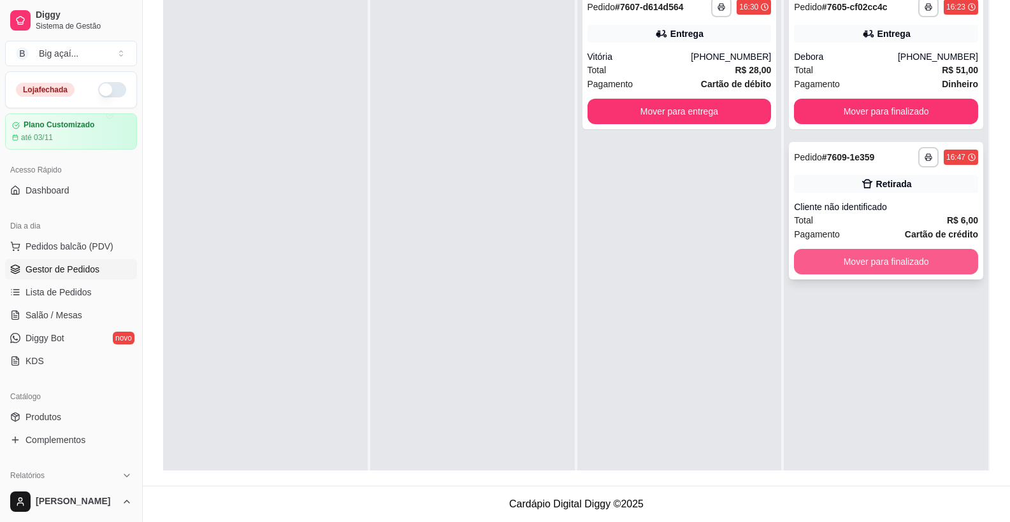
click at [891, 262] on button "Mover para finalizado" at bounding box center [886, 261] width 184 height 25
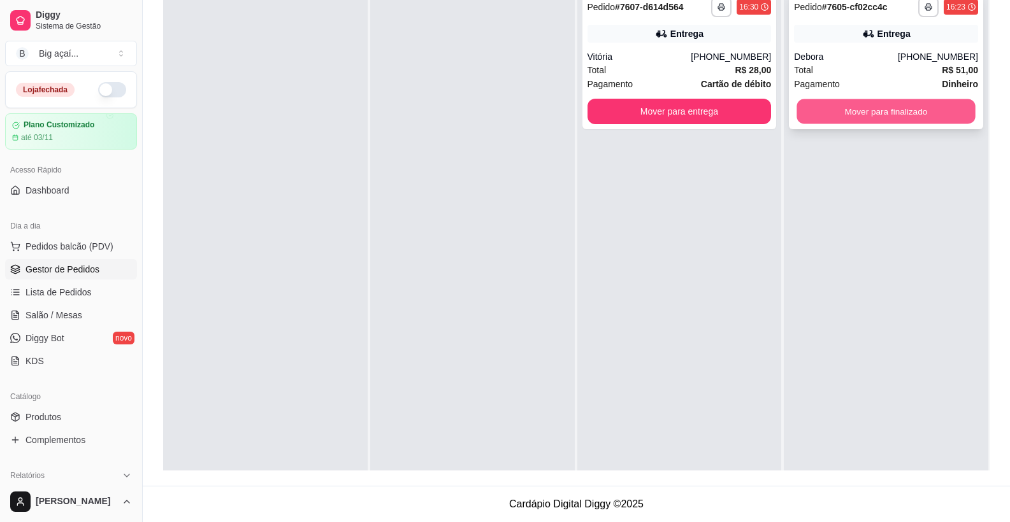
click at [903, 117] on button "Mover para finalizado" at bounding box center [886, 111] width 178 height 25
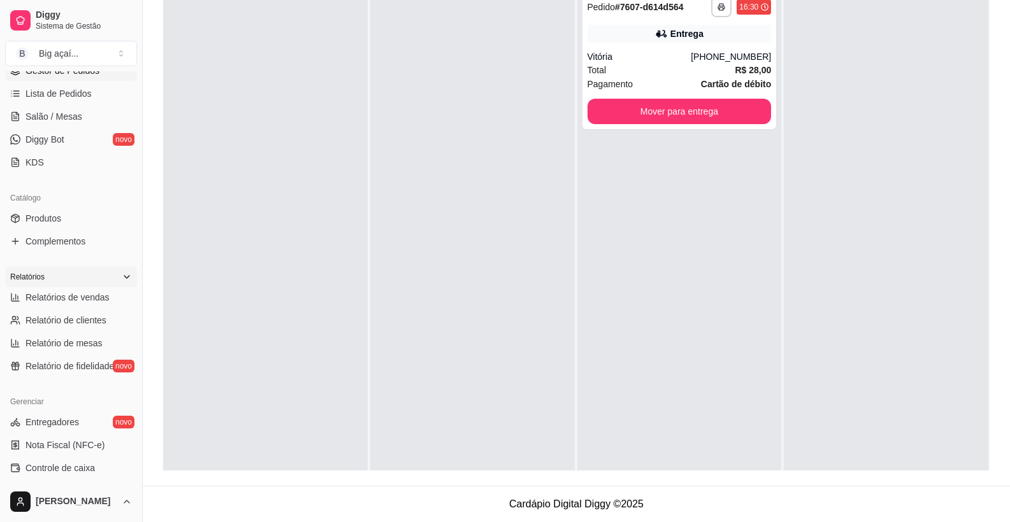
scroll to position [203, 0]
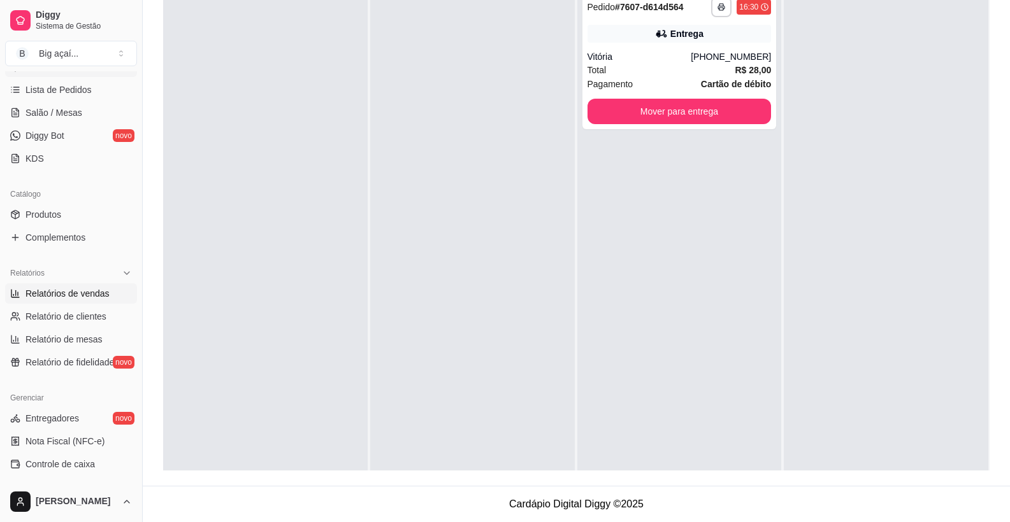
click at [84, 296] on span "Relatórios de vendas" at bounding box center [67, 293] width 84 height 13
select select "ALL"
select select "0"
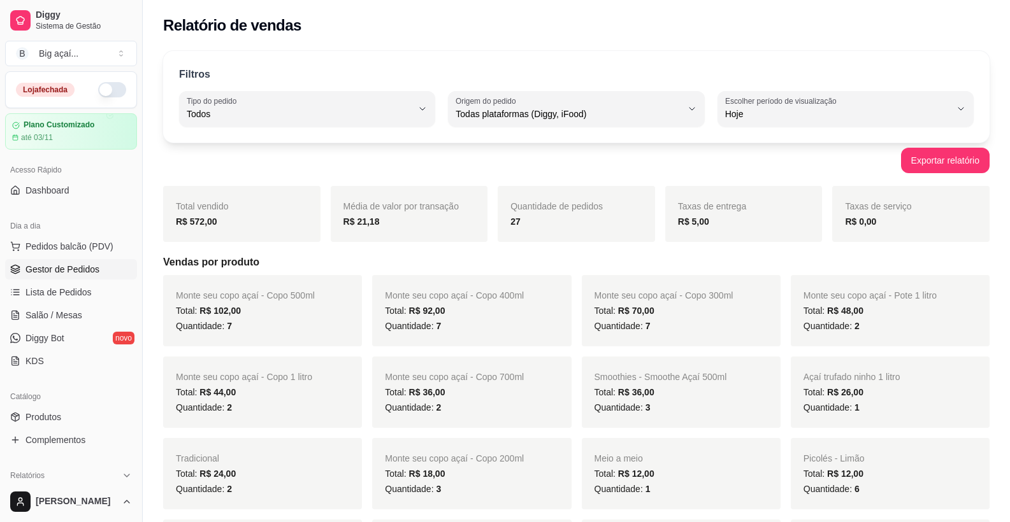
click at [87, 271] on span "Gestor de Pedidos" at bounding box center [62, 269] width 74 height 13
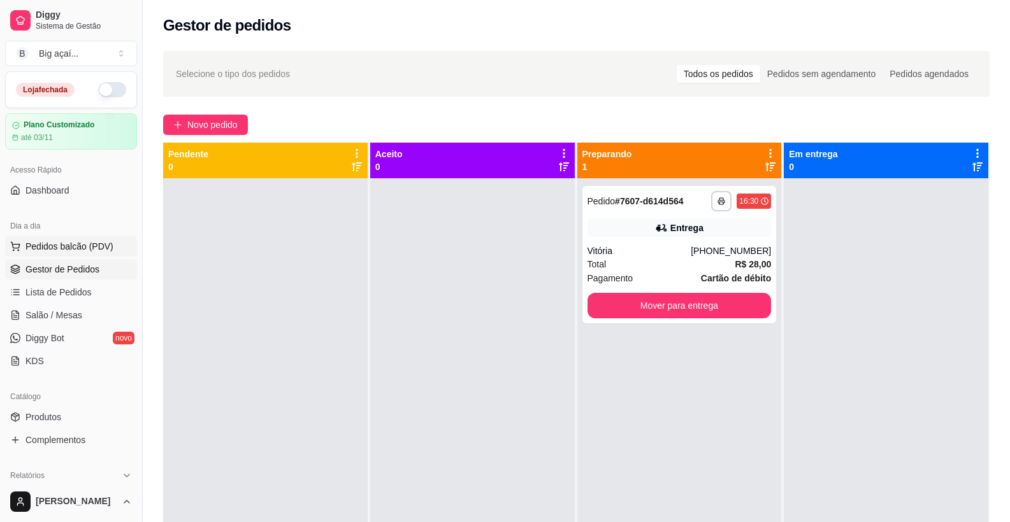
click at [93, 252] on span "Pedidos balcão (PDV)" at bounding box center [69, 246] width 88 height 13
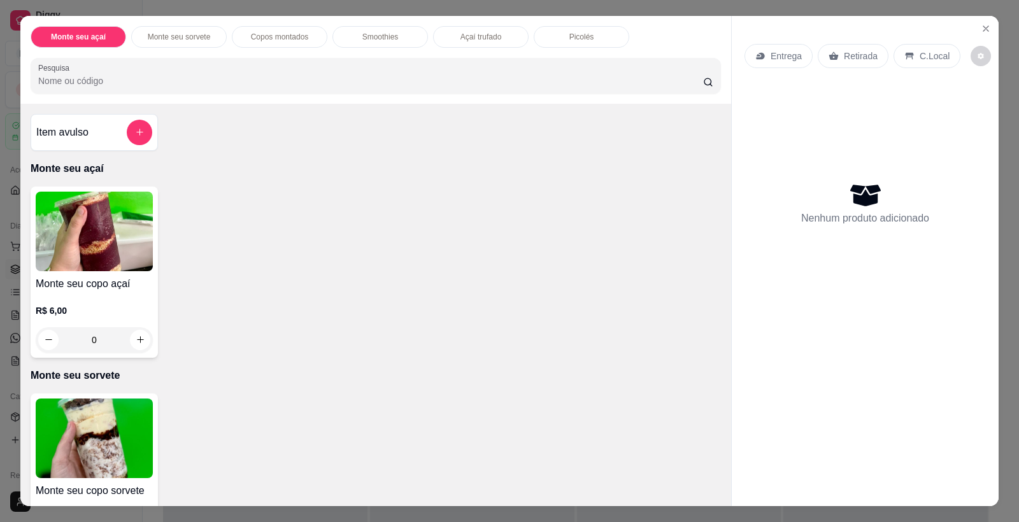
click at [115, 248] on img at bounding box center [94, 232] width 117 height 80
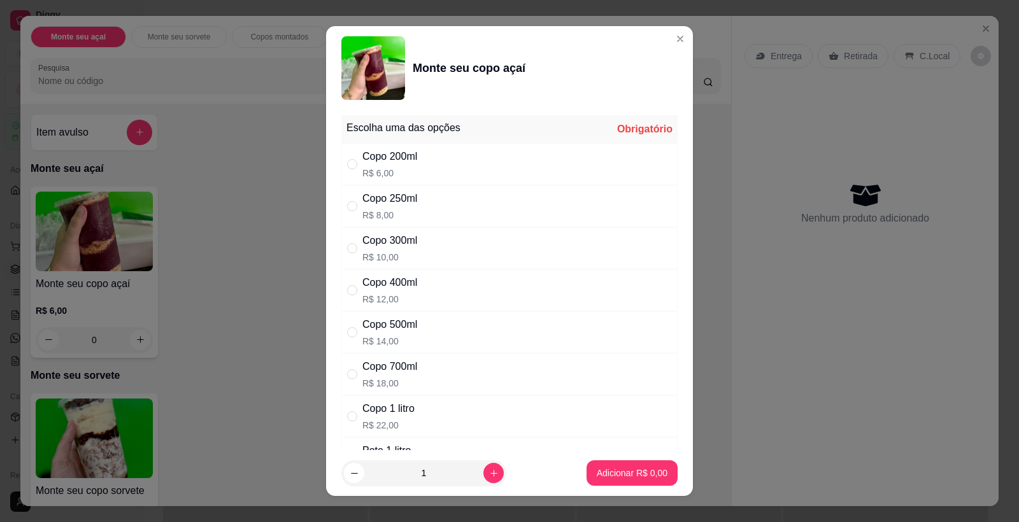
click at [437, 157] on div "Copo 200ml R$ 6,00" at bounding box center [509, 164] width 336 height 42
radio input "true"
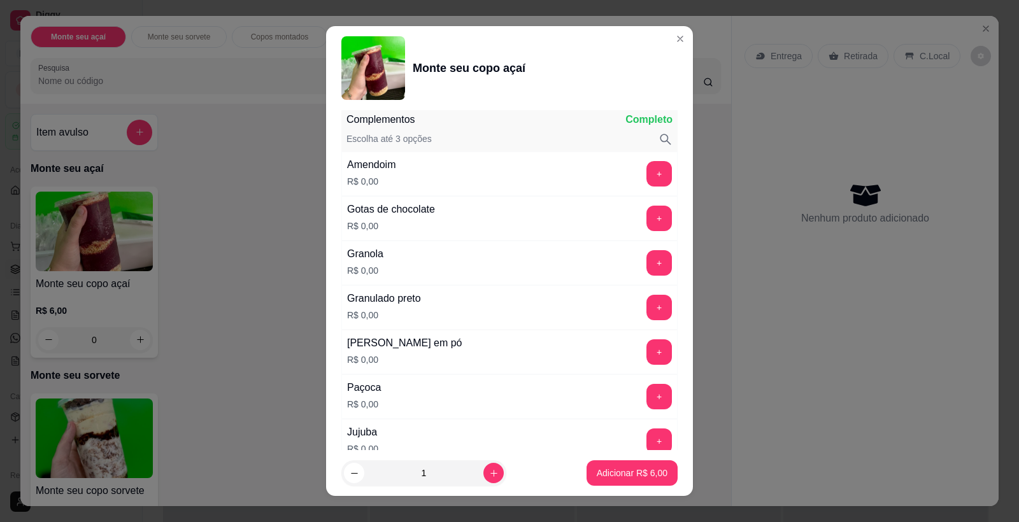
scroll to position [665, 0]
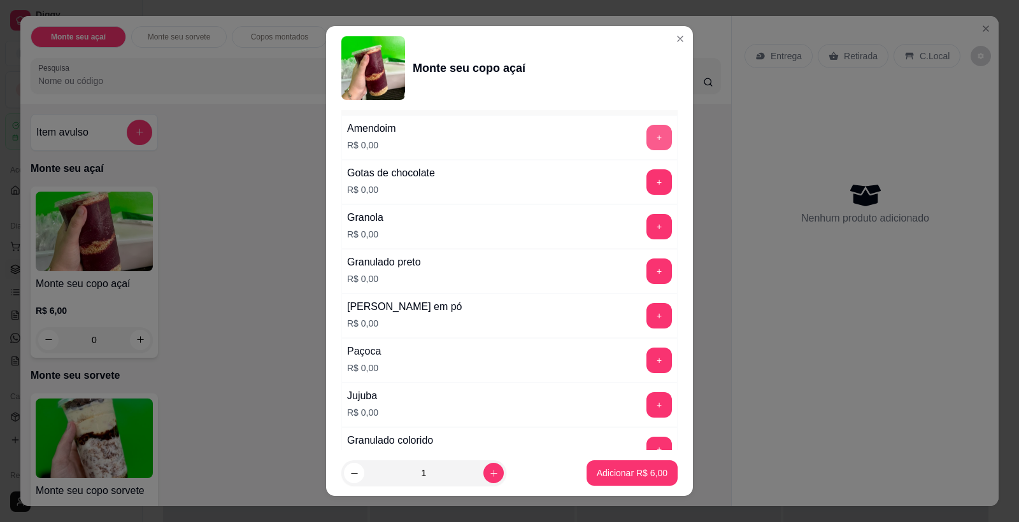
click at [647, 134] on button "+" at bounding box center [659, 137] width 25 height 25
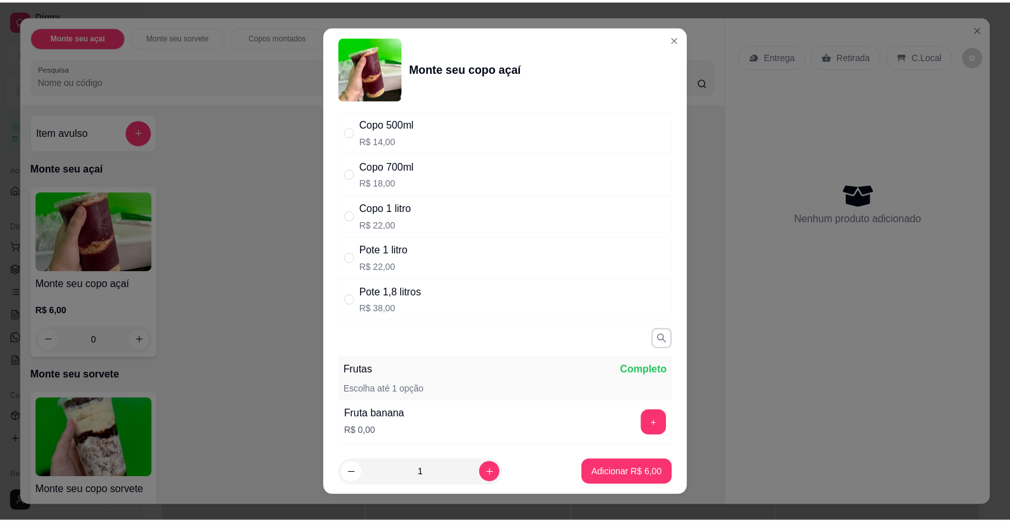
scroll to position [0, 0]
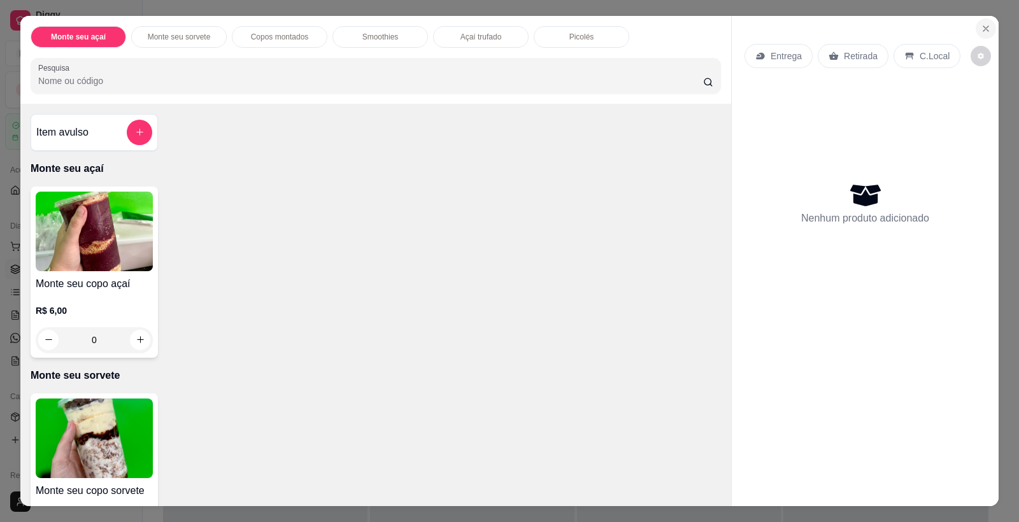
click at [987, 27] on button "Close" at bounding box center [986, 28] width 20 height 20
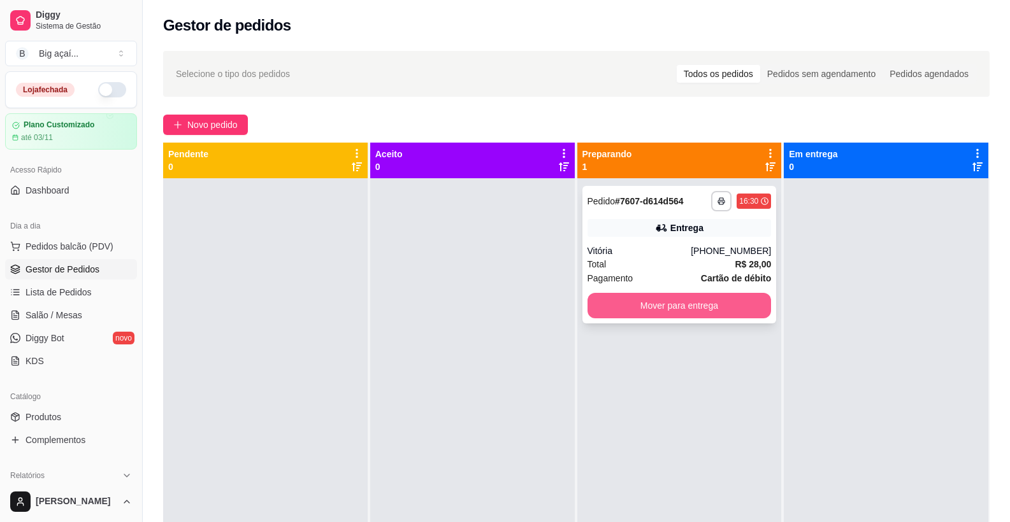
click at [726, 304] on button "Mover para entrega" at bounding box center [679, 305] width 184 height 25
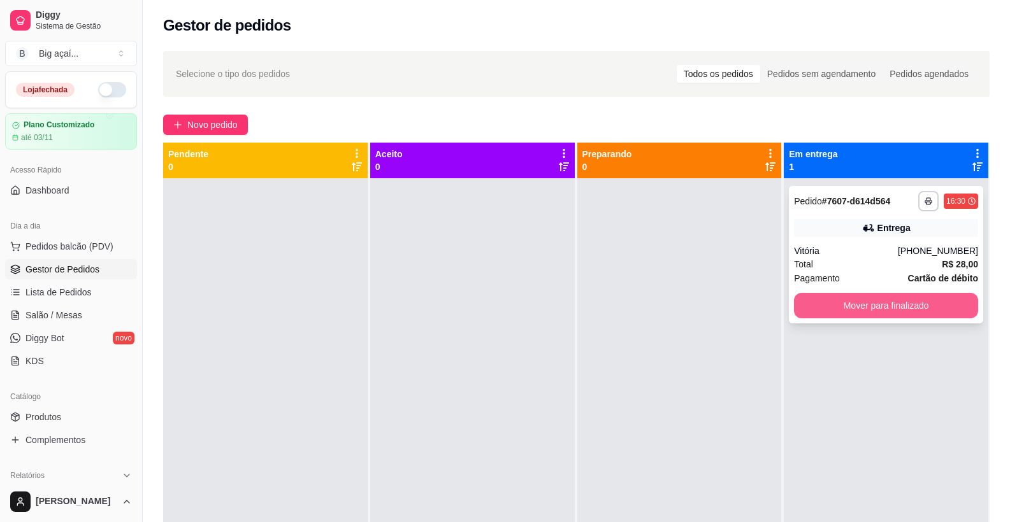
click at [884, 316] on button "Mover para finalizado" at bounding box center [886, 305] width 184 height 25
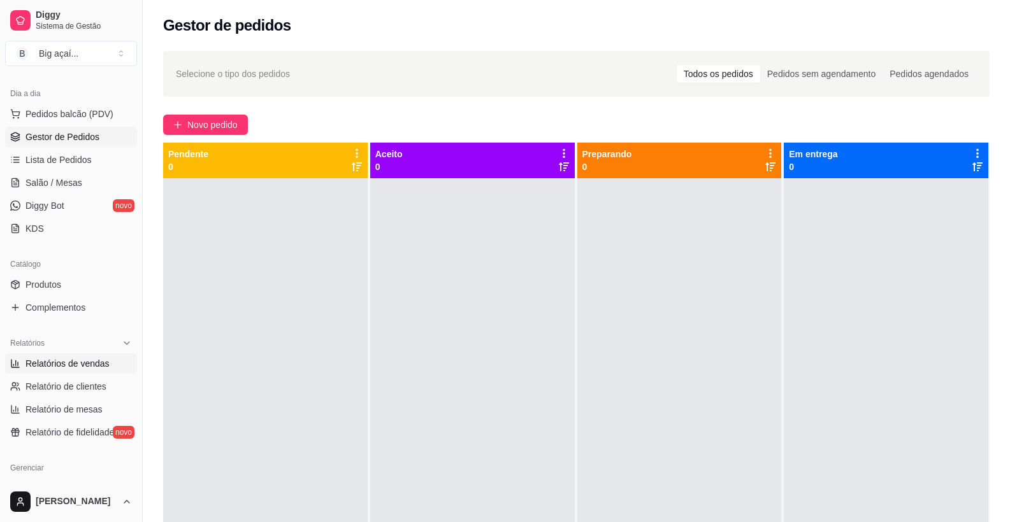
scroll to position [150, 0]
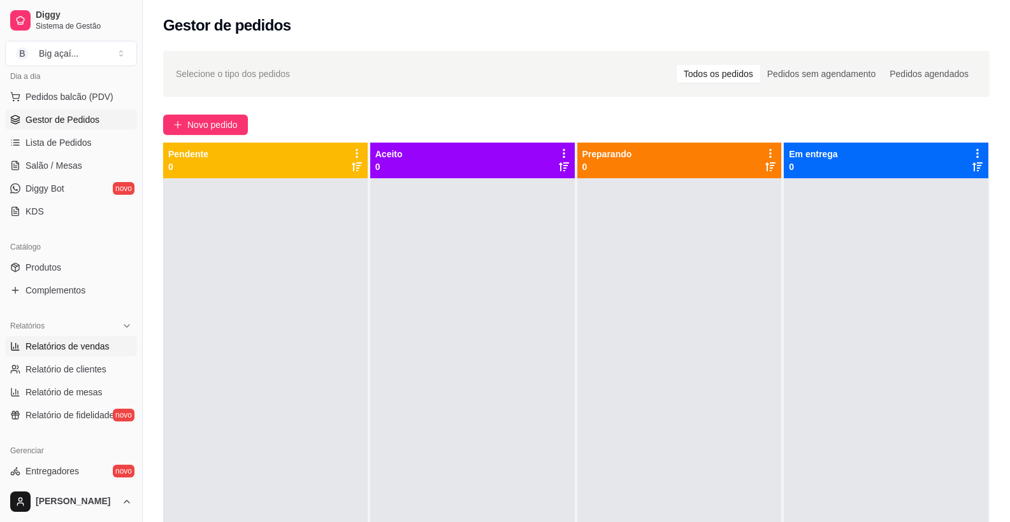
click at [71, 348] on span "Relatórios de vendas" at bounding box center [67, 346] width 84 height 13
select select "ALL"
select select "0"
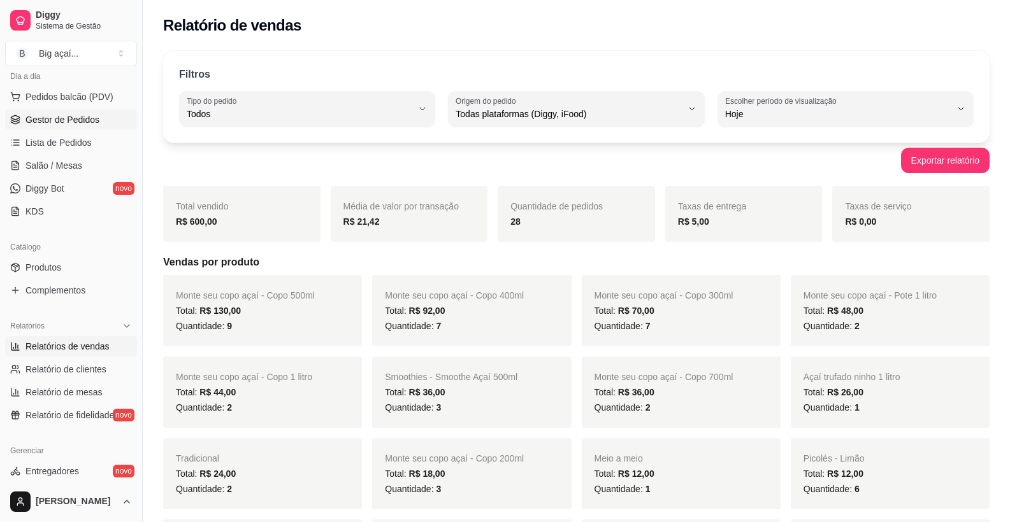
click at [69, 113] on span "Gestor de Pedidos" at bounding box center [62, 119] width 74 height 13
